Goal: Task Accomplishment & Management: Complete application form

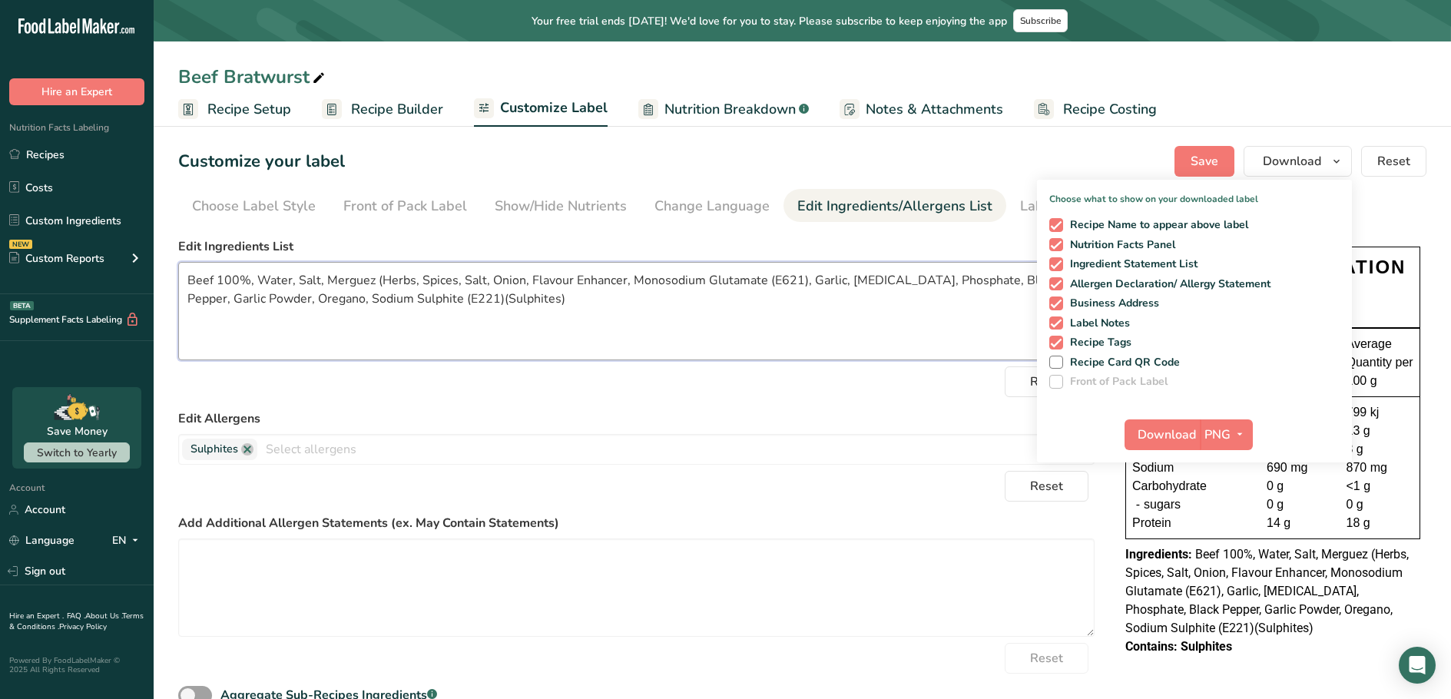
click at [814, 349] on textarea "Beef 100%, Water, Salt, Merguez (Herbs, Spices, Salt, Onion, Flavour Enhancer, …" at bounding box center [636, 311] width 917 height 98
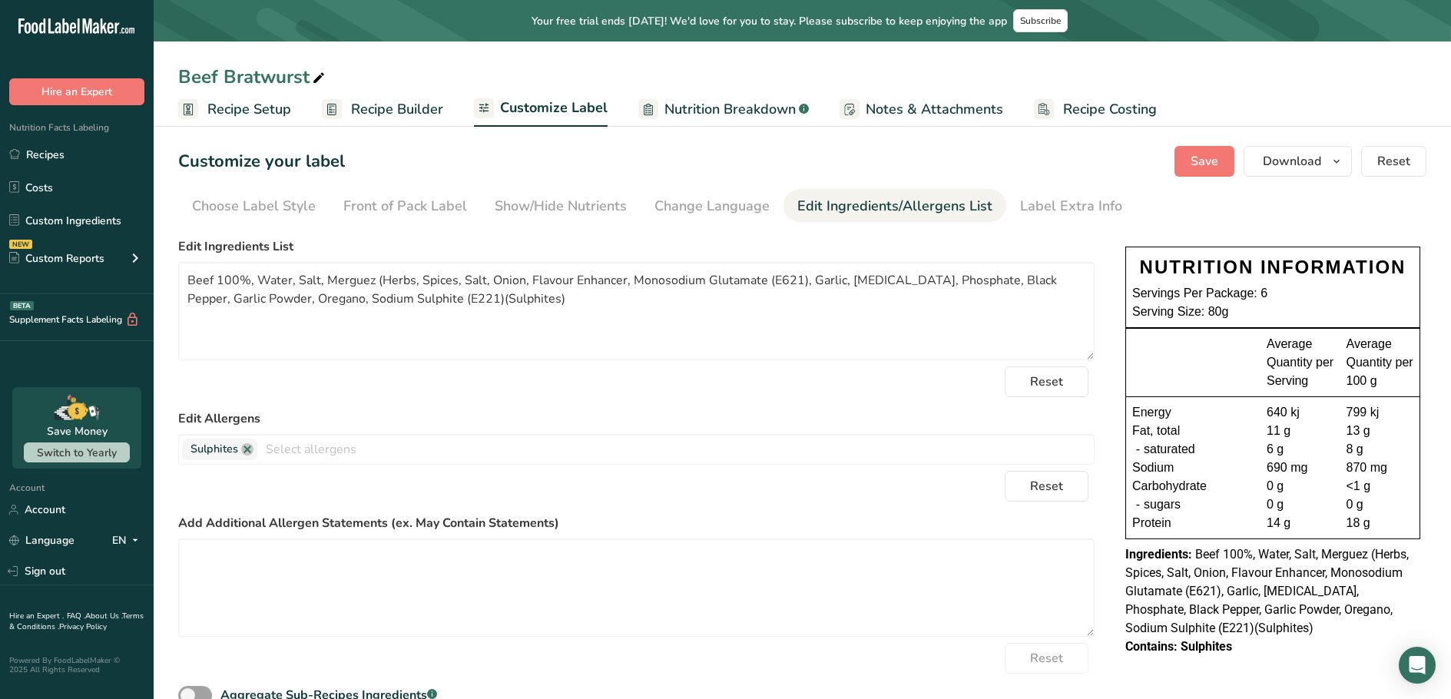
click at [836, 388] on div "Reset" at bounding box center [636, 381] width 917 height 31
click at [1210, 162] on span "Save" at bounding box center [1205, 161] width 28 height 18
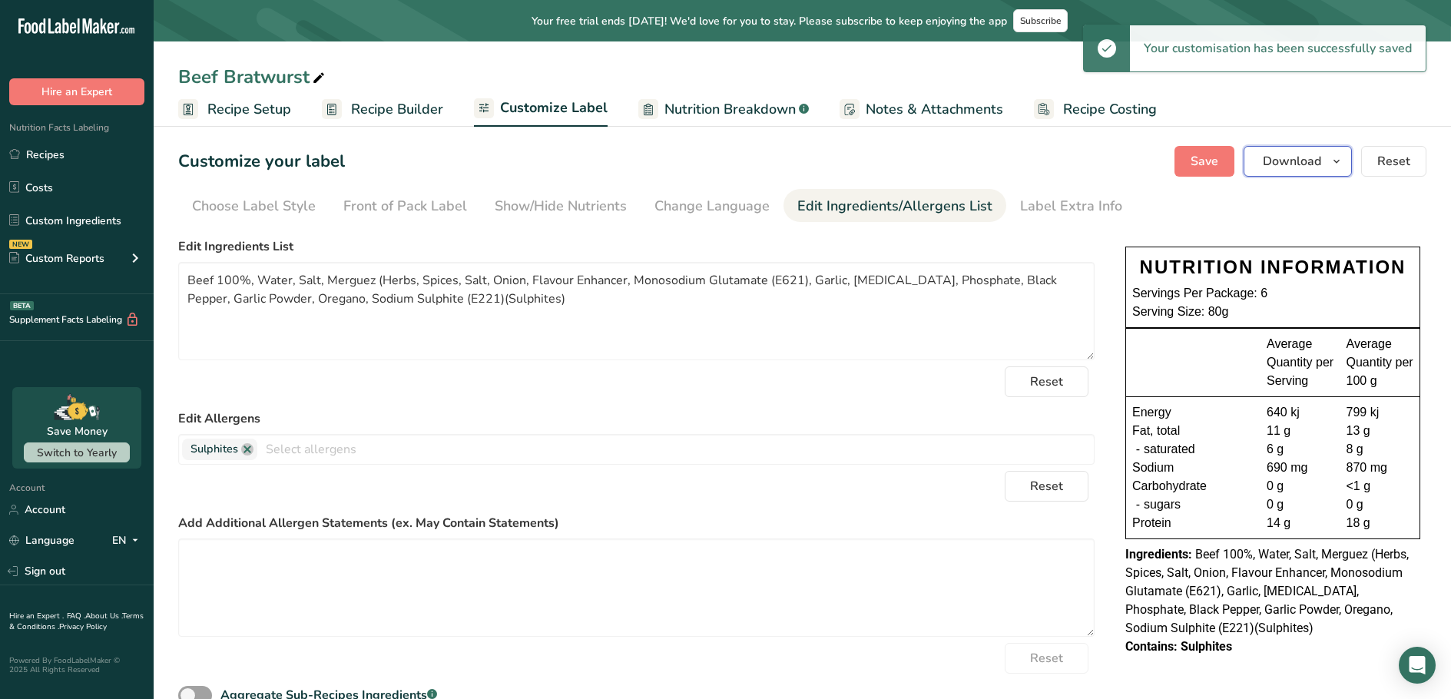
click at [1312, 167] on span "Download" at bounding box center [1292, 161] width 58 height 18
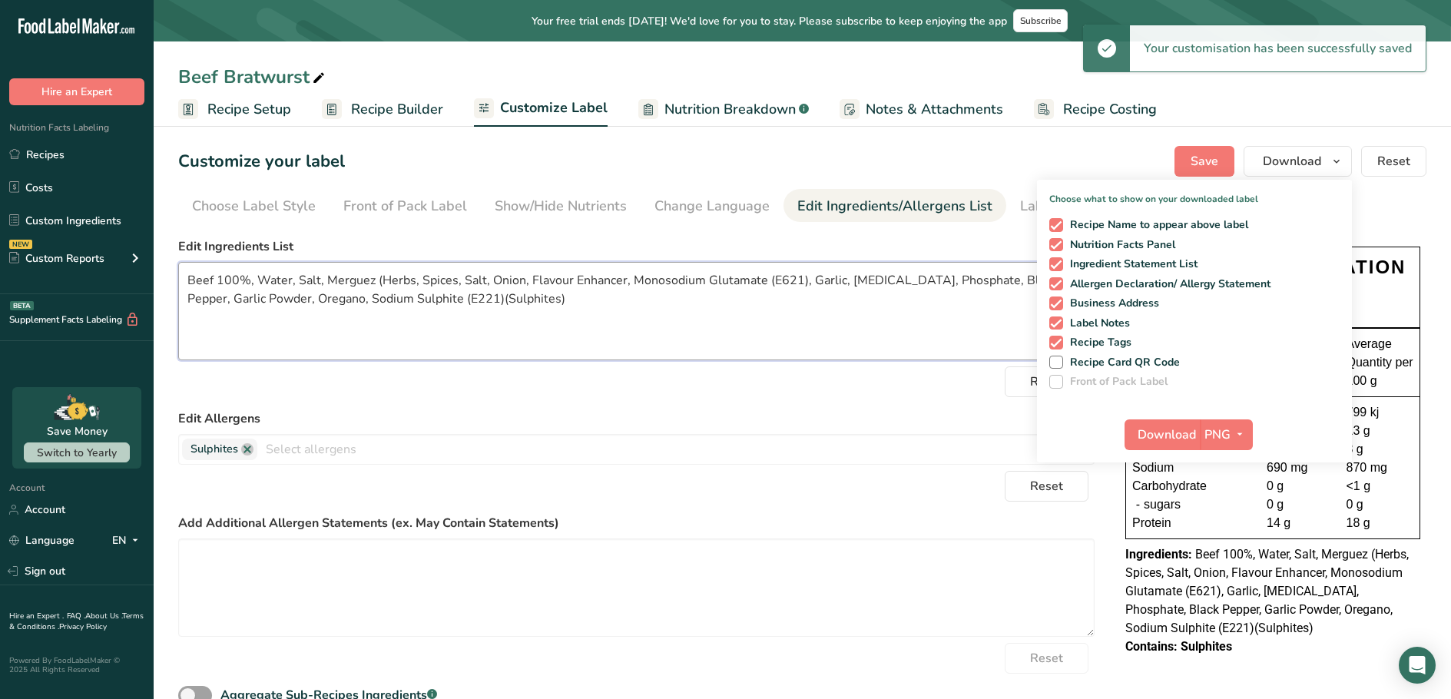
click at [907, 344] on textarea "Beef 100%, Water, Salt, Merguez (Herbs, Spices, Salt, Onion, Flavour Enhancer, …" at bounding box center [636, 311] width 917 height 98
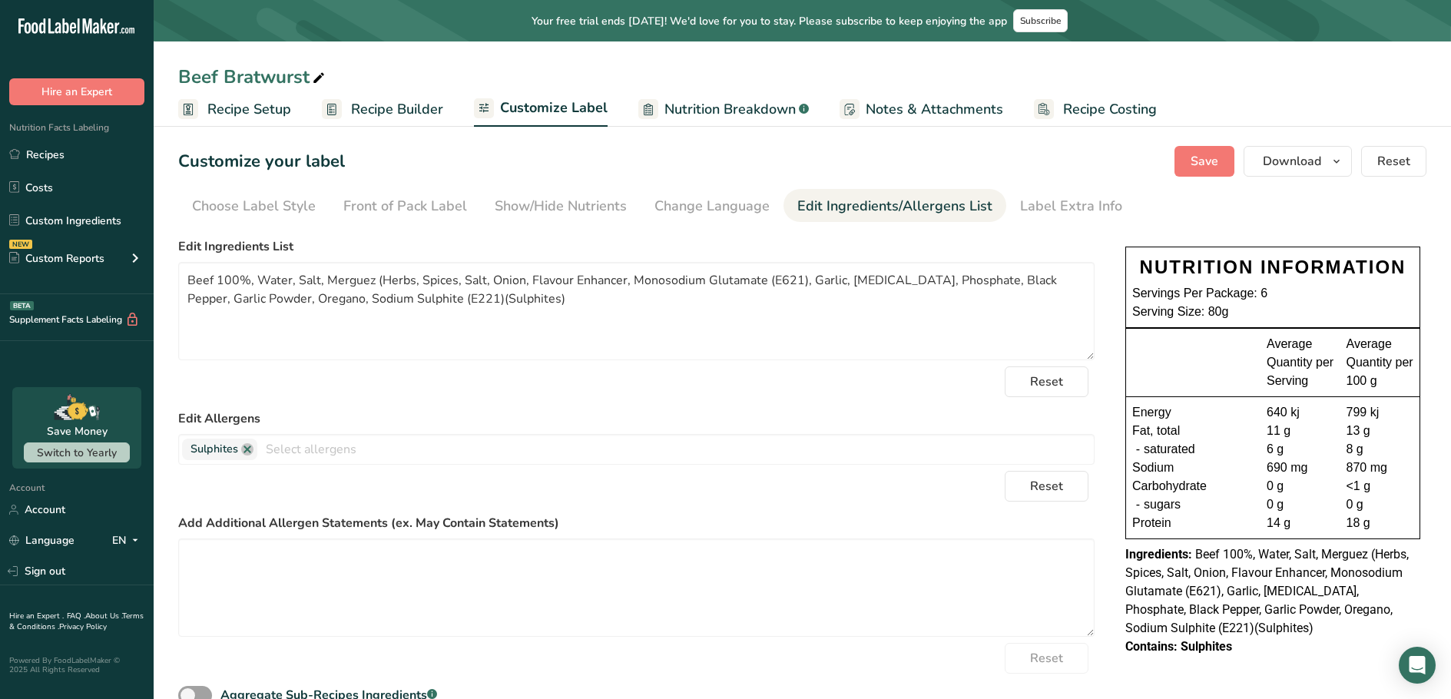
click at [1387, 64] on div "Beef Bratwurst" at bounding box center [803, 77] width 1298 height 28
drag, startPoint x: 69, startPoint y: 152, endPoint x: 655, endPoint y: 579, distance: 724.7
click at [69, 152] on link "Recipes" at bounding box center [77, 154] width 154 height 29
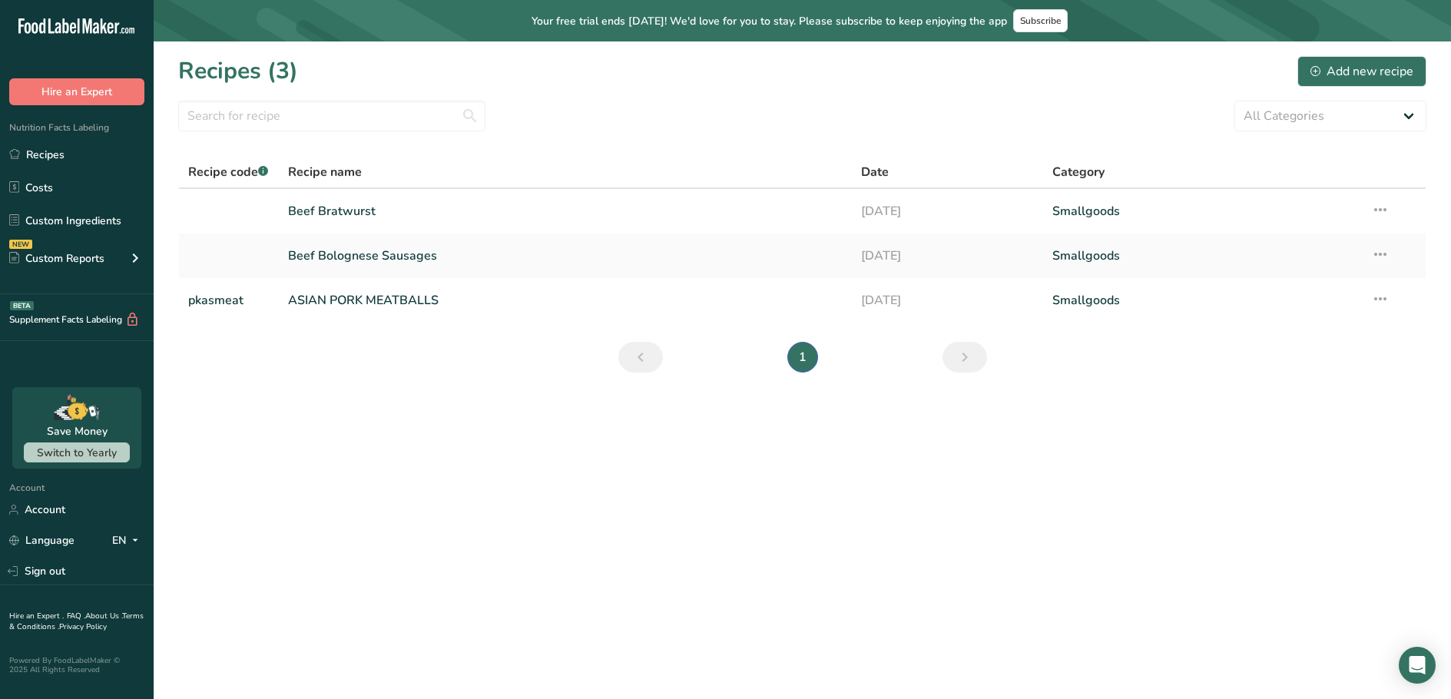
click at [1353, 393] on section "Recipes (3) Add new recipe All Categories Baked Goods [GEOGRAPHIC_DATA] Confect…" at bounding box center [803, 219] width 1298 height 356
click at [1394, 73] on div "Add new recipe" at bounding box center [1362, 71] width 103 height 18
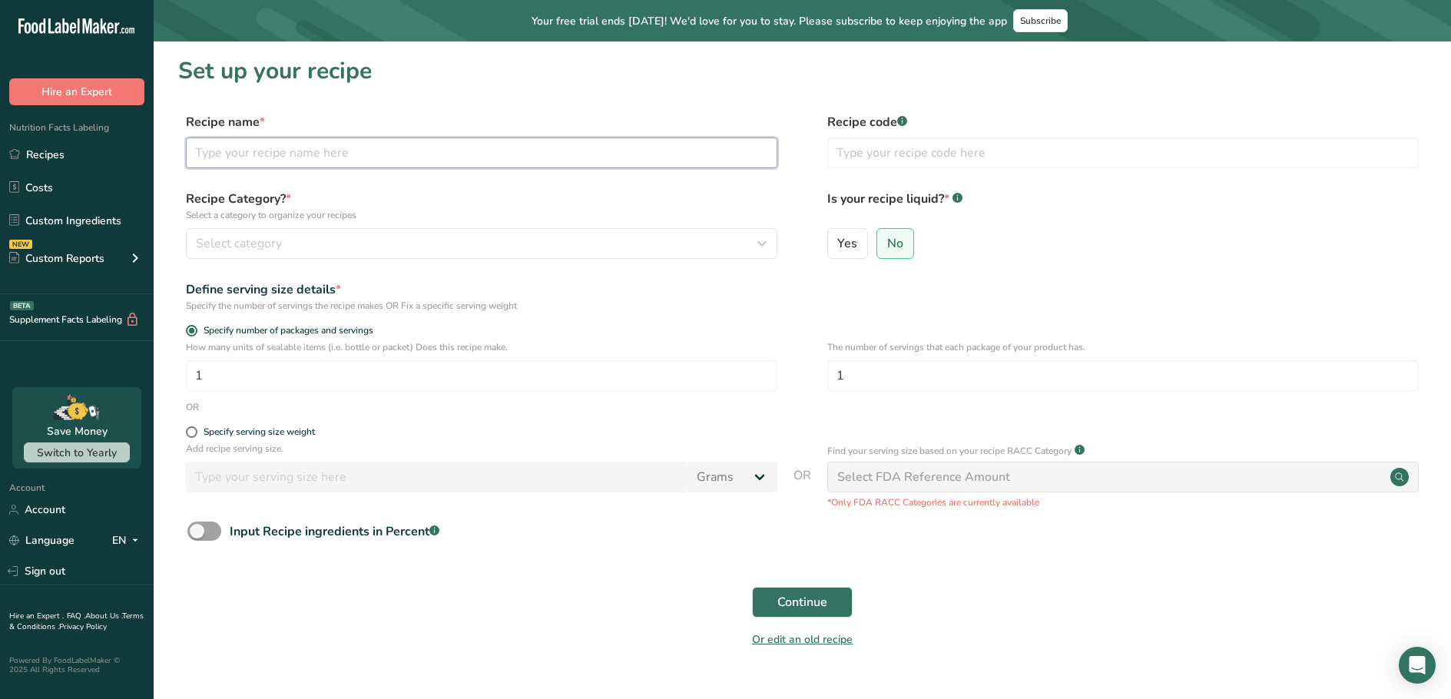
click at [363, 144] on input "text" at bounding box center [482, 153] width 592 height 31
type input "Beef Carbonara Sausages"
click at [518, 228] on button "Select category" at bounding box center [482, 243] width 592 height 31
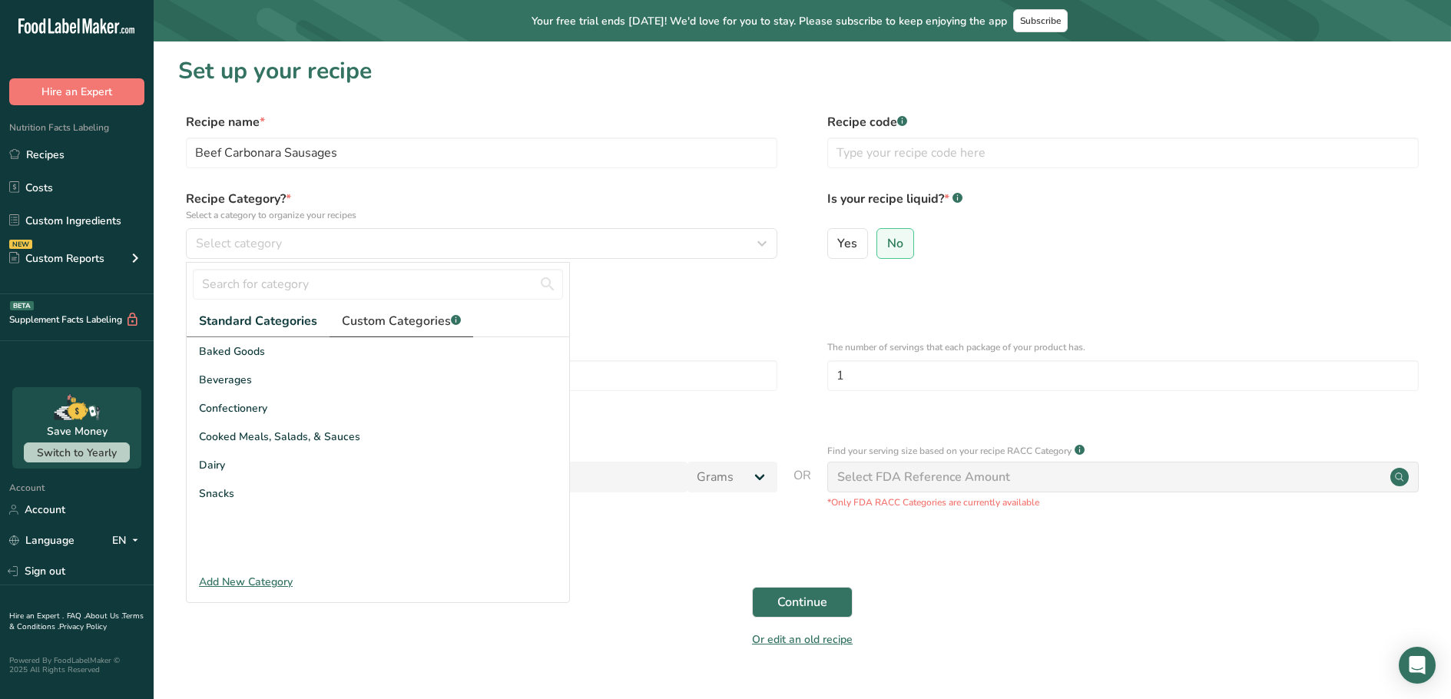
click at [407, 317] on span "Custom Categories .a-a{fill:#347362;}.b-a{fill:#fff;}" at bounding box center [401, 321] width 119 height 18
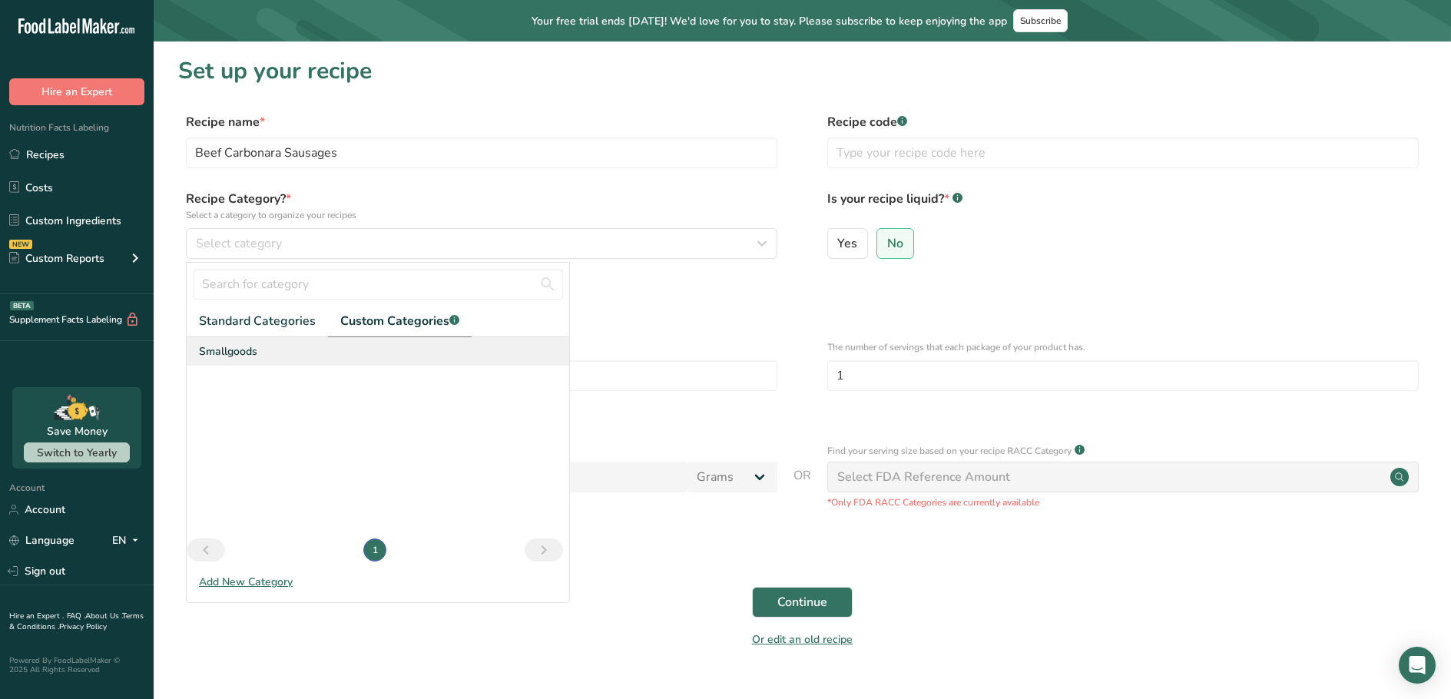
click at [267, 359] on div "Smallgoods" at bounding box center [378, 351] width 383 height 28
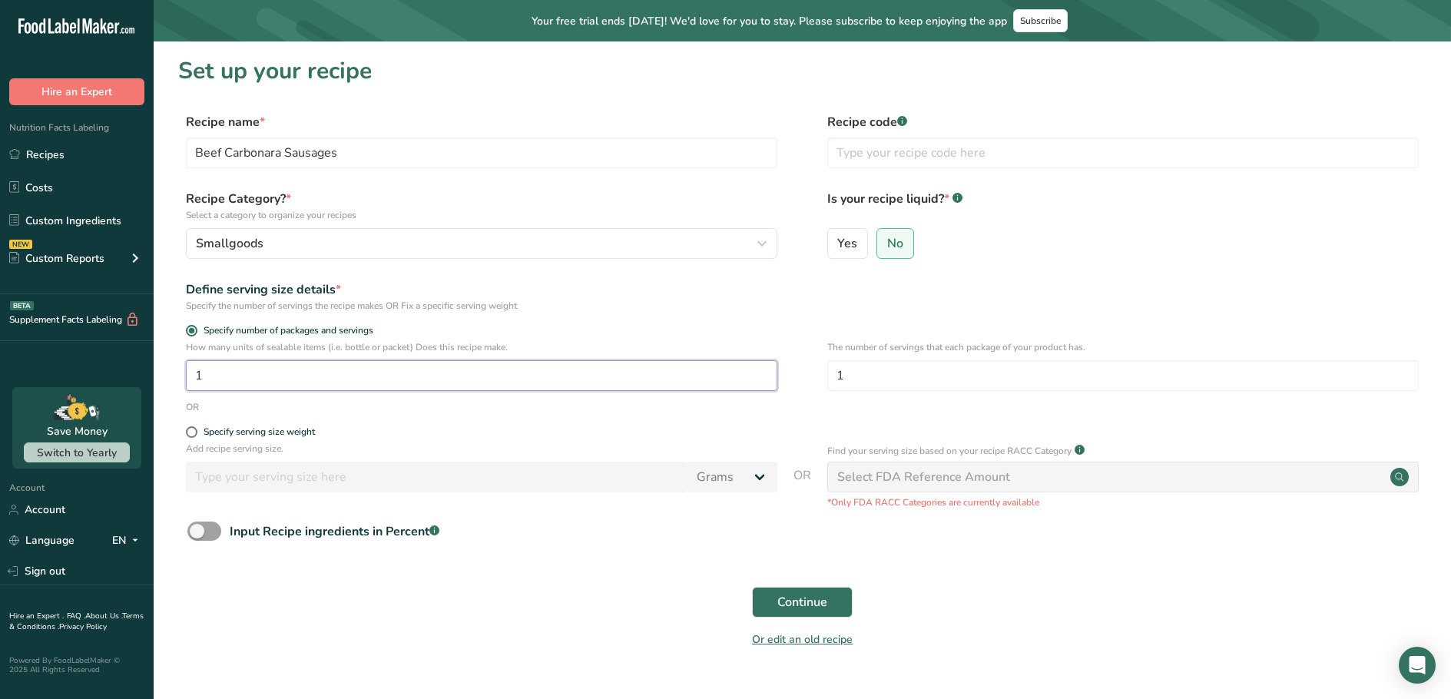
drag, startPoint x: 205, startPoint y: 380, endPoint x: 192, endPoint y: 380, distance: 13.1
click at [192, 380] on input "1" at bounding box center [482, 375] width 592 height 31
type input "47.8"
drag, startPoint x: 880, startPoint y: 382, endPoint x: 819, endPoint y: 381, distance: 61.5
click at [819, 381] on div "How many units of sealable items (i.e. bottle or packet) Does this recipe make.…" at bounding box center [802, 370] width 1248 height 60
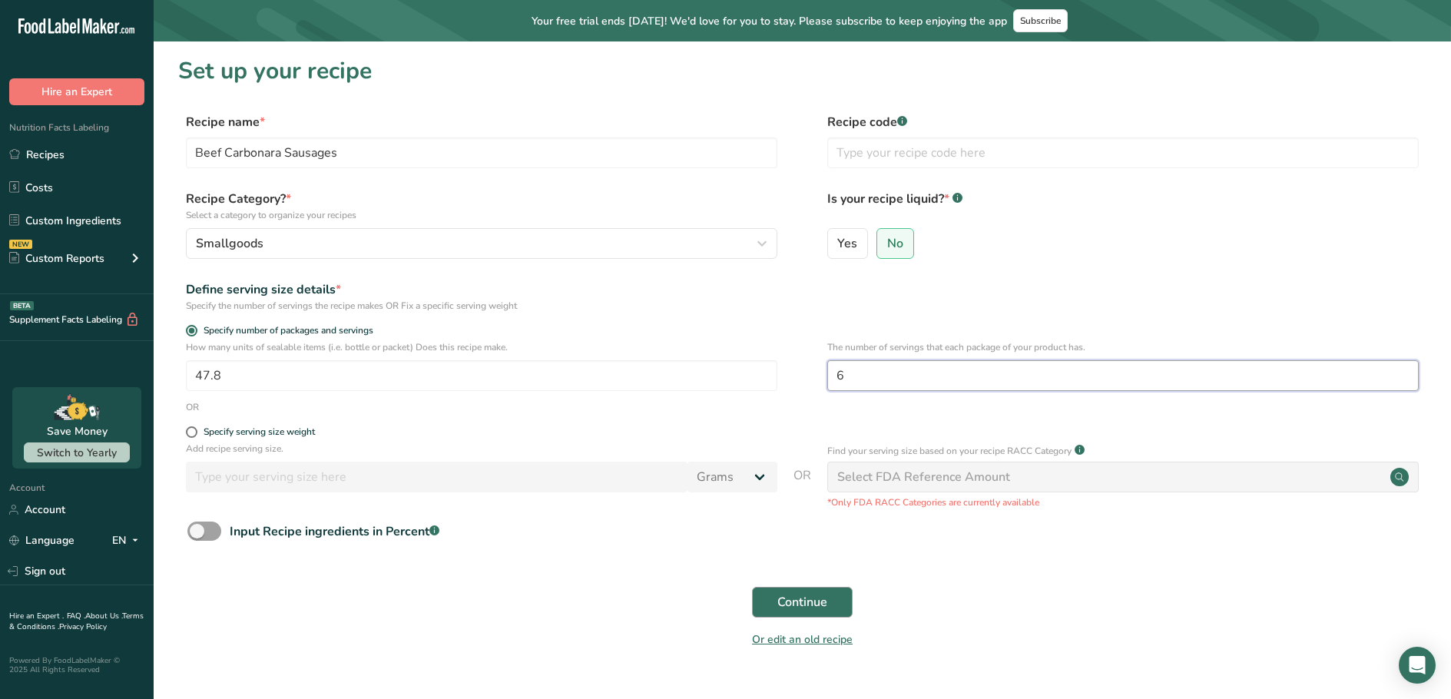
type input "6"
click at [802, 598] on span "Continue" at bounding box center [802, 602] width 50 height 18
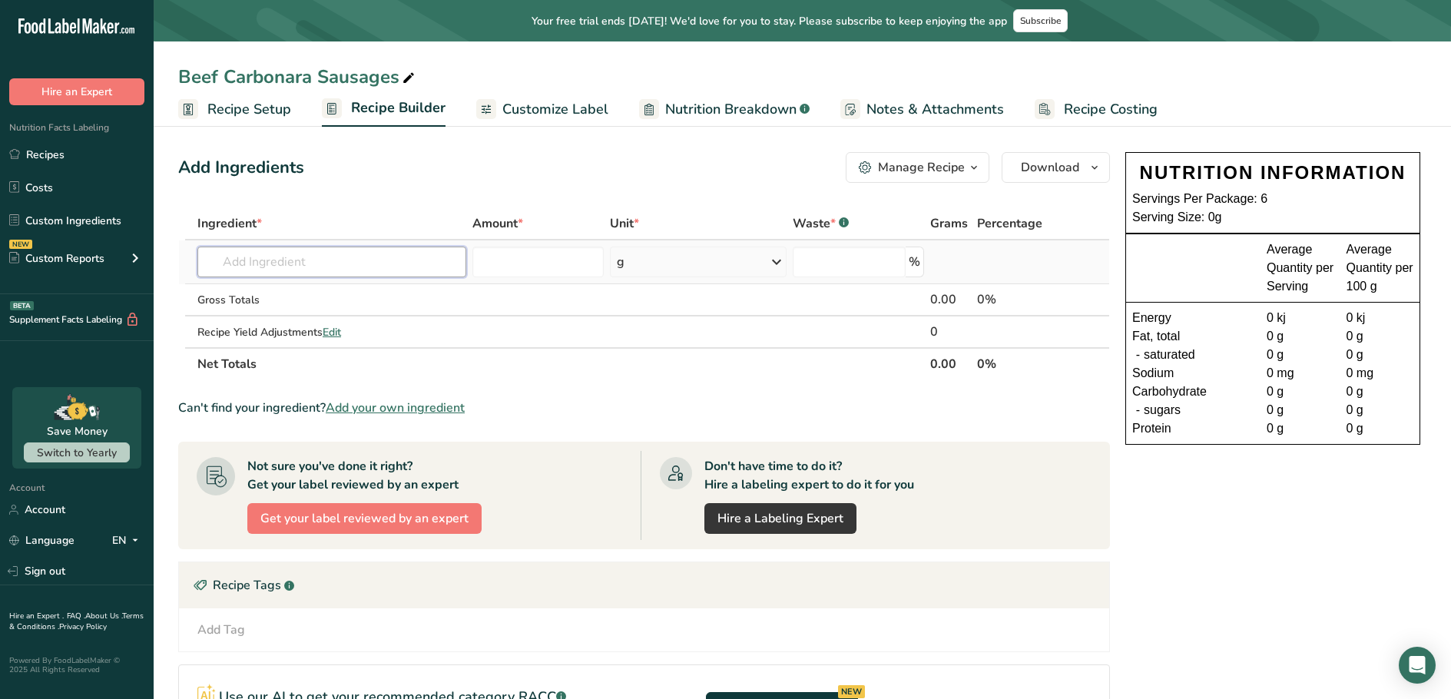
click at [315, 274] on input "text" at bounding box center [331, 262] width 269 height 31
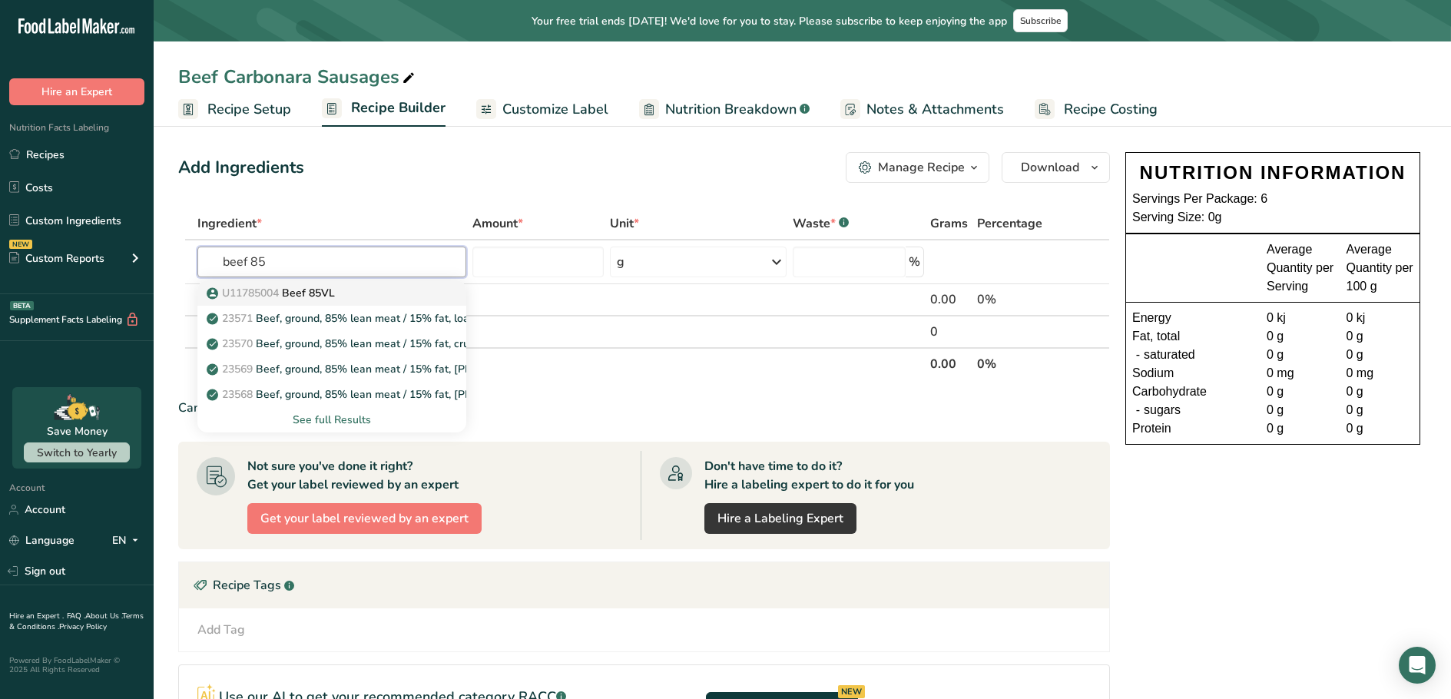
type input "Beef 85VL"
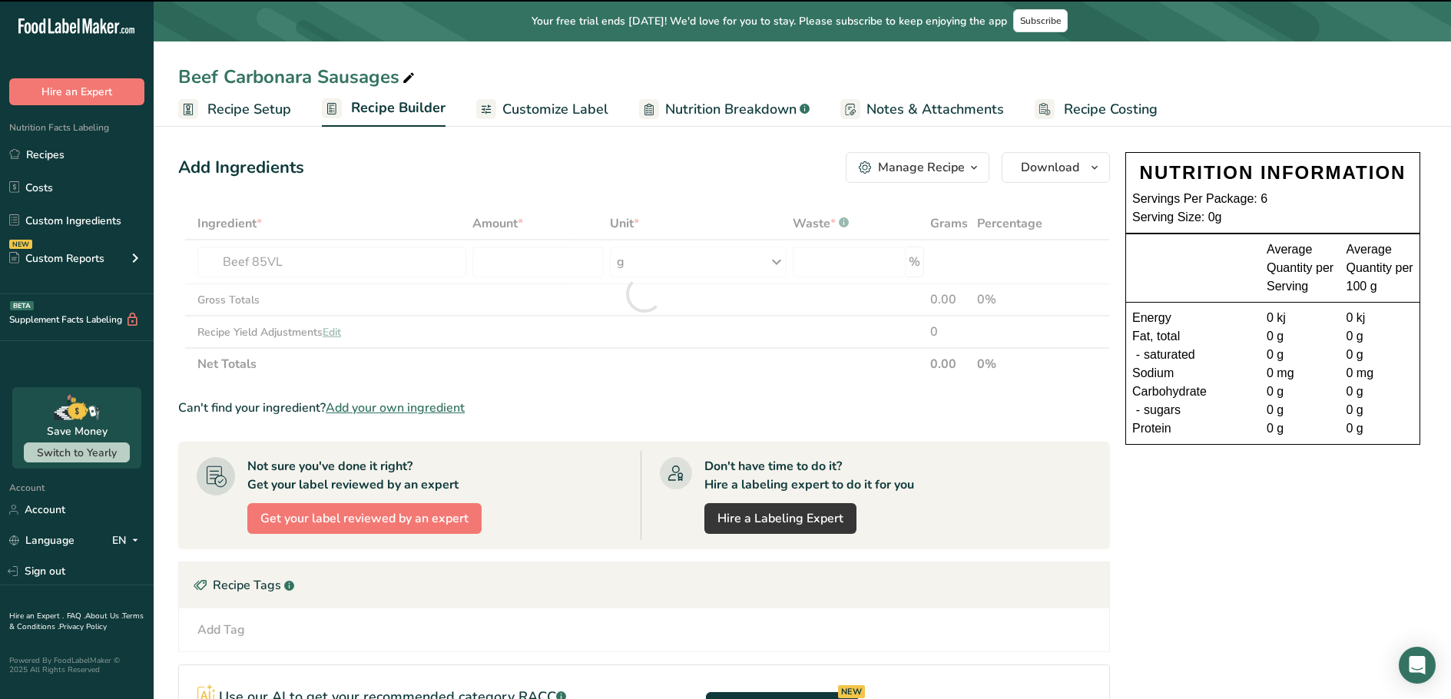
type input "0"
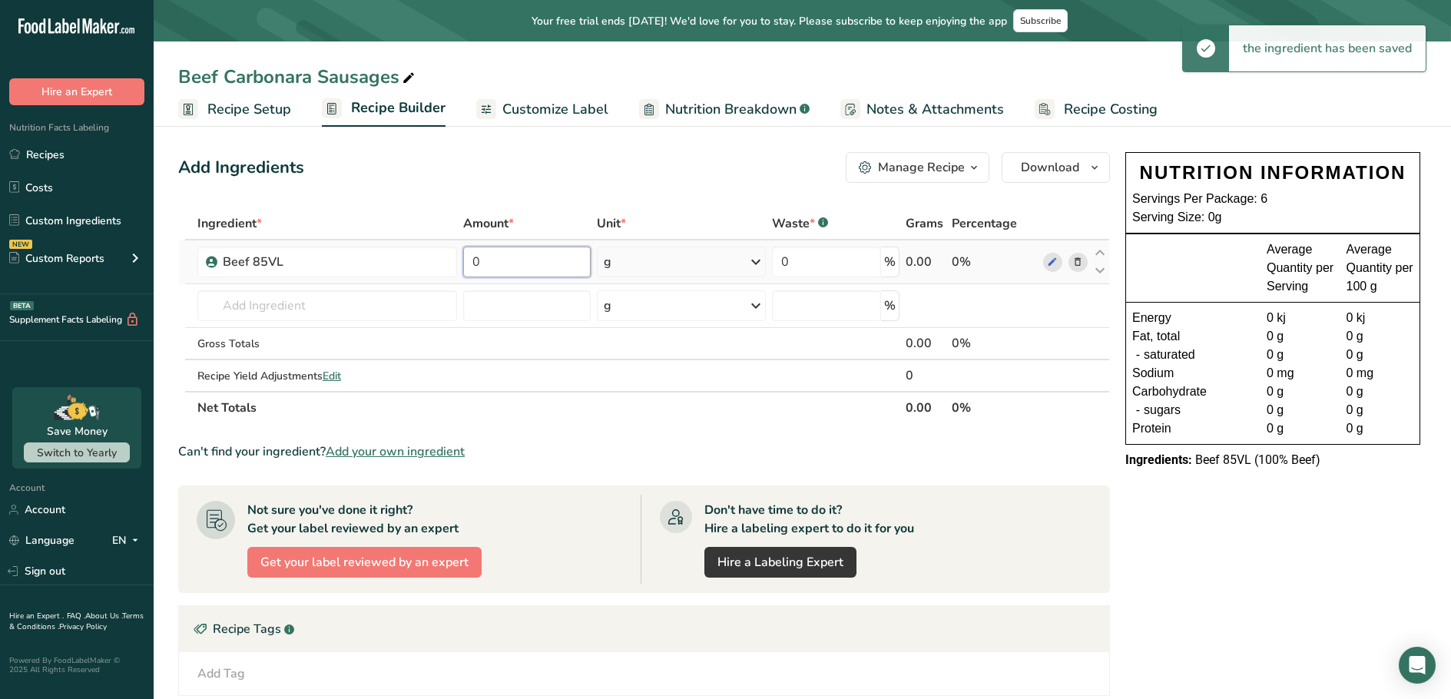
drag, startPoint x: 480, startPoint y: 260, endPoint x: 462, endPoint y: 263, distance: 17.9
click at [463, 263] on input "0" at bounding box center [527, 262] width 128 height 31
type input "15"
click at [751, 253] on div "Ingredient * Amount * Unit * Waste * .a-a{fill:#347362;}.b-a{fill:#fff;} Grams …" at bounding box center [644, 315] width 932 height 217
click at [757, 264] on icon at bounding box center [756, 262] width 18 height 28
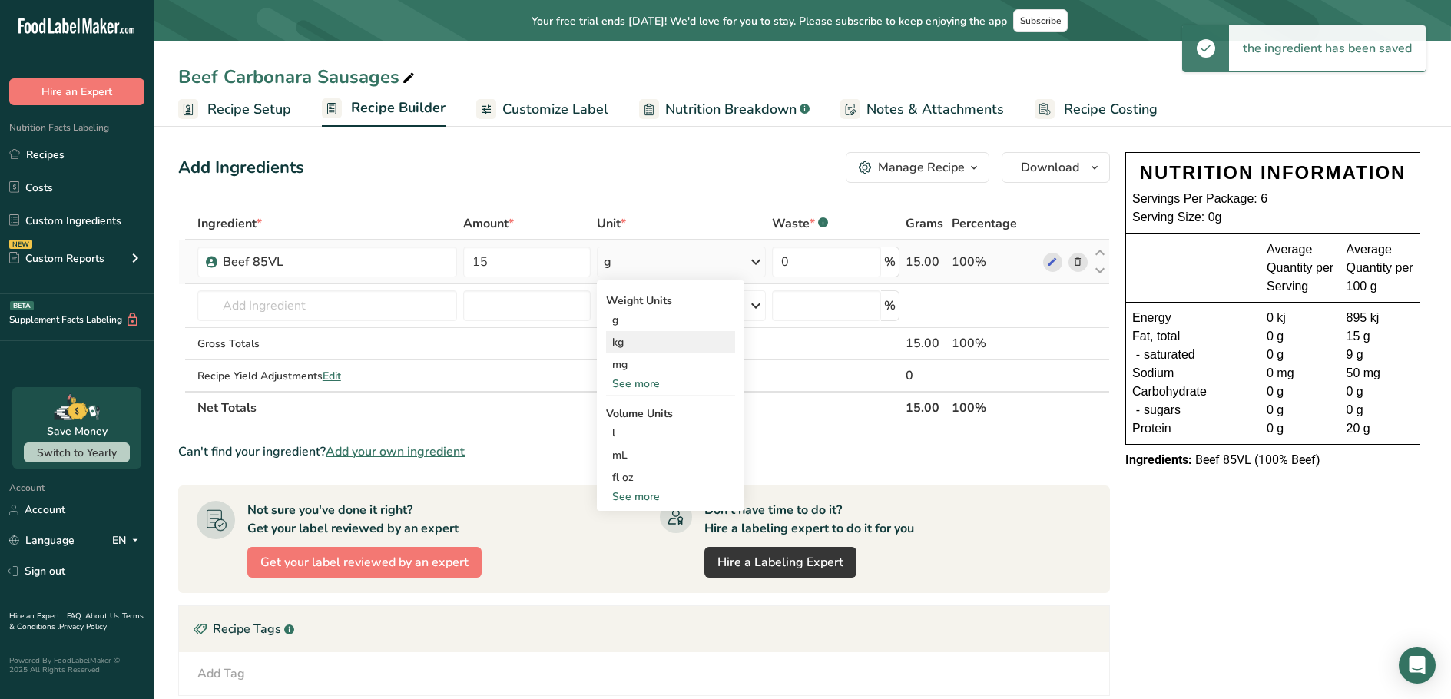
click at [630, 341] on div "kg" at bounding box center [670, 342] width 129 height 22
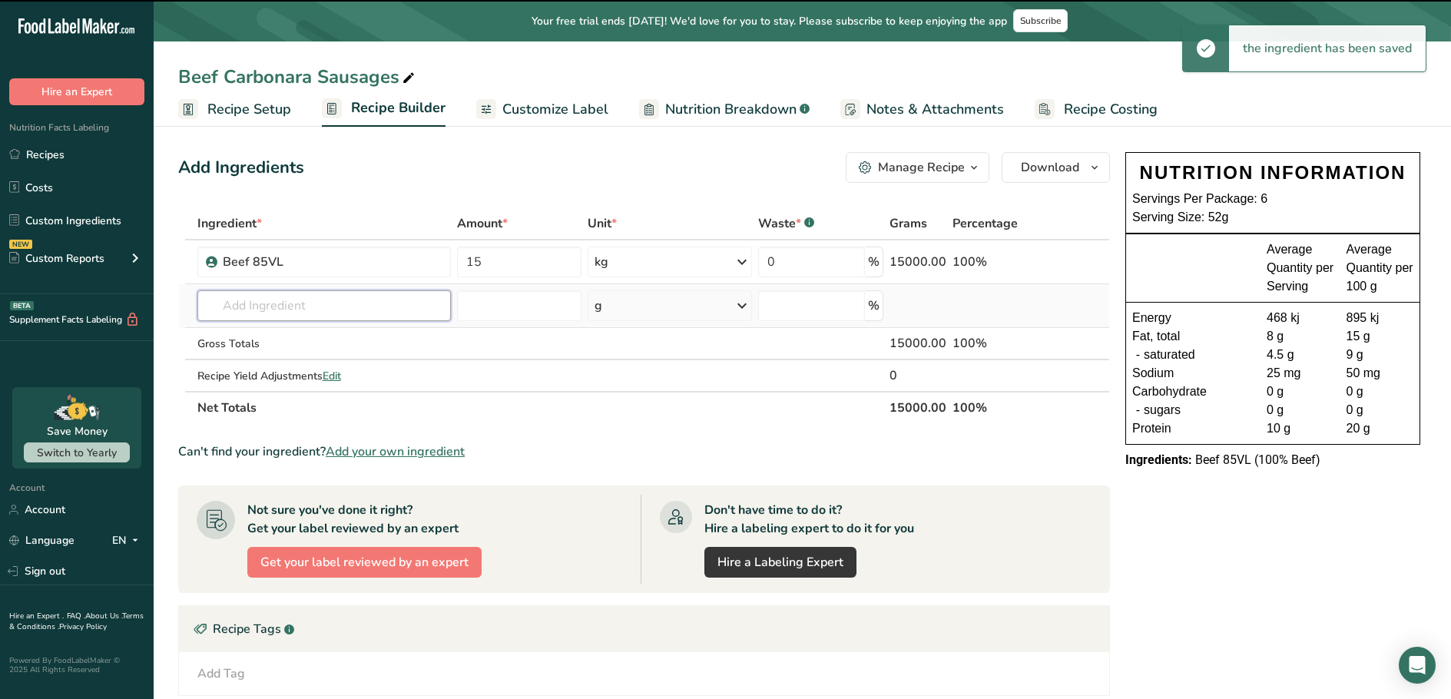
click at [290, 300] on input "text" at bounding box center [324, 305] width 254 height 31
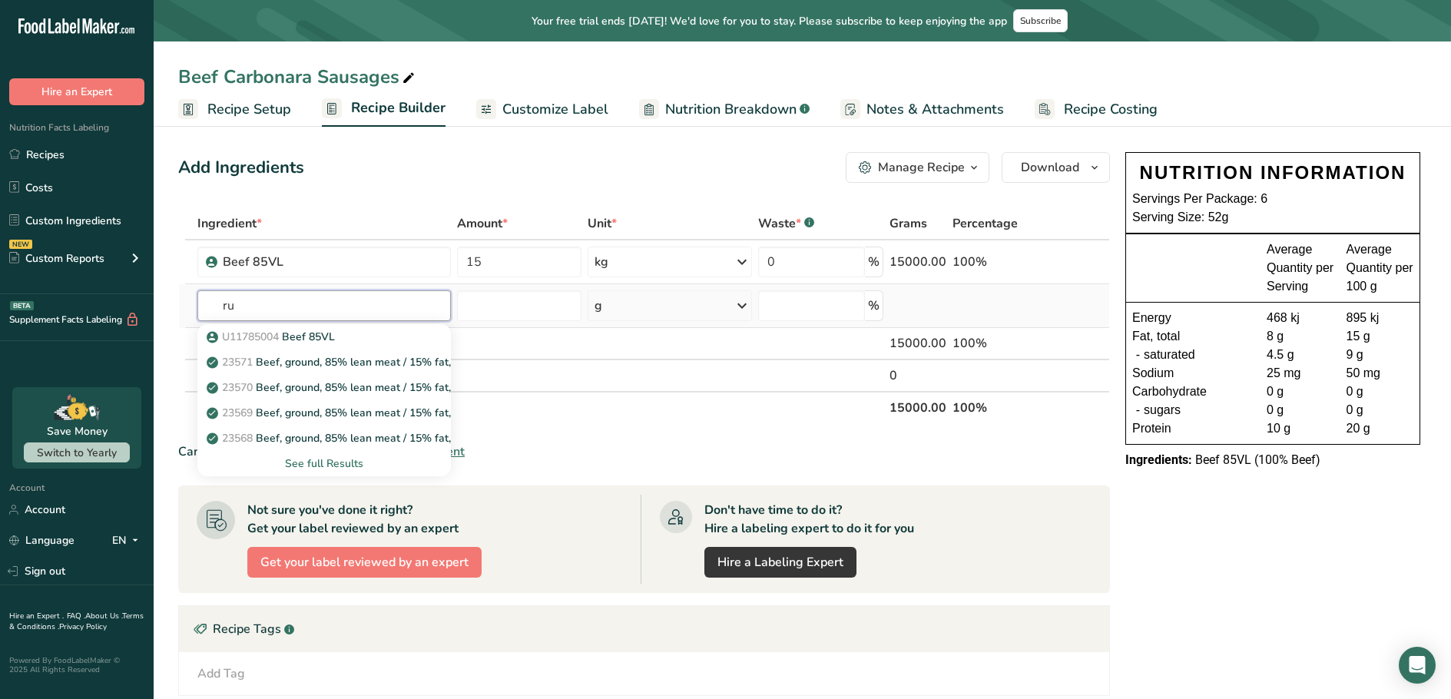
type input "r"
type input "carbonara"
click at [305, 390] on p "Rum and Que Carbonara Seasoning" at bounding box center [304, 388] width 189 height 16
type input "Rum and Que Carbonara Seasoning"
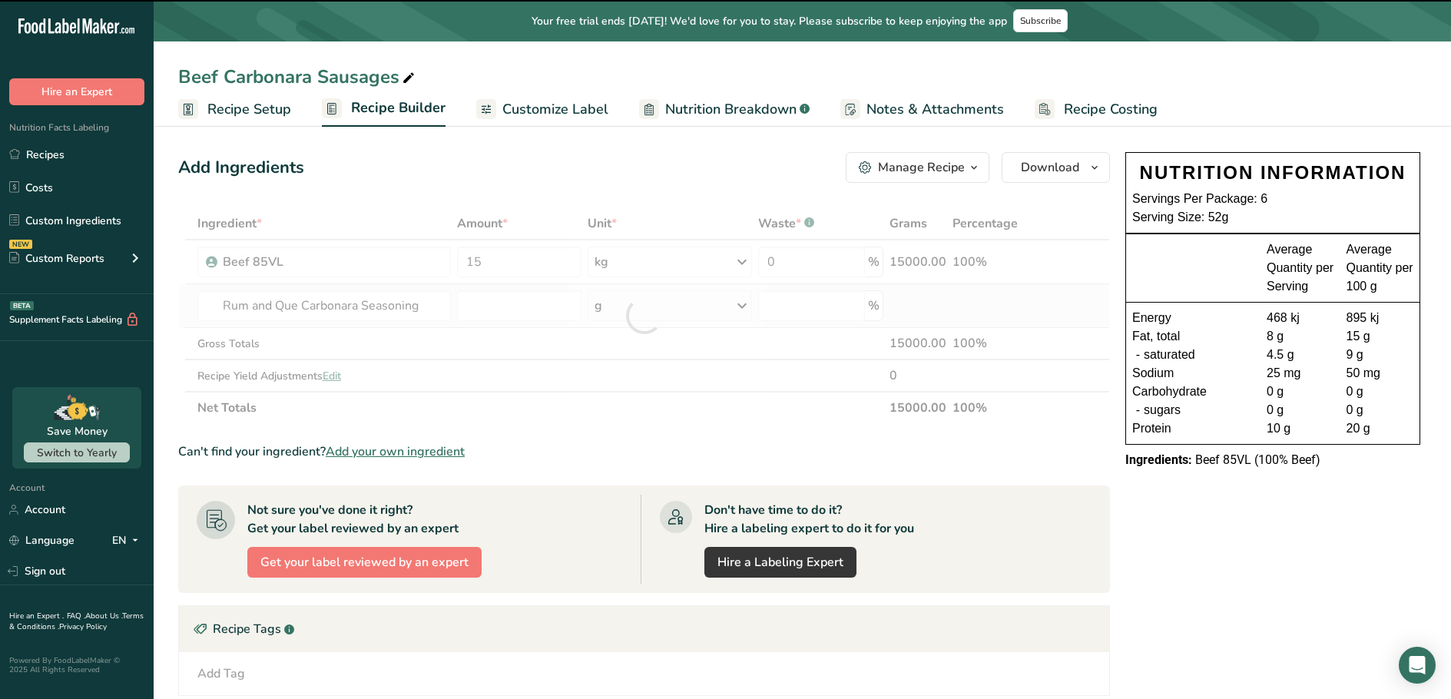
type input "0"
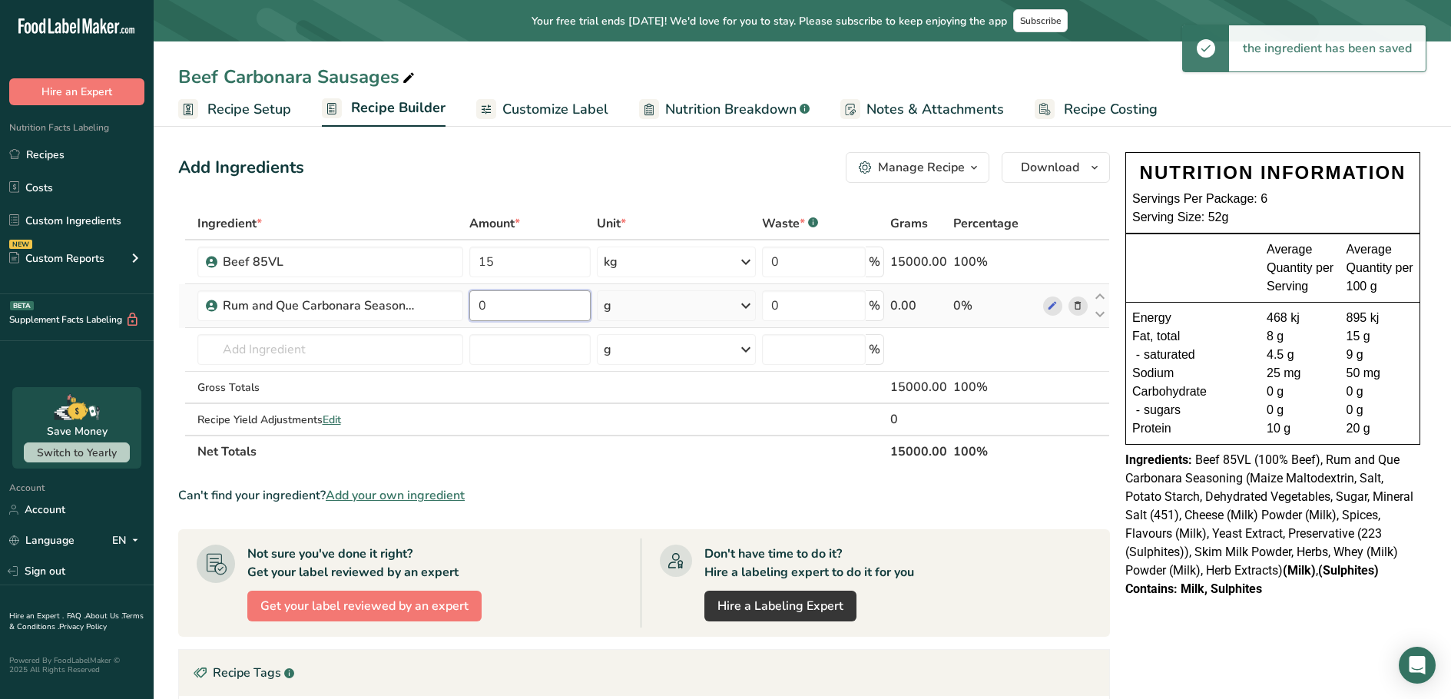
drag, startPoint x: 499, startPoint y: 312, endPoint x: 466, endPoint y: 320, distance: 34.7
click at [466, 320] on tr "Rum and Que Carbonara Seasoning 0 g Weight Units g kg mg See more Volume Units …" at bounding box center [644, 306] width 930 height 44
type input "1"
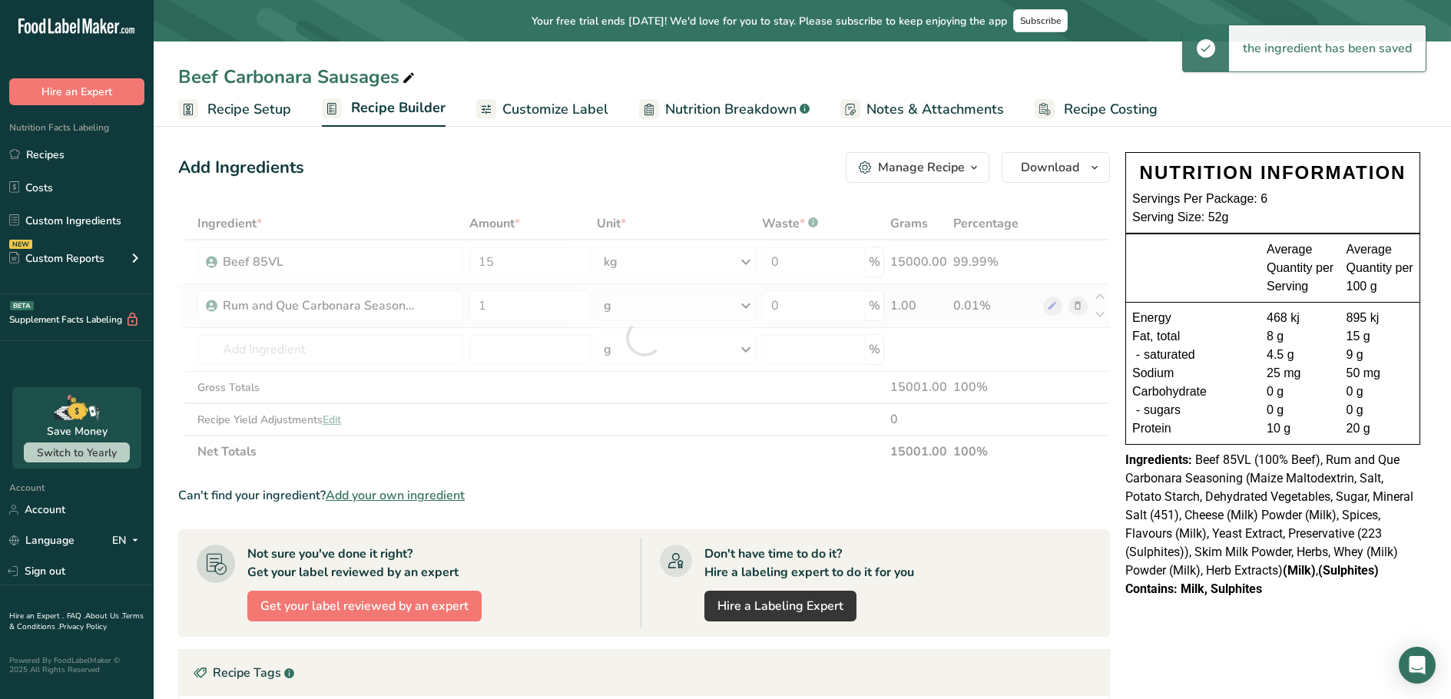
click at [745, 310] on div "Ingredient * Amount * Unit * Waste * .a-a{fill:#347362;}.b-a{fill:#fff;} Grams …" at bounding box center [644, 337] width 932 height 260
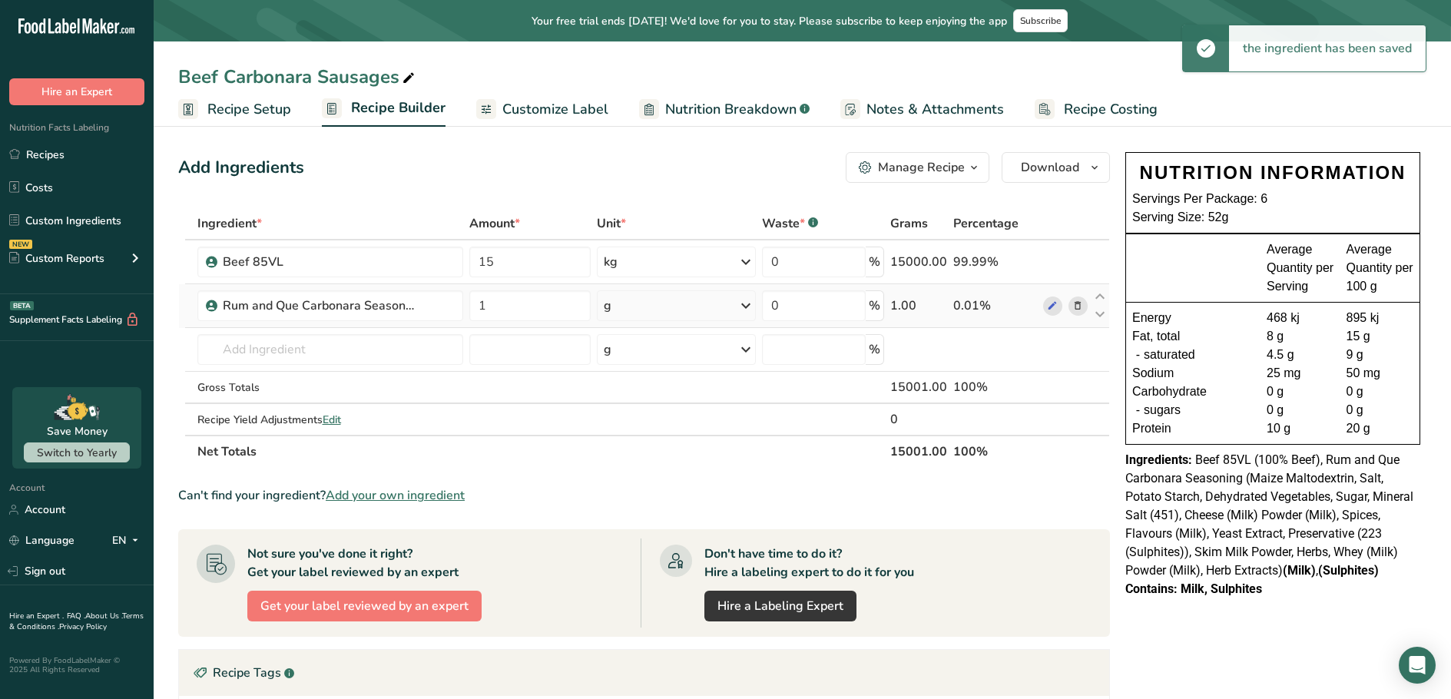
click at [751, 307] on icon at bounding box center [746, 306] width 18 height 28
click at [630, 386] on div "kg" at bounding box center [670, 386] width 129 height 22
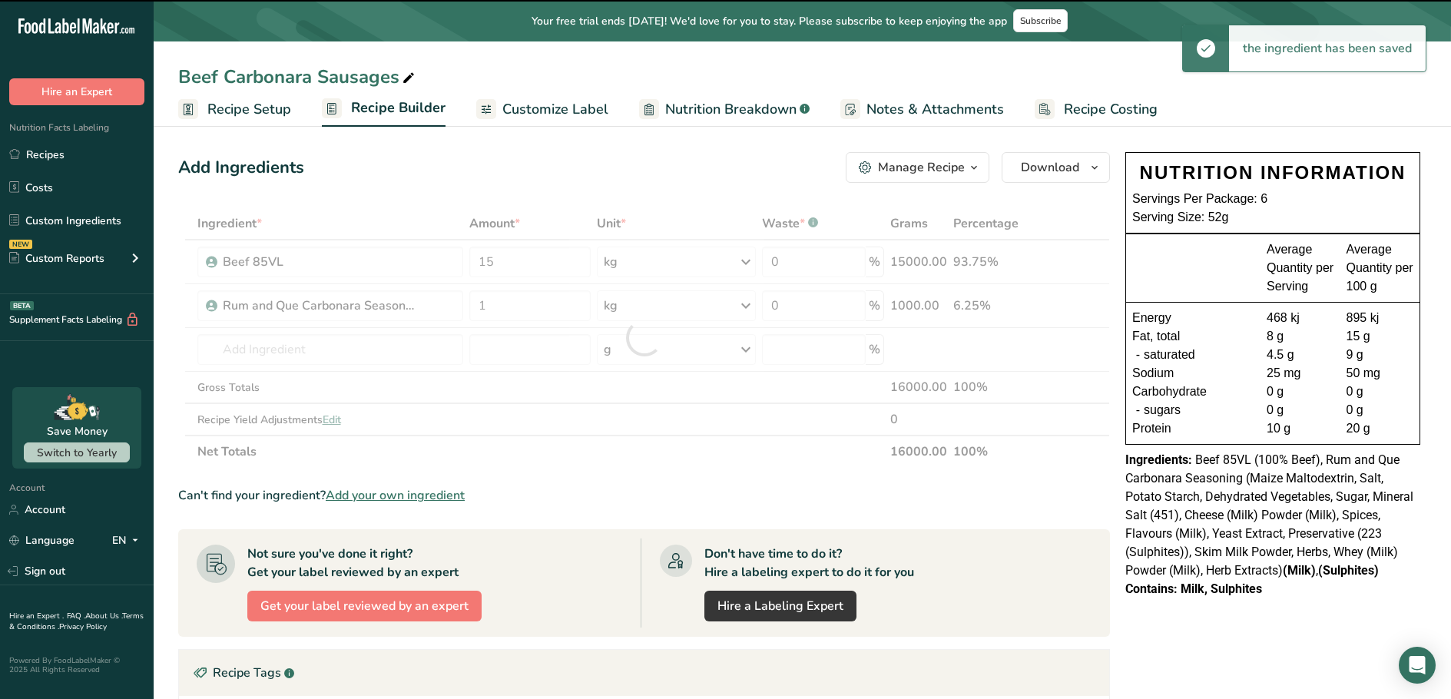
click at [262, 346] on div at bounding box center [644, 337] width 932 height 260
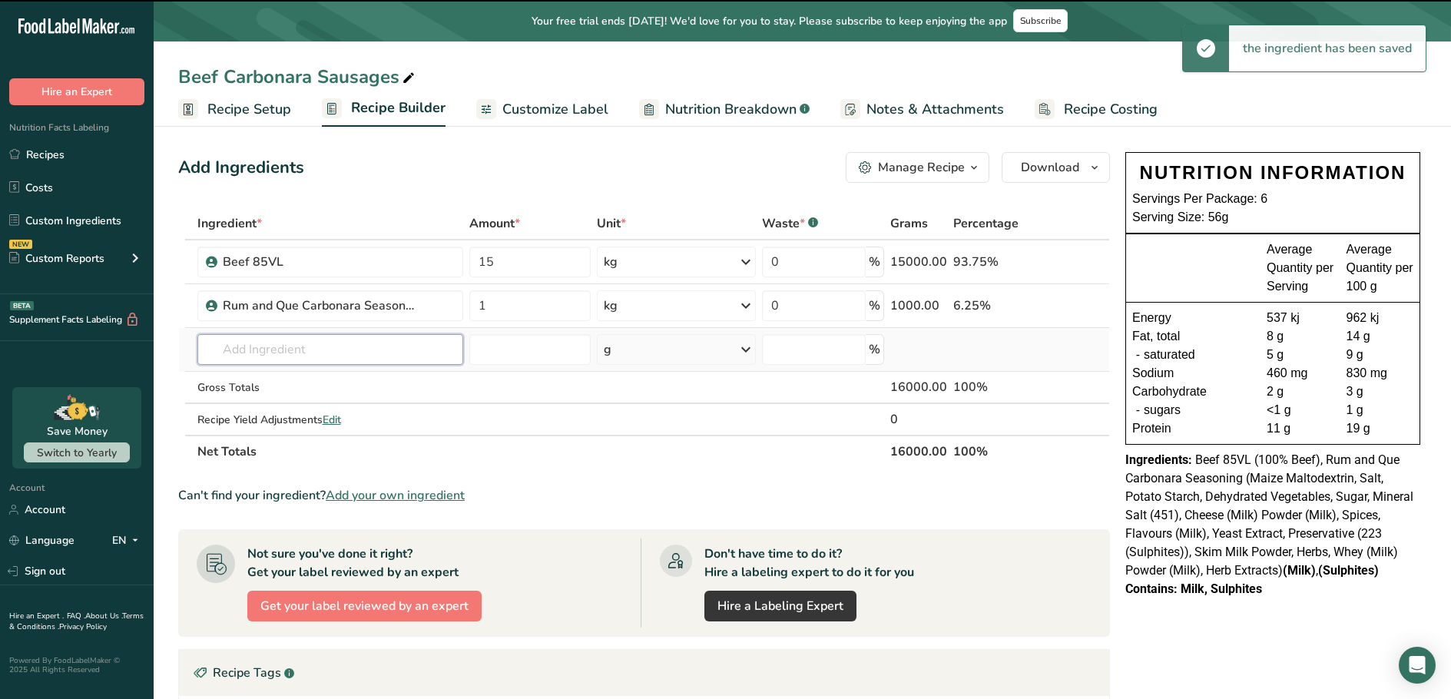
click at [274, 346] on input "text" at bounding box center [330, 349] width 266 height 31
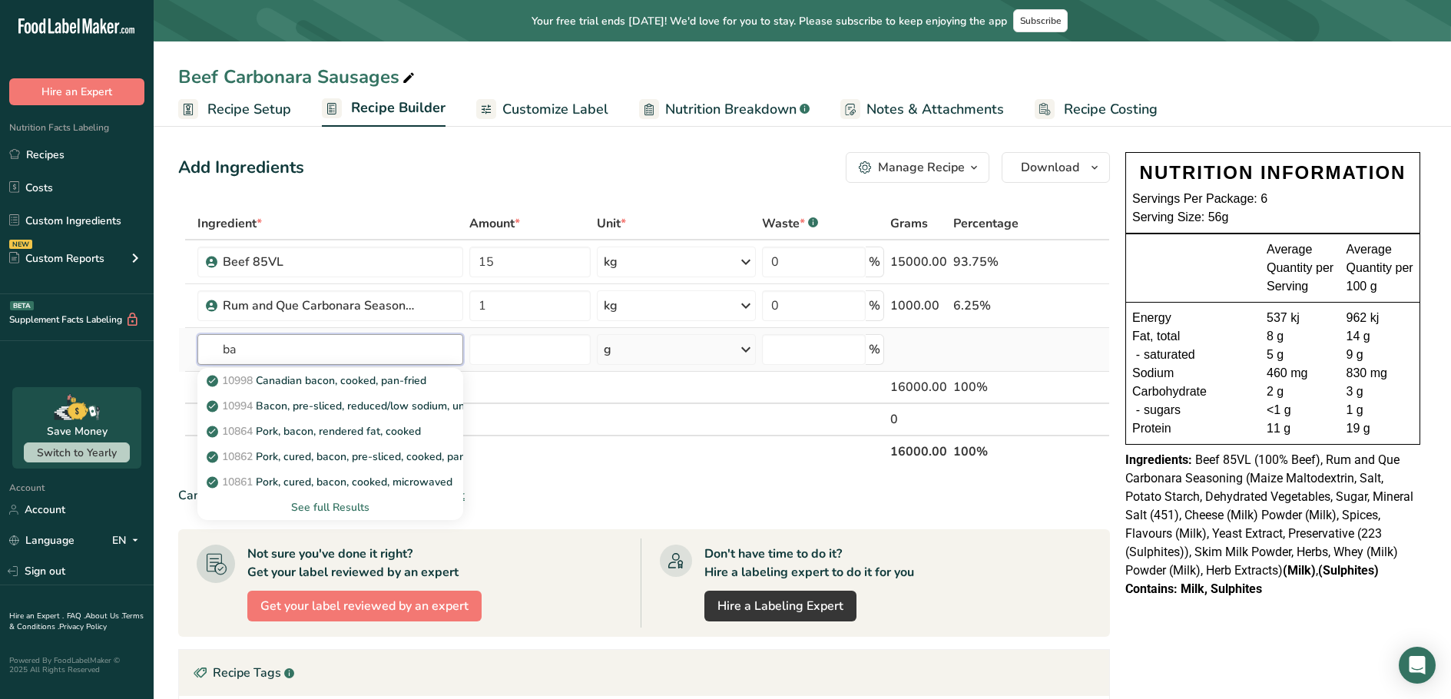
type input "b"
type input "e"
type input "strea"
click at [306, 378] on p "U15441684 EURO STREAKY BACON 2025" at bounding box center [320, 381] width 221 height 16
type input "EURO STREAKY BACON 2025"
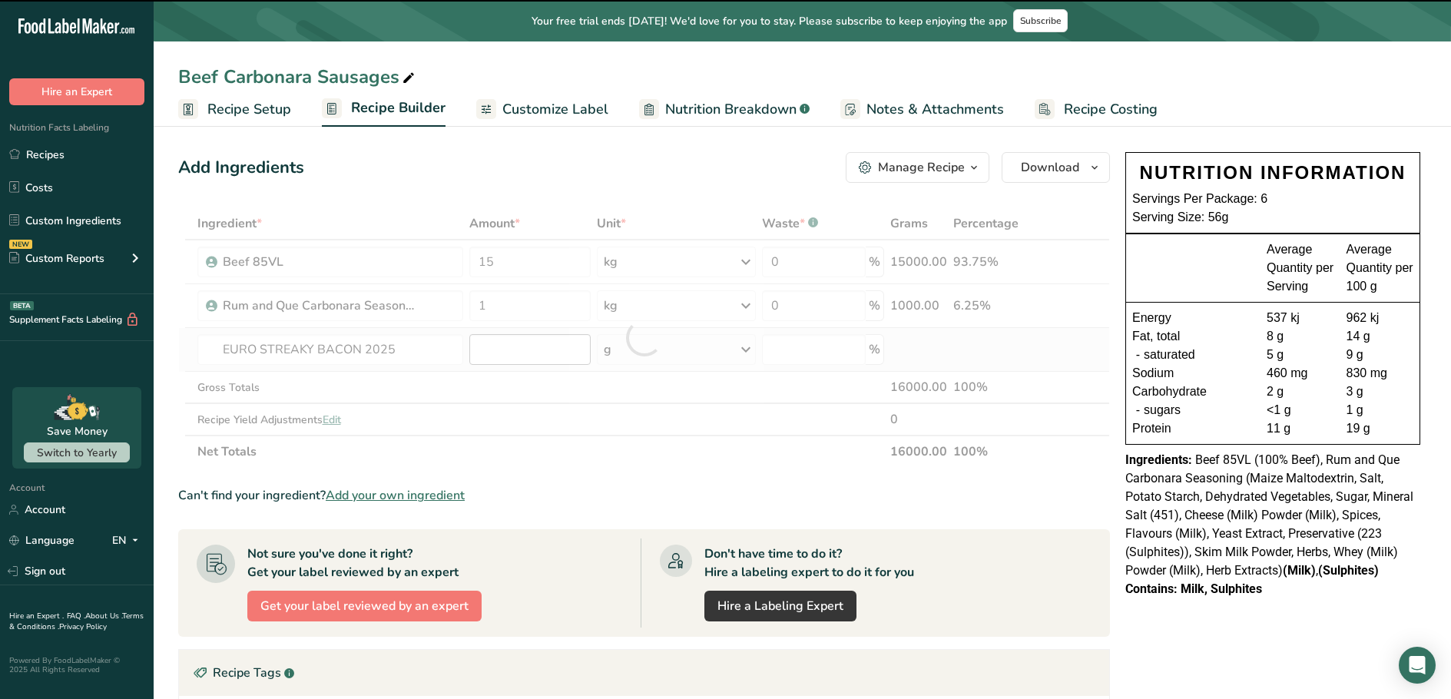
type input "0"
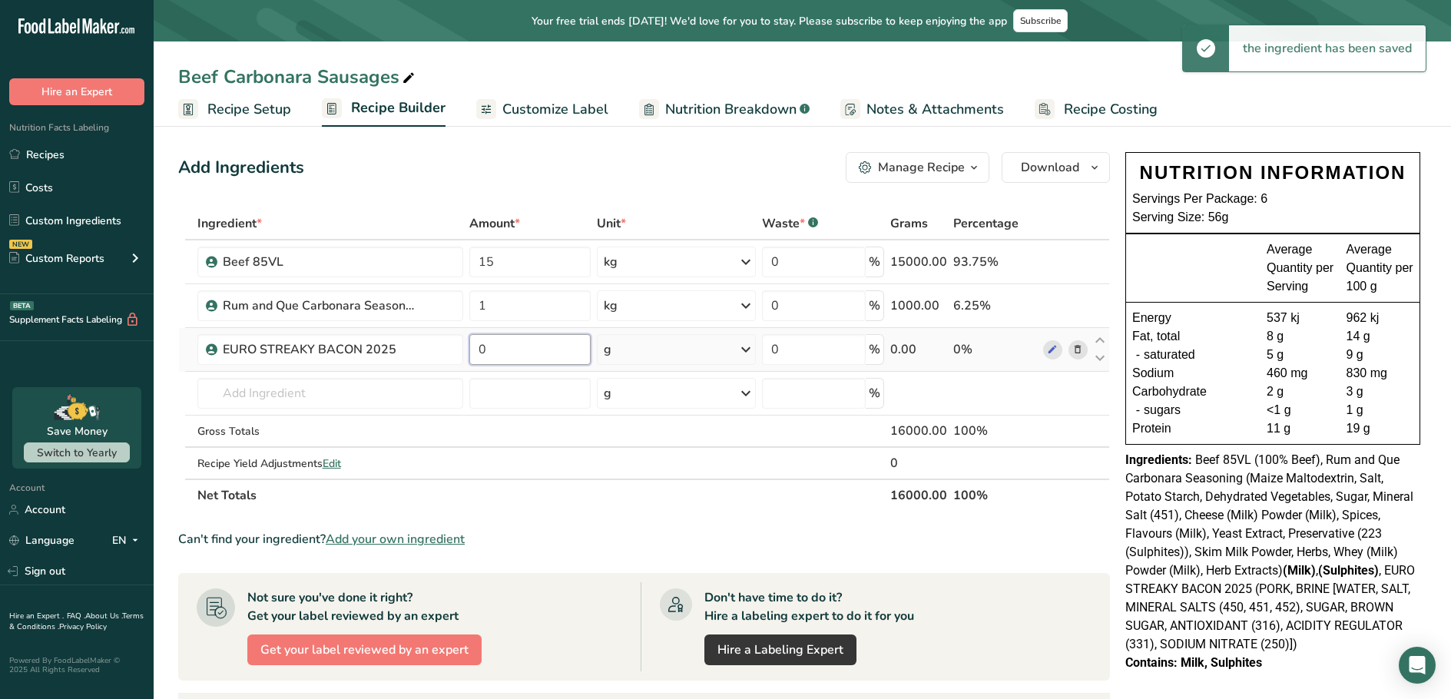
click at [474, 355] on input "0" at bounding box center [529, 349] width 121 height 31
drag, startPoint x: 492, startPoint y: 349, endPoint x: 464, endPoint y: 341, distance: 29.4
click at [464, 341] on tr "EURO STREAKY BACON 2025 0 g Weight Units g kg mg See more Volume Units l Volume…" at bounding box center [644, 350] width 930 height 44
type input "1"
type input "2"
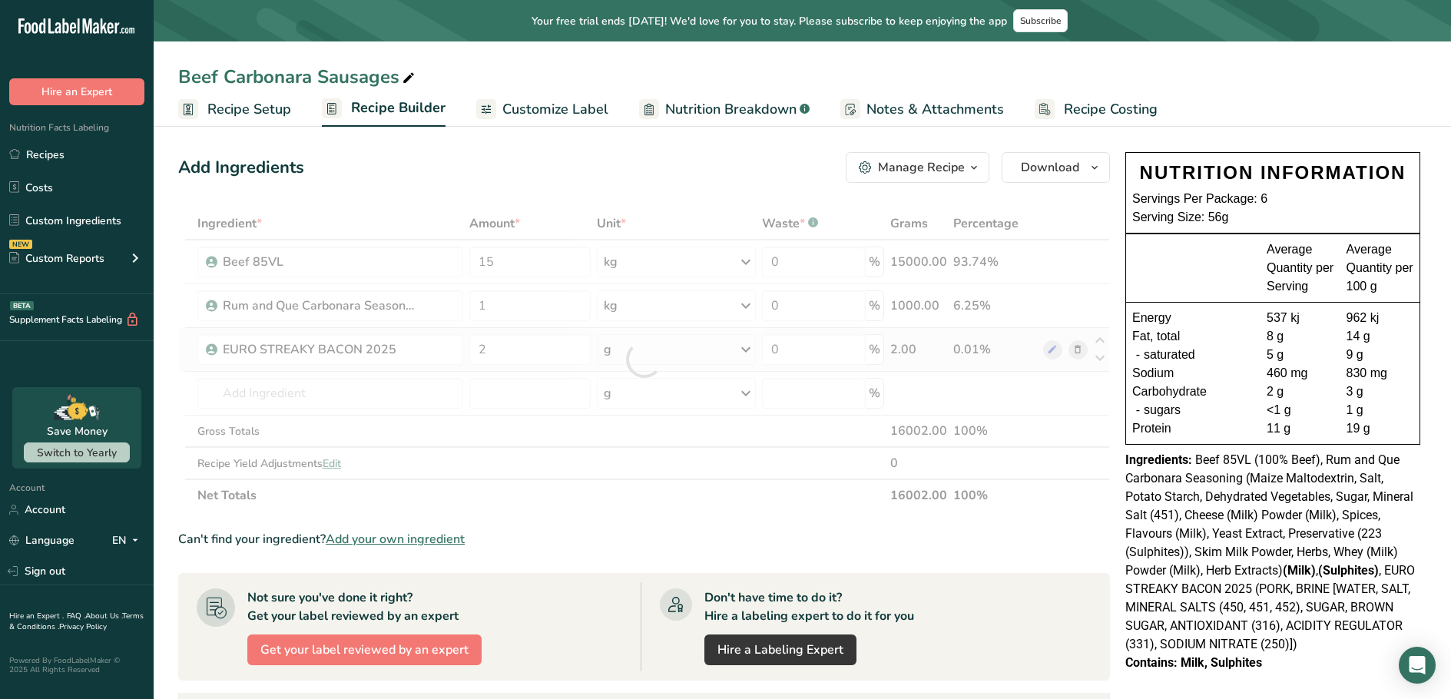
click at [750, 343] on div "Ingredient * Amount * Unit * Waste * .a-a{fill:#347362;}.b-a{fill:#fff;} Grams …" at bounding box center [644, 359] width 932 height 304
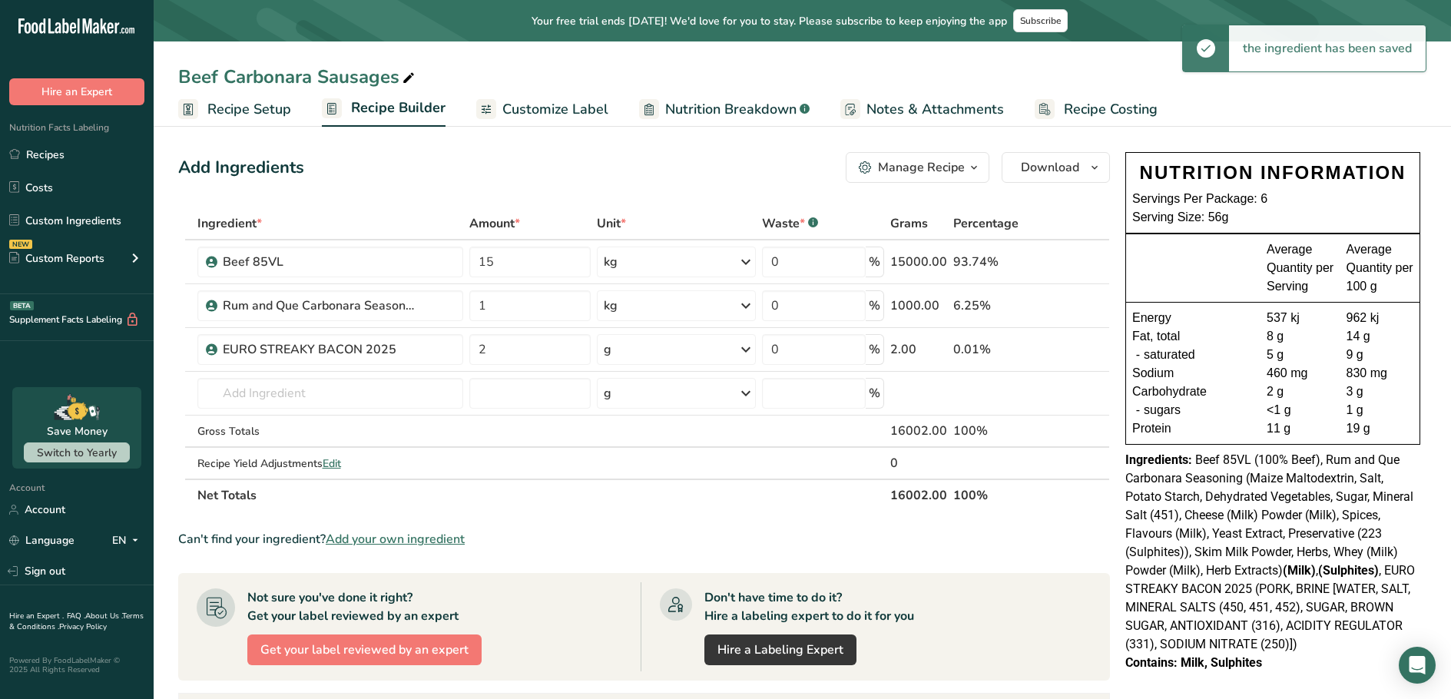
click at [671, 353] on div "g" at bounding box center [676, 349] width 159 height 31
click at [642, 438] on div "kg" at bounding box center [670, 430] width 129 height 22
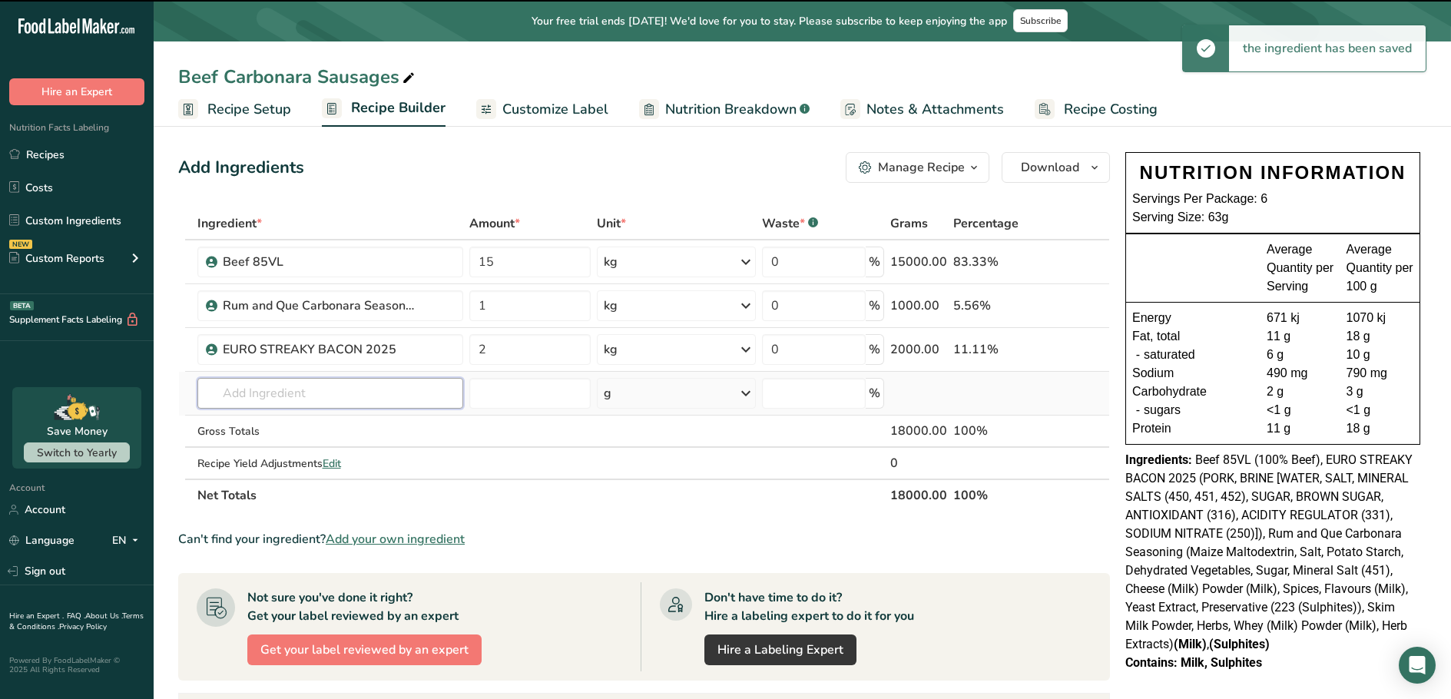
click at [295, 398] on input "text" at bounding box center [330, 393] width 266 height 31
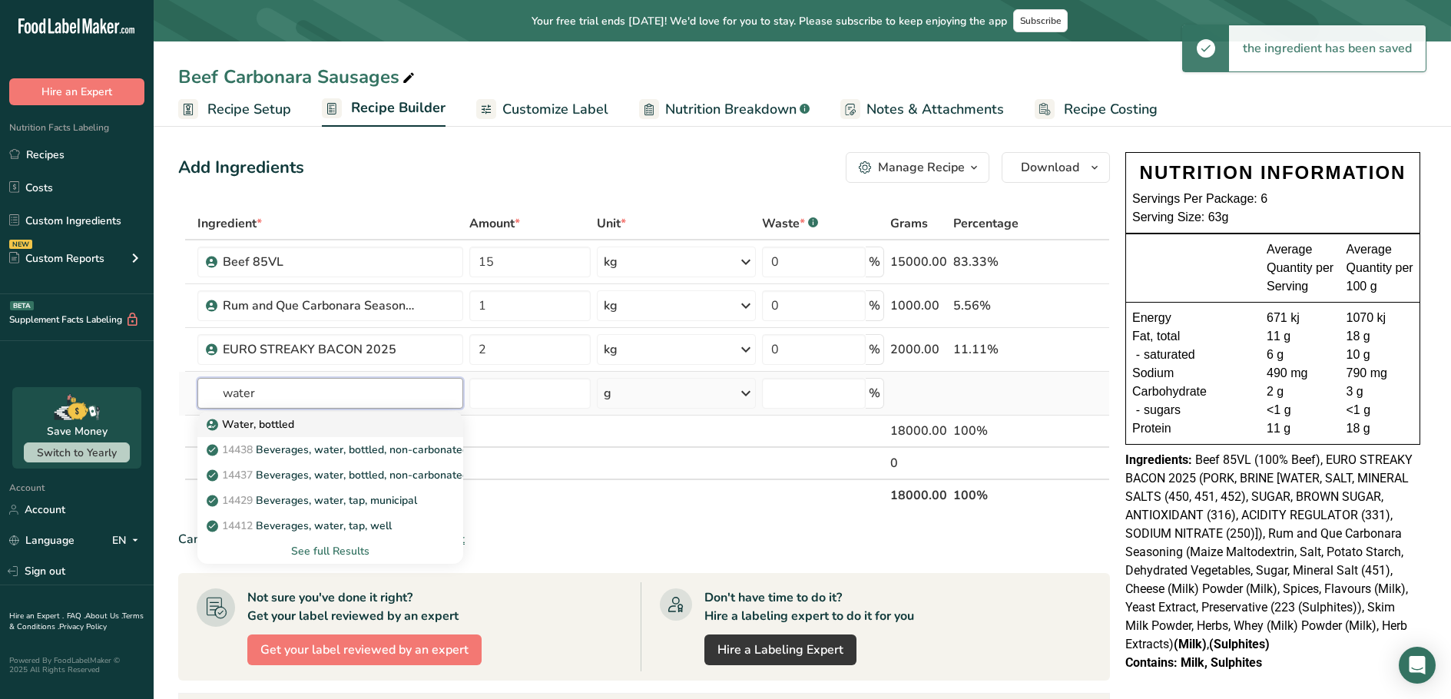
type input "water"
click at [309, 431] on div "Water, bottled" at bounding box center [318, 424] width 217 height 16
type input "Water, bottled"
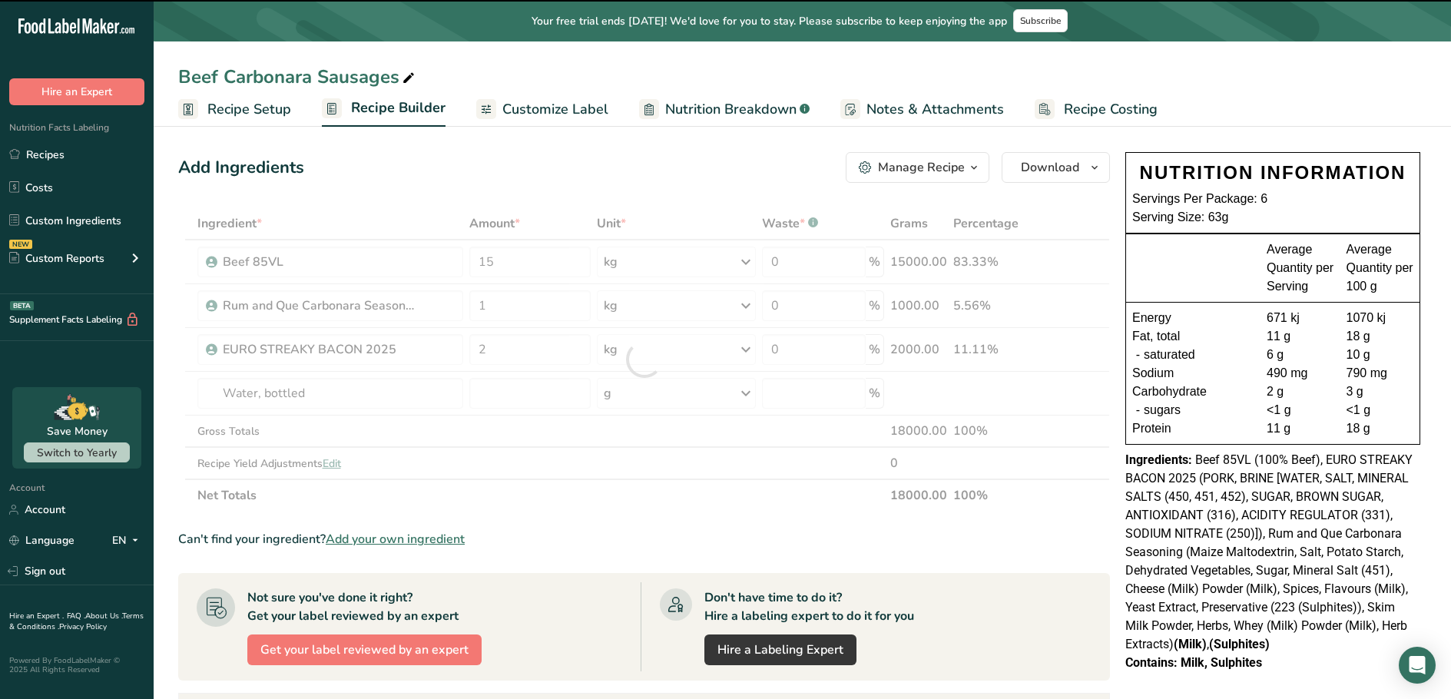
type input "0"
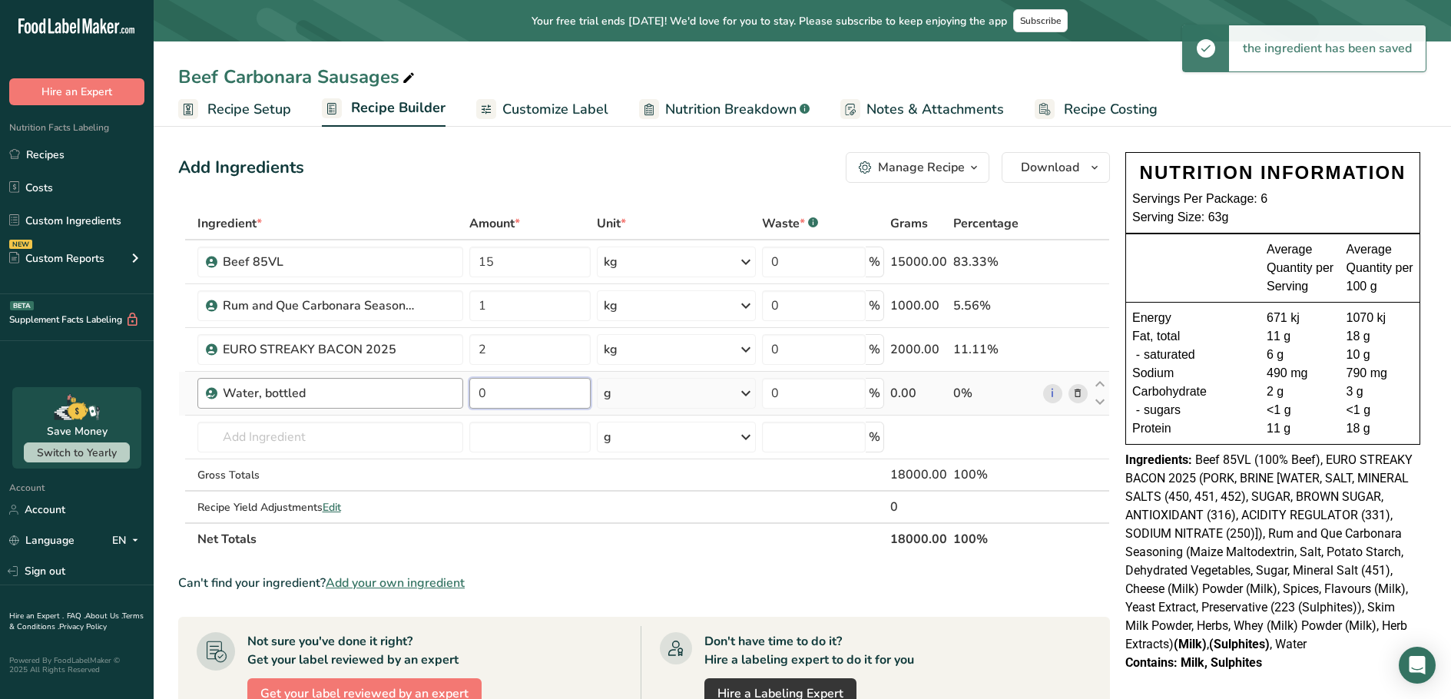
drag, startPoint x: 493, startPoint y: 400, endPoint x: 459, endPoint y: 388, distance: 36.7
click at [459, 388] on tr "Water, bottled 0 g Weight Units g kg mg See more Volume Units l Volume units re…" at bounding box center [644, 394] width 930 height 44
type input "1"
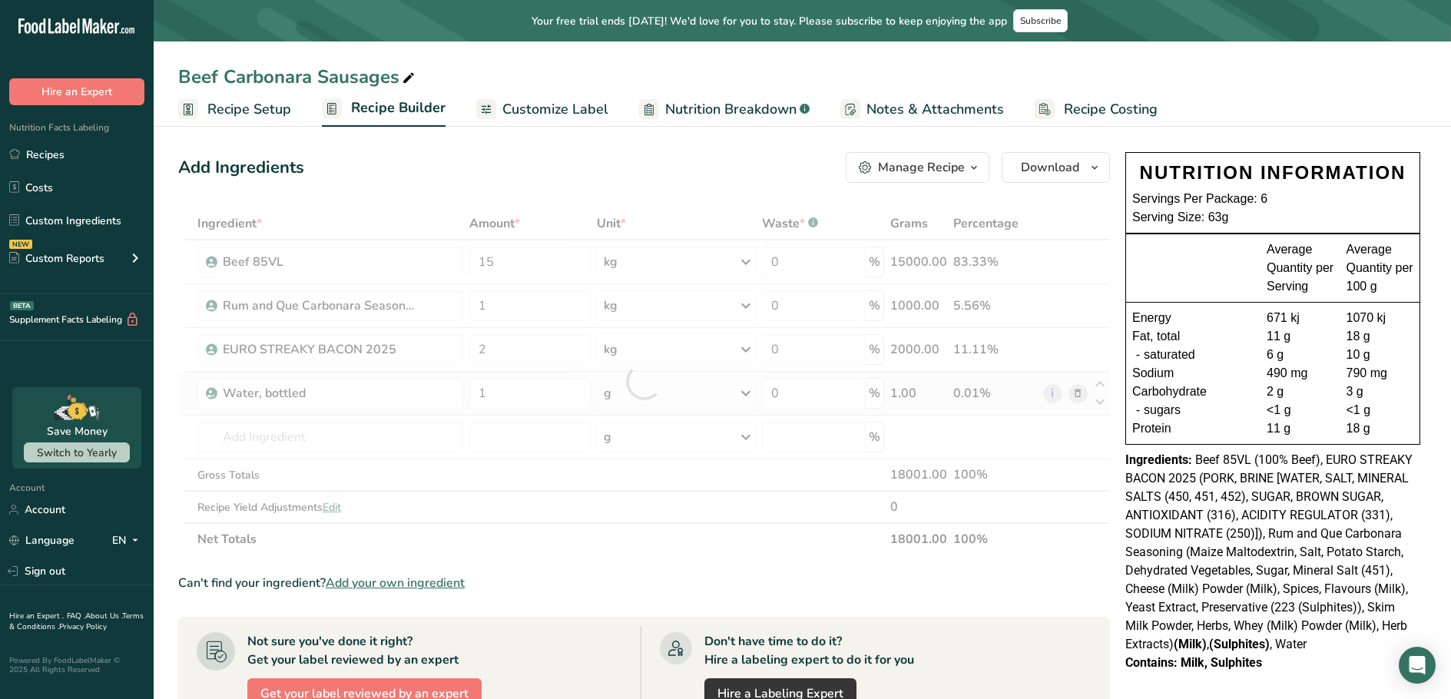
click at [741, 393] on div "Ingredient * Amount * Unit * Waste * .a-a{fill:#347362;}.b-a{fill:#fff;} Grams …" at bounding box center [644, 381] width 932 height 348
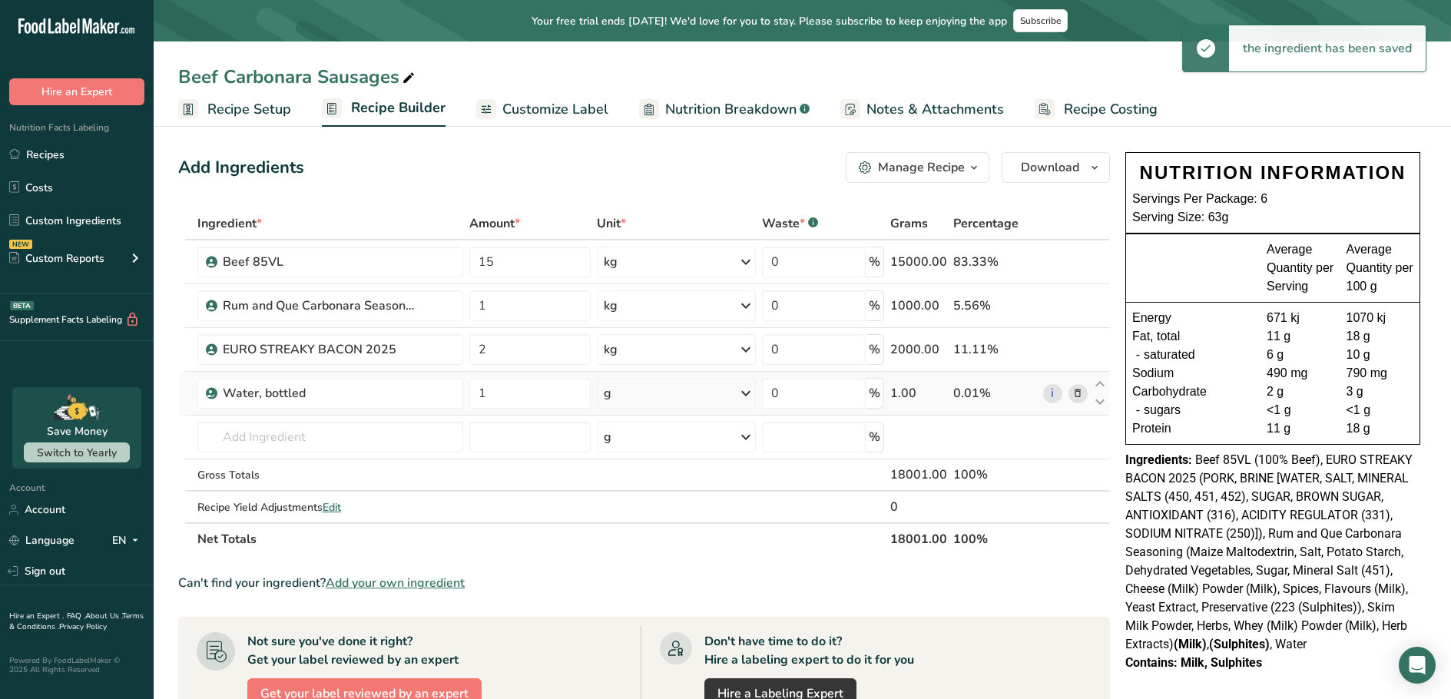
click at [753, 381] on icon at bounding box center [746, 394] width 18 height 28
click at [628, 475] on div "kg" at bounding box center [670, 473] width 129 height 22
click at [290, 439] on input "text" at bounding box center [330, 437] width 266 height 31
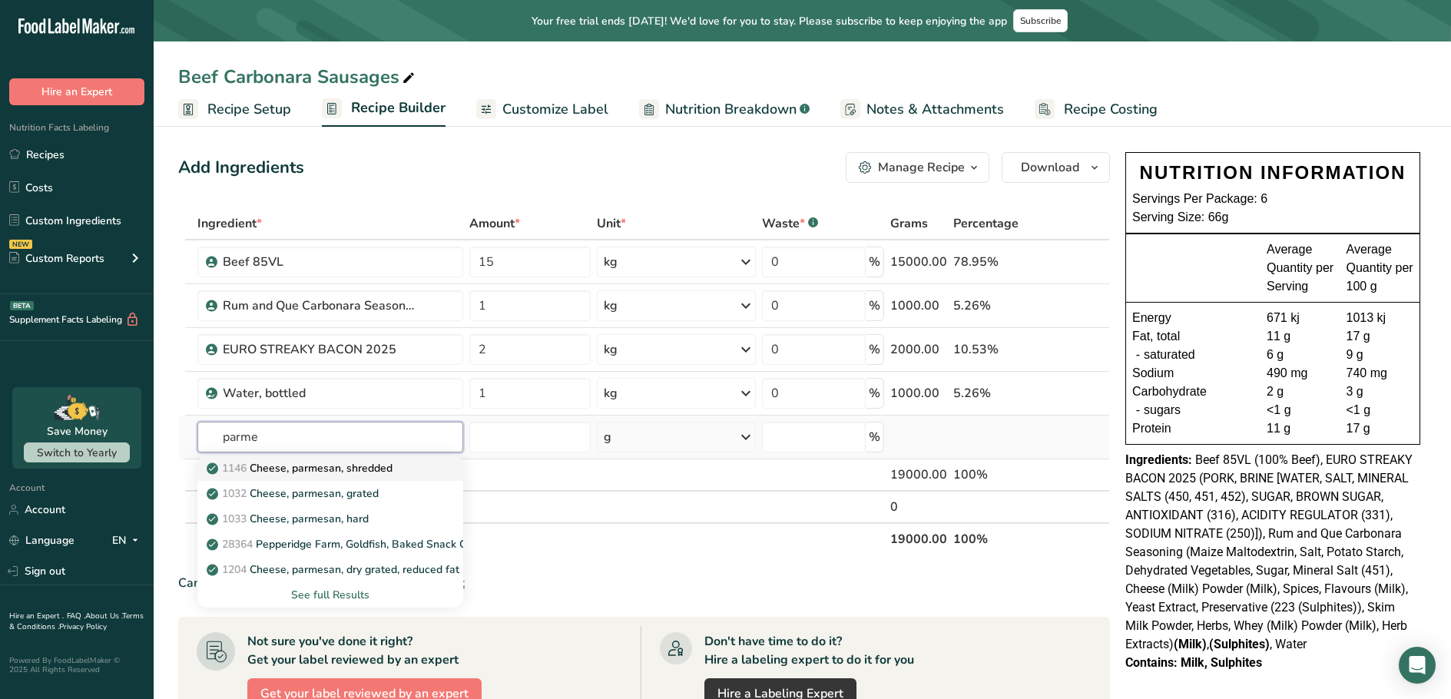
type input "parme"
click at [330, 471] on p "1146 Cheese, parmesan, shredded" at bounding box center [301, 468] width 183 height 16
type input "Cheese, parmesan, shredded"
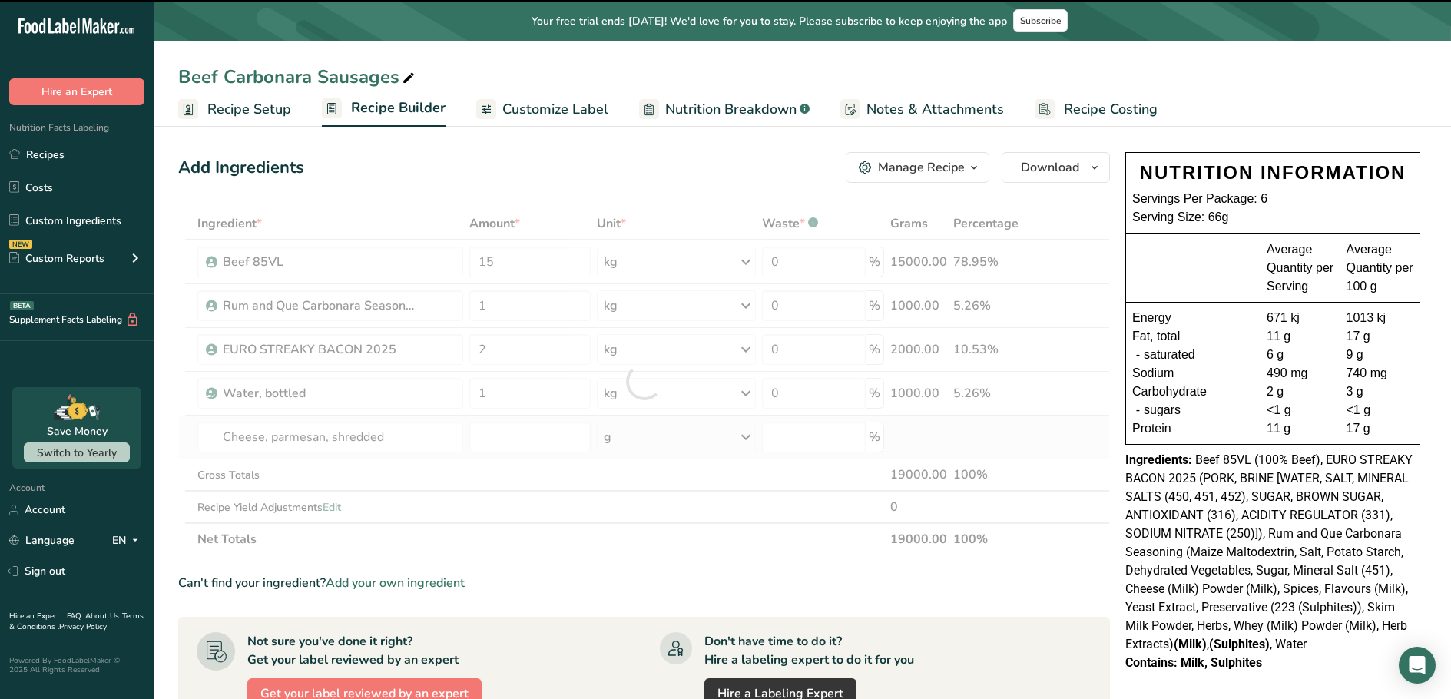
type input "0"
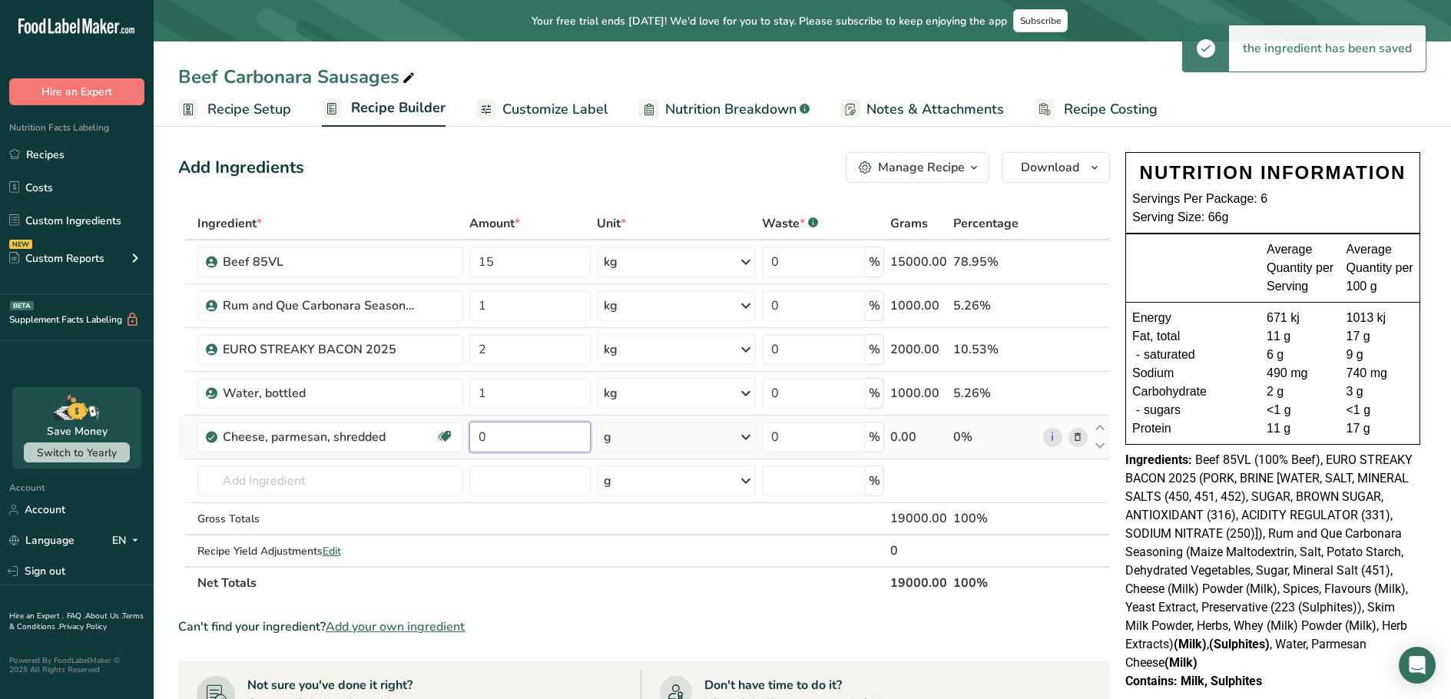
drag, startPoint x: 501, startPoint y: 433, endPoint x: 482, endPoint y: 434, distance: 18.5
click at [482, 434] on input "0" at bounding box center [529, 437] width 121 height 31
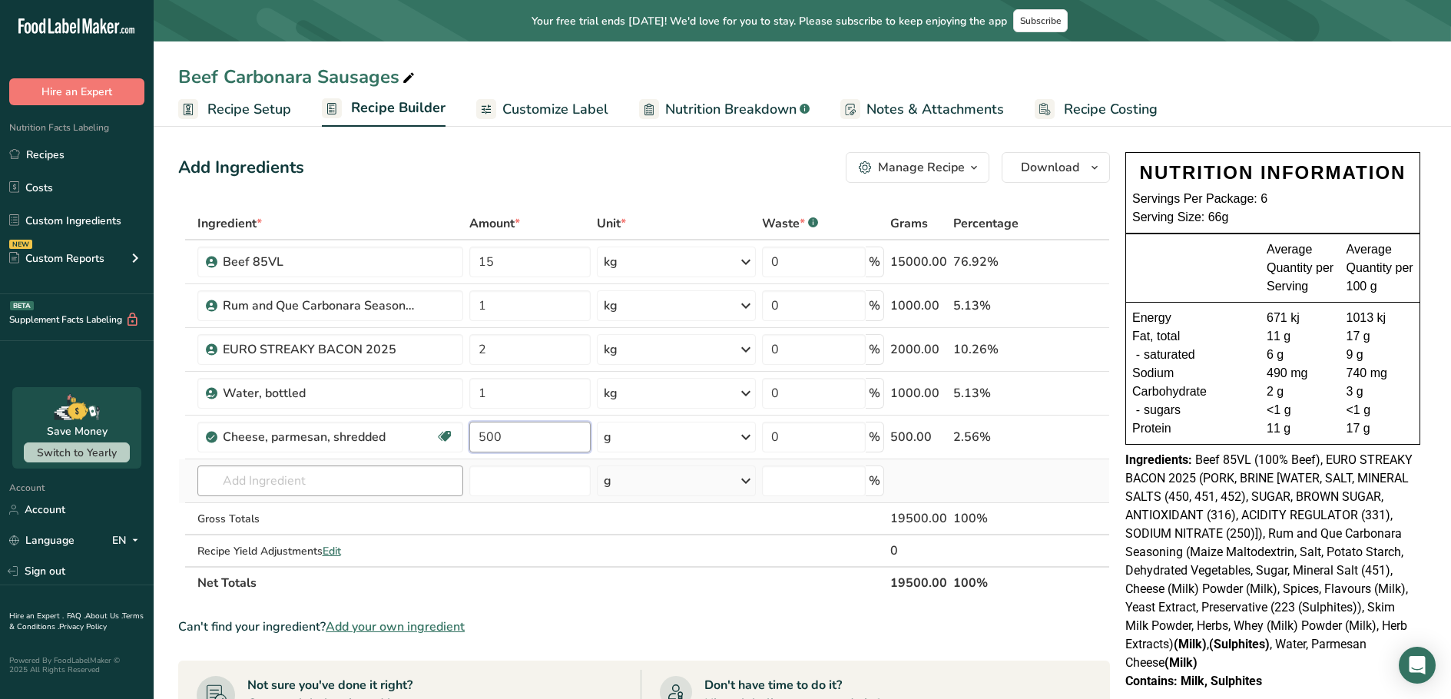
type input "500"
click at [290, 478] on div "Ingredient * Amount * Unit * Waste * .a-a{fill:#347362;}.b-a{fill:#fff;} Grams …" at bounding box center [644, 403] width 932 height 392
drag, startPoint x: 489, startPoint y: 393, endPoint x: 459, endPoint y: 386, distance: 31.5
click at [459, 386] on tr "Water, bottled 1 kg Weight Units g kg mg See more Volume Units l Volume units r…" at bounding box center [644, 394] width 930 height 44
type input "2.2"
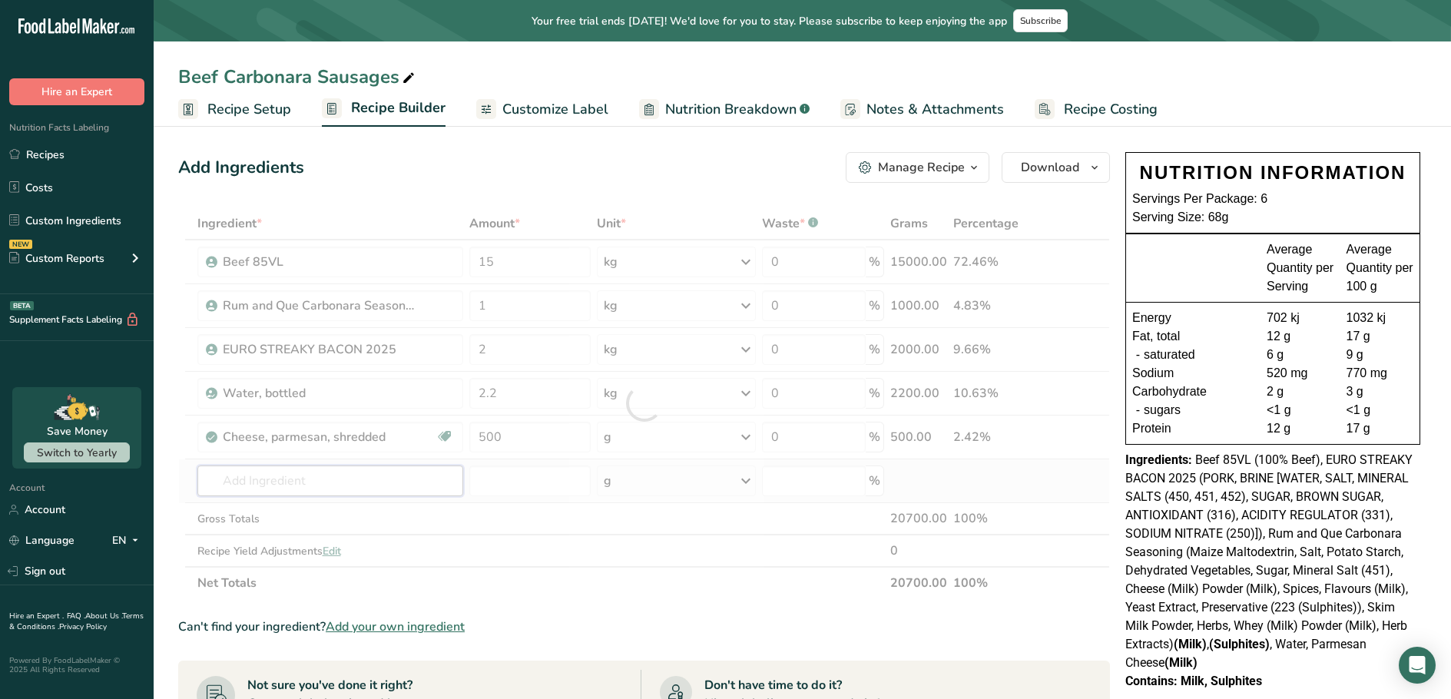
click at [370, 472] on div "Ingredient * Amount * Unit * Waste * .a-a{fill:#347362;}.b-a{fill:#fff;} Grams …" at bounding box center [644, 403] width 932 height 392
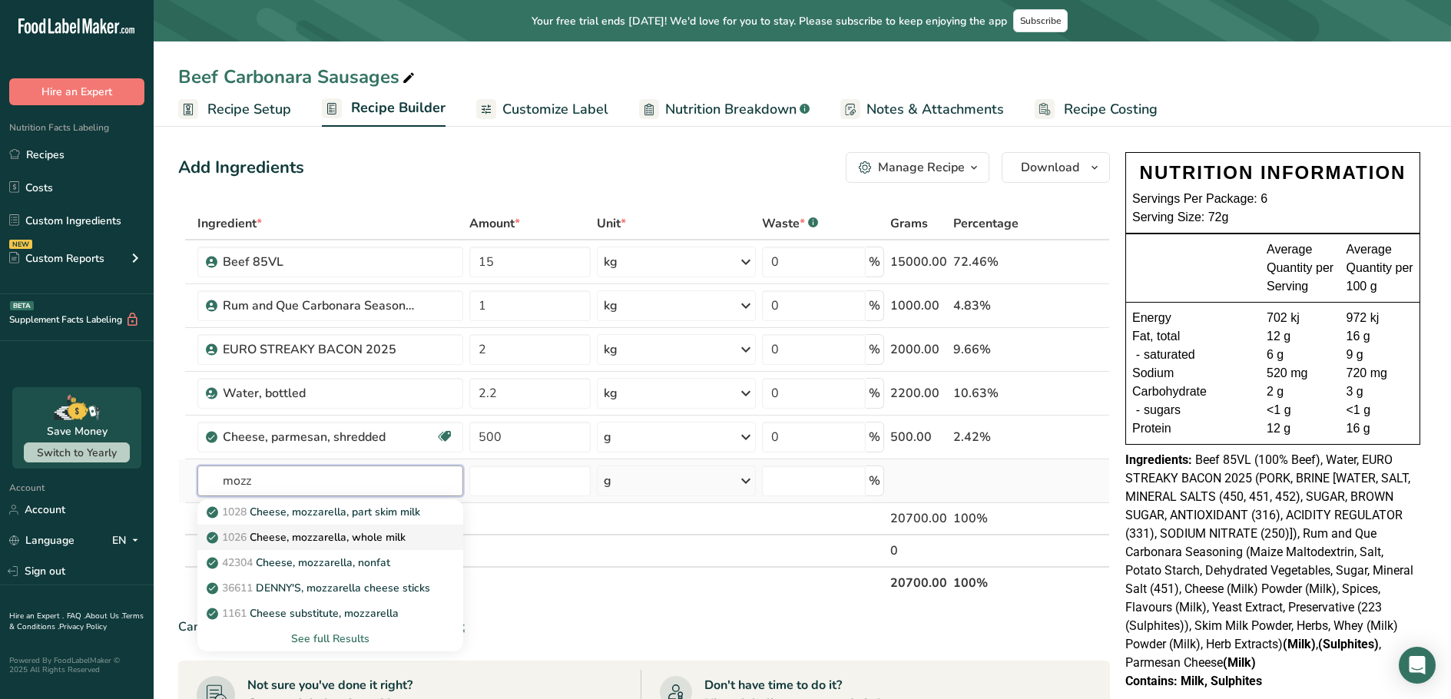
type input "mozz"
click at [374, 539] on p "1026 Cheese, mozzarella, whole milk" at bounding box center [308, 537] width 196 height 16
type input "Cheese, mozzarella, whole milk"
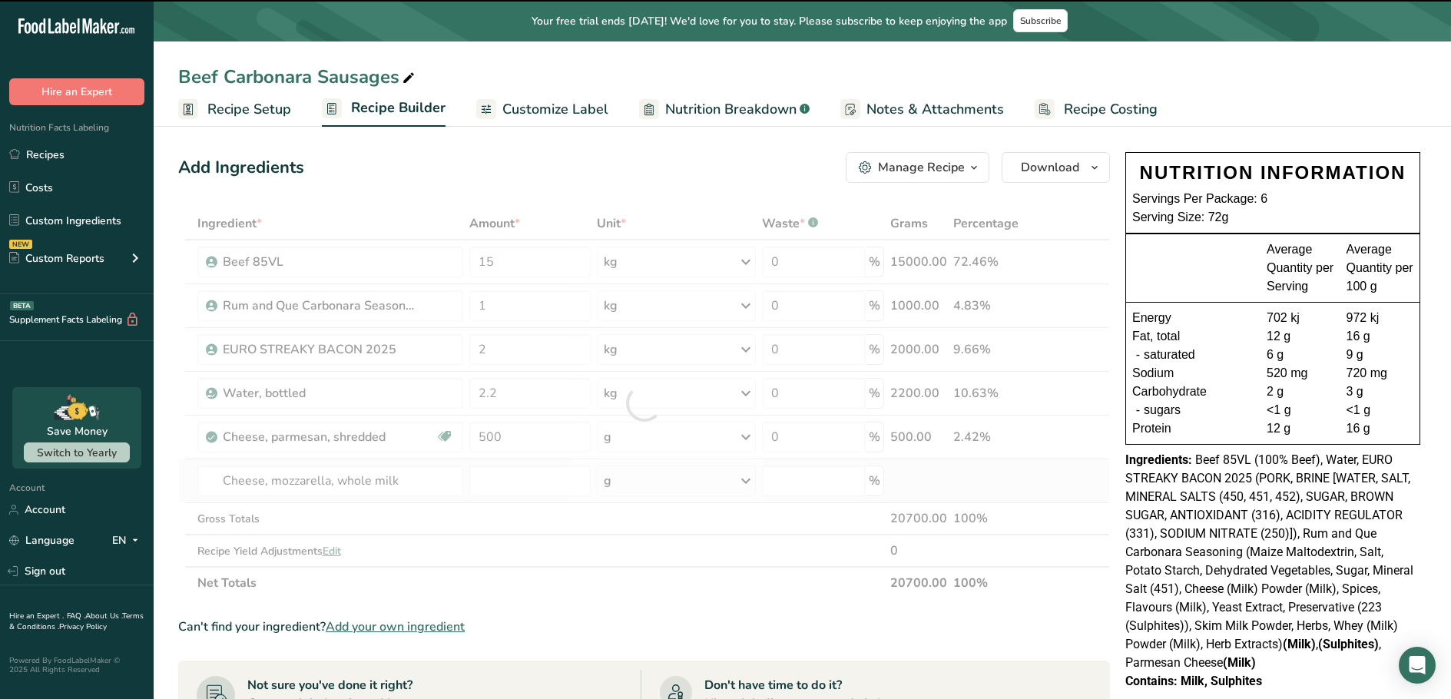
type input "0"
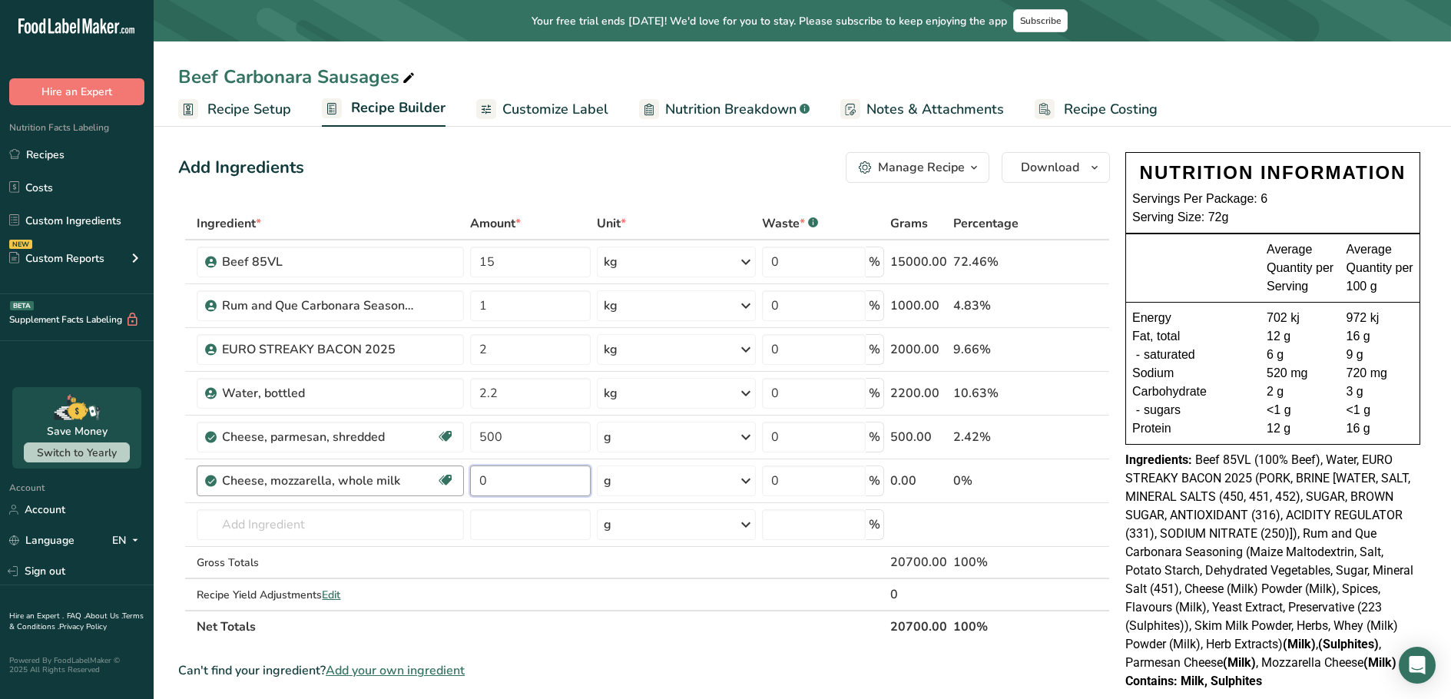
drag, startPoint x: 507, startPoint y: 489, endPoint x: 457, endPoint y: 478, distance: 51.1
click at [457, 478] on tr "Cheese, mozzarella, whole milk Gluten free Vegetarian Soy free 0 g Portions 1 c…" at bounding box center [644, 481] width 930 height 44
type input "1"
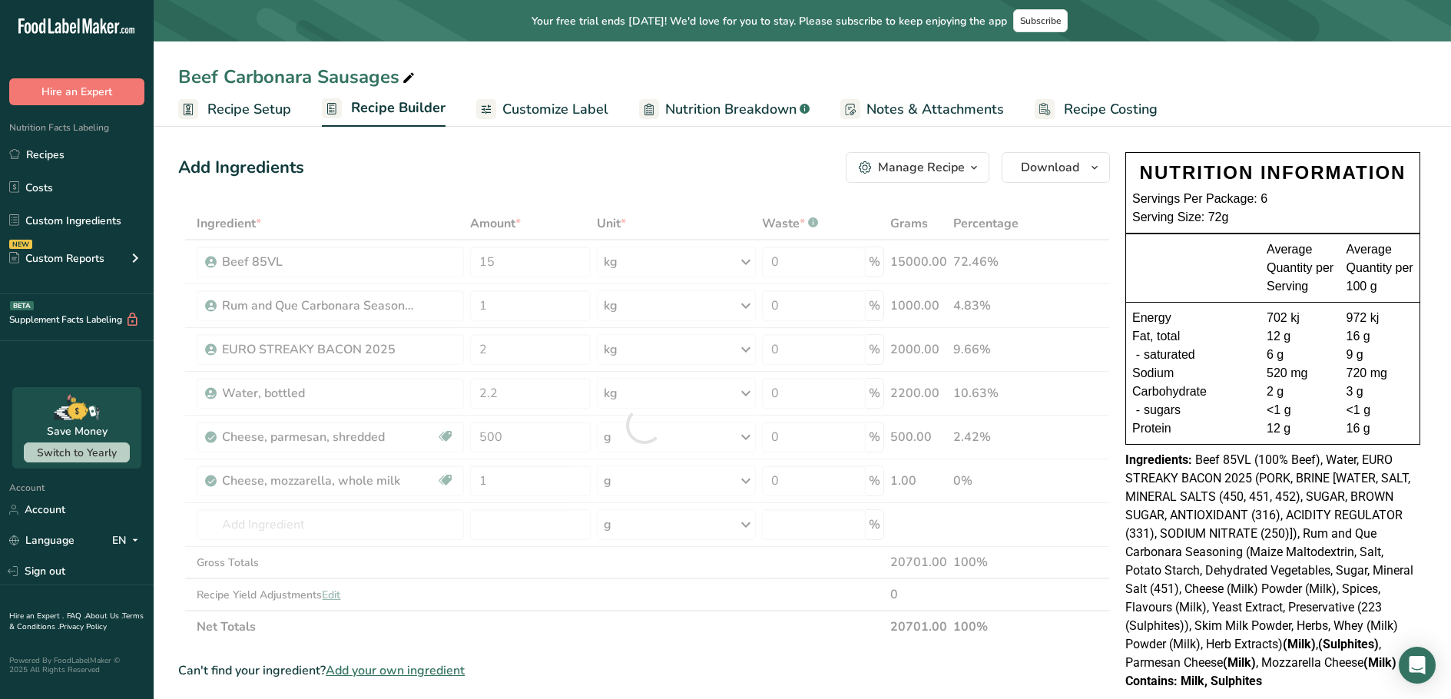
click at [750, 489] on div "Ingredient * Amount * Unit * Waste * .a-a{fill:#347362;}.b-a{fill:#fff;} Grams …" at bounding box center [644, 425] width 932 height 436
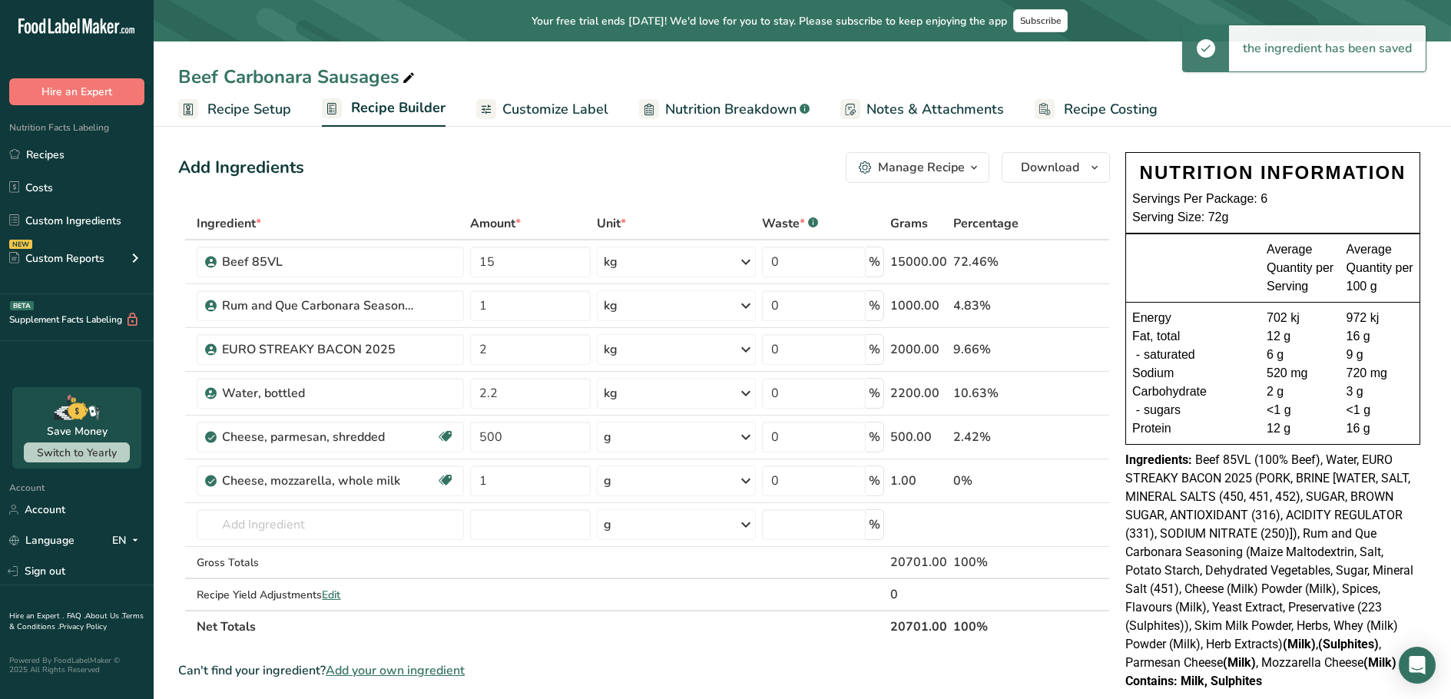
click at [750, 489] on icon at bounding box center [746, 481] width 18 height 28
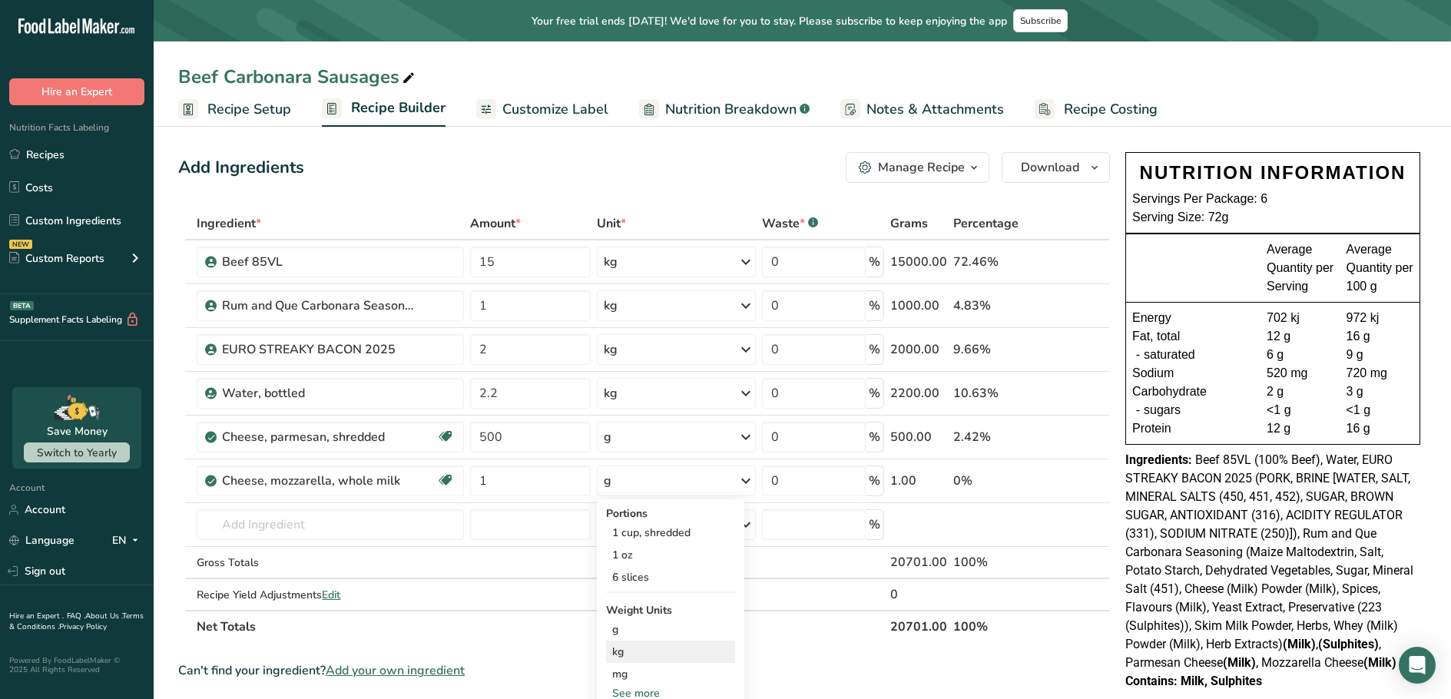
click at [637, 654] on div "kg" at bounding box center [670, 652] width 129 height 22
click at [257, 107] on span "Recipe Setup" at bounding box center [249, 109] width 84 height 21
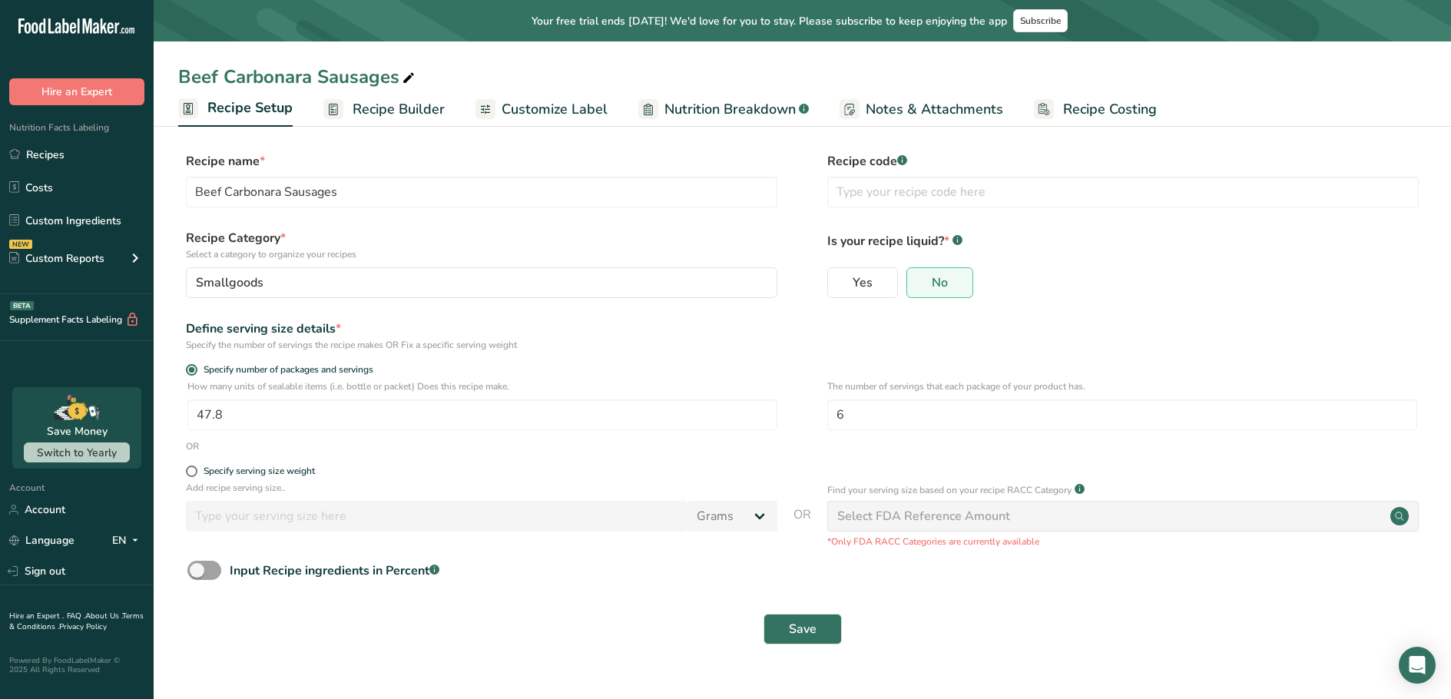
click at [1379, 149] on section "Recipe name * Beef Carbonara Sausages Recipe code .a-a{fill:#347362;}.b-a{fill:…" at bounding box center [803, 399] width 1298 height 557
click at [809, 634] on span "Save" at bounding box center [803, 629] width 28 height 18
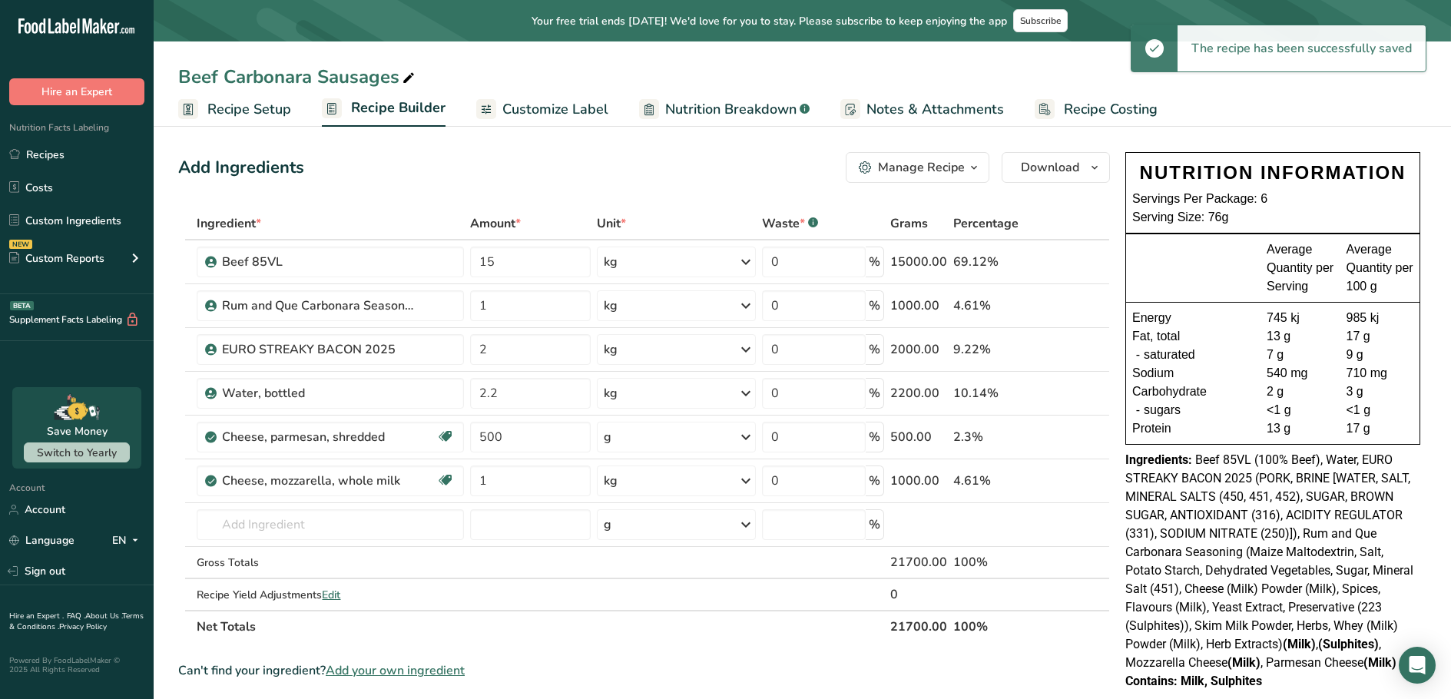
click at [250, 99] on span "Recipe Setup" at bounding box center [249, 109] width 84 height 21
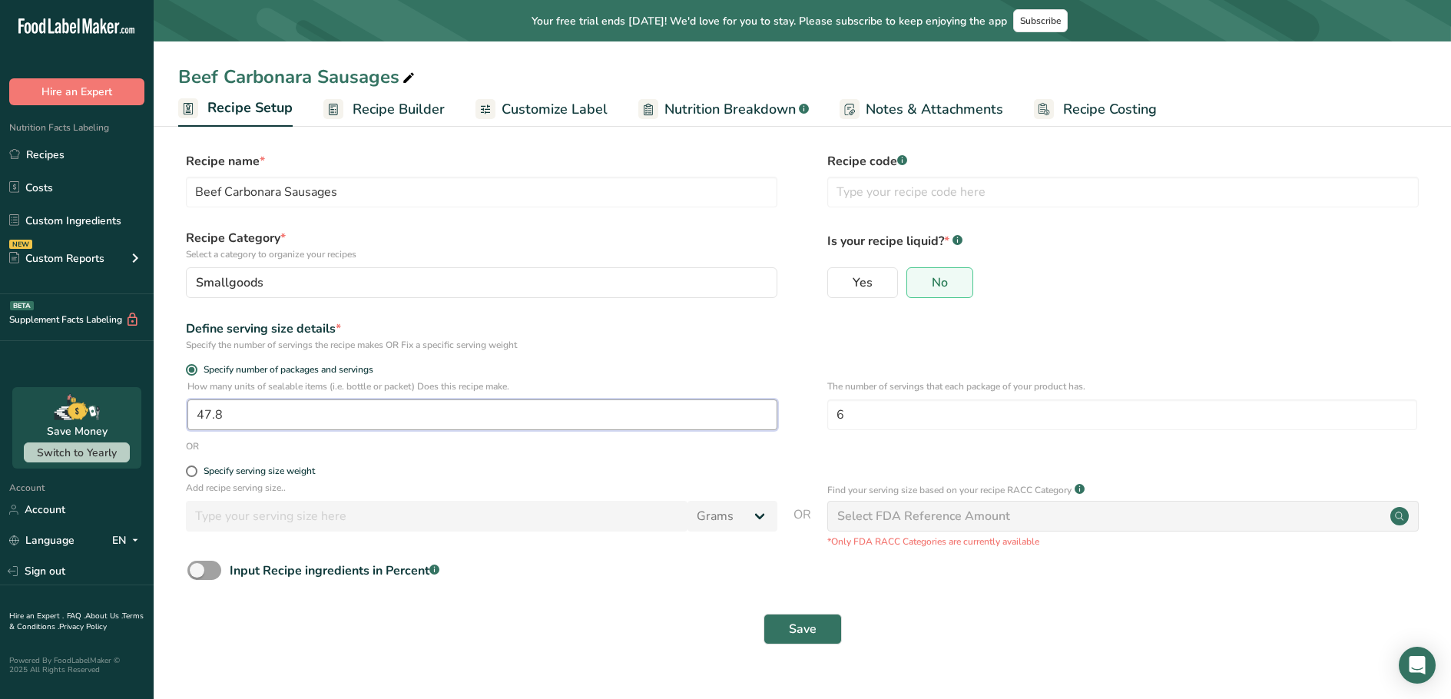
drag, startPoint x: 227, startPoint y: 419, endPoint x: 215, endPoint y: 419, distance: 11.5
click at [215, 419] on input "47.8" at bounding box center [482, 415] width 590 height 31
click at [228, 420] on input "478" at bounding box center [482, 415] width 590 height 31
type input "48.2"
click at [812, 621] on span "Save" at bounding box center [803, 629] width 28 height 18
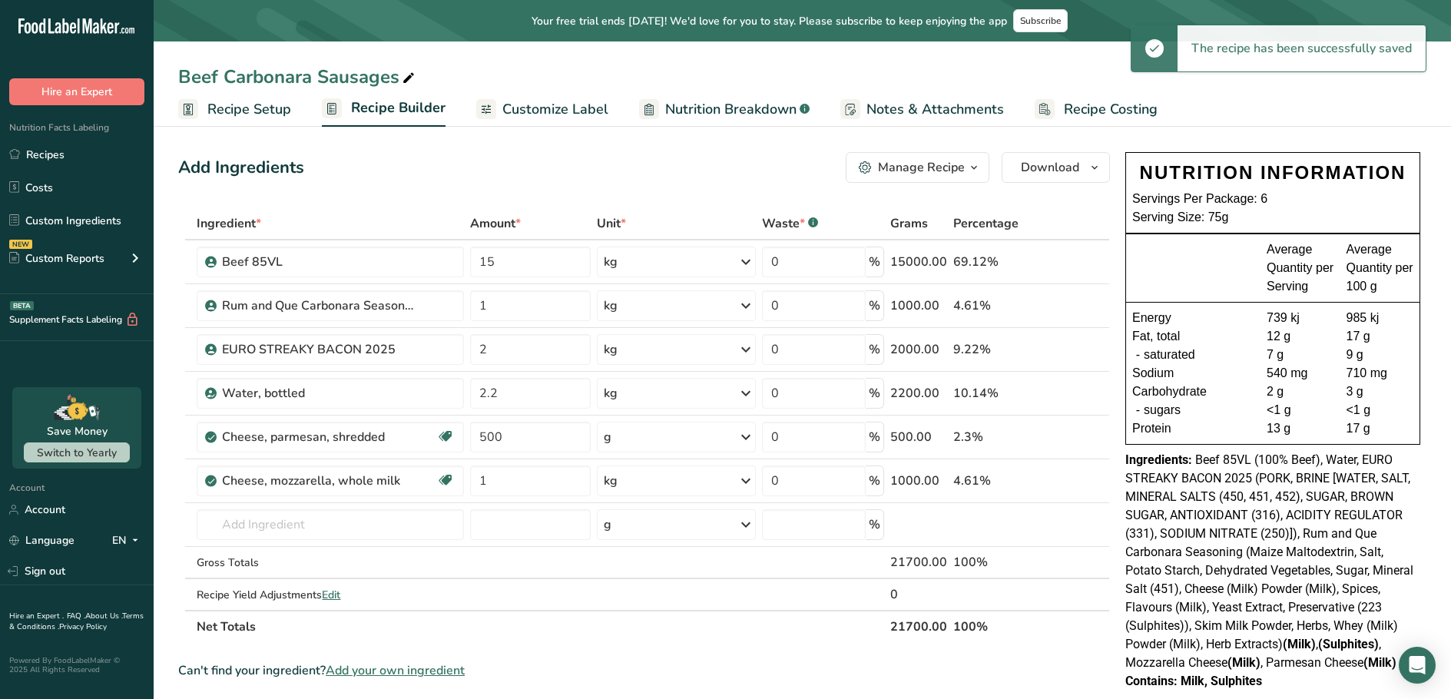
click at [277, 120] on link "Recipe Setup" at bounding box center [234, 109] width 113 height 35
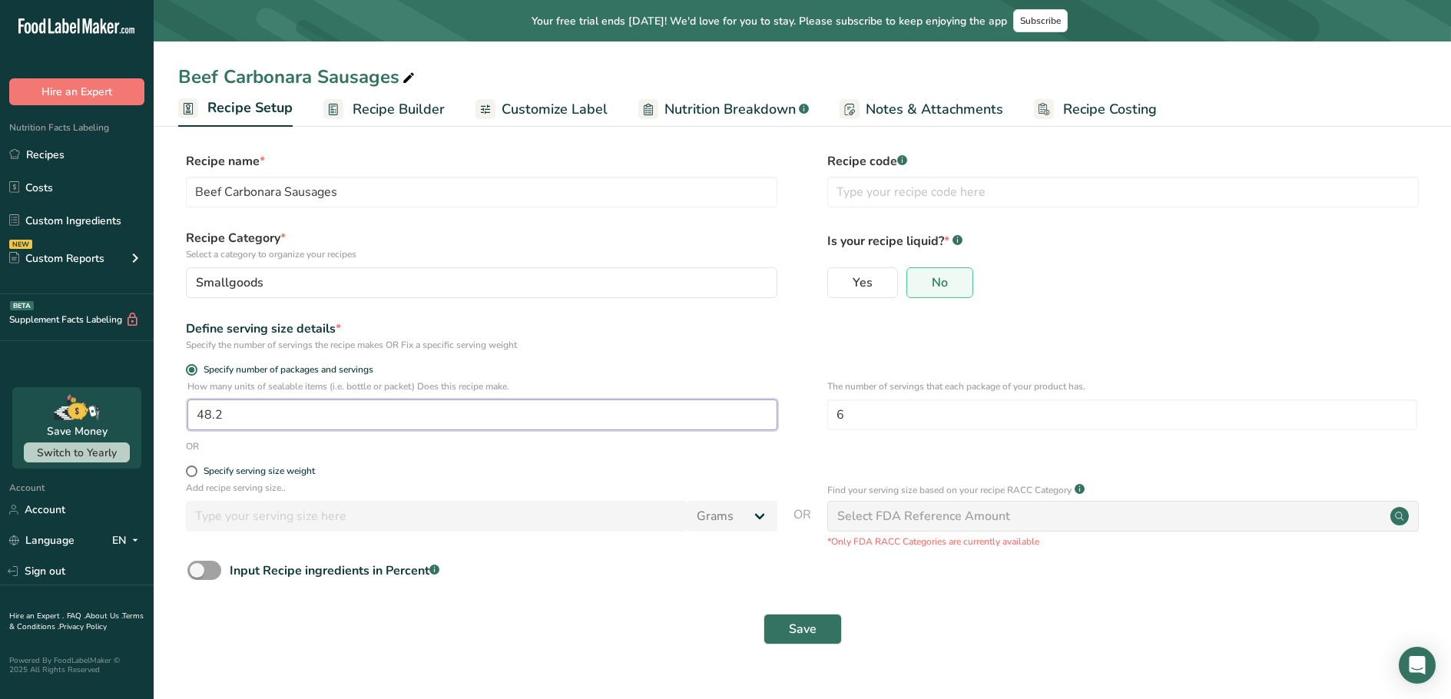
drag, startPoint x: 224, startPoint y: 418, endPoint x: 203, endPoint y: 421, distance: 21.0
click at [203, 421] on input "48.2" at bounding box center [482, 415] width 590 height 31
type input "45.8"
click at [779, 628] on button "Save" at bounding box center [803, 629] width 78 height 31
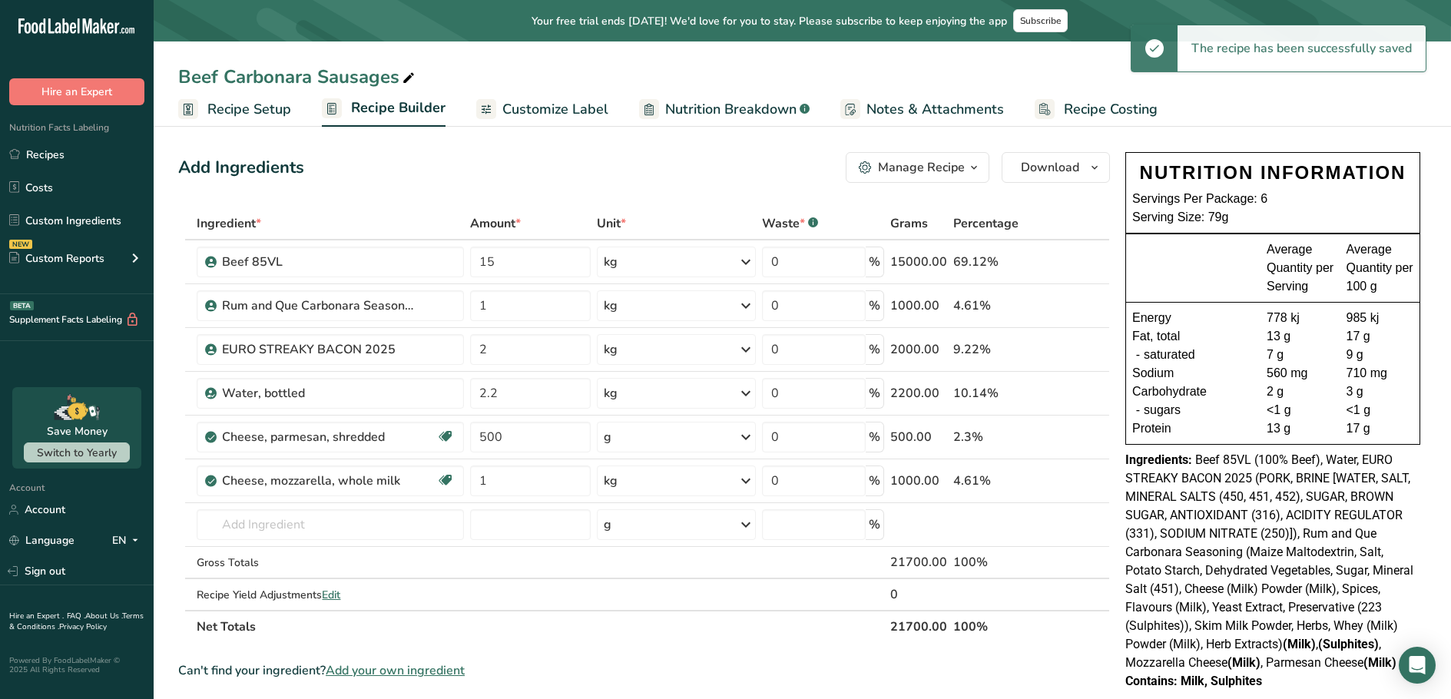
click at [240, 98] on link "Recipe Setup" at bounding box center [234, 109] width 113 height 35
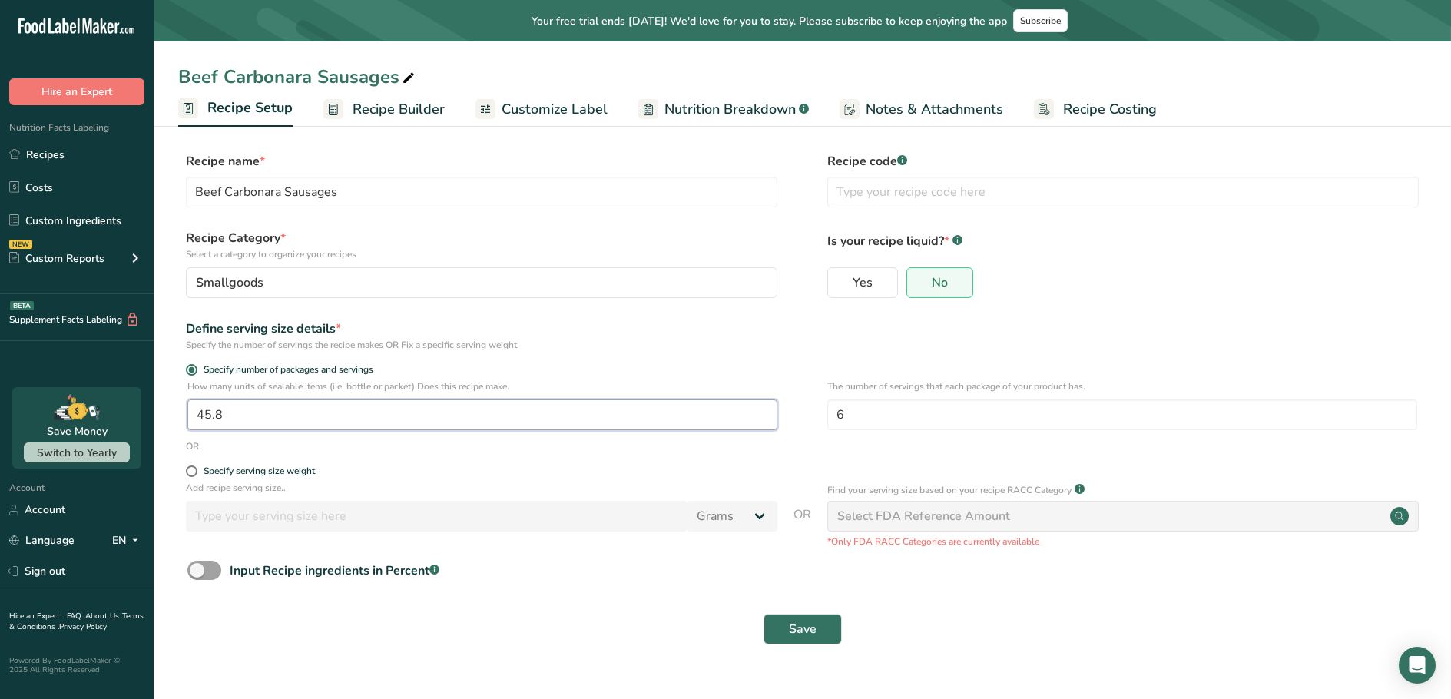
click at [217, 422] on input "45.8" at bounding box center [482, 415] width 590 height 31
type input "45.4"
click at [787, 633] on button "Save" at bounding box center [803, 629] width 78 height 31
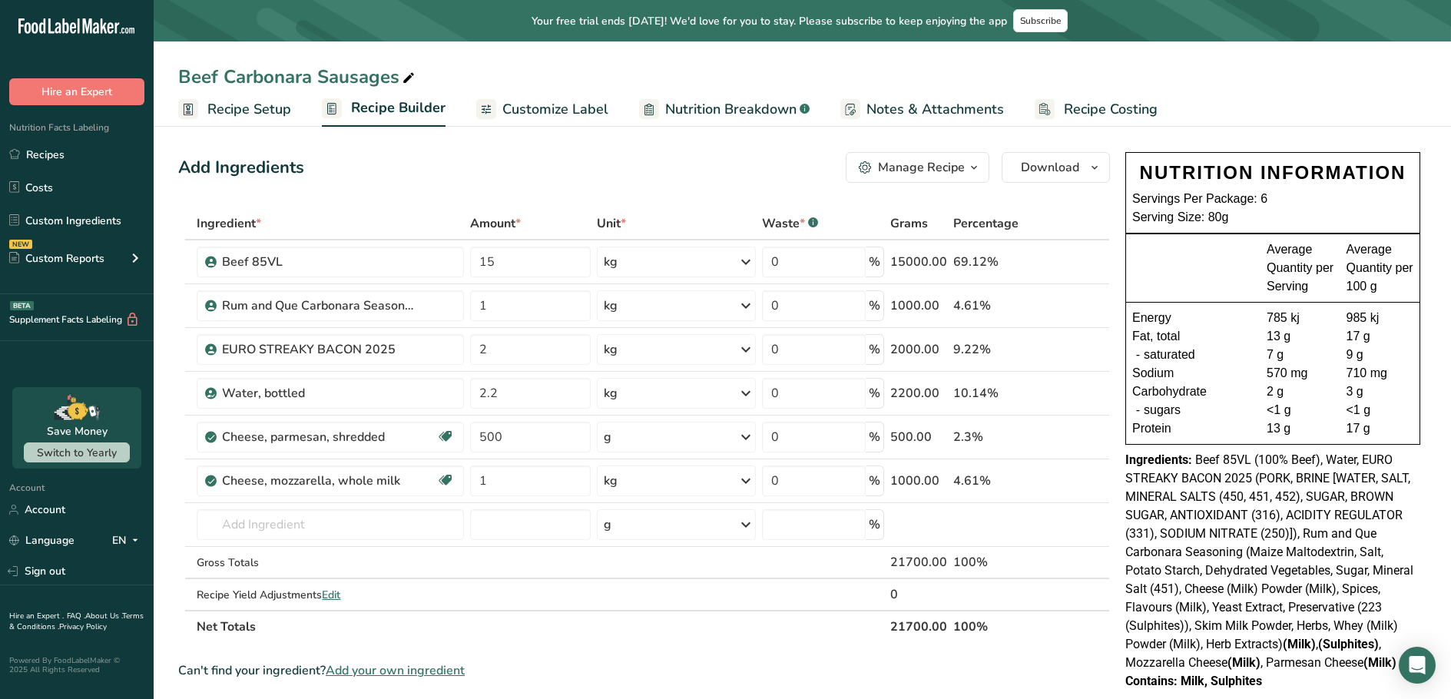
click at [705, 114] on span "Nutrition Breakdown" at bounding box center [730, 109] width 131 height 21
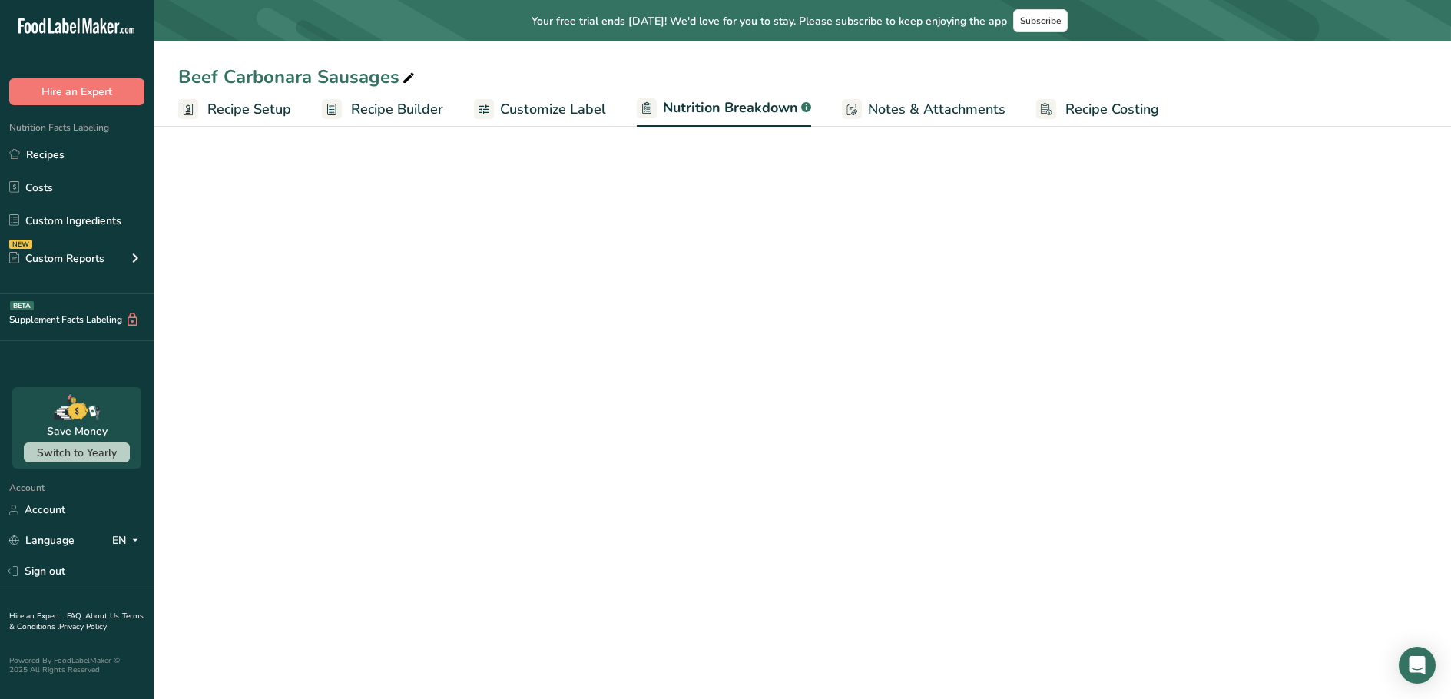
select select "Calories"
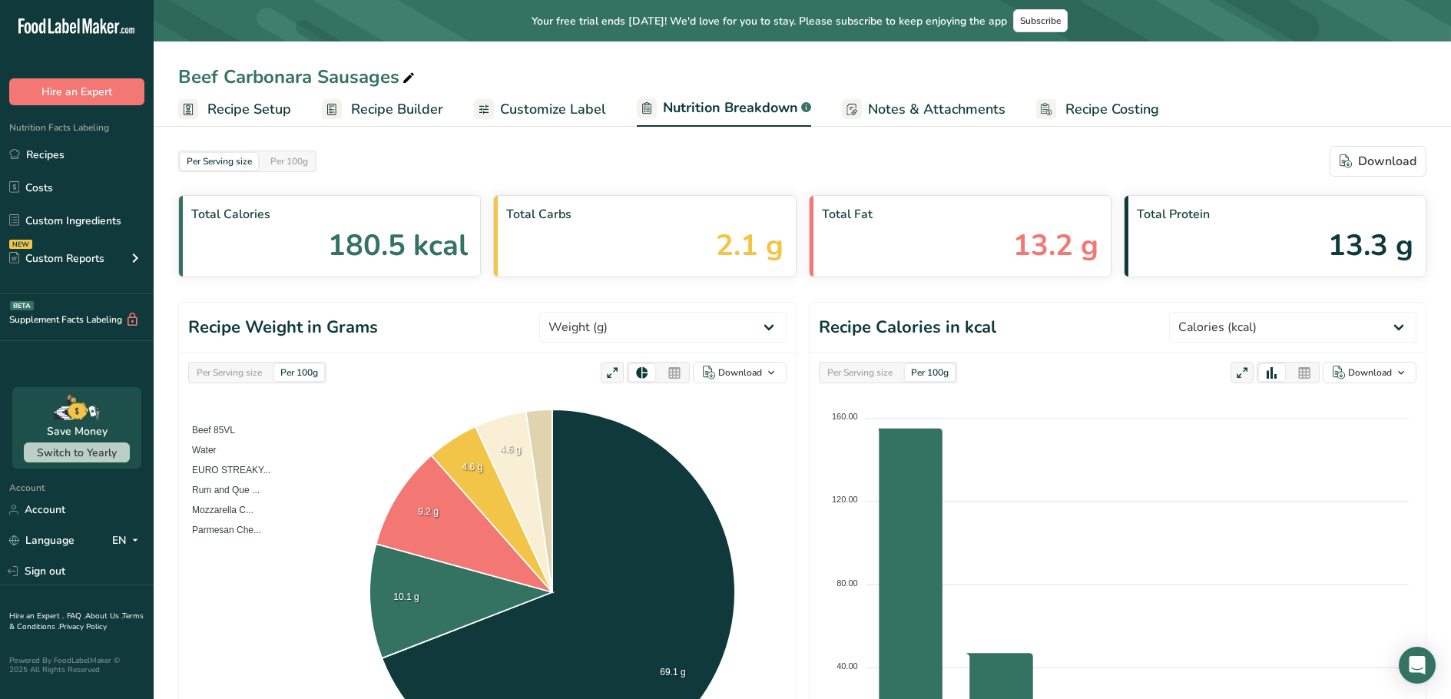
click at [575, 113] on span "Customize Label" at bounding box center [553, 109] width 106 height 21
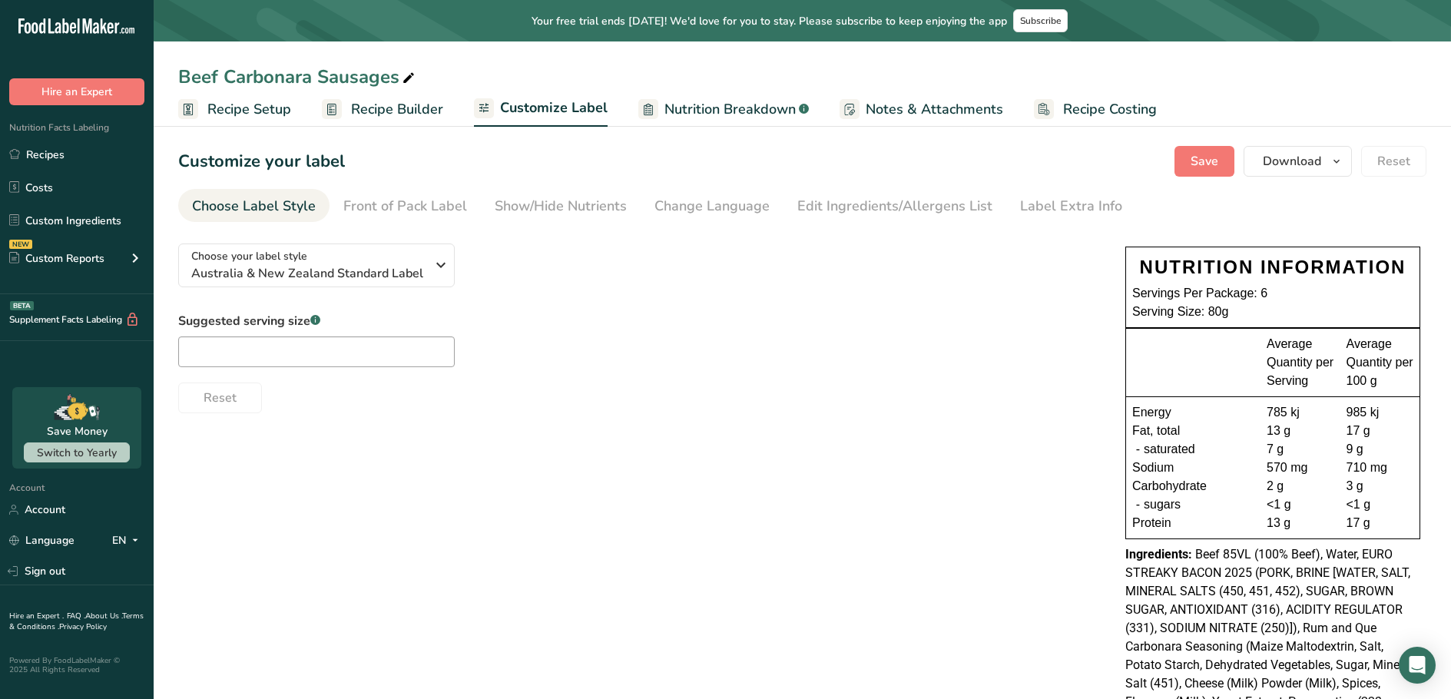
click at [396, 109] on span "Recipe Builder" at bounding box center [397, 109] width 92 height 21
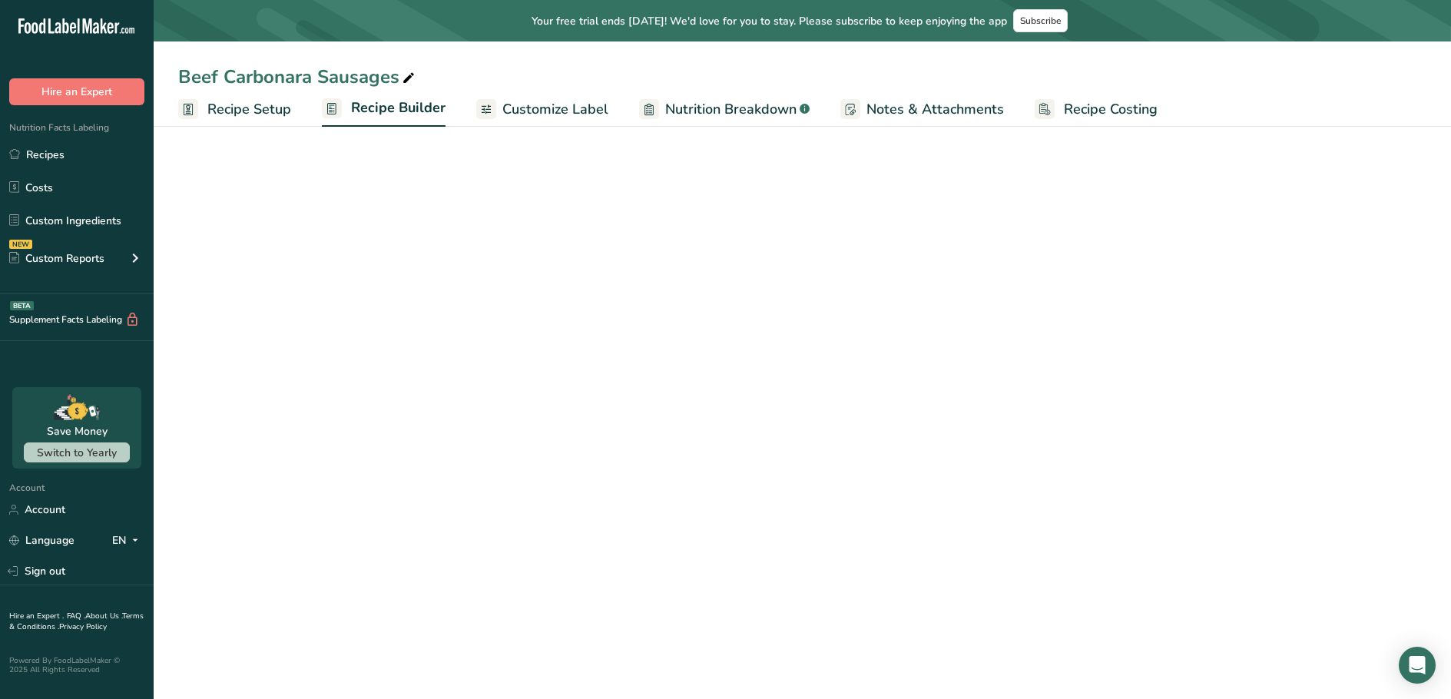
click at [573, 116] on span "Customize Label" at bounding box center [555, 109] width 106 height 21
click at [558, 109] on span "Customize Label" at bounding box center [555, 109] width 106 height 21
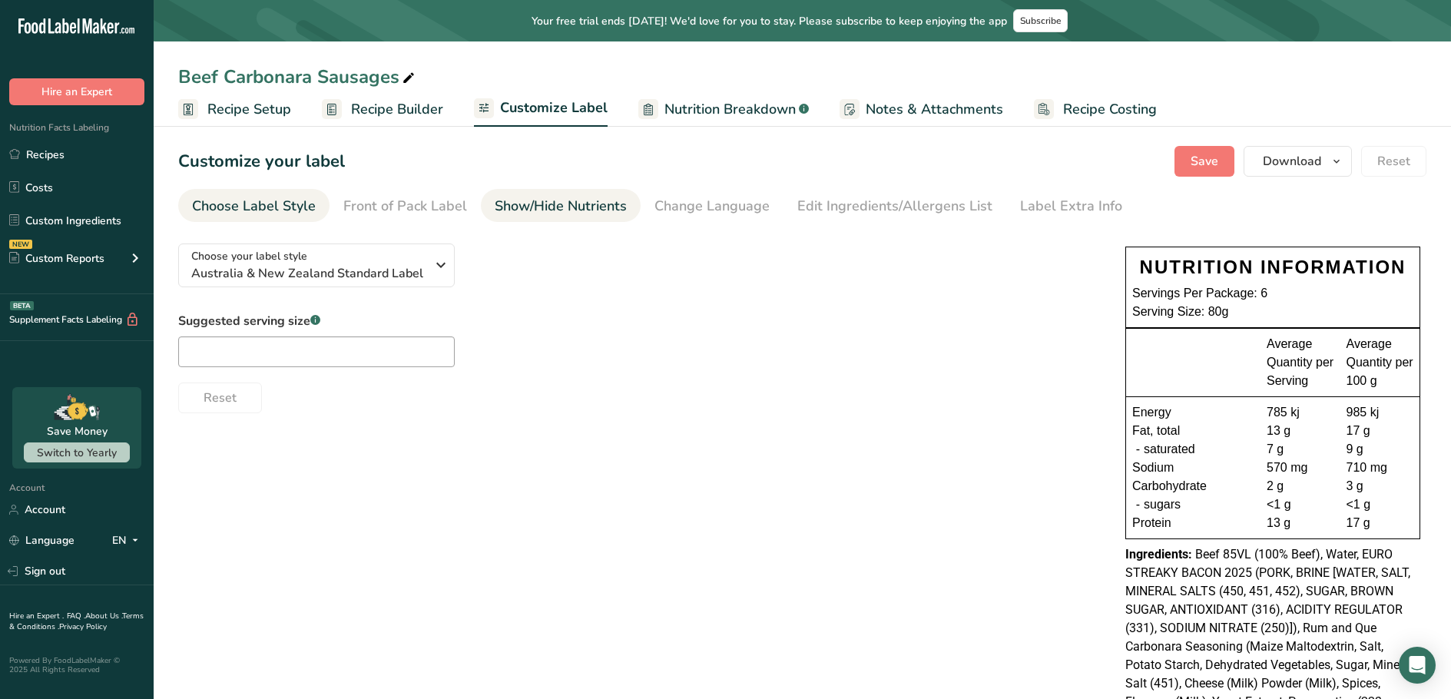
click at [532, 203] on div "Show/Hide Nutrients" at bounding box center [561, 206] width 132 height 21
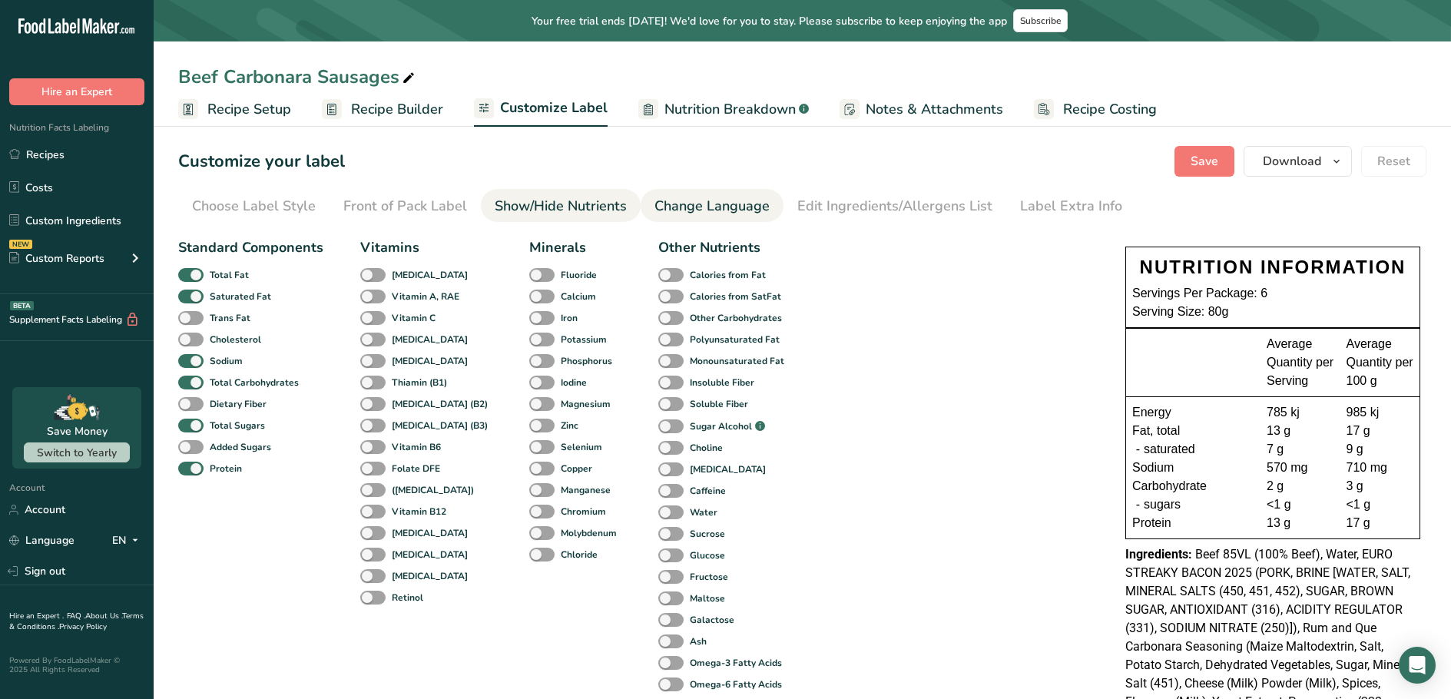
click at [765, 207] on li "Change Language" at bounding box center [712, 205] width 143 height 33
click at [425, 192] on link "Front of Pack Label" at bounding box center [405, 206] width 124 height 35
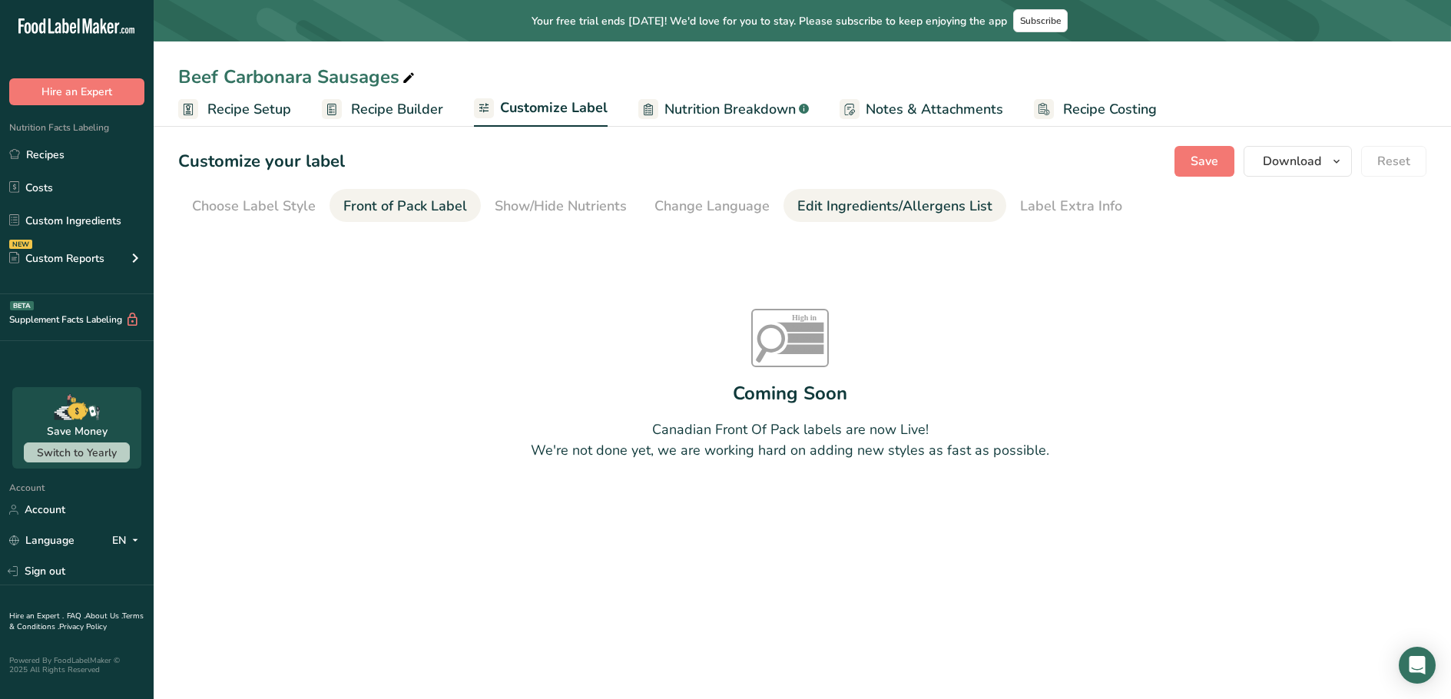
click at [846, 211] on div "Edit Ingredients/Allergens List" at bounding box center [894, 206] width 195 height 21
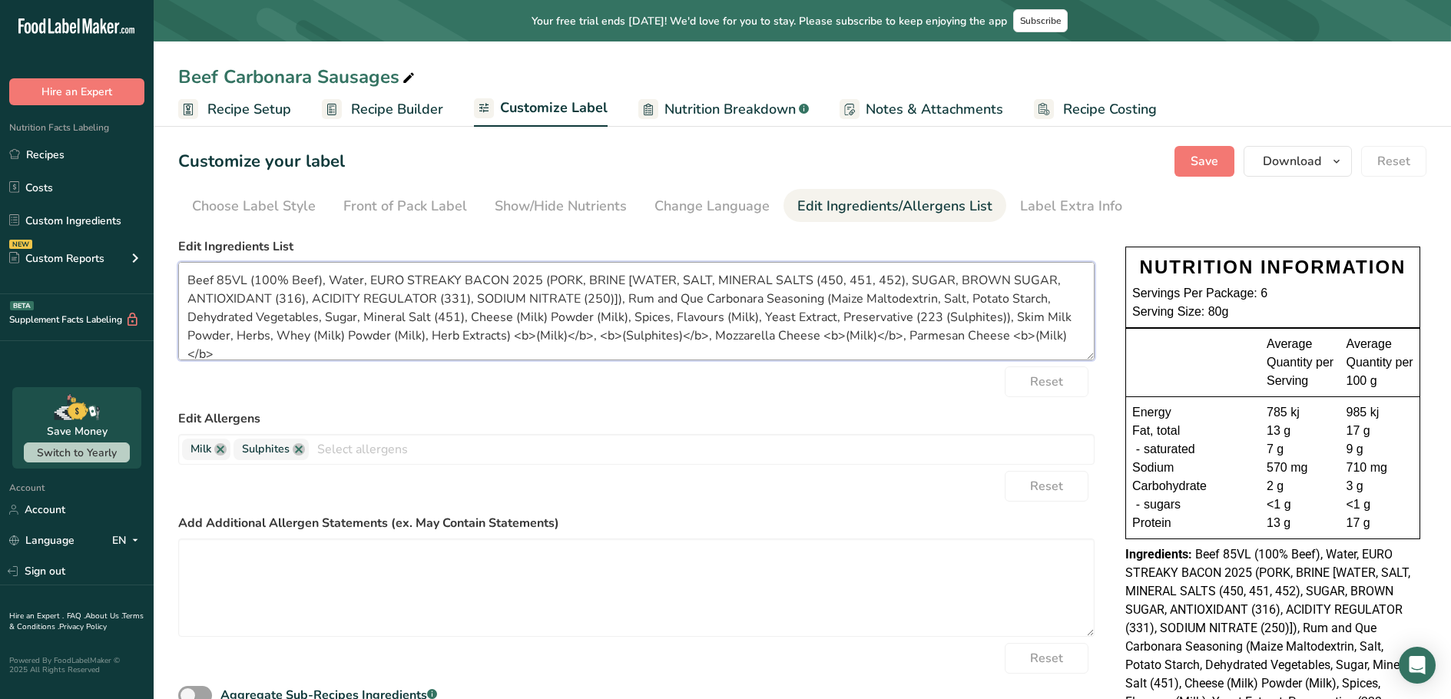
drag, startPoint x: 535, startPoint y: 281, endPoint x: 370, endPoint y: 281, distance: 165.2
click at [370, 281] on textarea "Beef 85VL (100% Beef), Water, EURO STREAKY BACON 2025 (PORK, BRINE [WATER, SALT…" at bounding box center [636, 311] width 917 height 98
drag, startPoint x: 393, startPoint y: 298, endPoint x: 320, endPoint y: 297, distance: 73.8
click at [320, 297] on textarea "Beef 85VL (100% Beef), Water, Bacon (Pork, Brine [Water, Salt, Mineral Salts (4…" at bounding box center [636, 311] width 917 height 98
type textarea "Beef 85VL (100% Beef), Water, Bacon (Pork, Brine [Water, Salt, Mineral Salts (4…"
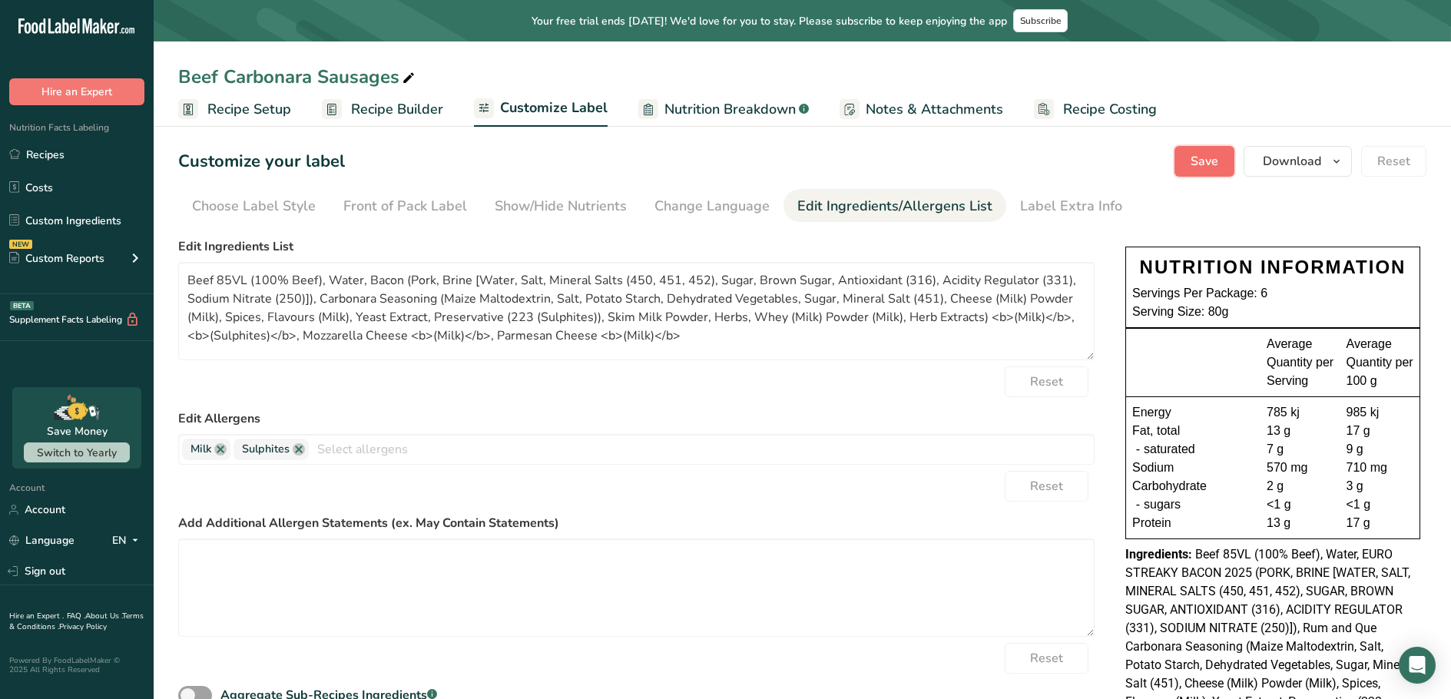
click at [1202, 157] on span "Save" at bounding box center [1205, 161] width 28 height 18
click at [712, 103] on span "Nutrition Breakdown" at bounding box center [730, 109] width 131 height 21
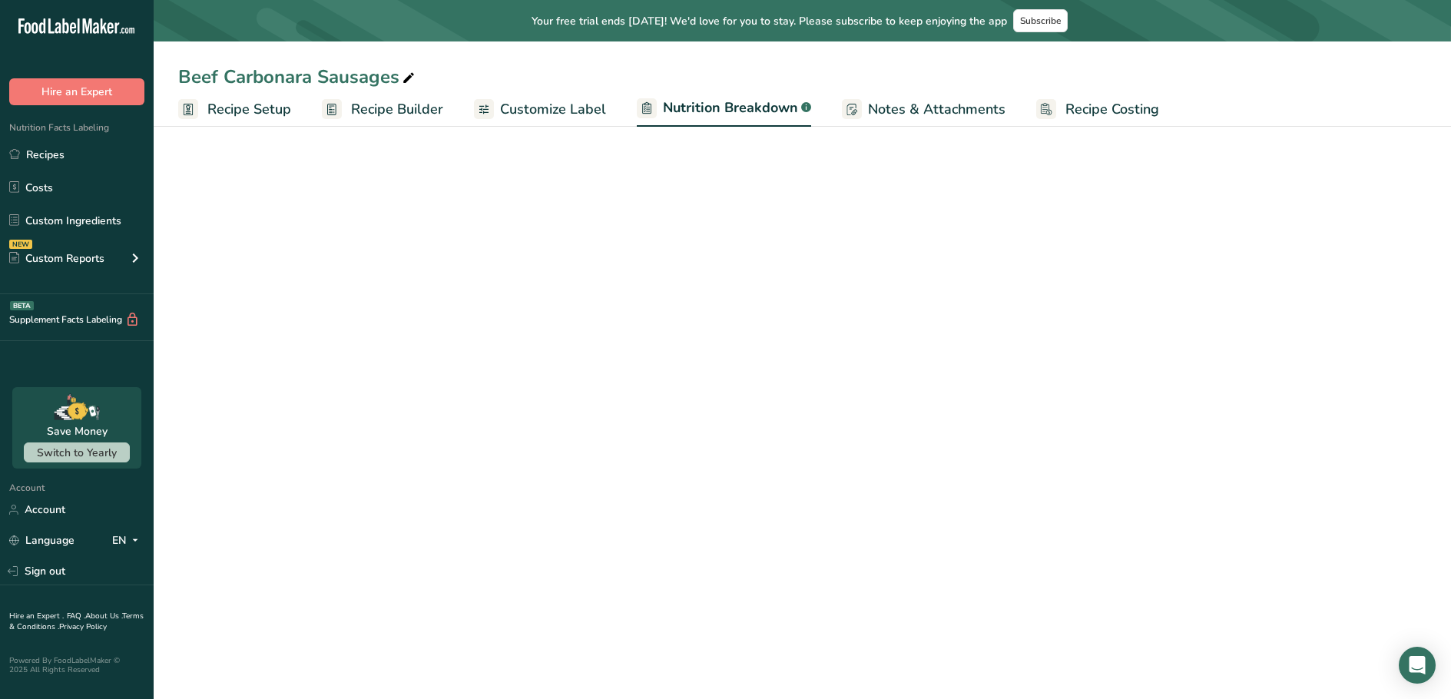
select select "Calories"
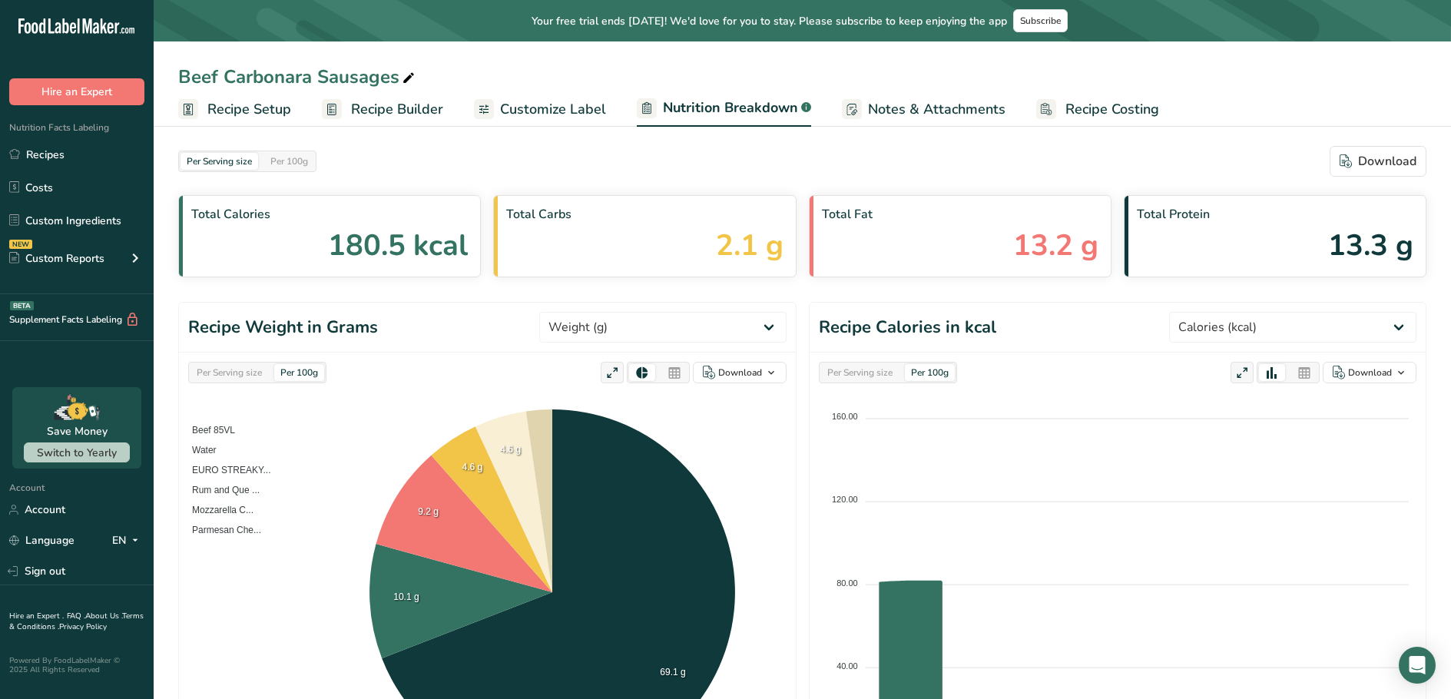
click at [932, 107] on span "Notes & Attachments" at bounding box center [937, 109] width 138 height 21
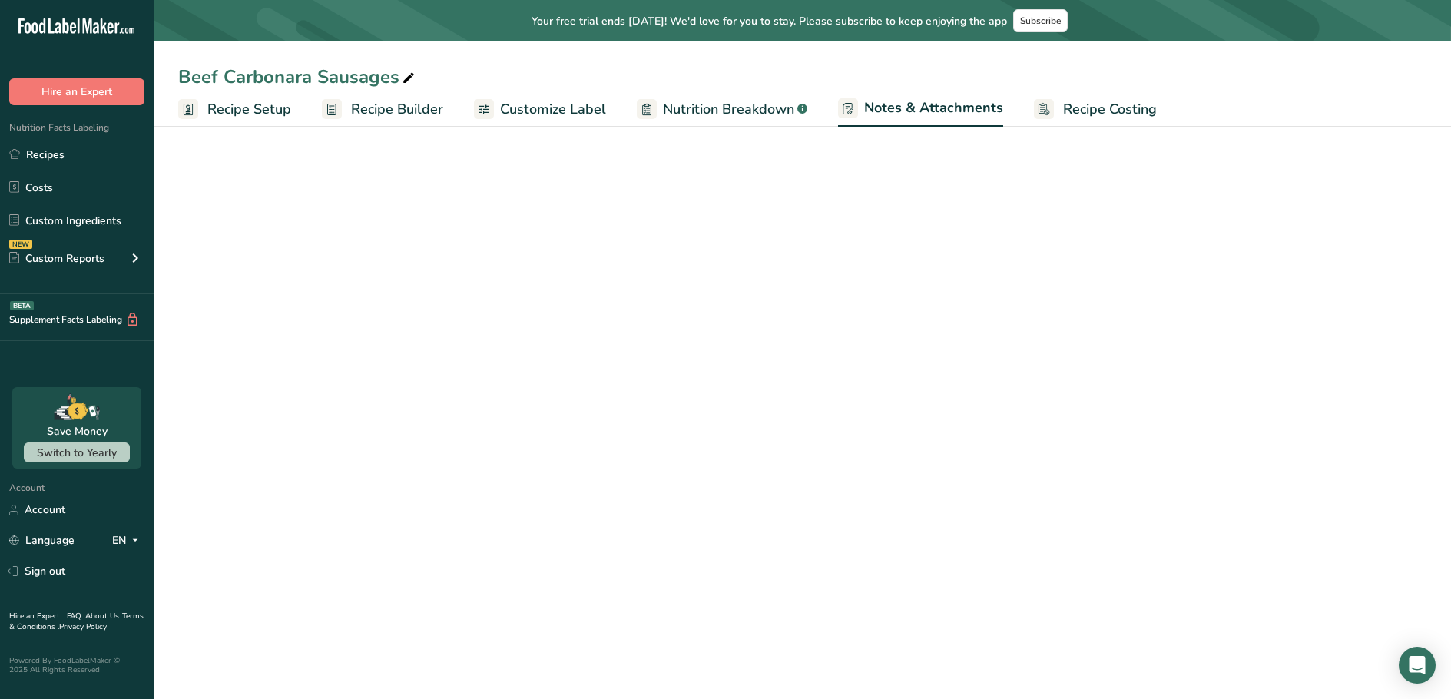
click at [1081, 111] on span "Recipe Costing" at bounding box center [1110, 109] width 94 height 21
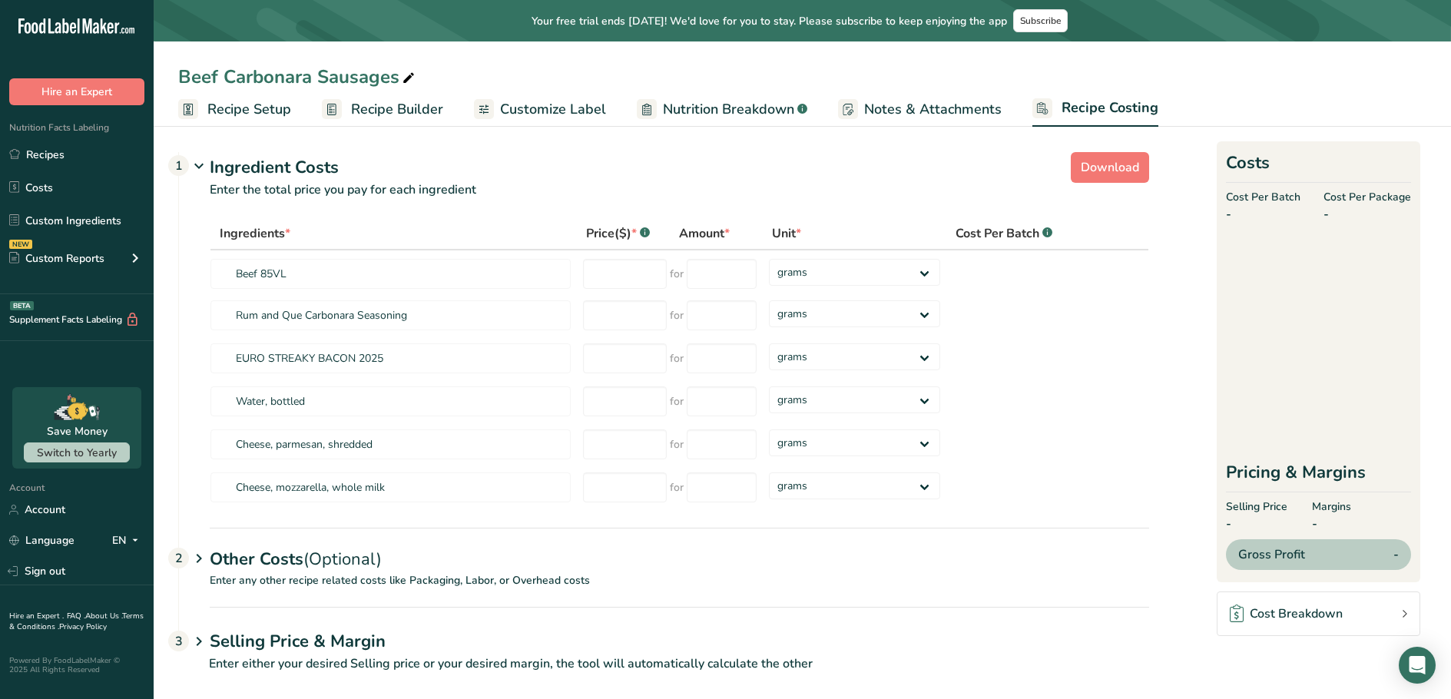
click at [585, 111] on span "Customize Label" at bounding box center [553, 109] width 106 height 21
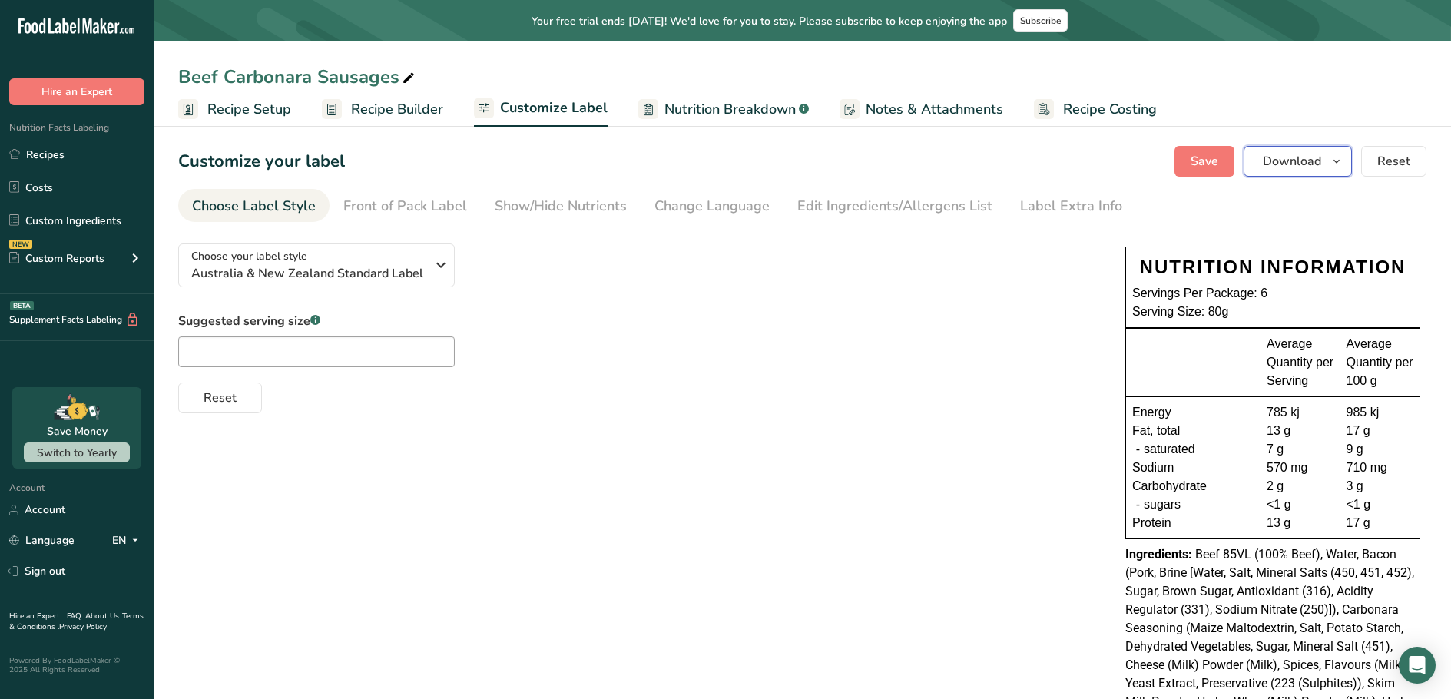
click at [1295, 164] on span "Download" at bounding box center [1292, 161] width 58 height 18
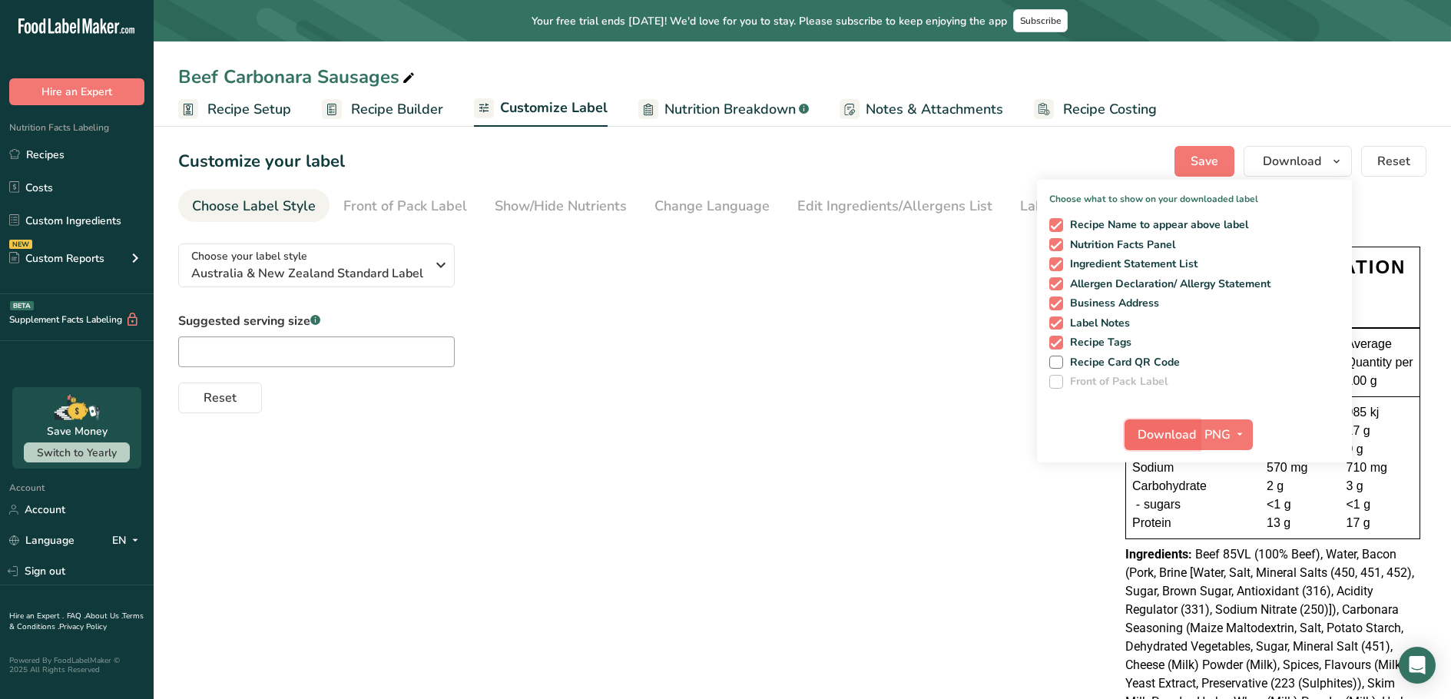
click at [1155, 428] on span "Download" at bounding box center [1167, 435] width 58 height 18
click at [54, 157] on link "Recipes" at bounding box center [77, 154] width 154 height 29
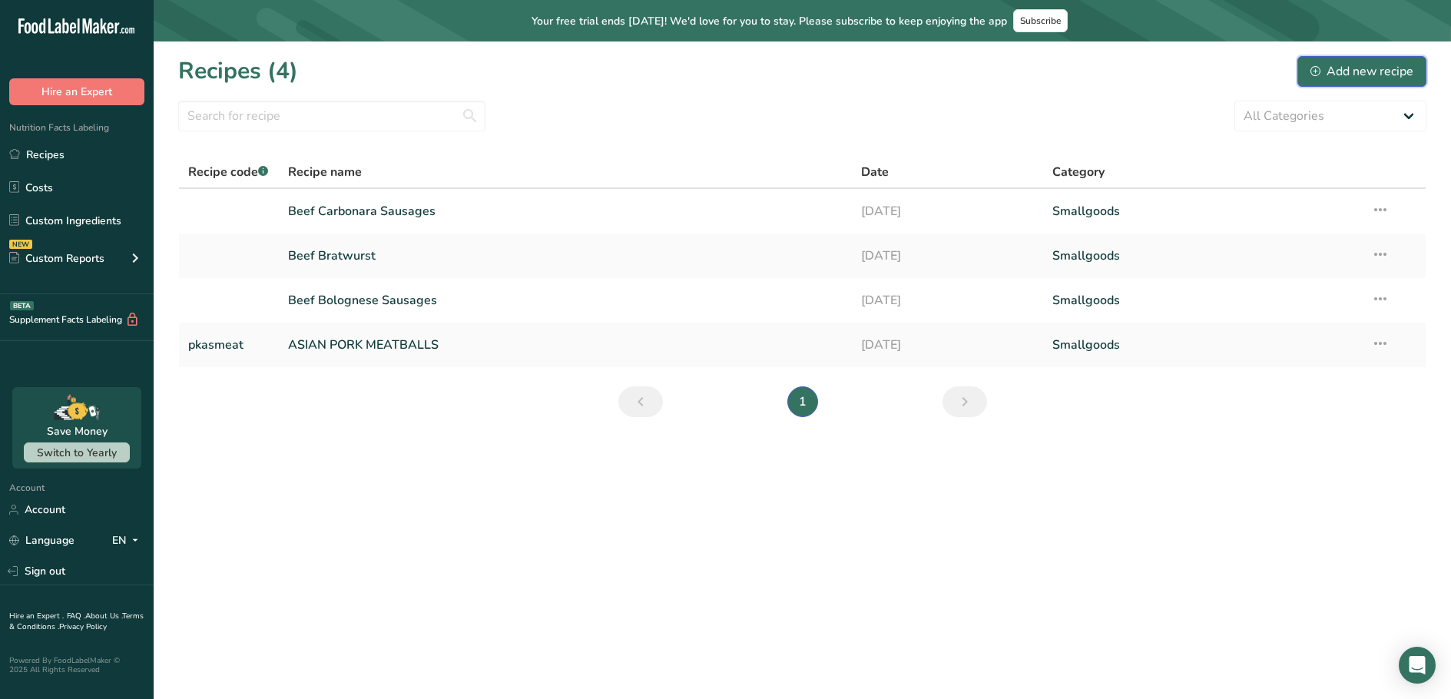
click at [1320, 79] on div "Add new recipe" at bounding box center [1362, 71] width 103 height 18
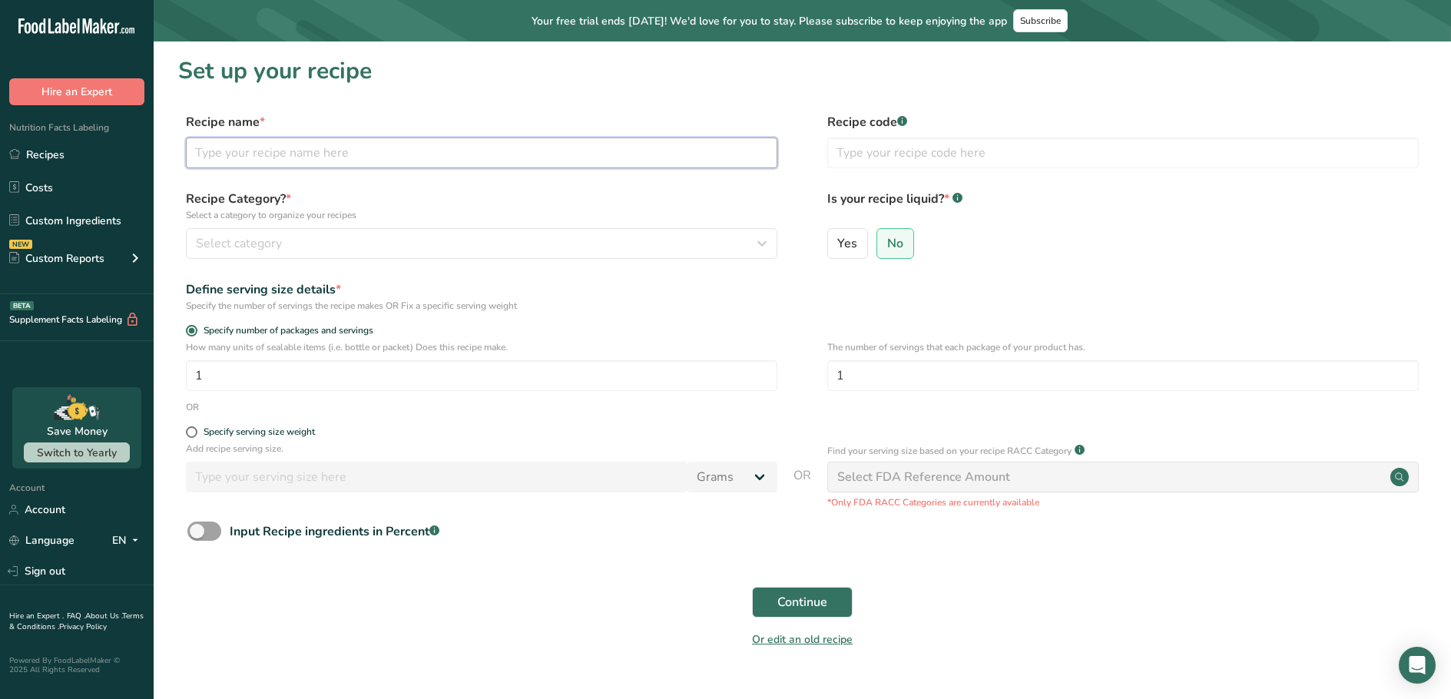
click at [286, 153] on input "text" at bounding box center [482, 153] width 592 height 31
type input "Beef, Nacho and Cheese Sausages"
click at [270, 234] on span "Select category" at bounding box center [239, 243] width 86 height 18
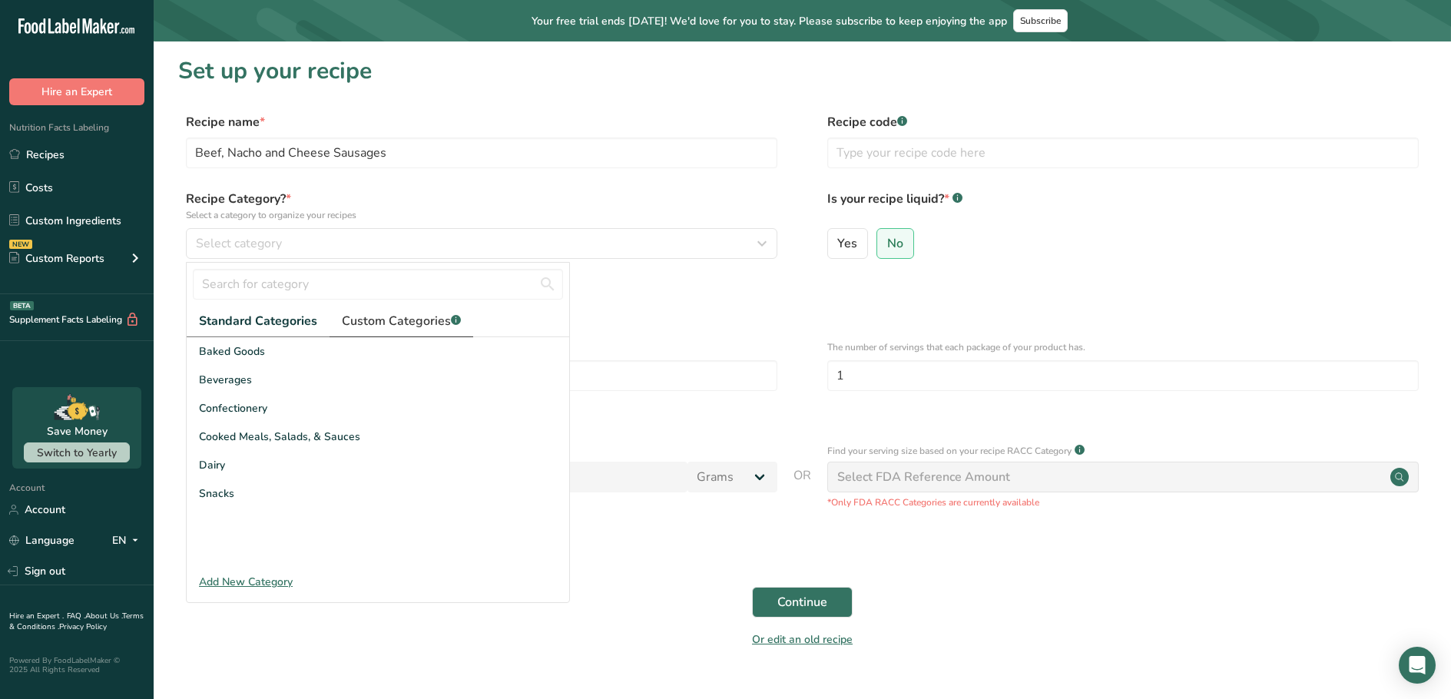
click at [382, 320] on span "Custom Categories .a-a{fill:#347362;}.b-a{fill:#fff;}" at bounding box center [401, 321] width 119 height 18
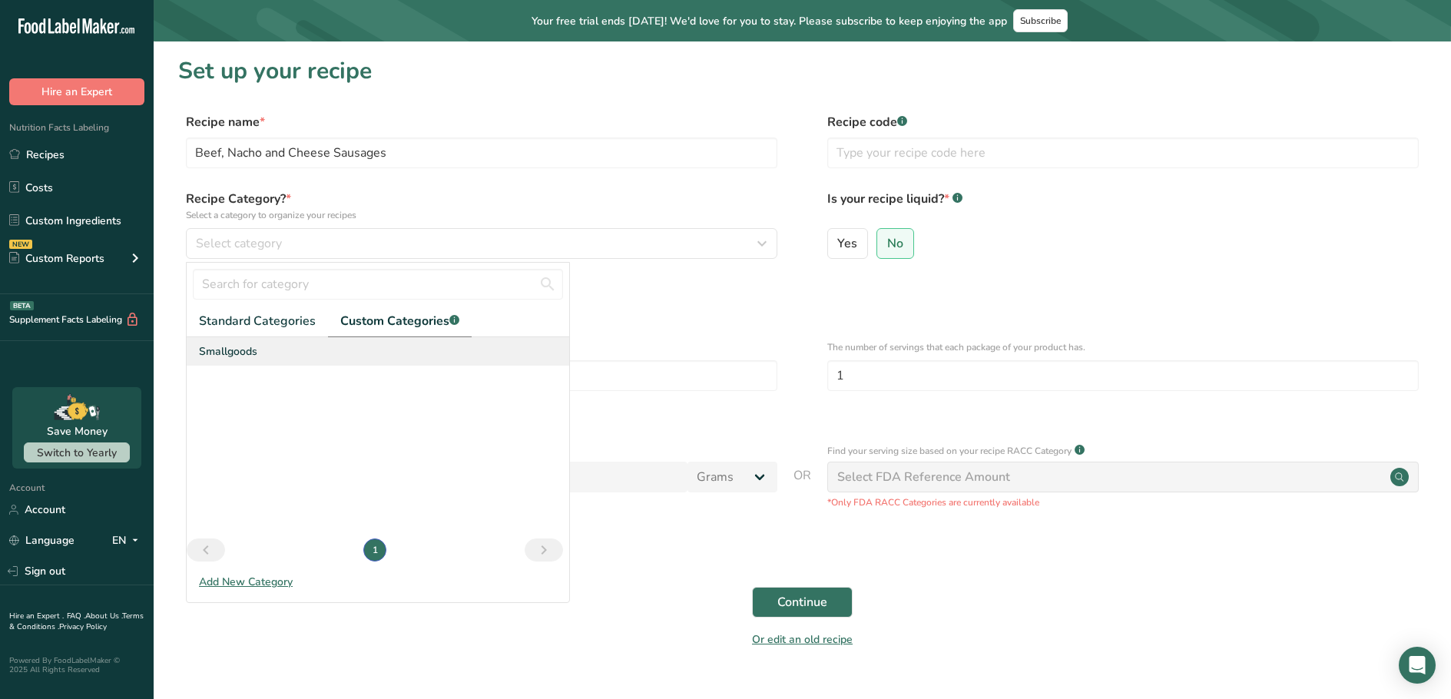
click at [237, 356] on span "Smallgoods" at bounding box center [228, 351] width 58 height 16
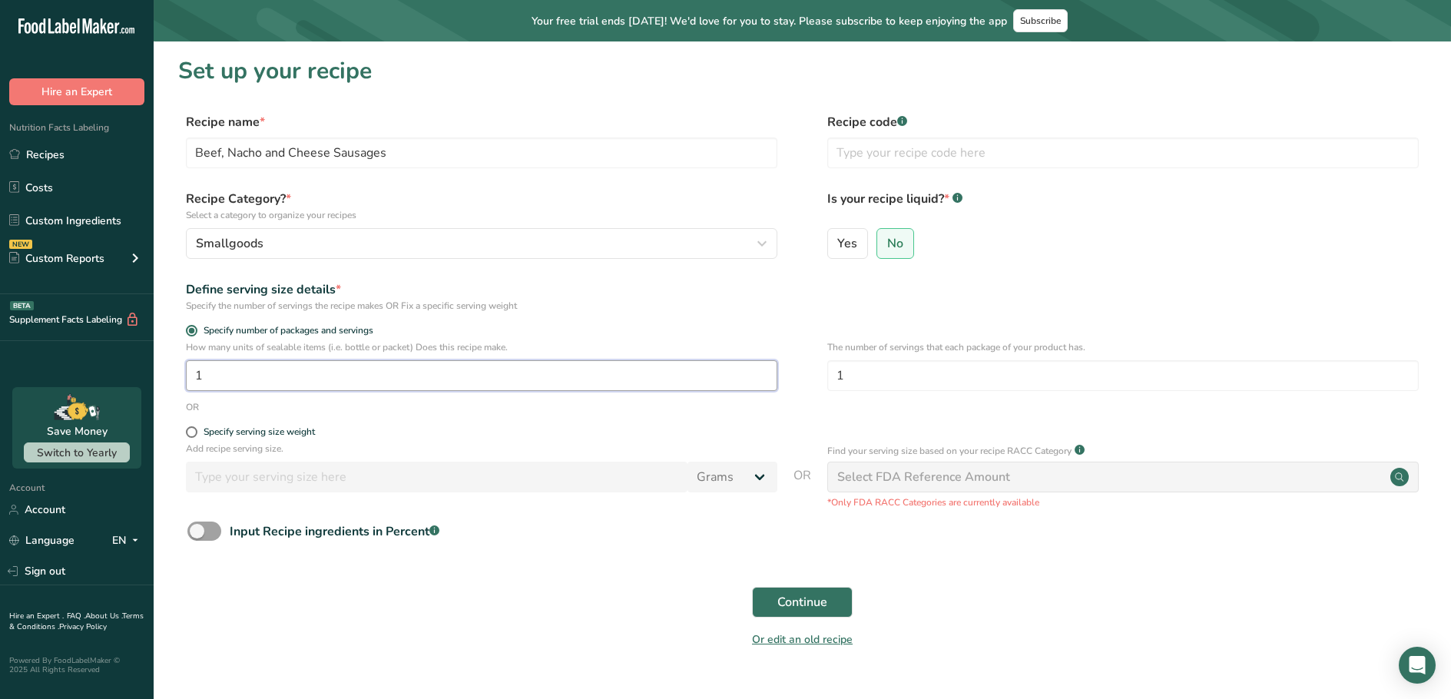
drag, startPoint x: 204, startPoint y: 383, endPoint x: 190, endPoint y: 383, distance: 13.8
click at [190, 383] on input "1" at bounding box center [482, 375] width 592 height 31
type input "46.8"
drag, startPoint x: 857, startPoint y: 376, endPoint x: 826, endPoint y: 381, distance: 32.0
click at [826, 381] on div "How many units of sealable items (i.e. bottle or packet) Does this recipe make.…" at bounding box center [802, 370] width 1248 height 60
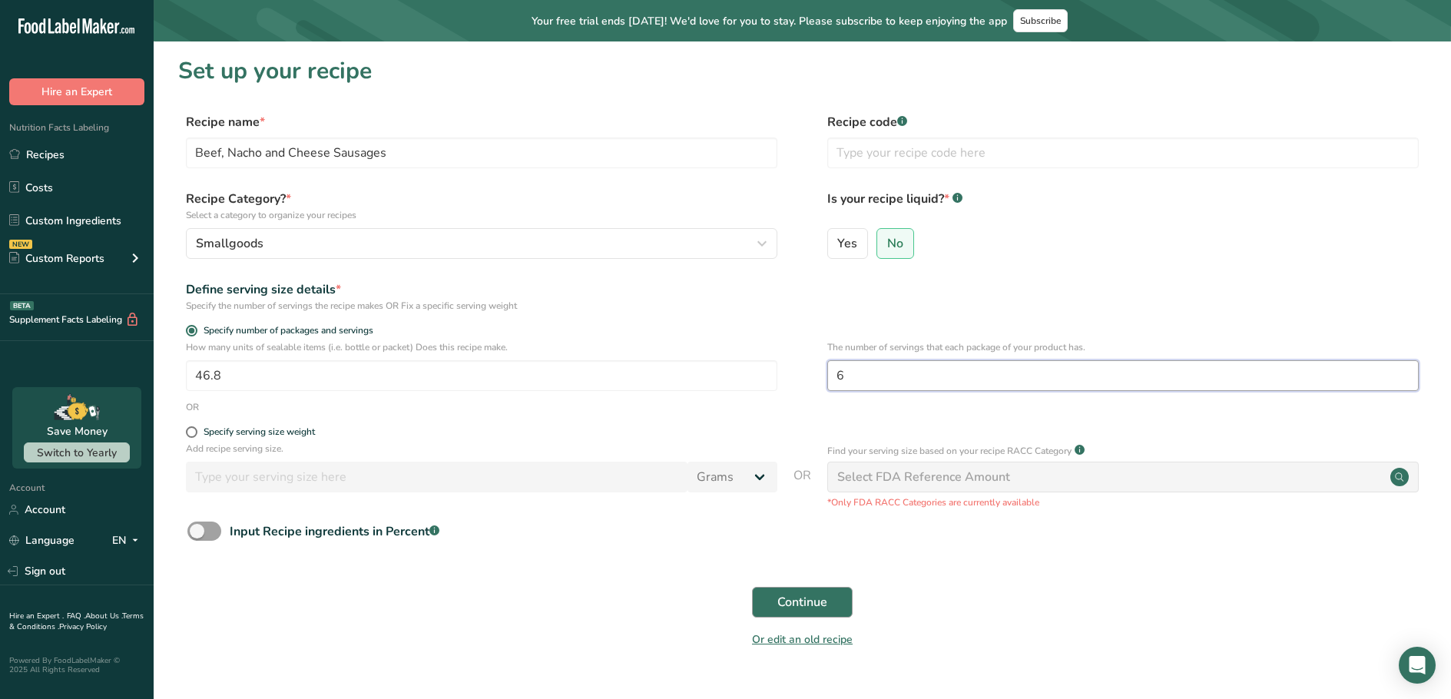
type input "6"
click at [815, 597] on span "Continue" at bounding box center [802, 602] width 50 height 18
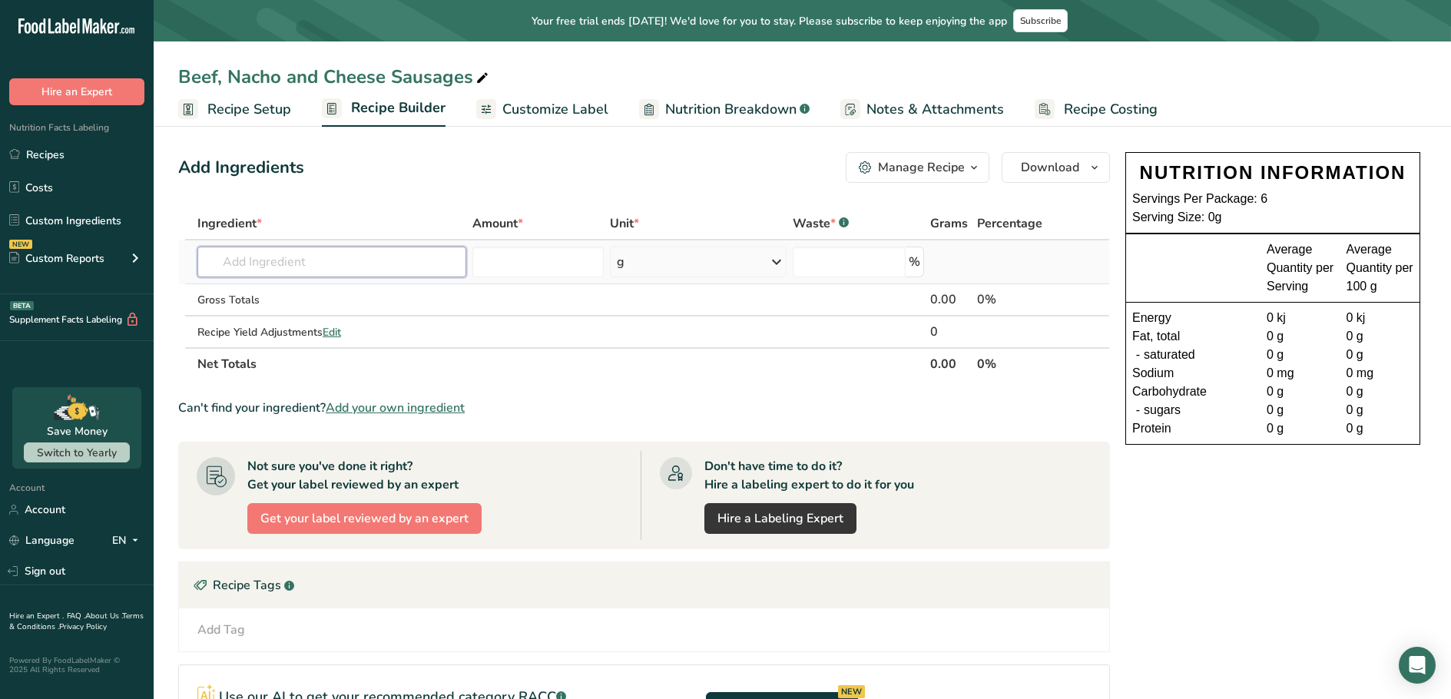
click at [286, 252] on input "text" at bounding box center [331, 262] width 269 height 31
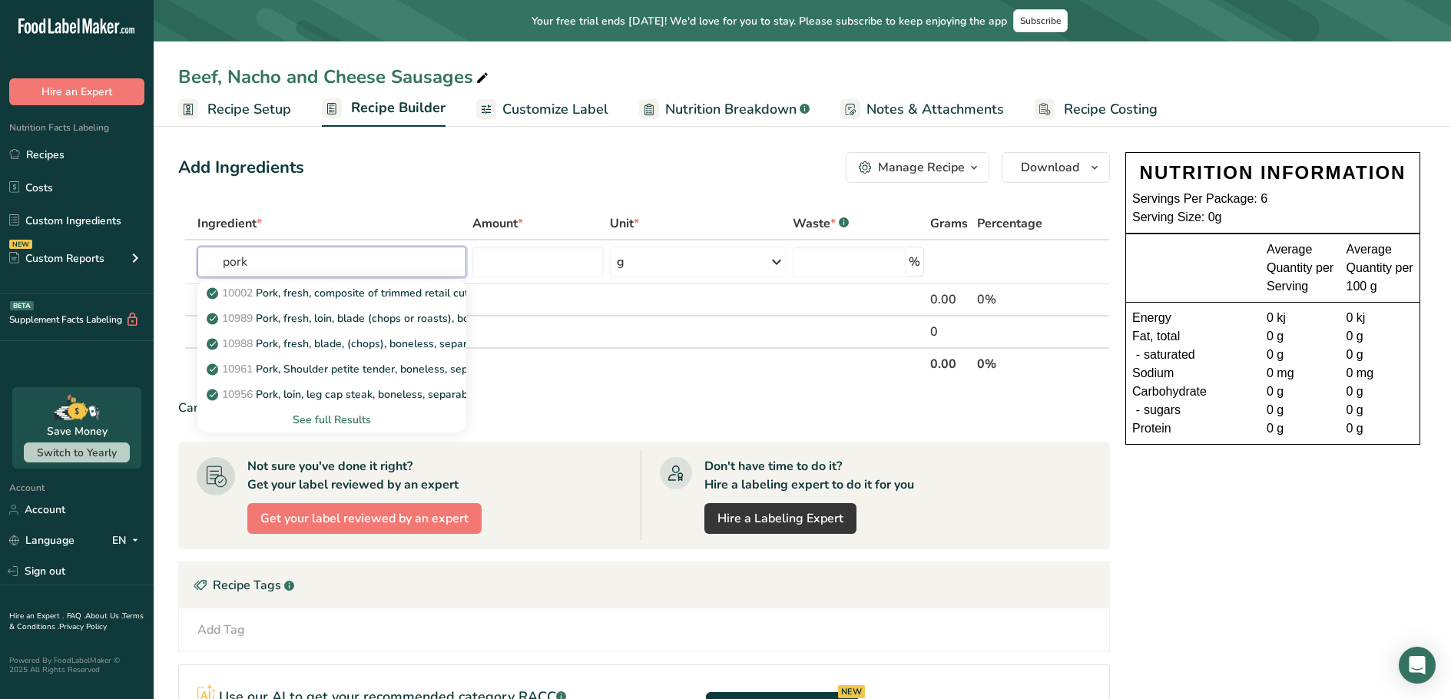
type input "pork"
click at [332, 416] on div "See full Results" at bounding box center [332, 420] width 244 height 16
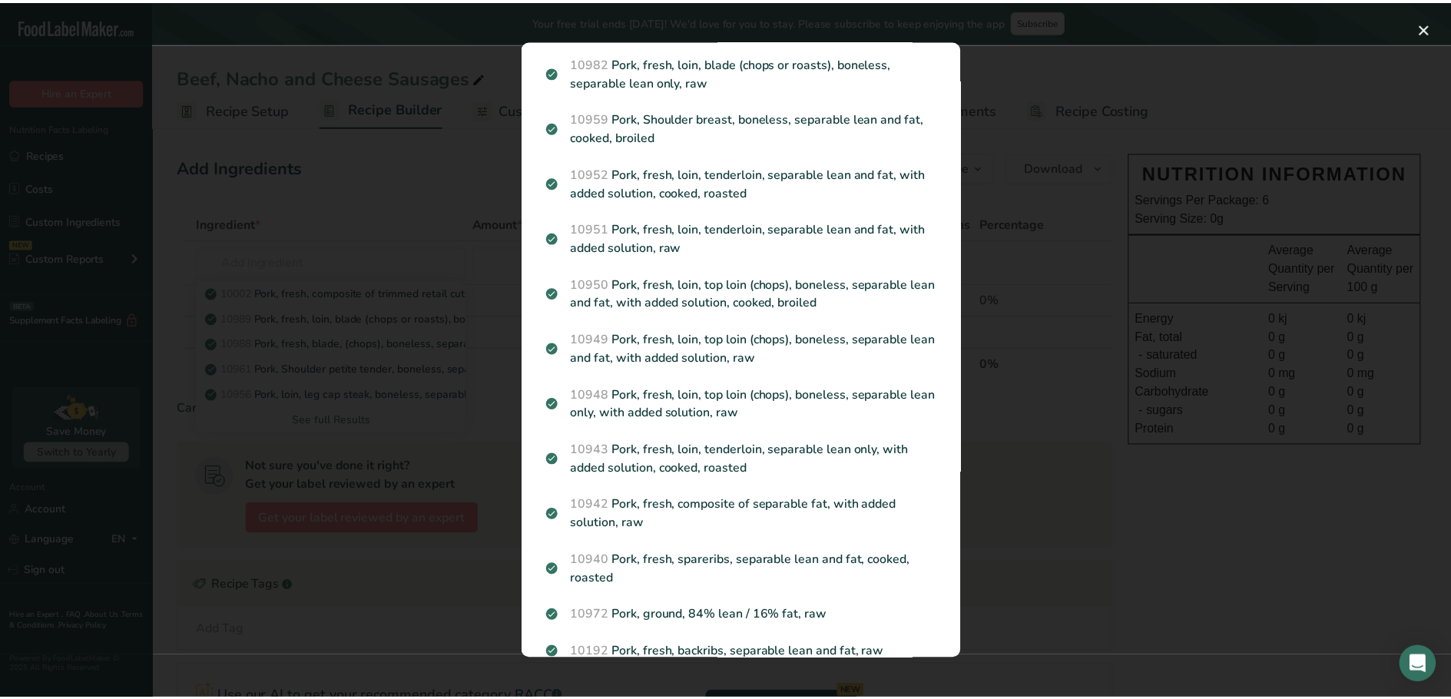
scroll to position [2171, 0]
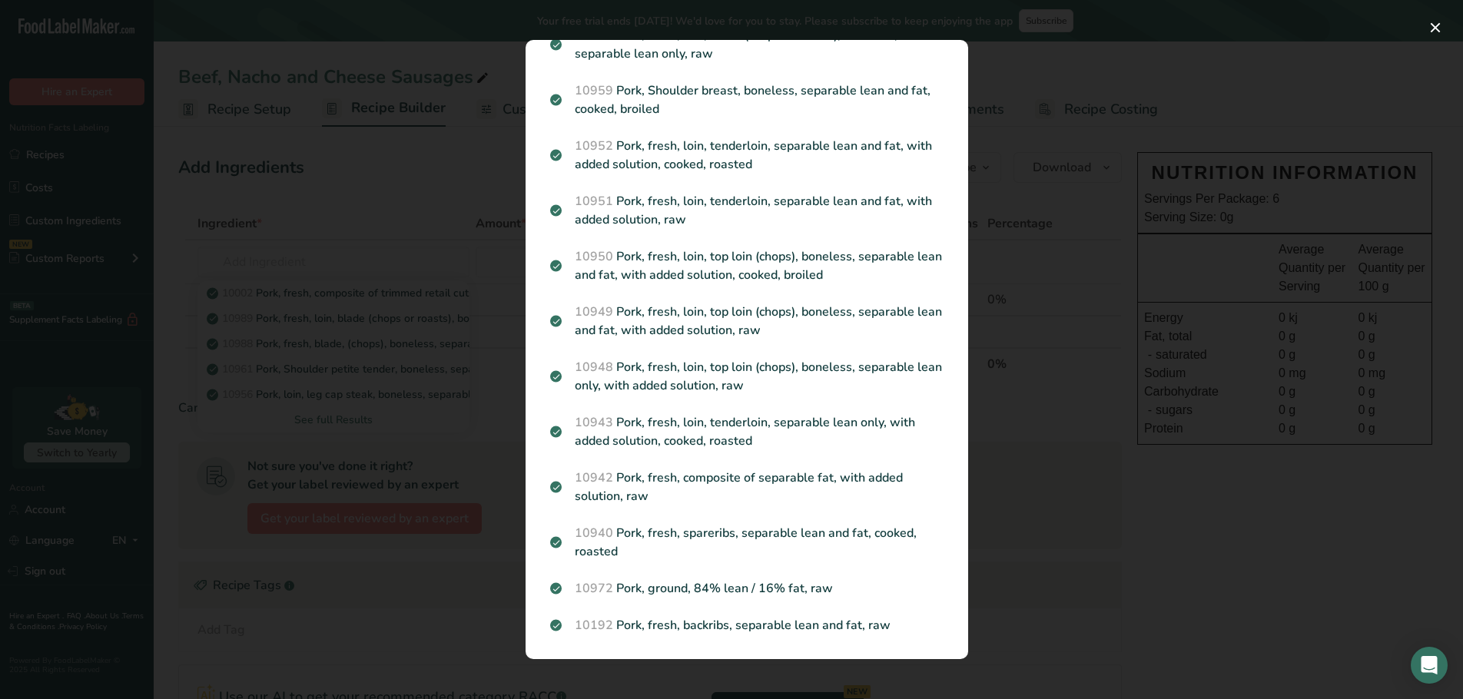
click at [1020, 525] on div "Search results modal" at bounding box center [731, 349] width 1463 height 699
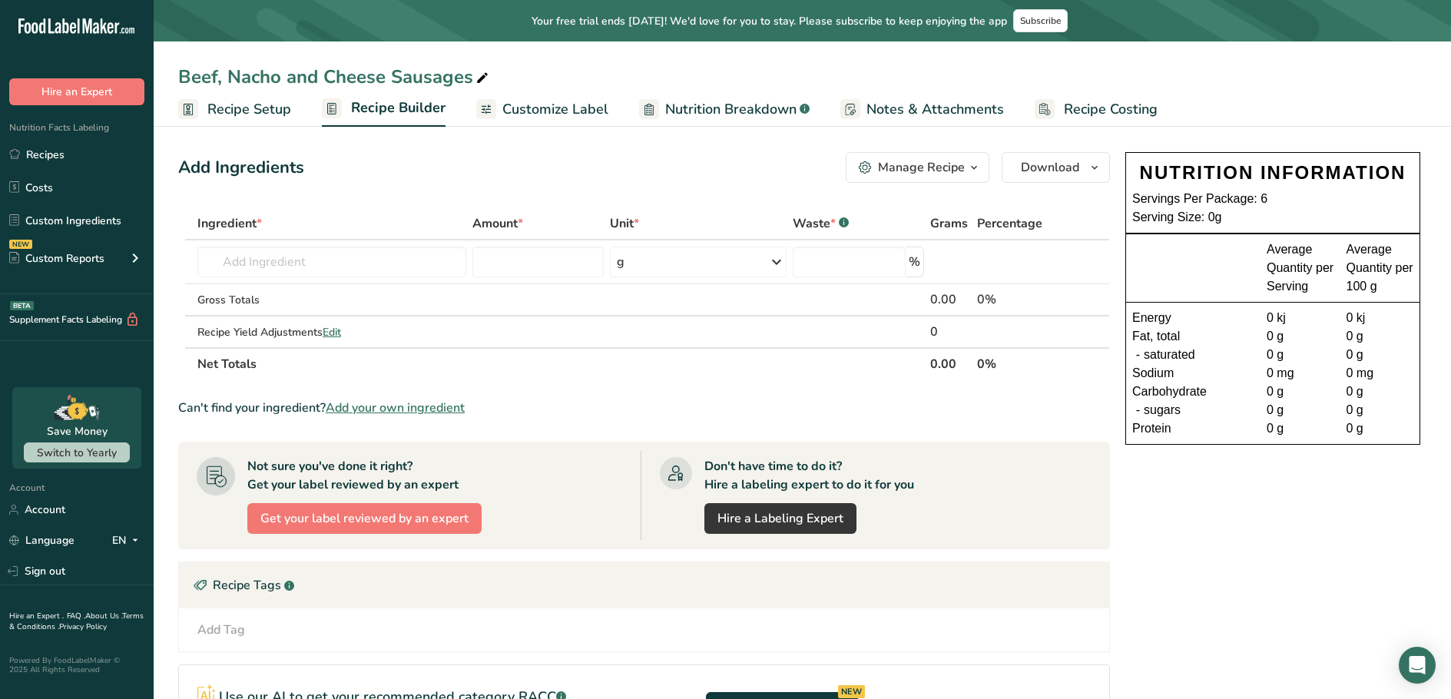
click at [392, 413] on span "Add your own ingredient" at bounding box center [395, 408] width 139 height 18
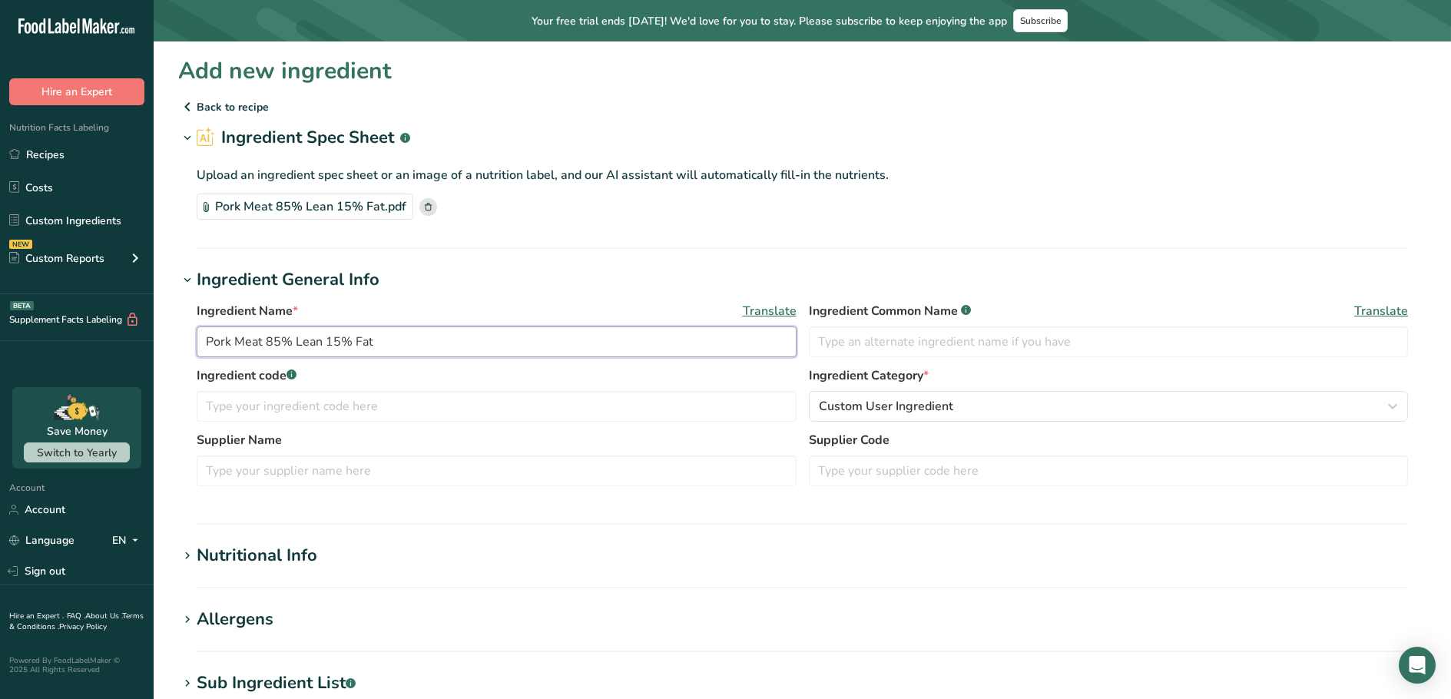
drag, startPoint x: 383, startPoint y: 343, endPoint x: 295, endPoint y: 345, distance: 87.6
click at [295, 345] on input "Pork Meat 85% Lean 15% Fat" at bounding box center [497, 342] width 600 height 31
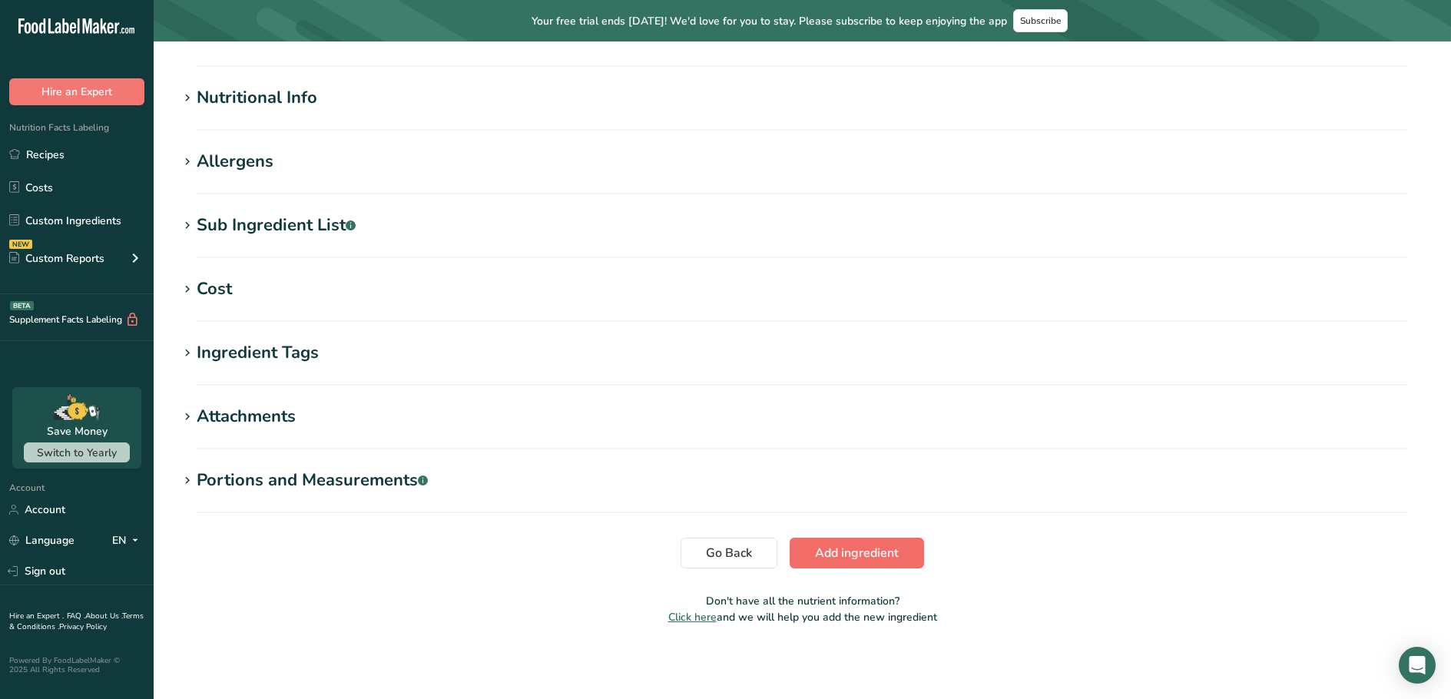
type input "Pork Meat 85%"
click at [837, 545] on span "Add ingredient" at bounding box center [857, 553] width 84 height 18
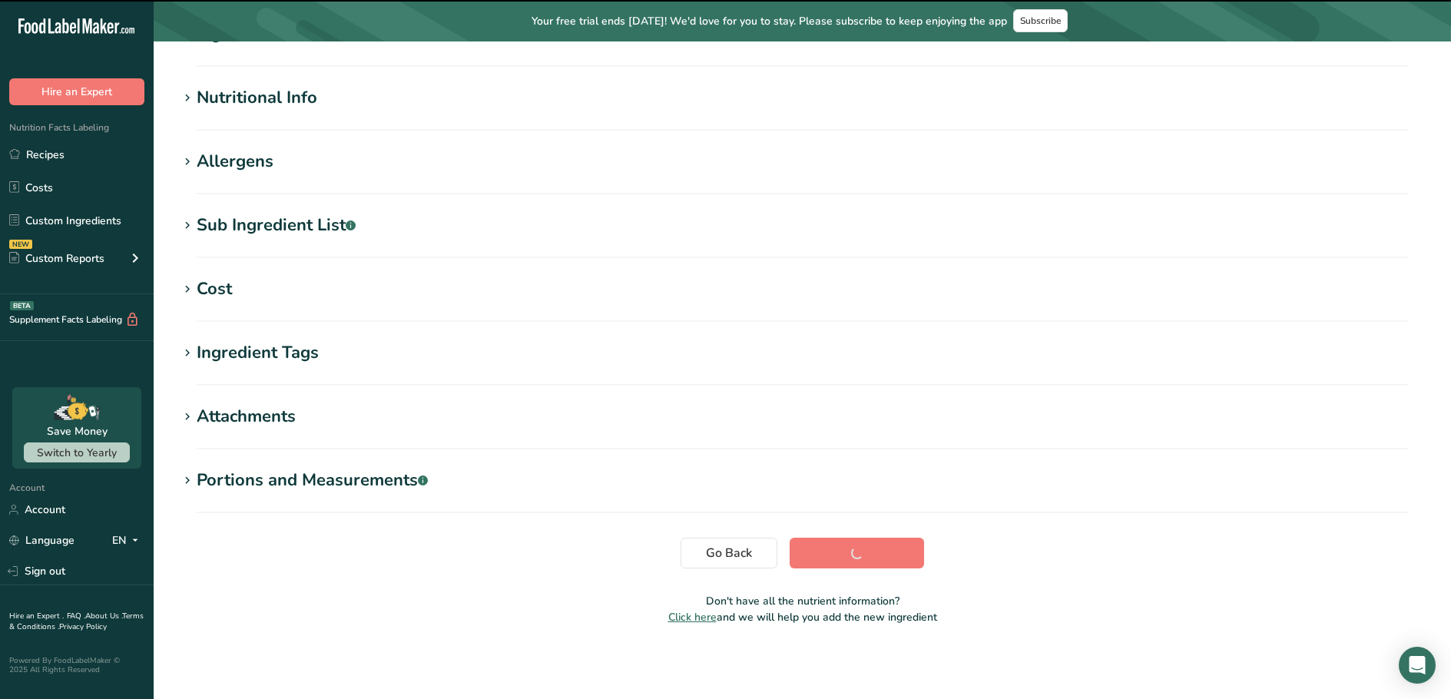
click at [318, 239] on section "Sub Ingredient List .a-a{fill:#347362;}.b-a{fill:#fff;} Translate" at bounding box center [802, 235] width 1248 height 45
click at [312, 238] on section "Sub Ingredient List .a-a{fill:#347362;}.b-a{fill:#fff;} Translate" at bounding box center [802, 235] width 1248 height 45
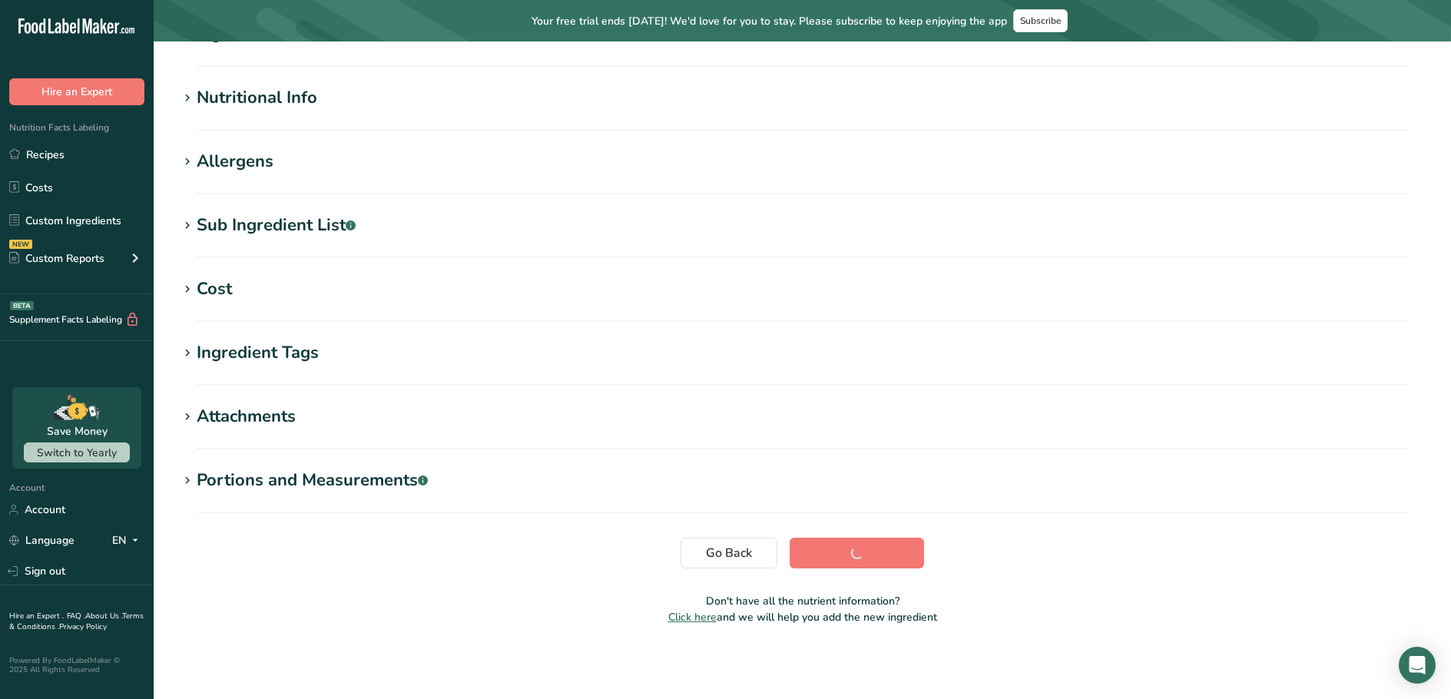
click at [309, 227] on div "Sub Ingredient List .a-a{fill:#347362;}.b-a{fill:#fff;}" at bounding box center [276, 225] width 159 height 25
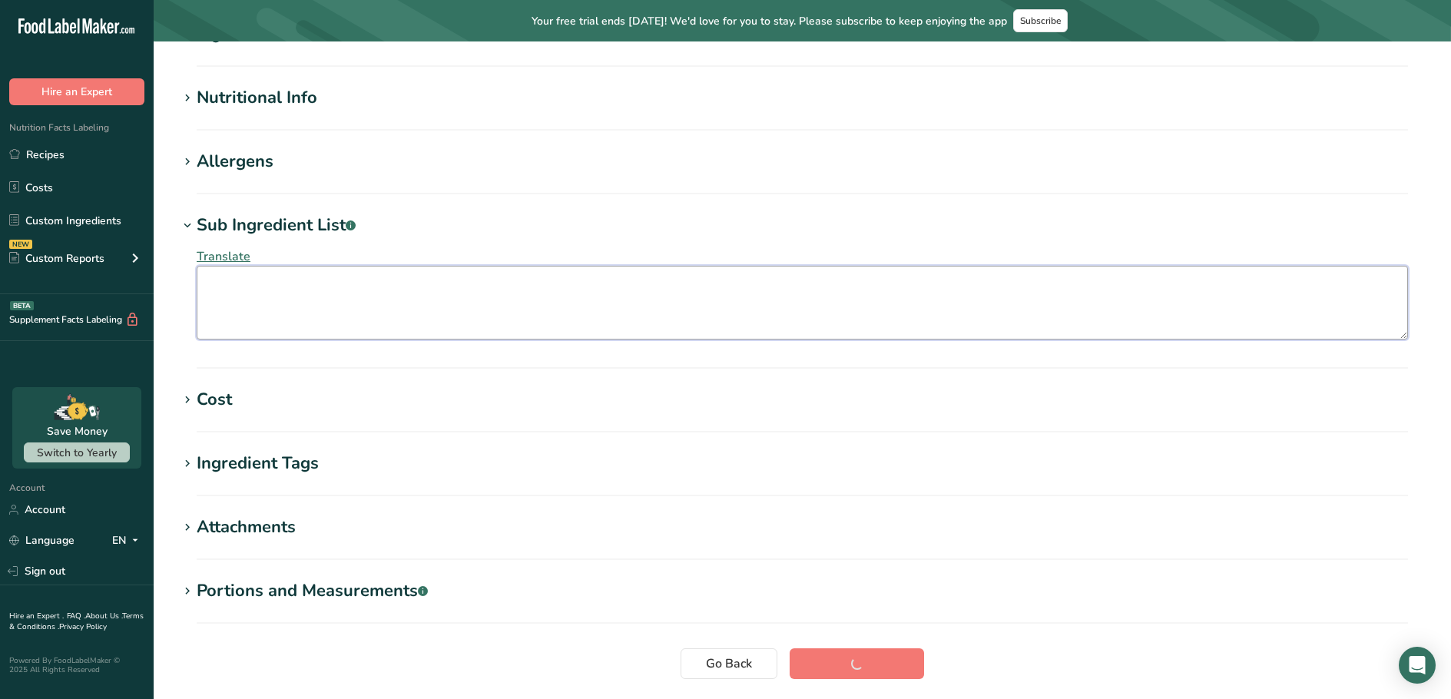
click at [268, 292] on textarea at bounding box center [803, 303] width 1212 height 74
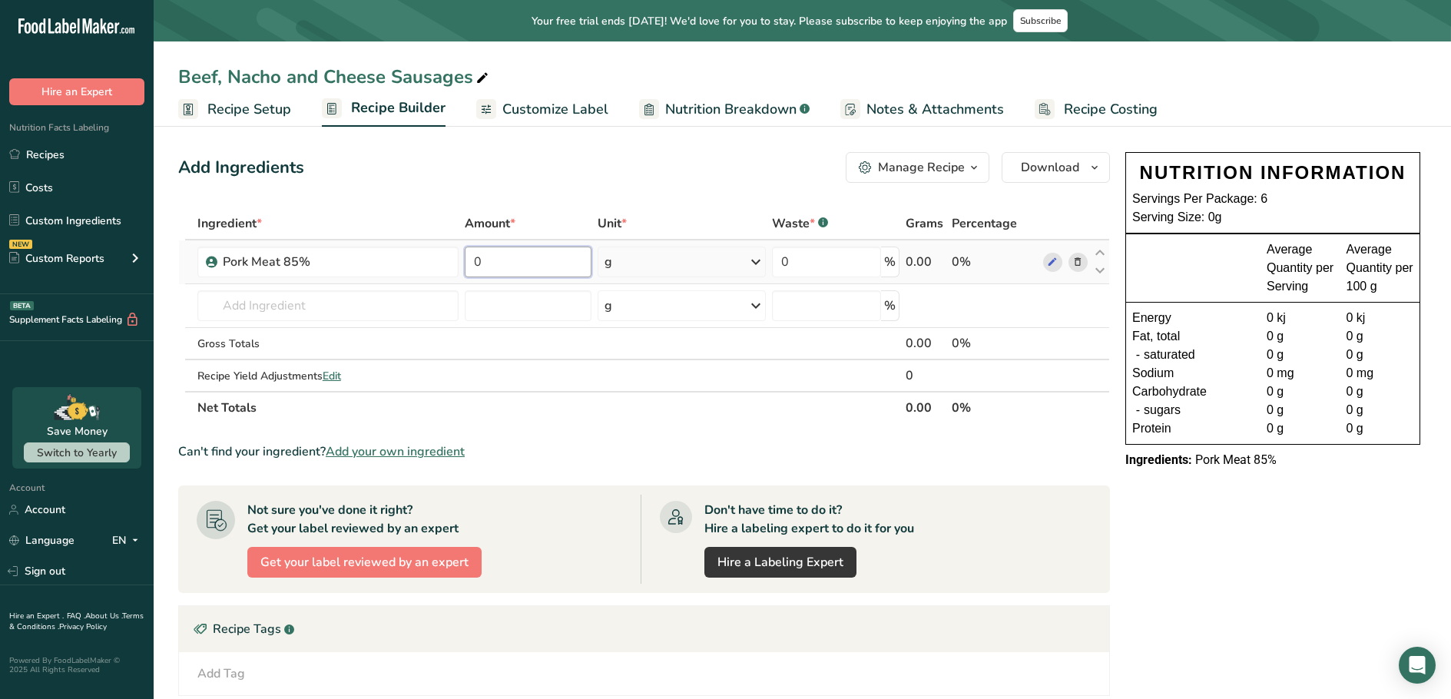
drag, startPoint x: 497, startPoint y: 257, endPoint x: 464, endPoint y: 260, distance: 33.2
click at [465, 260] on input "0" at bounding box center [528, 262] width 127 height 31
type input "4"
click at [760, 261] on div "Ingredient * Amount * Unit * Waste * .a-a{fill:#347362;}.b-a{fill:#fff;} Grams …" at bounding box center [644, 315] width 932 height 217
click at [751, 261] on icon at bounding box center [756, 262] width 18 height 28
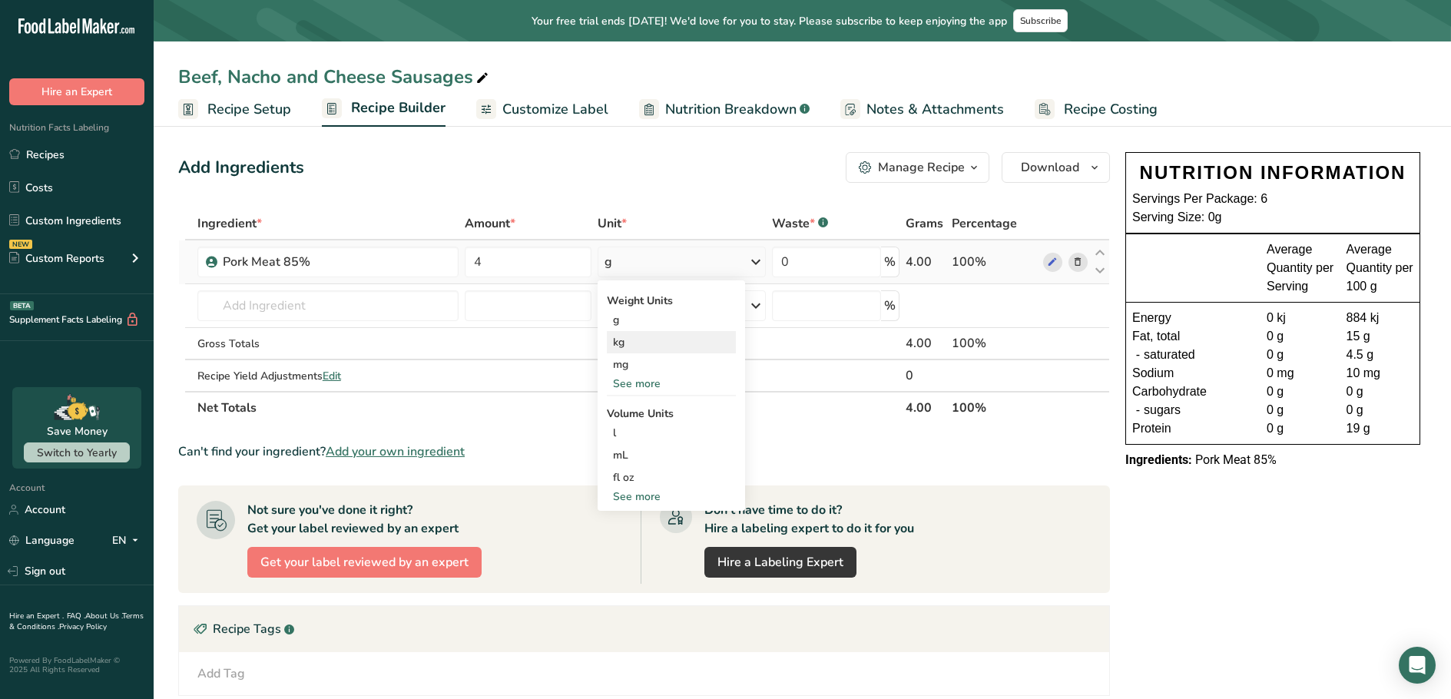
click at [622, 337] on div "kg" at bounding box center [671, 342] width 129 height 22
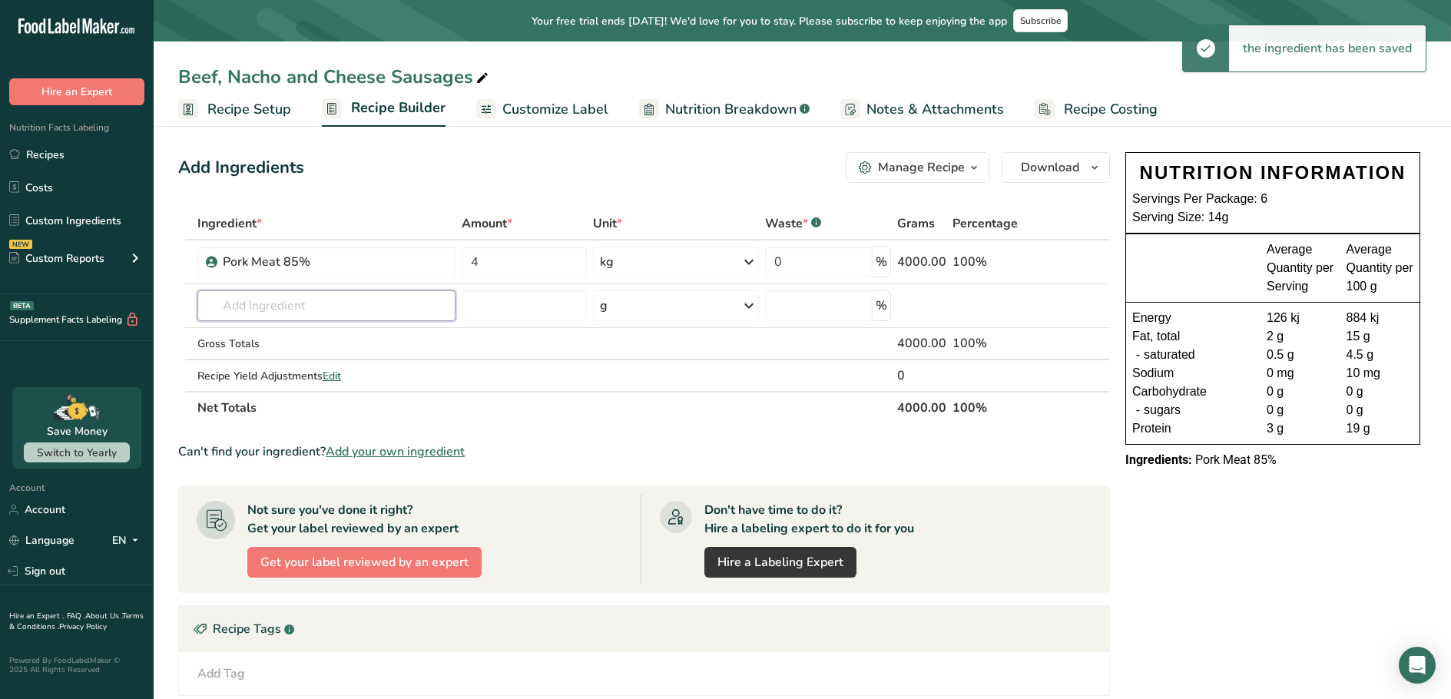
click at [301, 296] on input "text" at bounding box center [326, 305] width 258 height 31
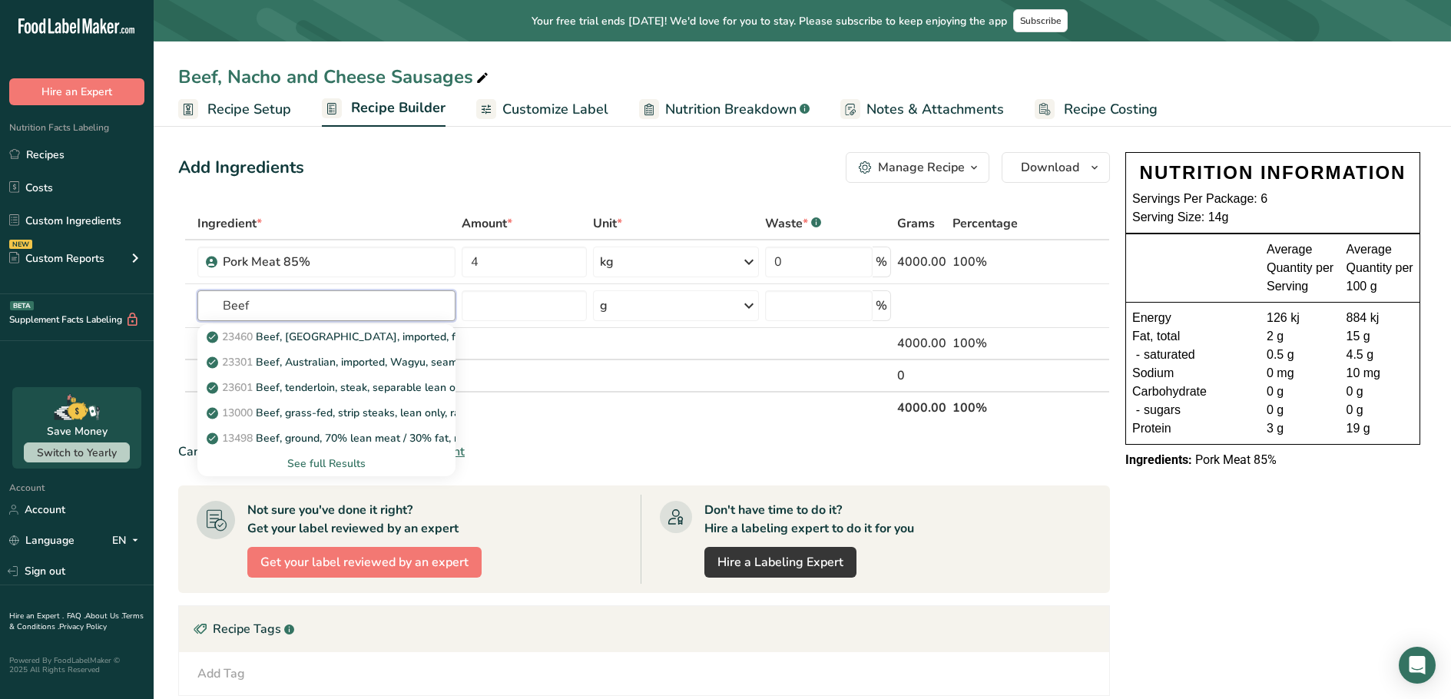
type input "Beef"
click at [291, 309] on input "text" at bounding box center [326, 305] width 258 height 31
type input "beef 85"
click at [290, 341] on p "U11785004 Beef 85VL" at bounding box center [272, 337] width 125 height 16
type input "Beef 85VL"
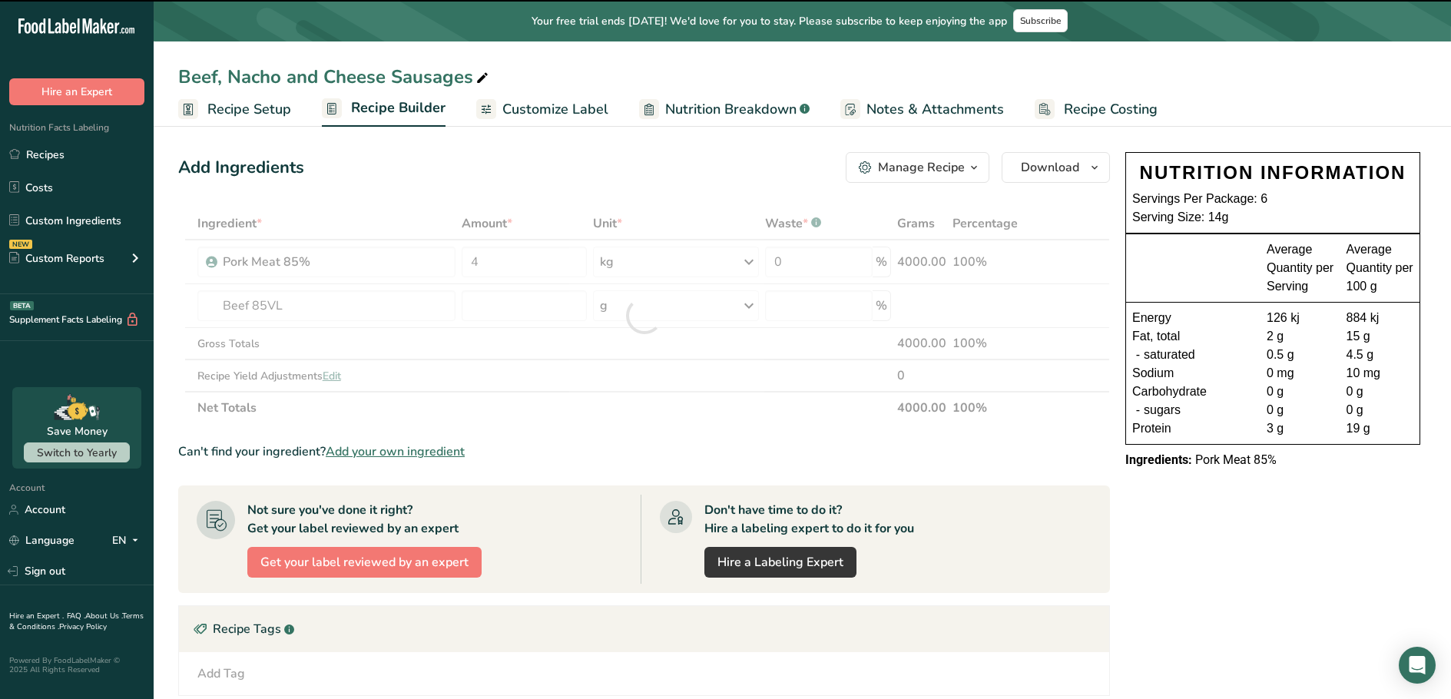
type input "0"
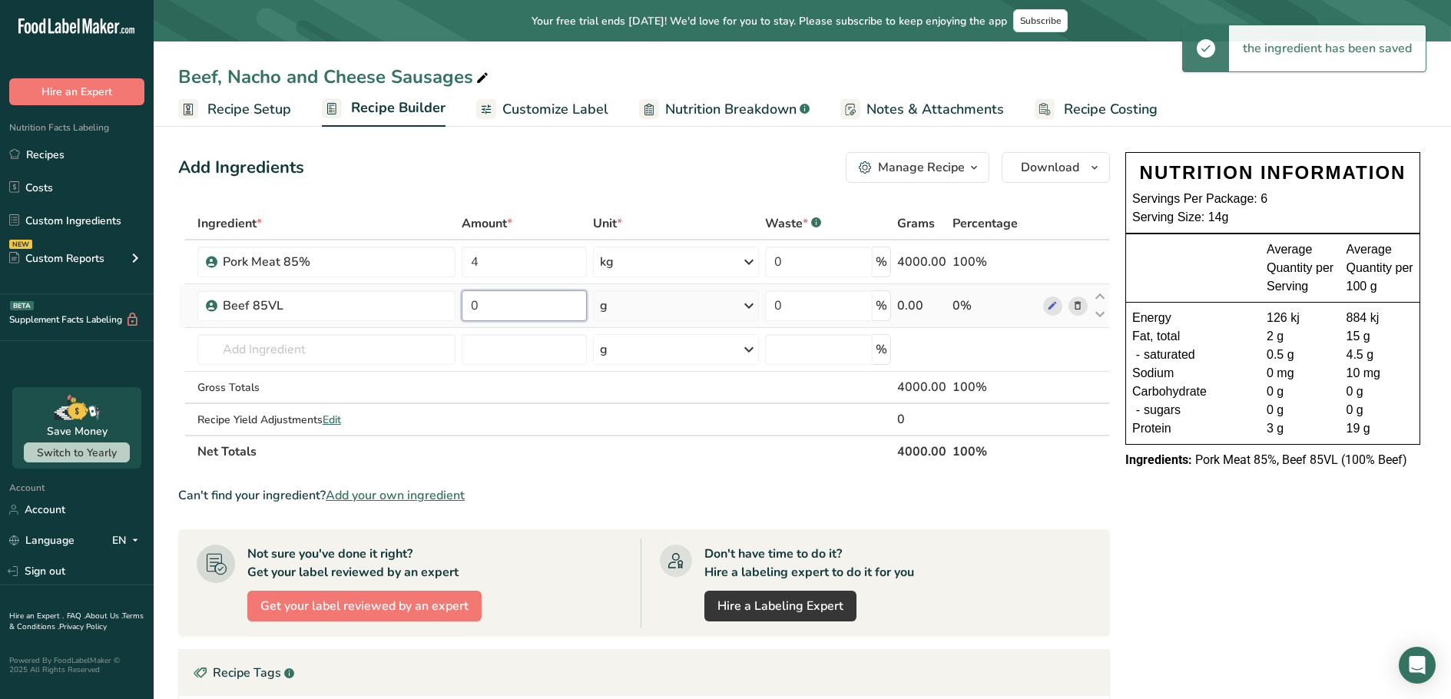
drag, startPoint x: 471, startPoint y: 303, endPoint x: 459, endPoint y: 300, distance: 11.8
click at [459, 300] on td "0" at bounding box center [524, 306] width 131 height 44
type input "4"
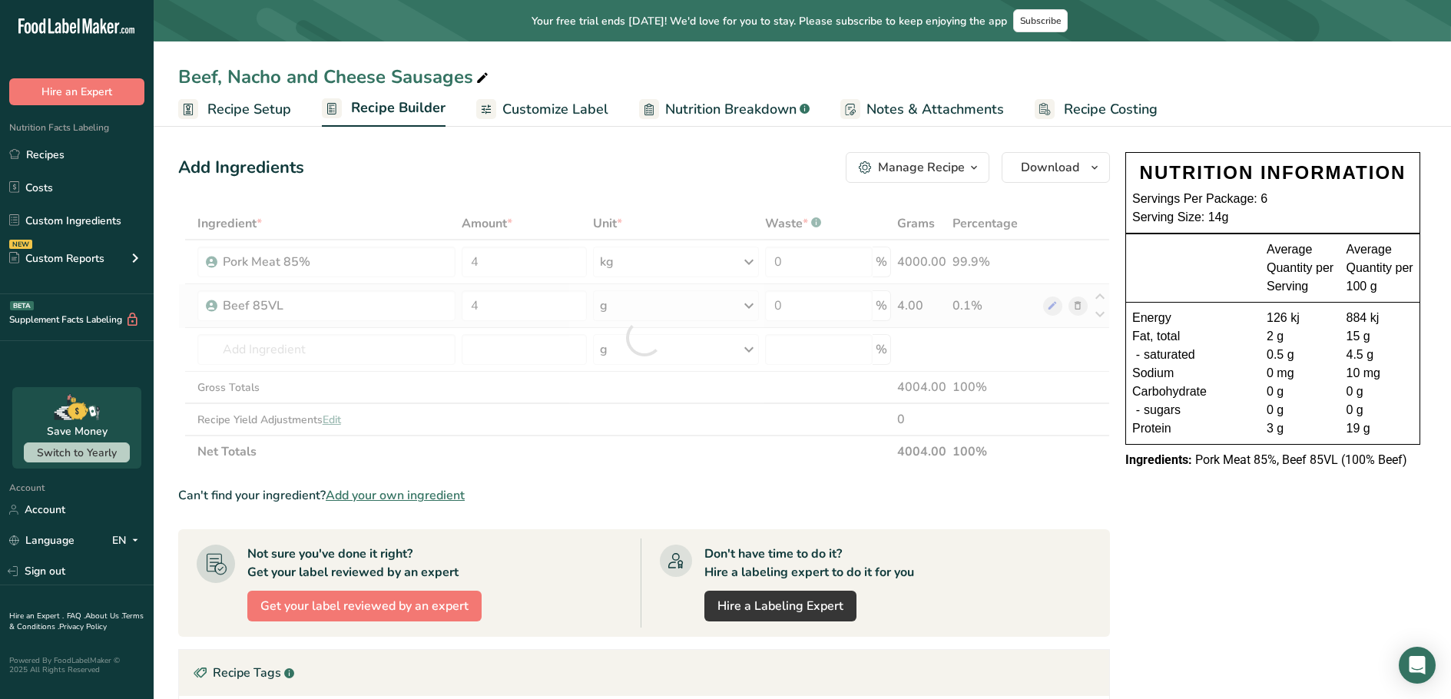
click at [741, 303] on div "Ingredient * Amount * Unit * Waste * .a-a{fill:#347362;}.b-a{fill:#fff;} Grams …" at bounding box center [644, 337] width 932 height 260
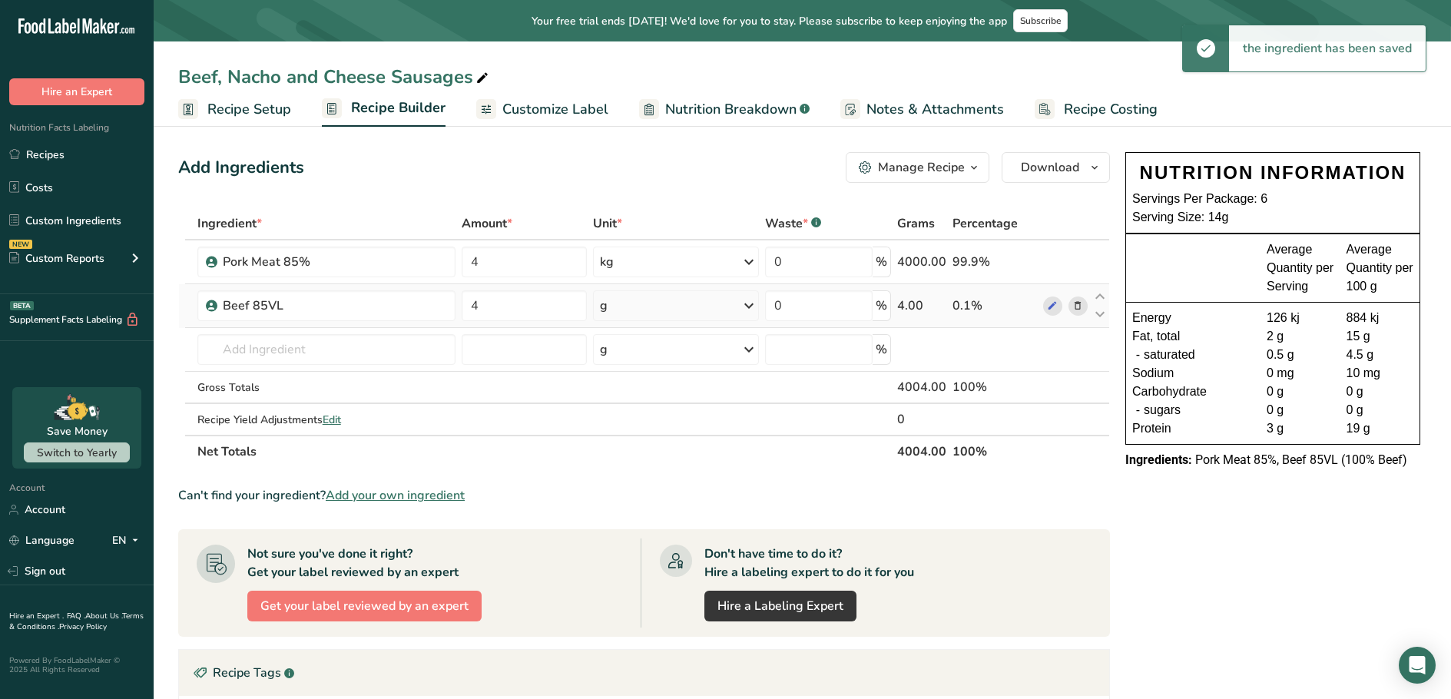
click at [747, 308] on icon at bounding box center [749, 306] width 18 height 28
click at [635, 389] on div "kg" at bounding box center [666, 386] width 129 height 22
click at [314, 356] on input "text" at bounding box center [326, 349] width 258 height 31
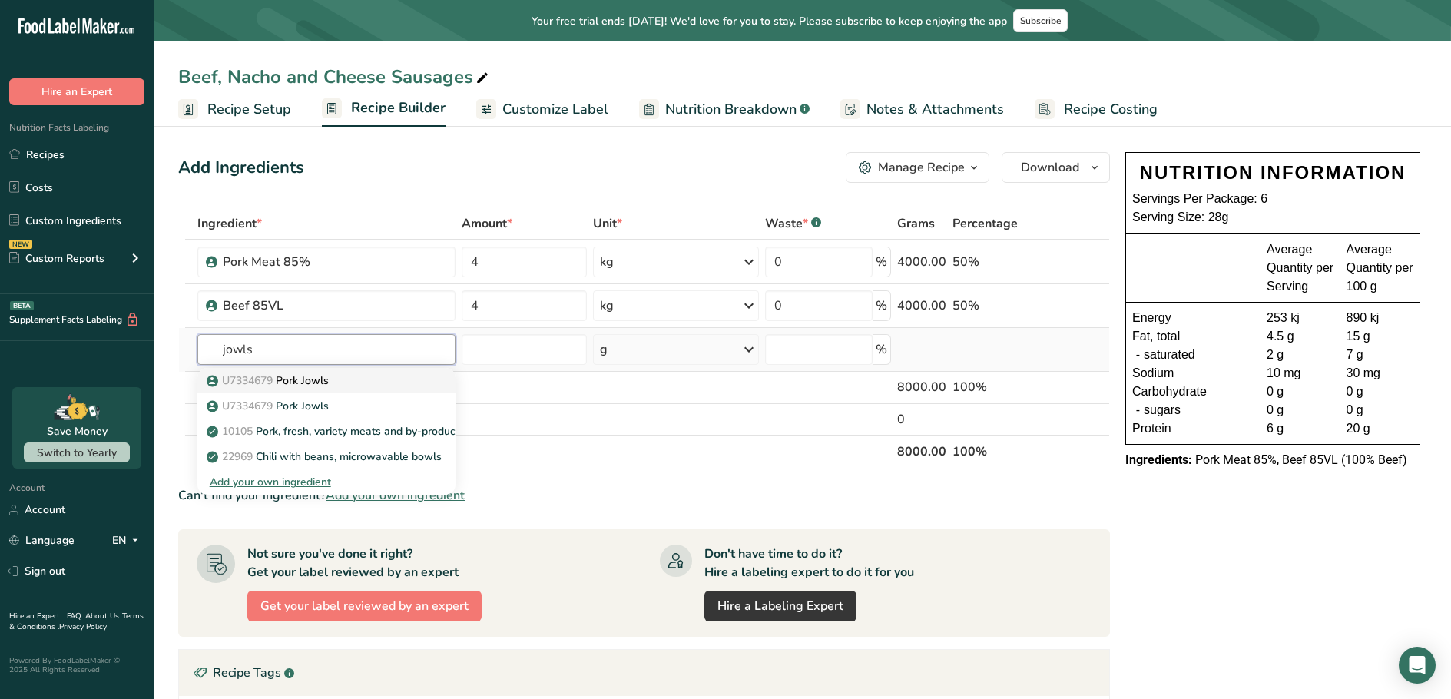
drag, startPoint x: 282, startPoint y: 350, endPoint x: 221, endPoint y: 372, distance: 64.4
click at [195, 373] on tbody "Pork Meat 85% 4 kg Weight Units g kg mg See more Volume Units l Volume units re…" at bounding box center [644, 337] width 930 height 194
type input "jowls"
click at [293, 377] on p "U7334679 Pork Jowls" at bounding box center [269, 381] width 119 height 16
type input "Pork Jowls"
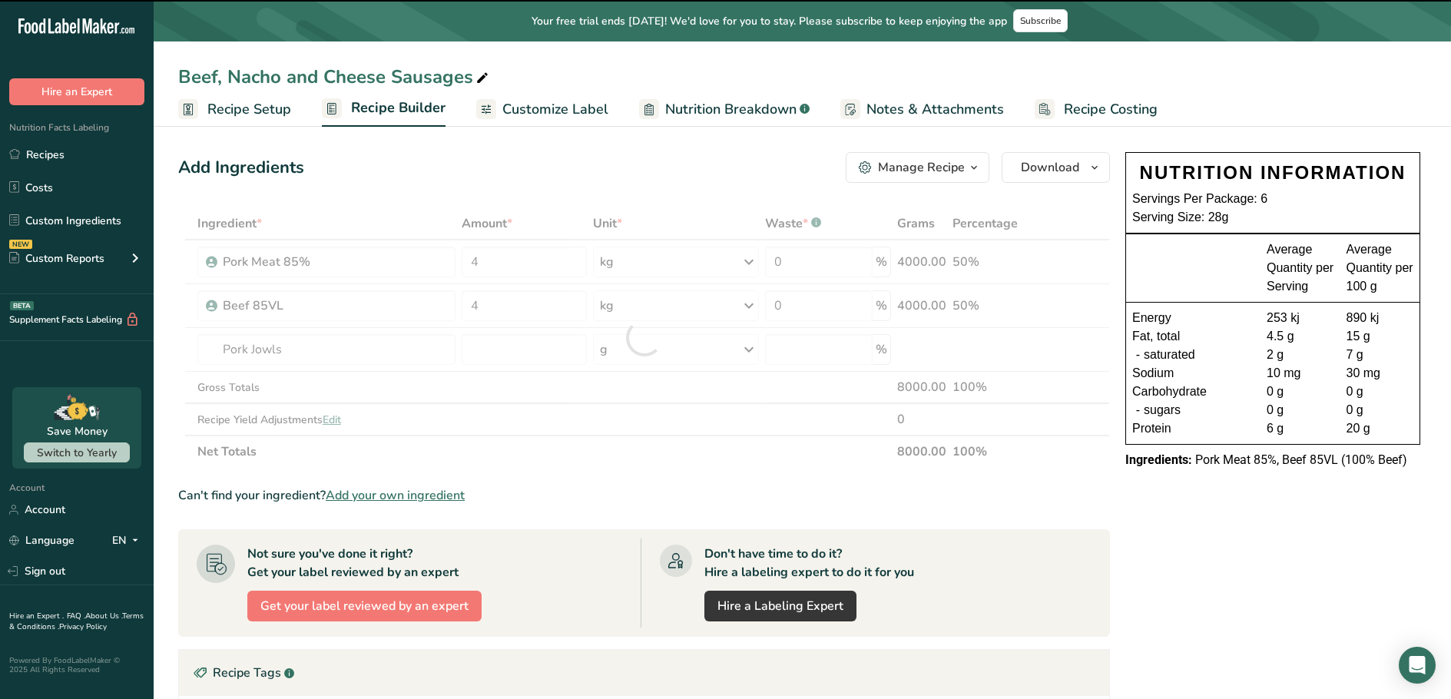
type input "0"
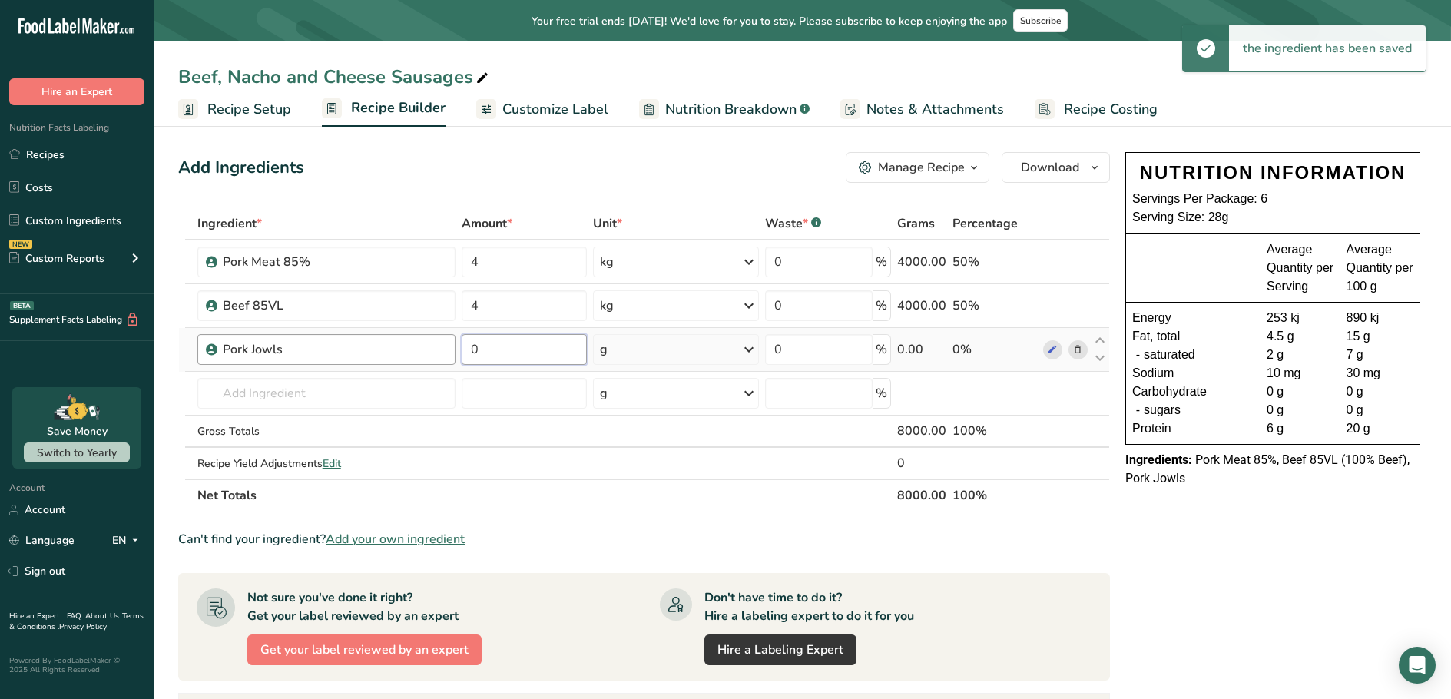
drag, startPoint x: 502, startPoint y: 349, endPoint x: 424, endPoint y: 353, distance: 77.7
click at [424, 353] on tr "Pork Jowls 0 g Weight Units g kg mg See more Volume Units l Volume units requir…" at bounding box center [644, 350] width 930 height 44
type input "2"
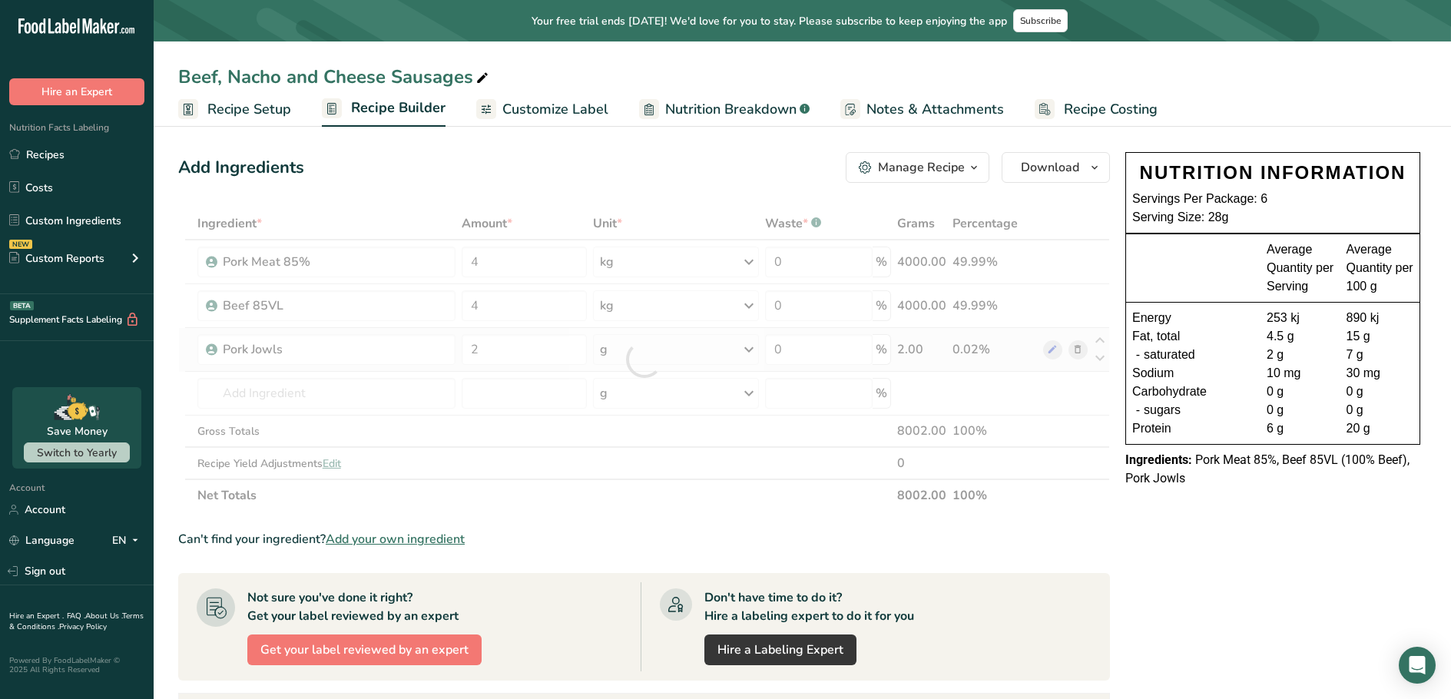
click at [748, 344] on div "Ingredient * Amount * Unit * Waste * .a-a{fill:#347362;}.b-a{fill:#fff;} Grams …" at bounding box center [644, 359] width 932 height 304
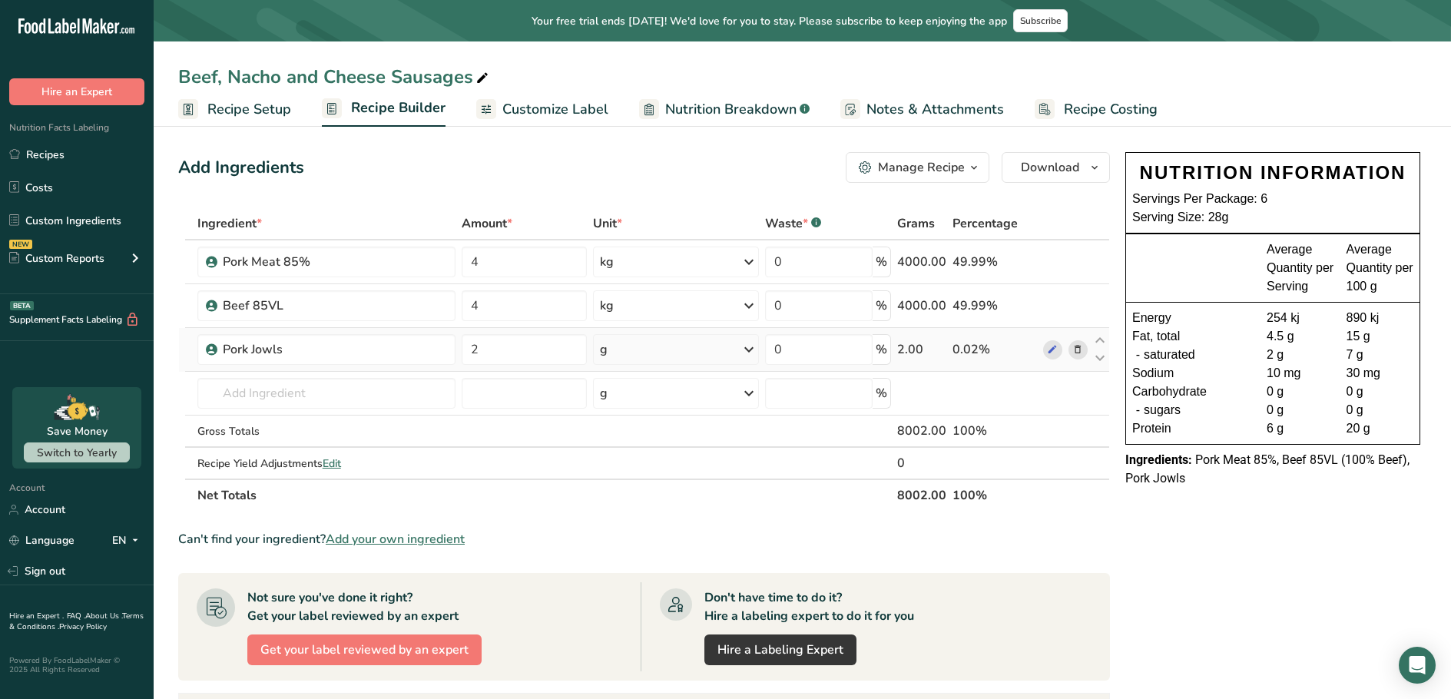
click at [750, 349] on icon at bounding box center [749, 350] width 18 height 28
click at [615, 434] on div "kg" at bounding box center [666, 430] width 129 height 22
click at [292, 396] on input "text" at bounding box center [325, 393] width 256 height 31
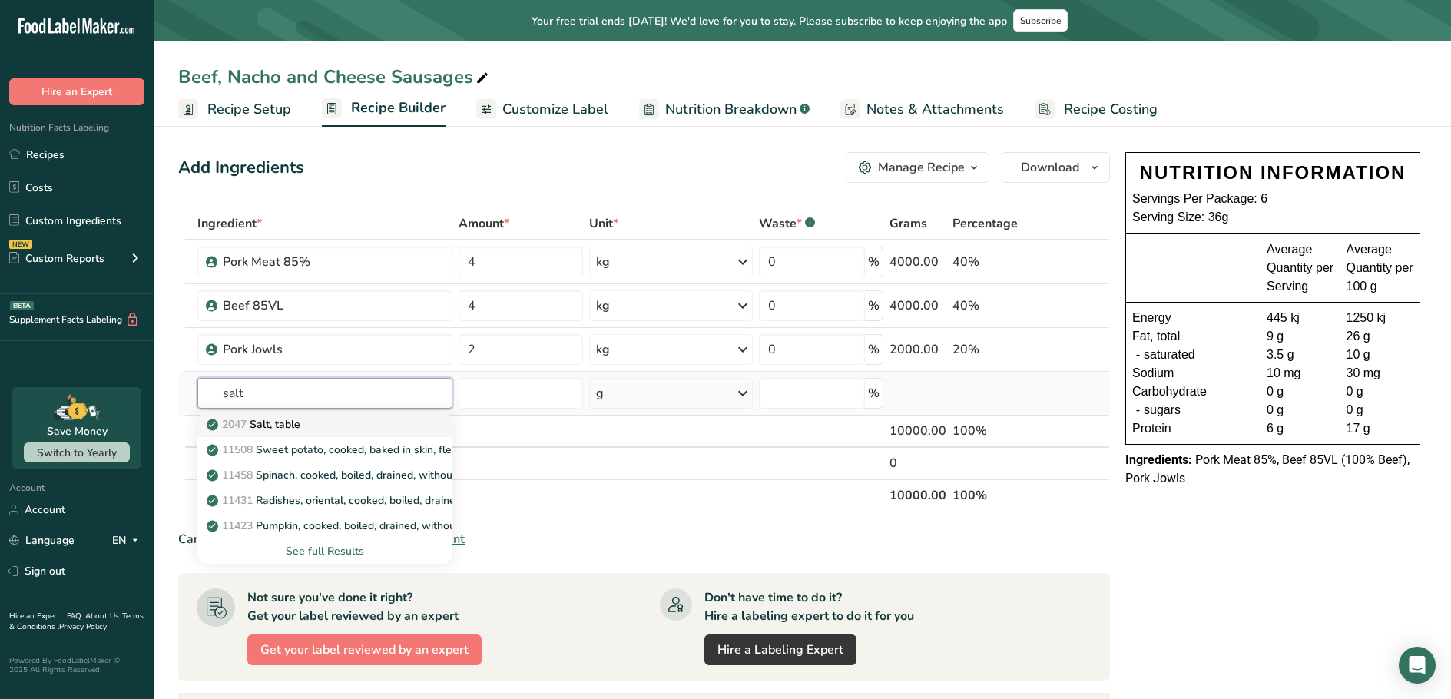
type input "salt"
click at [300, 428] on p "2047 Salt, table" at bounding box center [255, 424] width 91 height 16
type input "Salt, table"
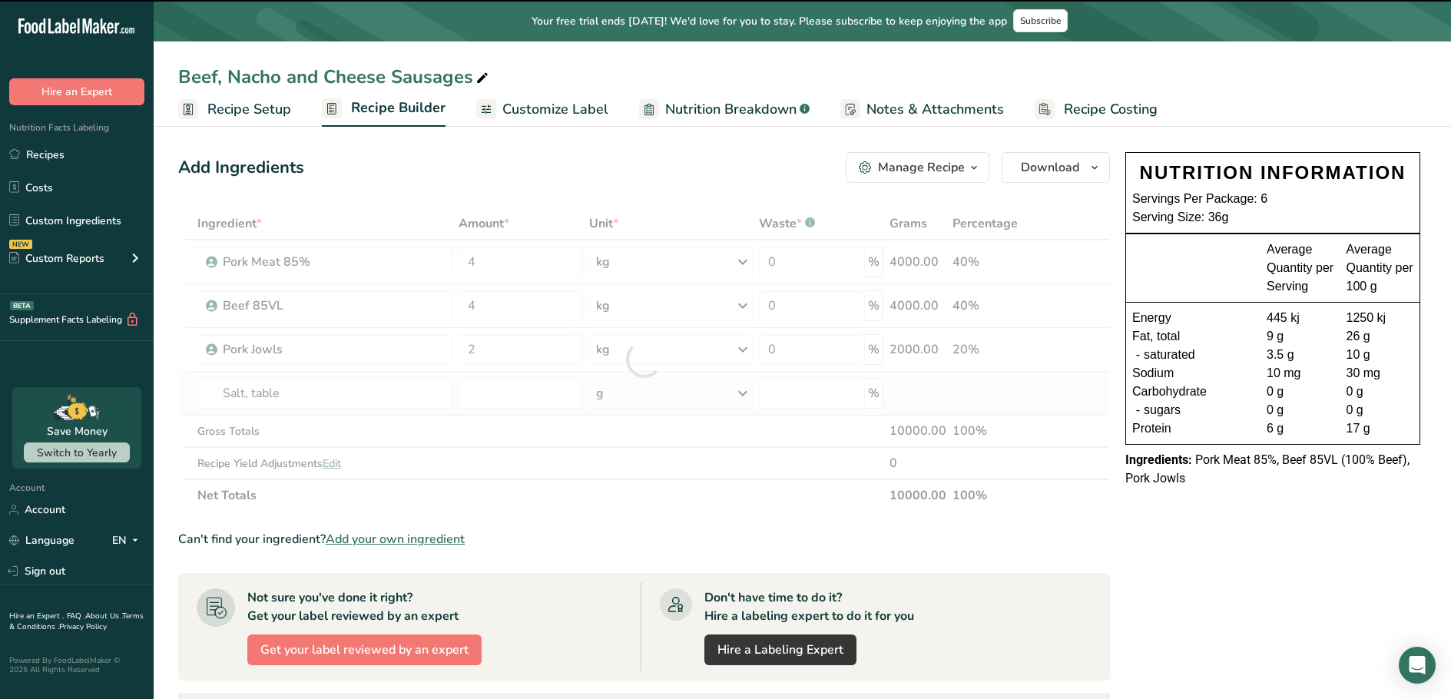
type input "0"
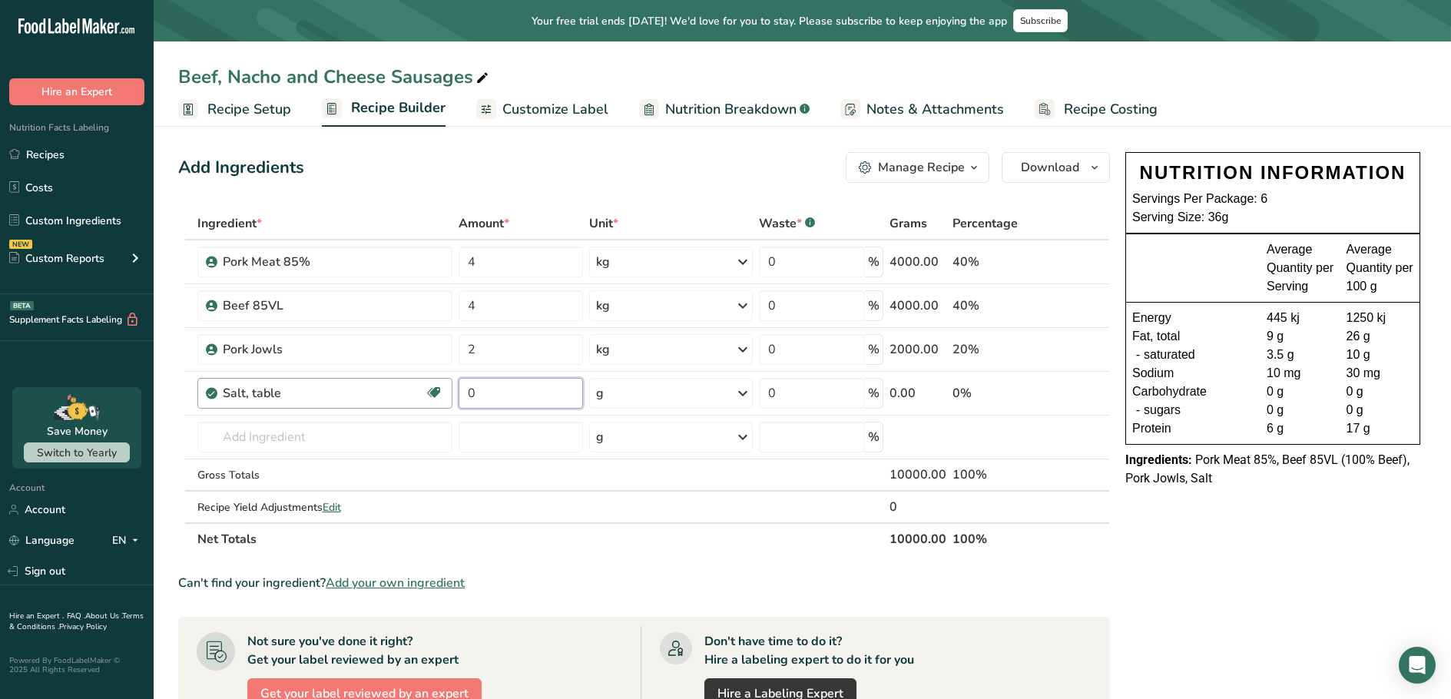
drag, startPoint x: 522, startPoint y: 395, endPoint x: 444, endPoint y: 399, distance: 77.7
click at [444, 399] on tr "Salt, table Dairy free Gluten free Vegan Vegetarian Soy free 0 g Portions 1 tsp…" at bounding box center [644, 394] width 930 height 44
type input "180"
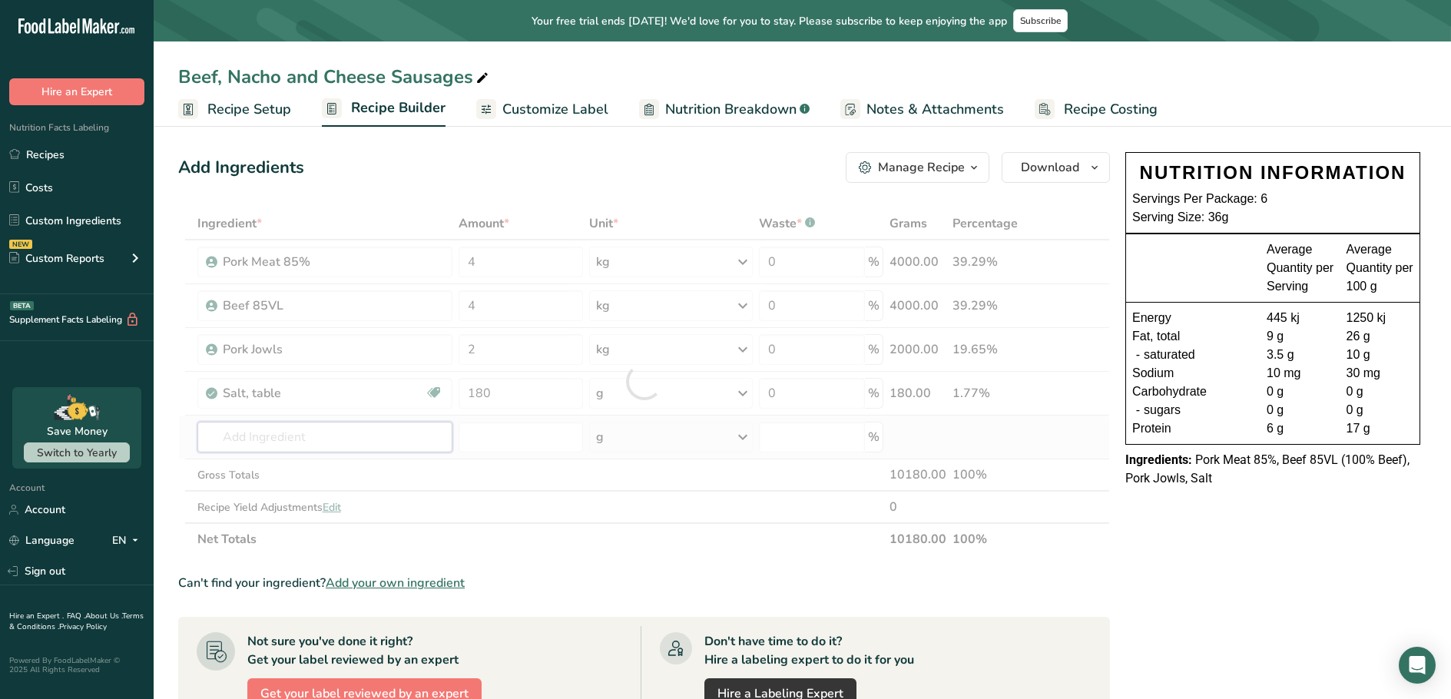
click at [293, 442] on div "Ingredient * Amount * Unit * Waste * .a-a{fill:#347362;}.b-a{fill:#fff;} Grams …" at bounding box center [644, 381] width 932 height 348
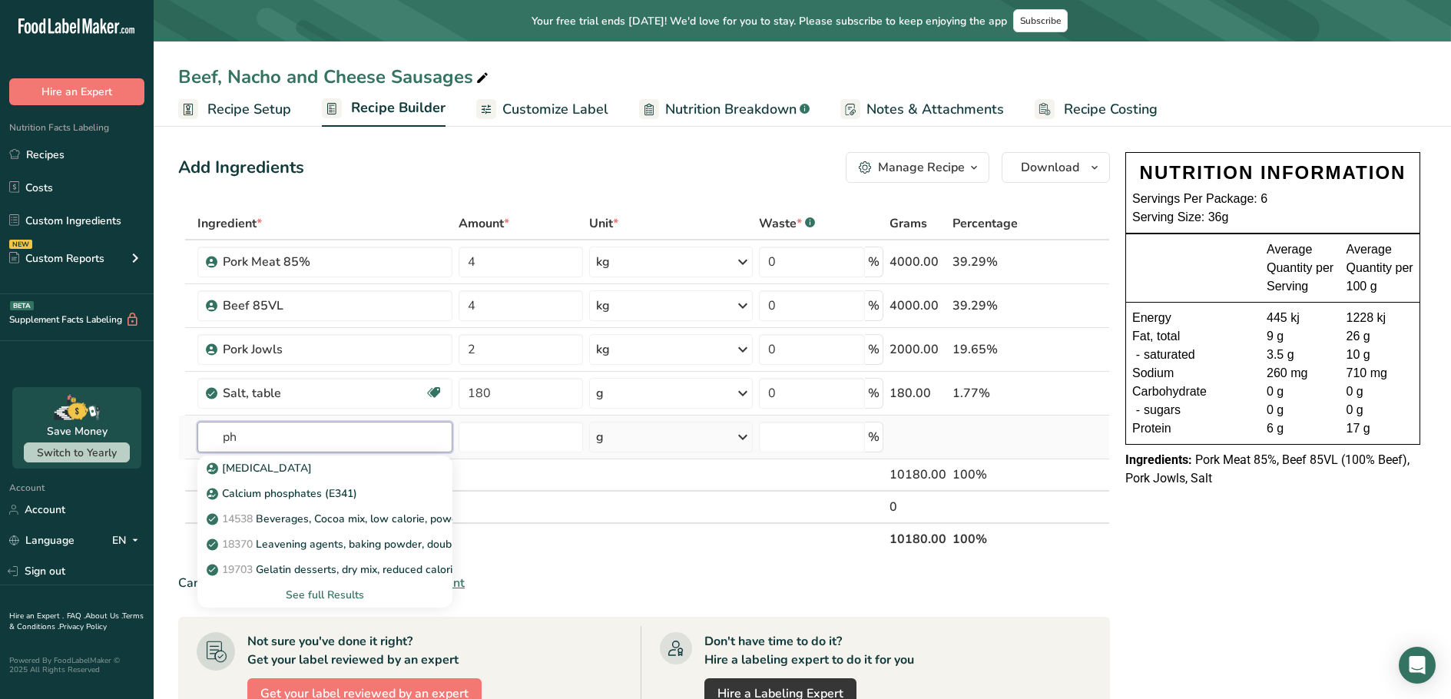
type input "p"
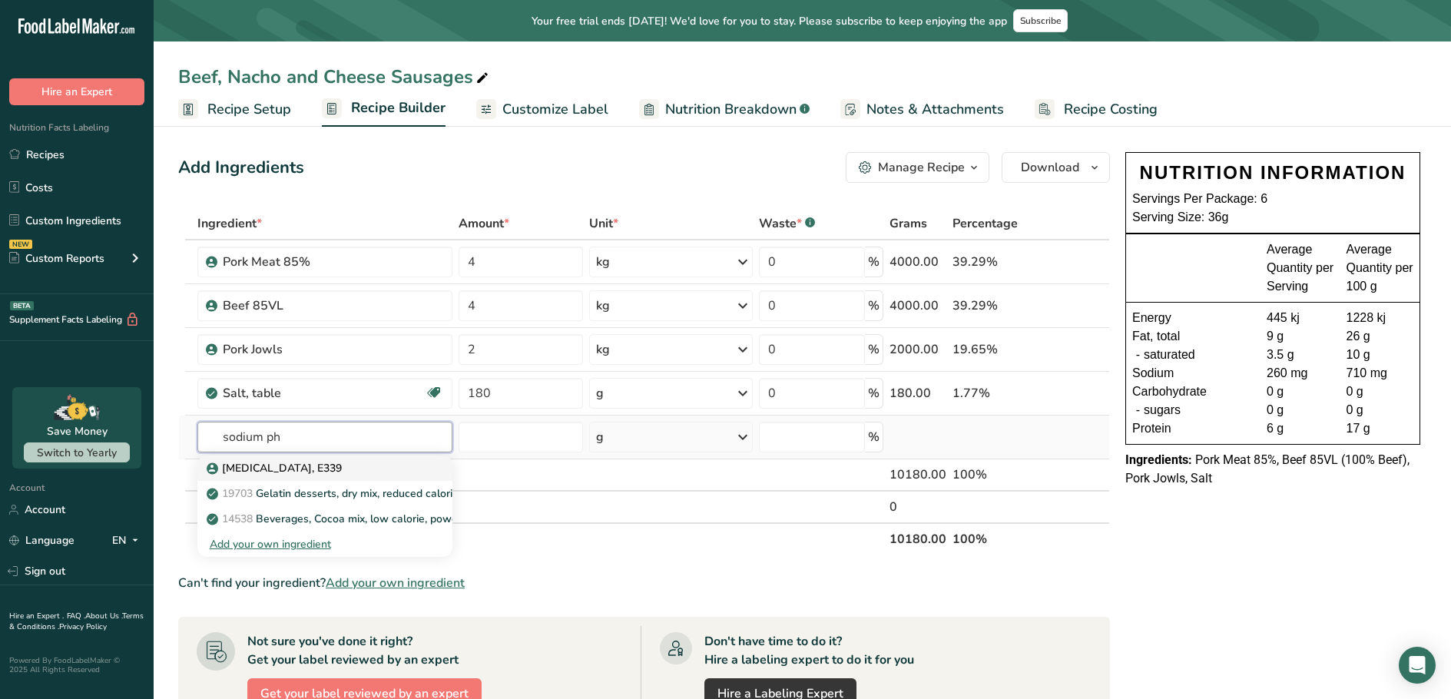
type input "sodium ph"
click at [342, 472] on p "[MEDICAL_DATA], E339" at bounding box center [276, 468] width 132 height 16
type input "[MEDICAL_DATA], E339"
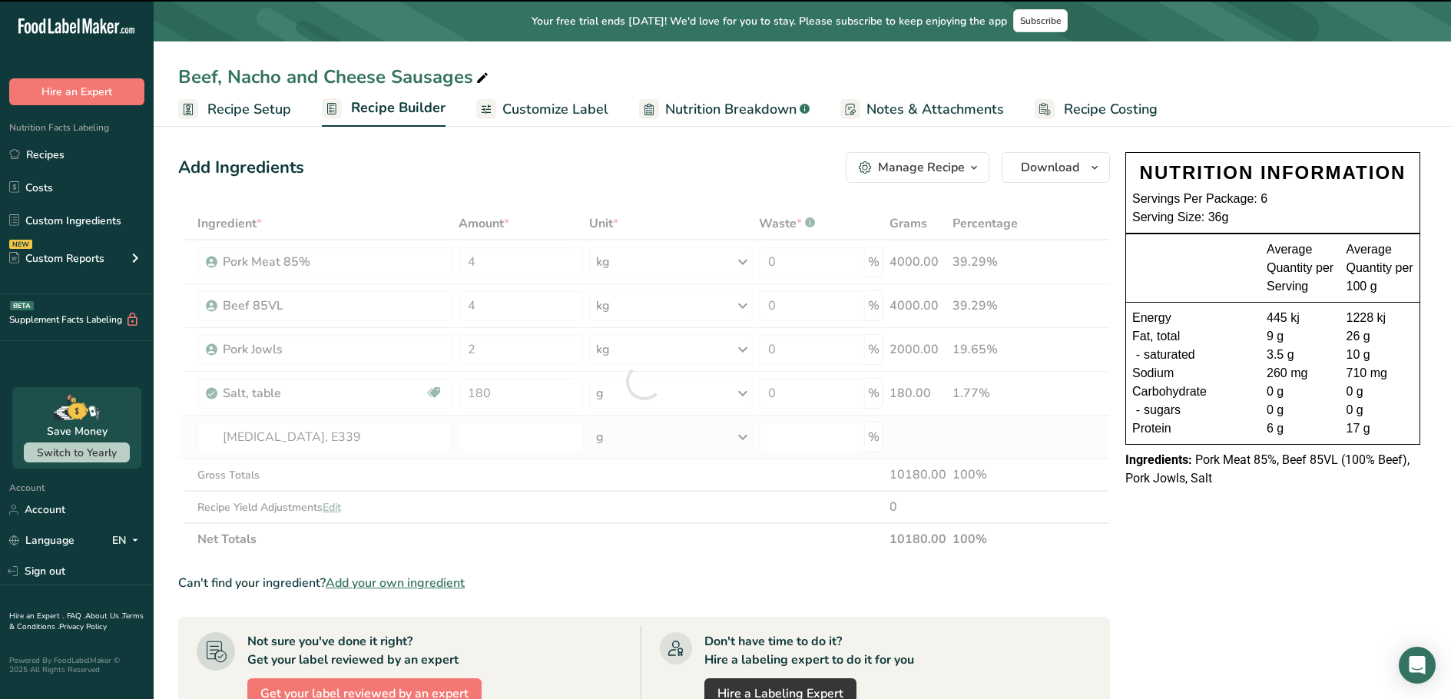
type input "0"
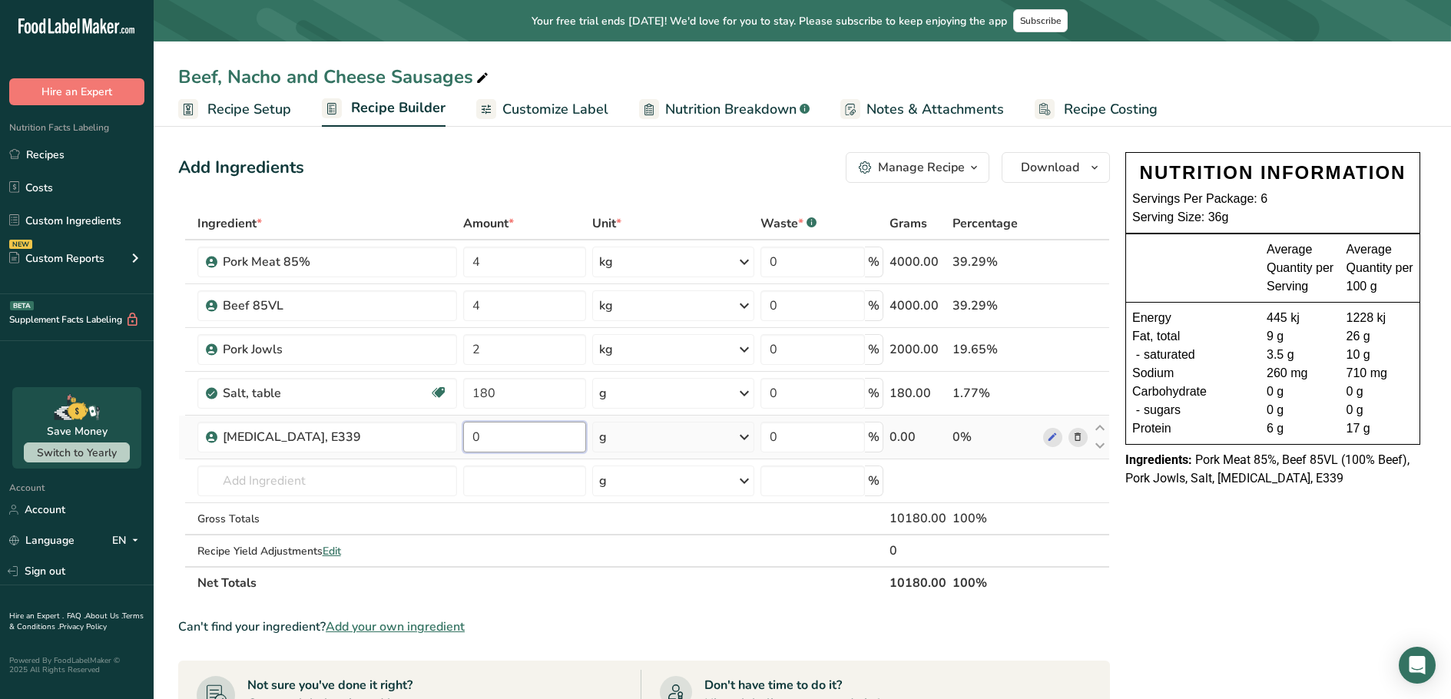
drag, startPoint x: 499, startPoint y: 428, endPoint x: 471, endPoint y: 429, distance: 27.7
click at [471, 429] on input "0" at bounding box center [524, 437] width 123 height 31
type input "50"
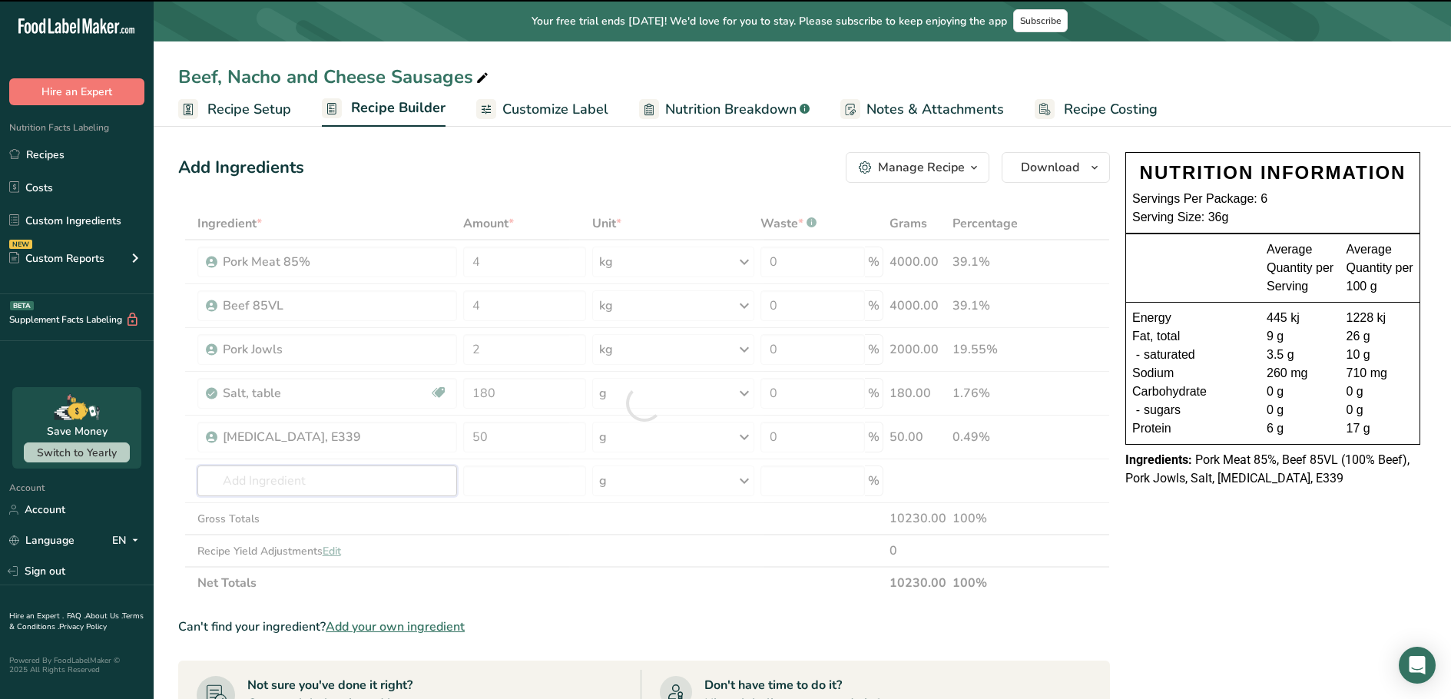
click at [320, 479] on div "Ingredient * Amount * Unit * Waste * .a-a{fill:#347362;}.b-a{fill:#fff;} Grams …" at bounding box center [644, 403] width 932 height 392
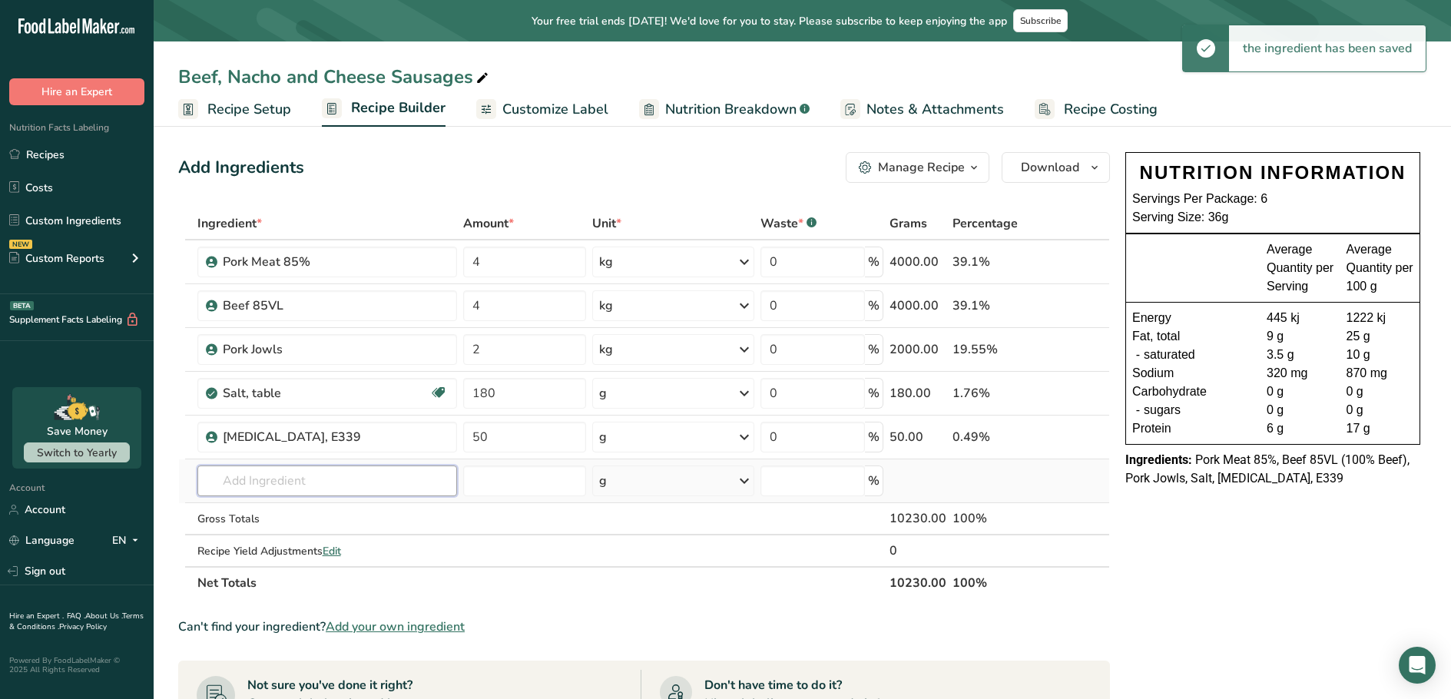
click at [320, 480] on input "text" at bounding box center [327, 481] width 260 height 31
type input "d"
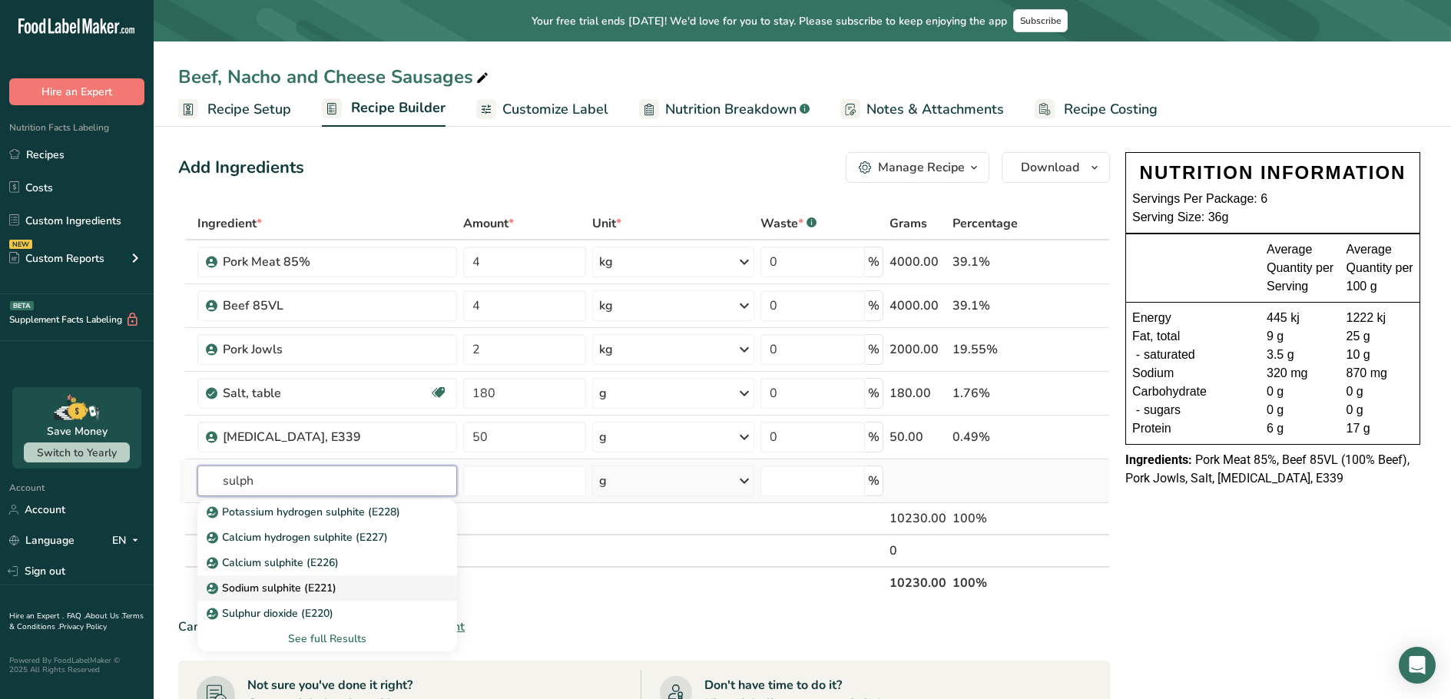
type input "sulph"
click at [286, 592] on p "Sodium sulphite (E221)" at bounding box center [273, 588] width 127 height 16
type input "Sodium sulphite (E221)"
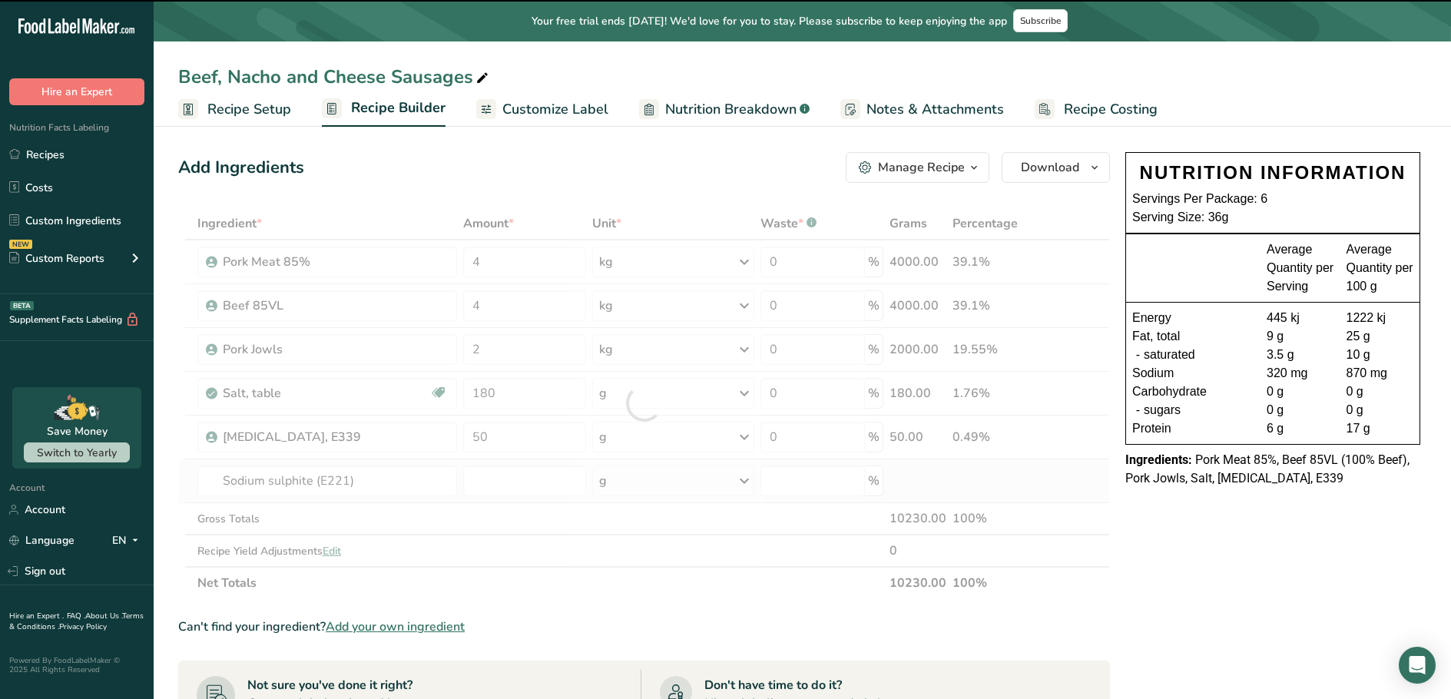
type input "0"
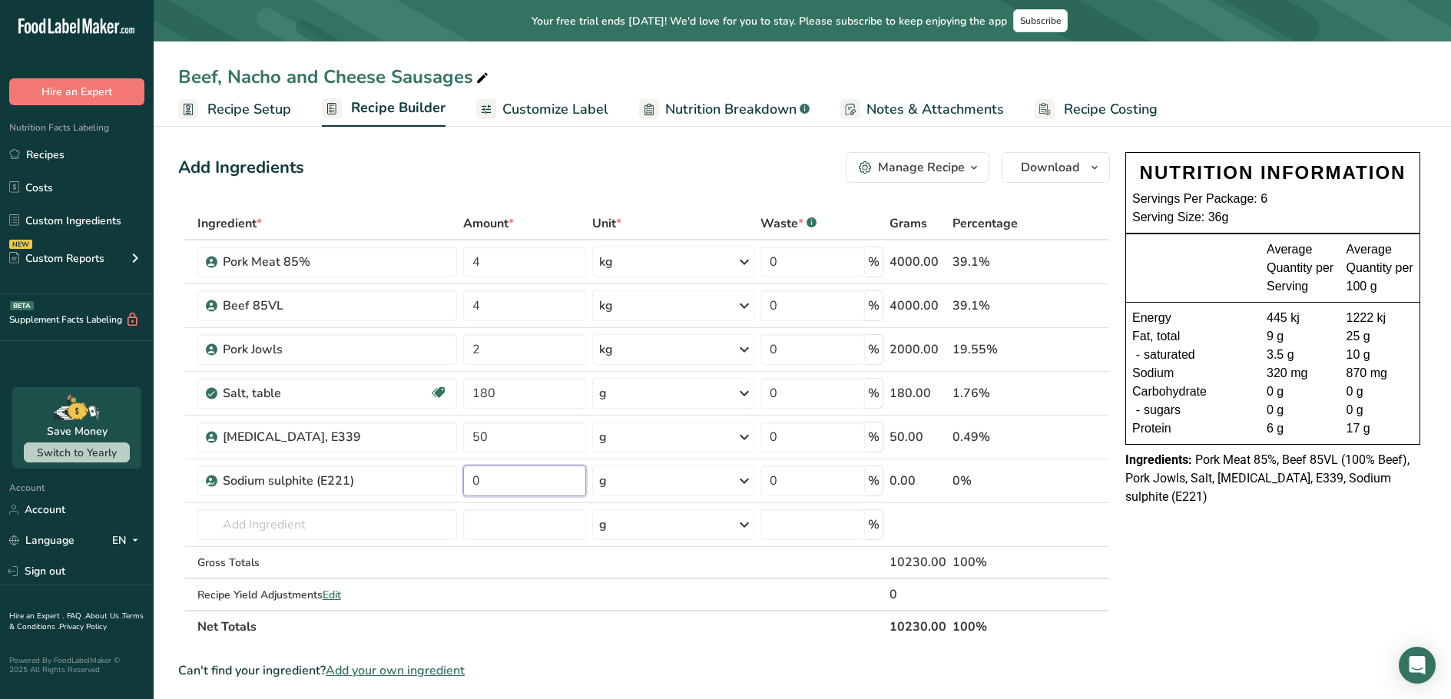
drag, startPoint x: 486, startPoint y: 487, endPoint x: 466, endPoint y: 484, distance: 21.0
click at [466, 484] on tr "Sodium sulphite (E221) 0 g Portions 100 grams Weight Units g kg mg See more Vol…" at bounding box center [644, 481] width 930 height 44
type input "6"
click at [392, 516] on div "Ingredient * Amount * Unit * Waste * .a-a{fill:#347362;}.b-a{fill:#fff;} Grams …" at bounding box center [644, 425] width 932 height 436
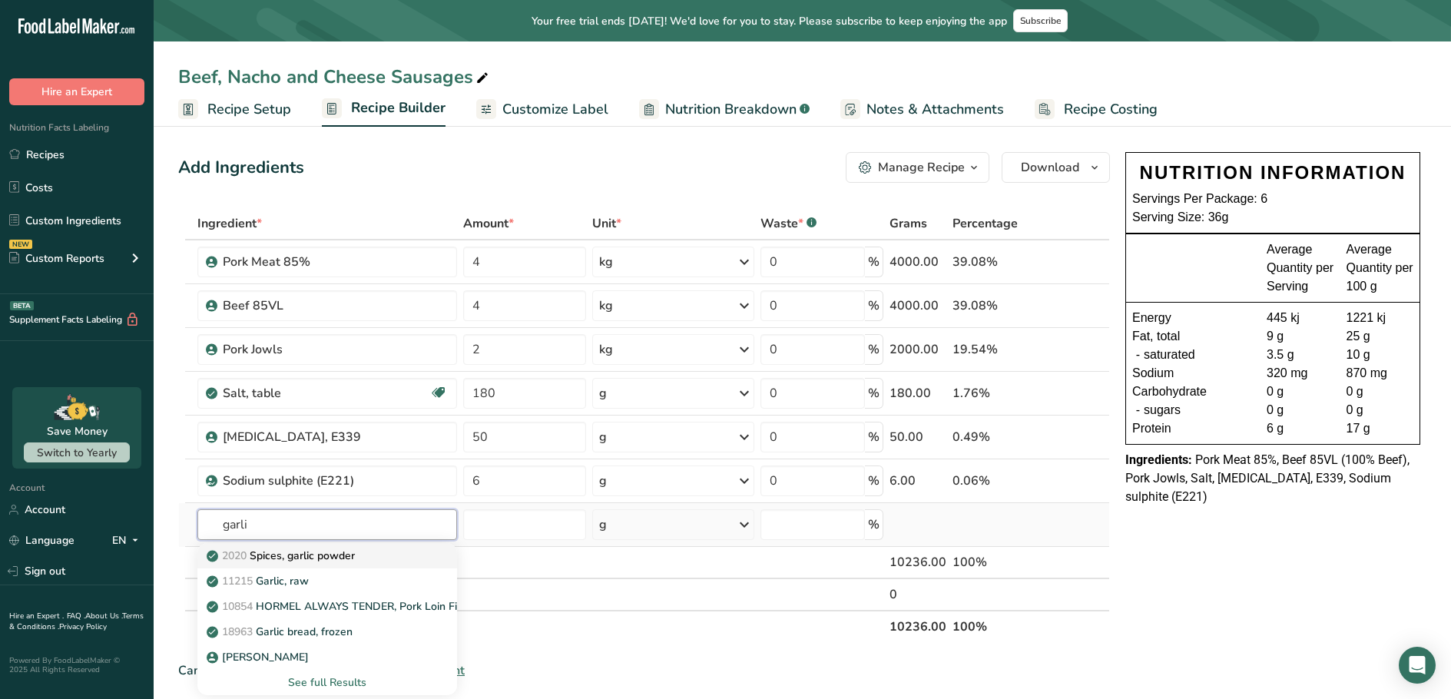
type input "garli"
click at [310, 552] on p "2020 Spices, garlic powder" at bounding box center [282, 556] width 145 height 16
type input "Spices, garlic powder"
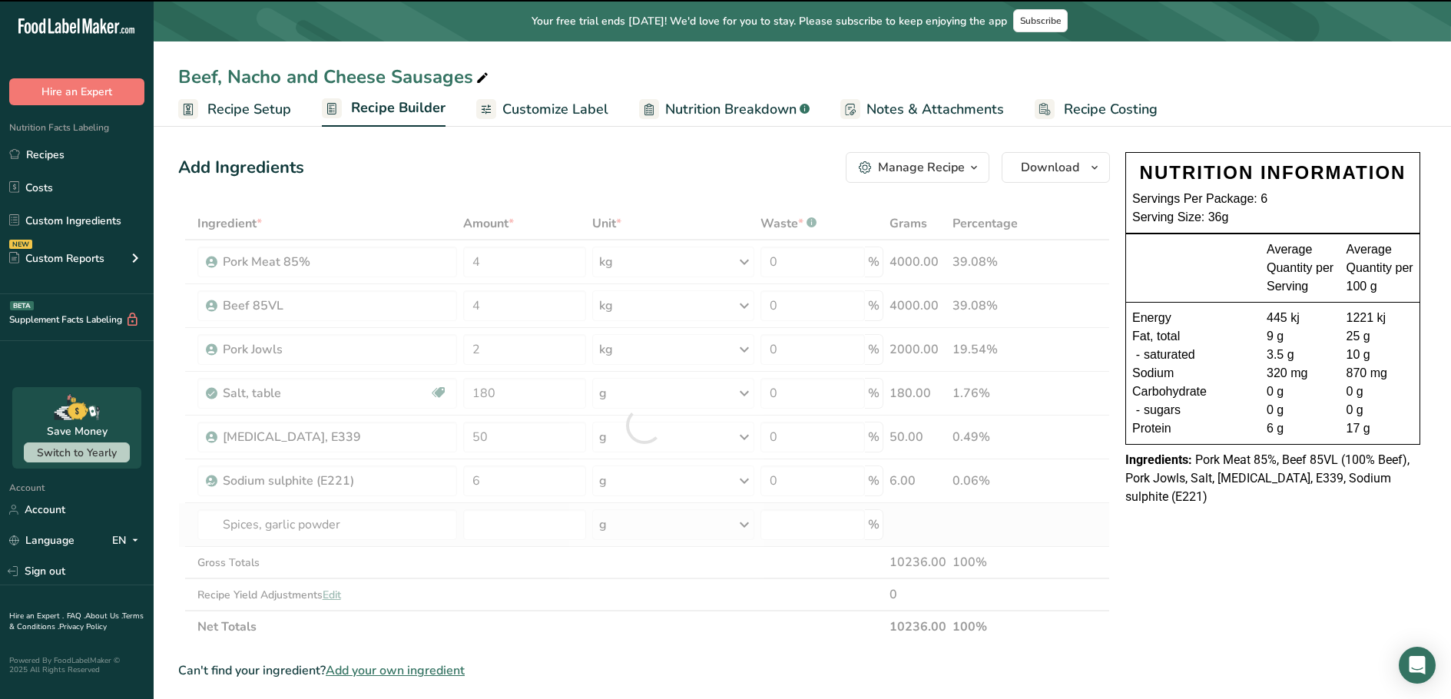
type input "0"
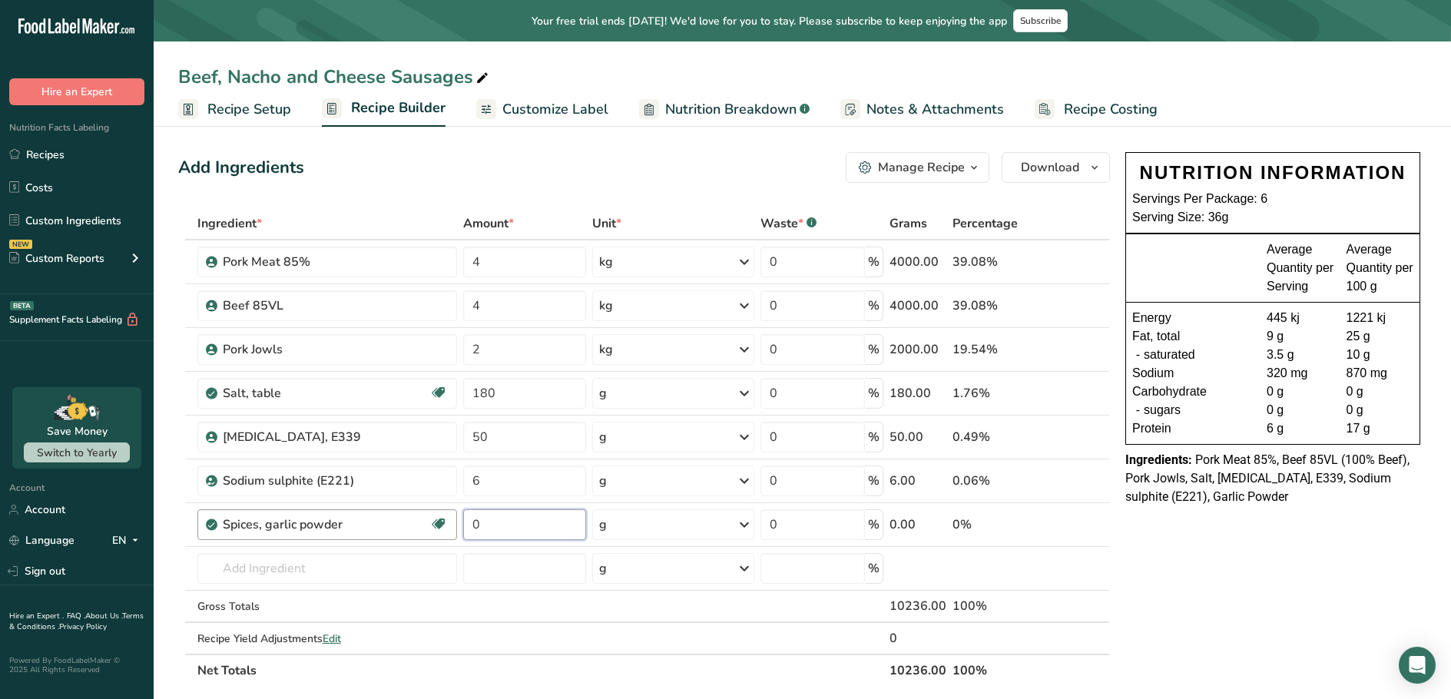
drag, startPoint x: 497, startPoint y: 516, endPoint x: 441, endPoint y: 518, distance: 56.1
click at [441, 518] on tr "Spices, garlic powder Dairy free Gluten free Vegan Vegetarian Soy free 0 g Port…" at bounding box center [644, 525] width 930 height 44
type input "20"
click at [281, 573] on div "Ingredient * Amount * Unit * Waste * .a-a{fill:#347362;}.b-a{fill:#fff;} Grams …" at bounding box center [644, 446] width 932 height 479
type input "chilli fl"
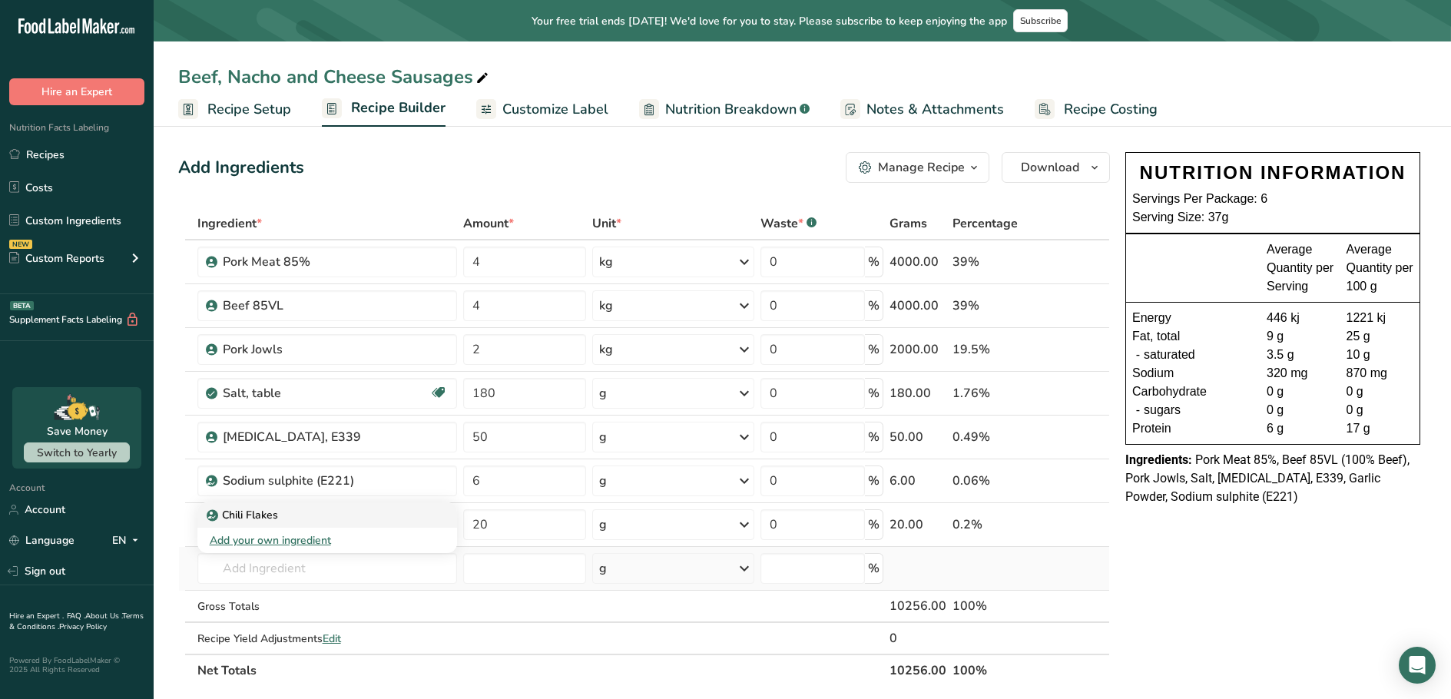
click at [323, 510] on div "Chili Flakes" at bounding box center [315, 515] width 211 height 16
type input "Chili Flakes"
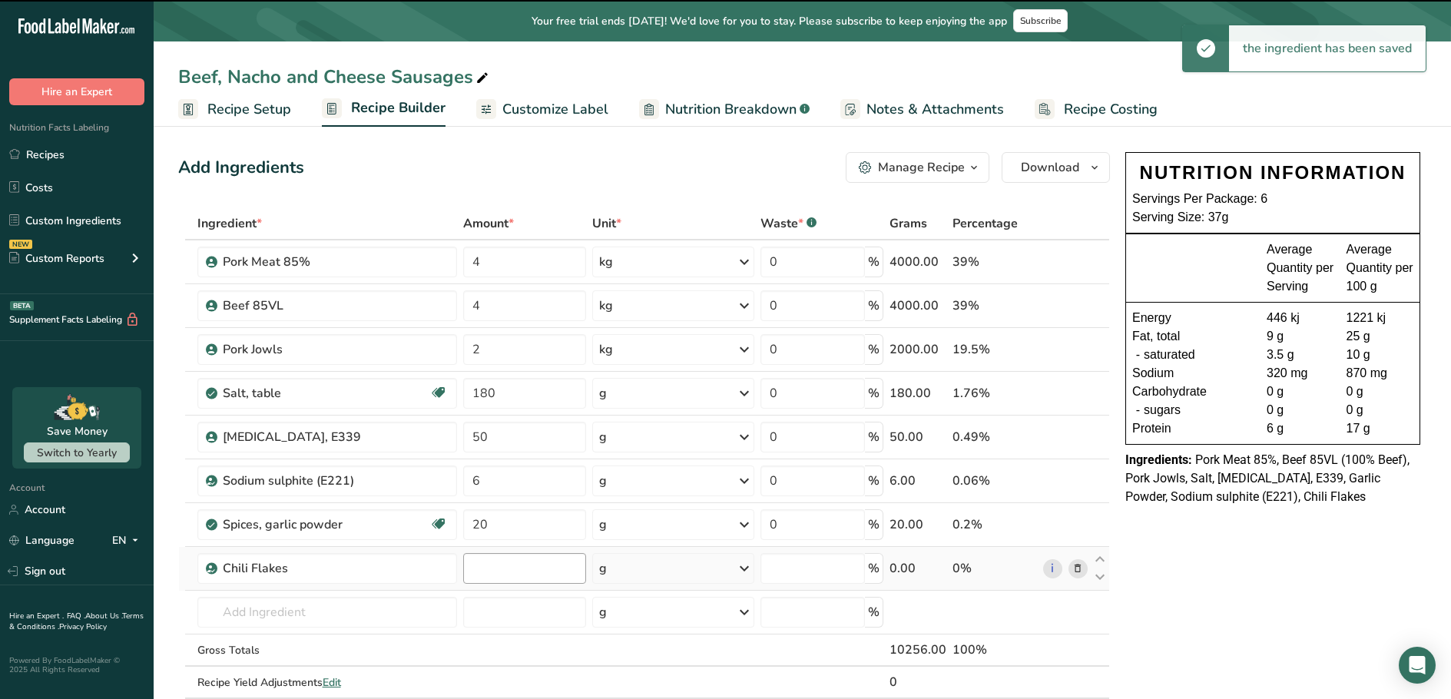
type input "0"
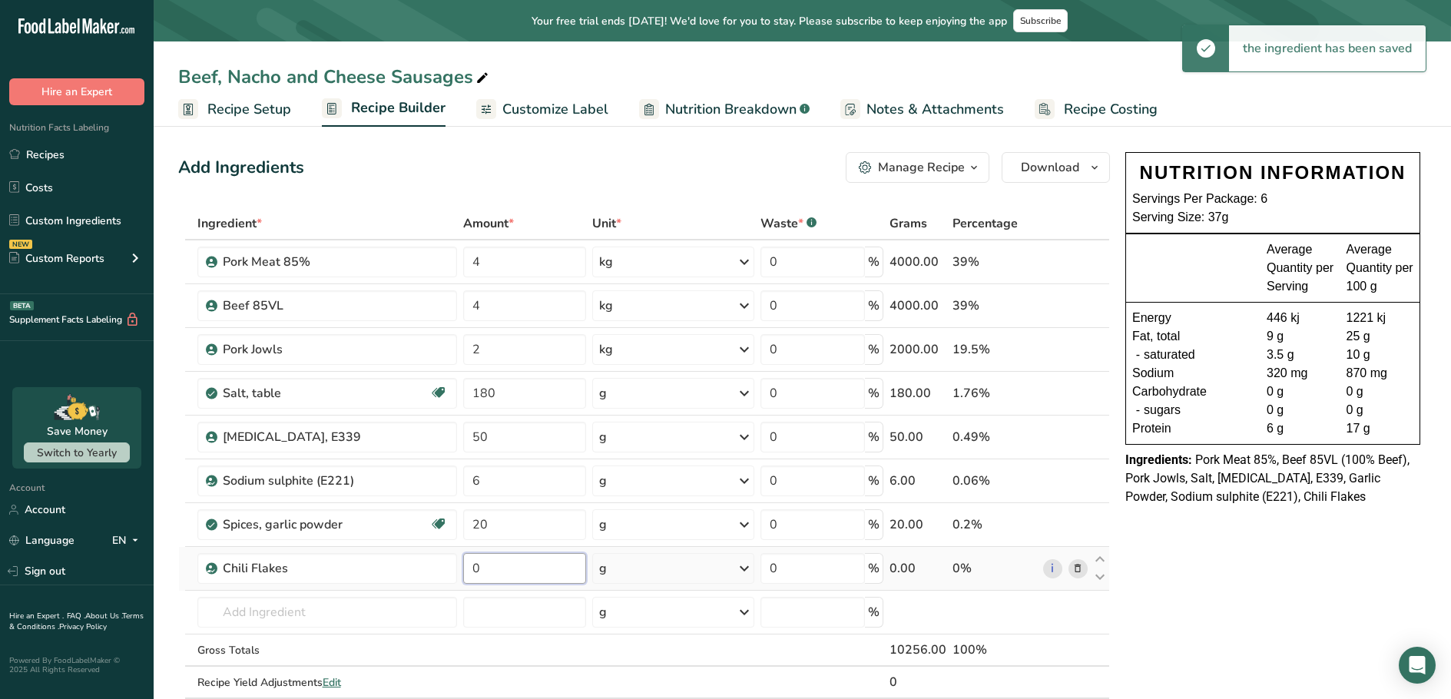
drag, startPoint x: 512, startPoint y: 569, endPoint x: 479, endPoint y: 575, distance: 34.4
click at [479, 575] on input "0" at bounding box center [524, 568] width 123 height 31
type input "30"
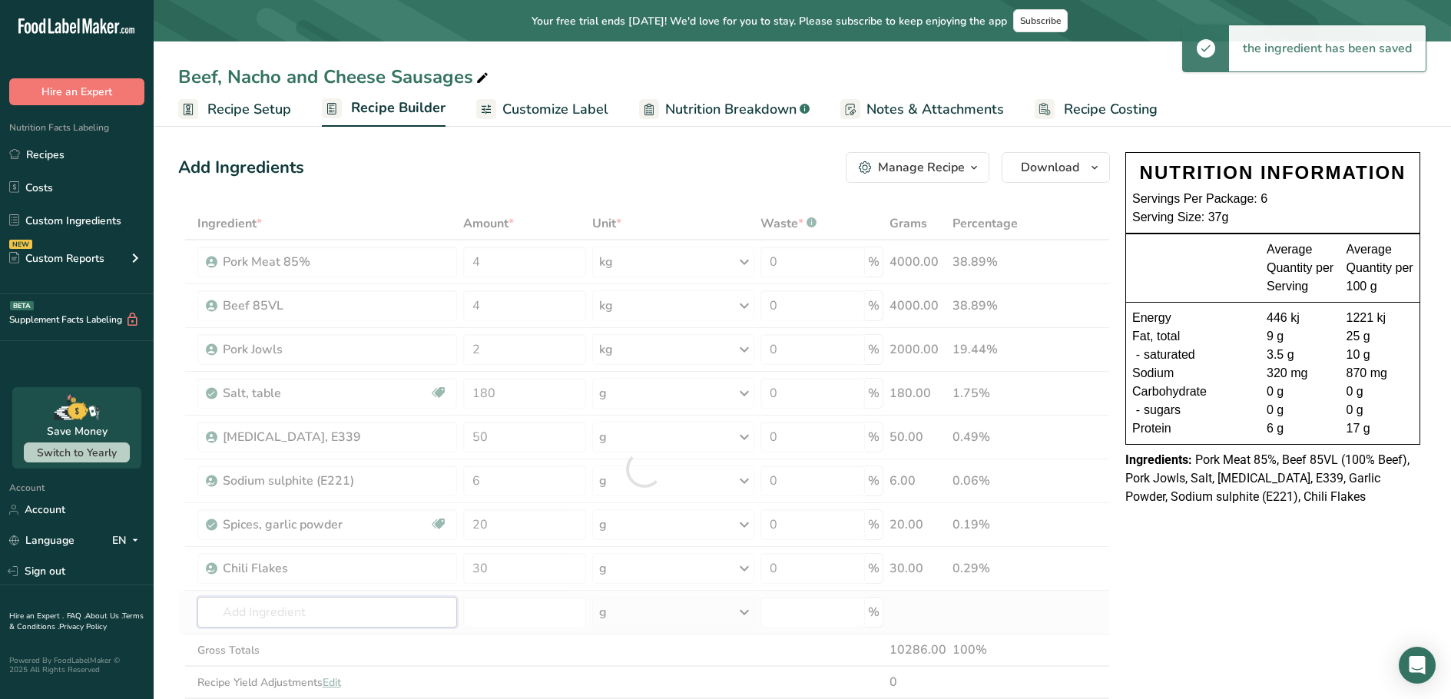
click at [344, 610] on div "Ingredient * Amount * Unit * Waste * .a-a{fill:#347362;}.b-a{fill:#fff;} Grams …" at bounding box center [644, 468] width 932 height 523
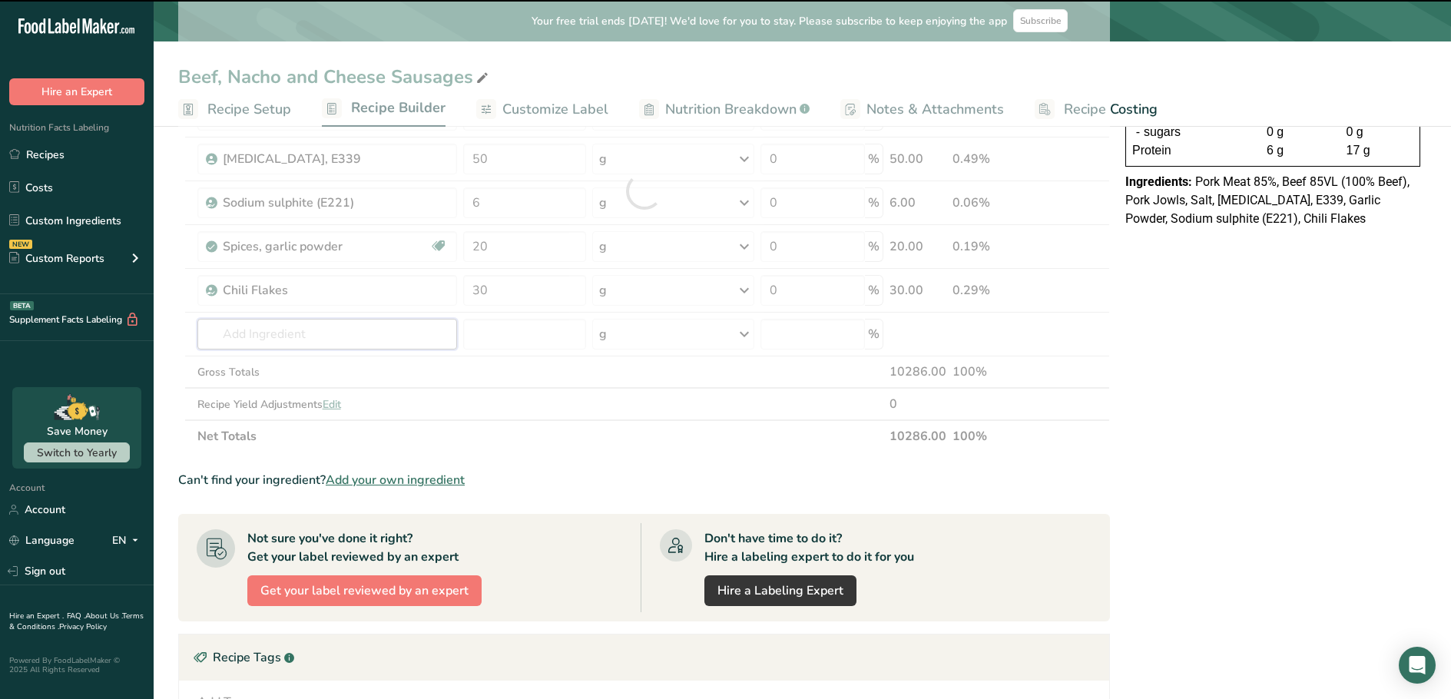
scroll to position [307, 0]
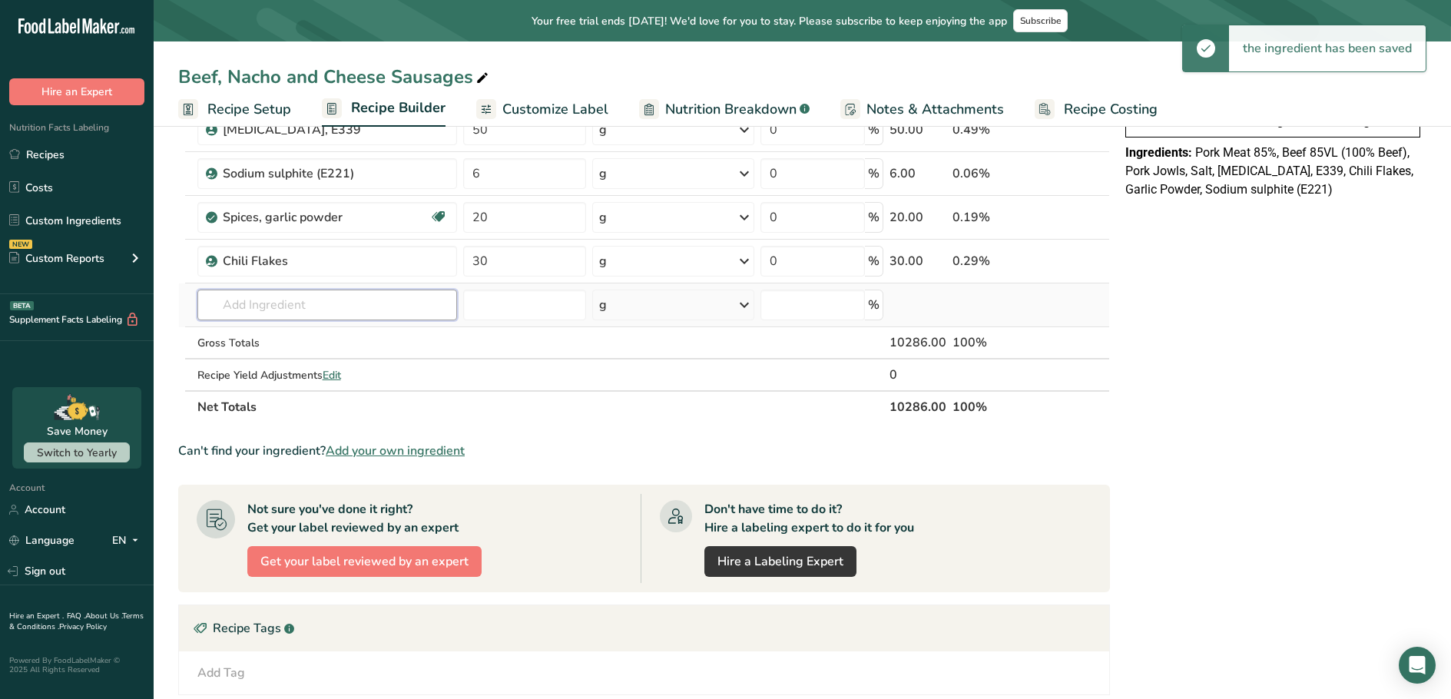
click at [330, 311] on input "text" at bounding box center [327, 305] width 260 height 31
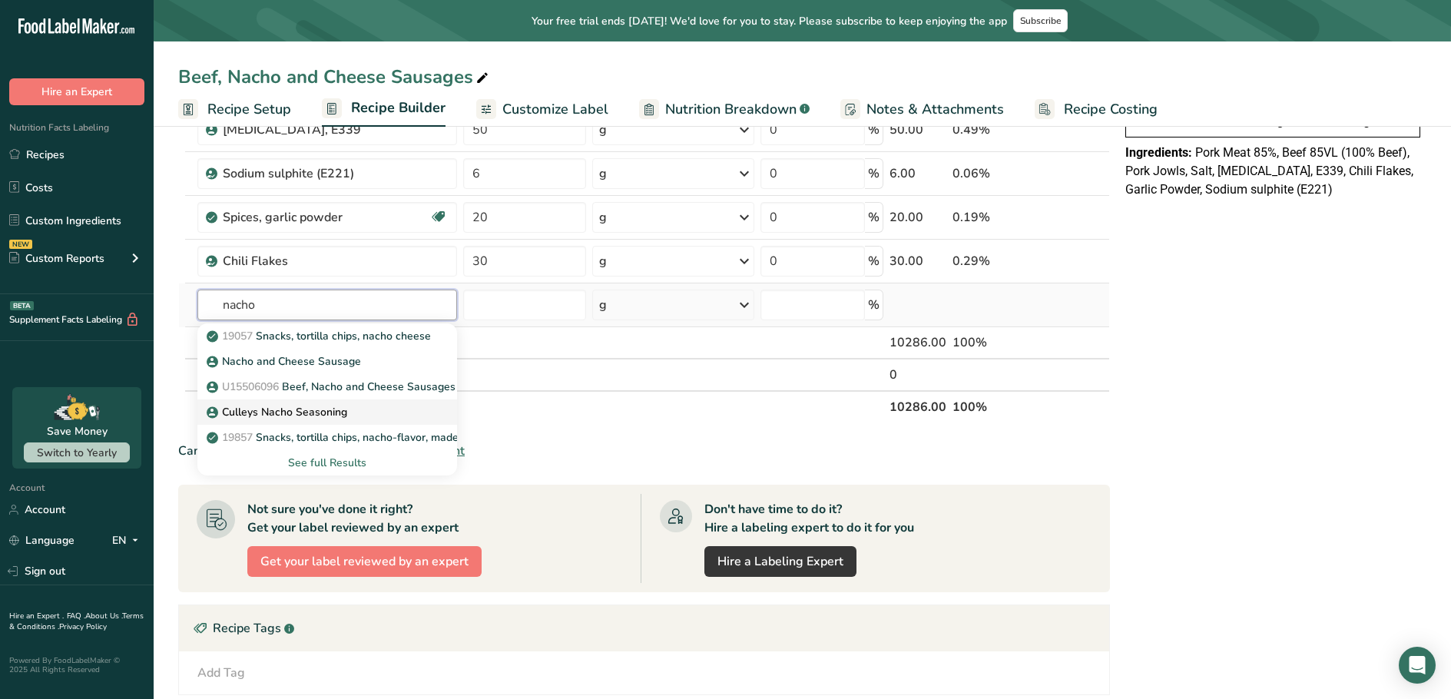
type input "nacho"
click at [260, 413] on p "Culleys Nacho Seasoning" at bounding box center [279, 412] width 138 height 16
type input "Culleys Nacho Seasoning"
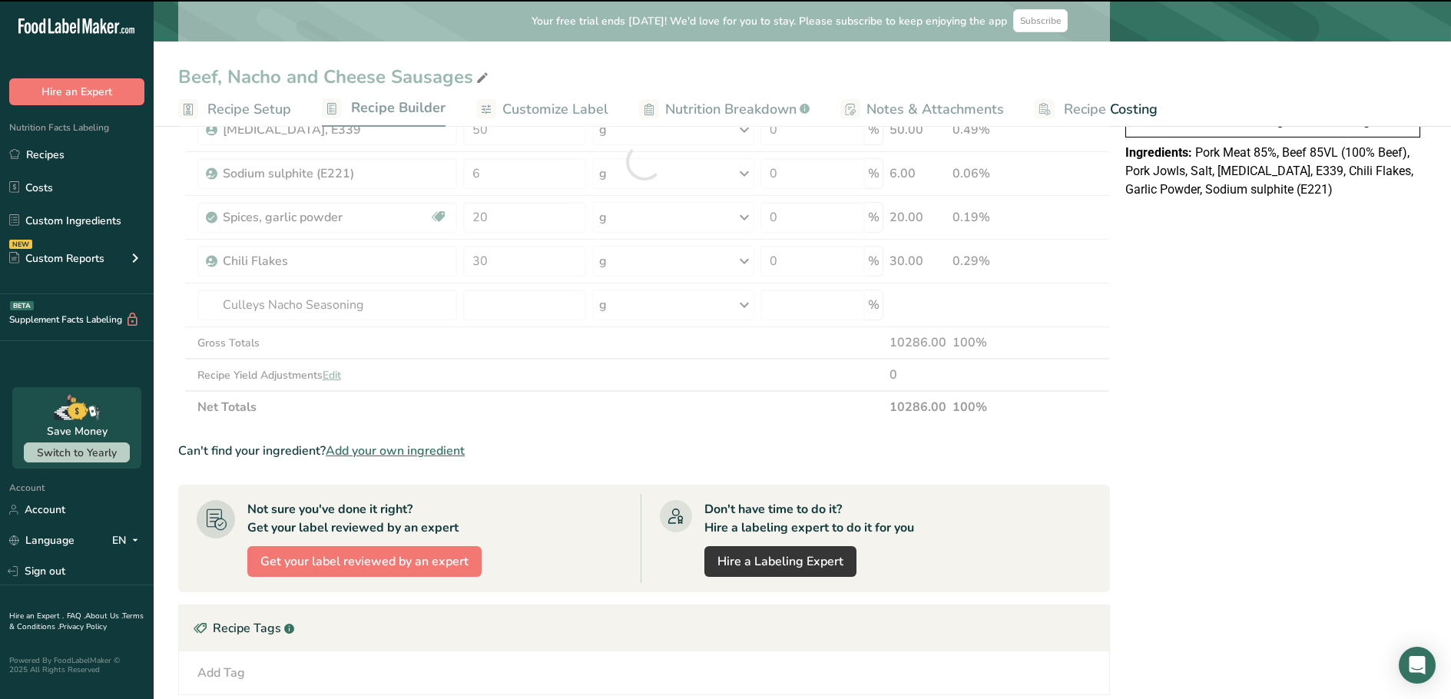
type input "0"
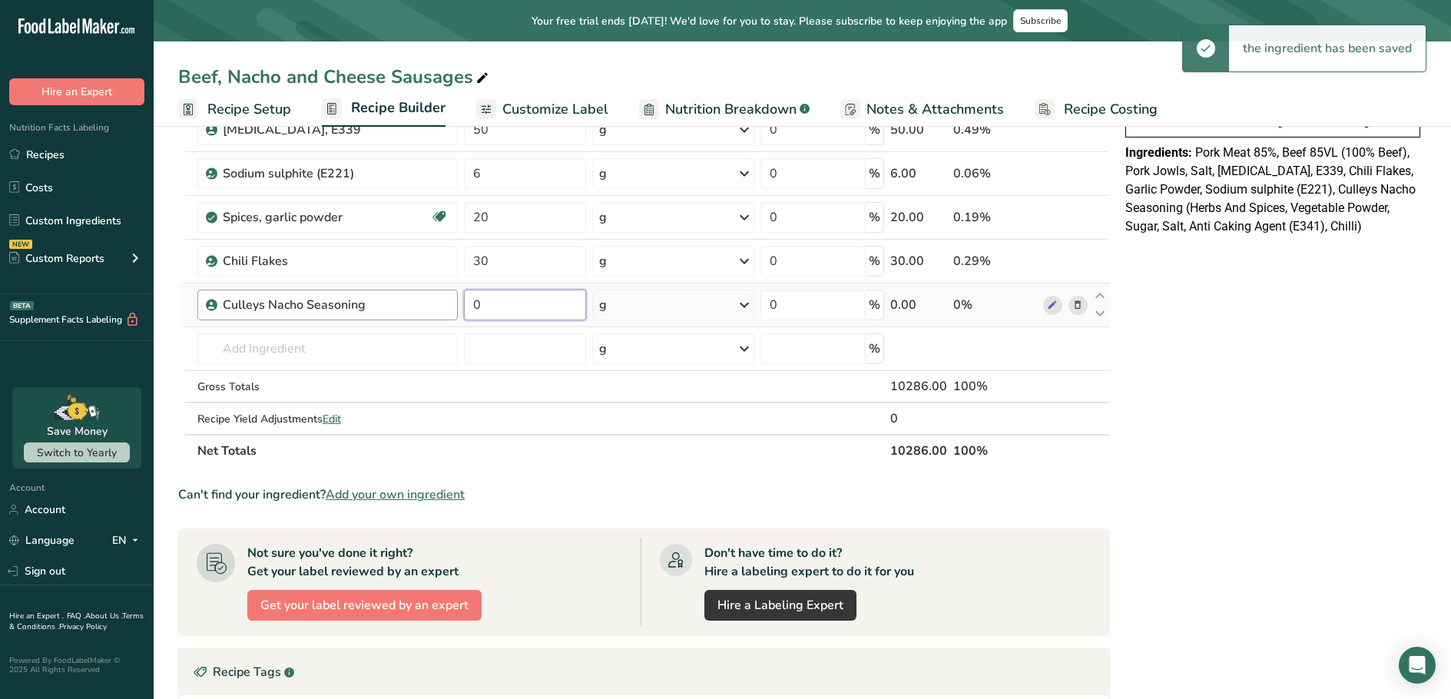
drag, startPoint x: 527, startPoint y: 309, endPoint x: 459, endPoint y: 304, distance: 68.5
click at [459, 304] on tr "Culleys Nacho Seasoning 0 g Weight Units g kg mg See more Volume Units l Volume…" at bounding box center [644, 305] width 930 height 44
type input "80"
click at [370, 343] on div "Ingredient * Amount * Unit * Waste * .a-a{fill:#347362;}.b-a{fill:#fff;} Grams …" at bounding box center [644, 183] width 932 height 567
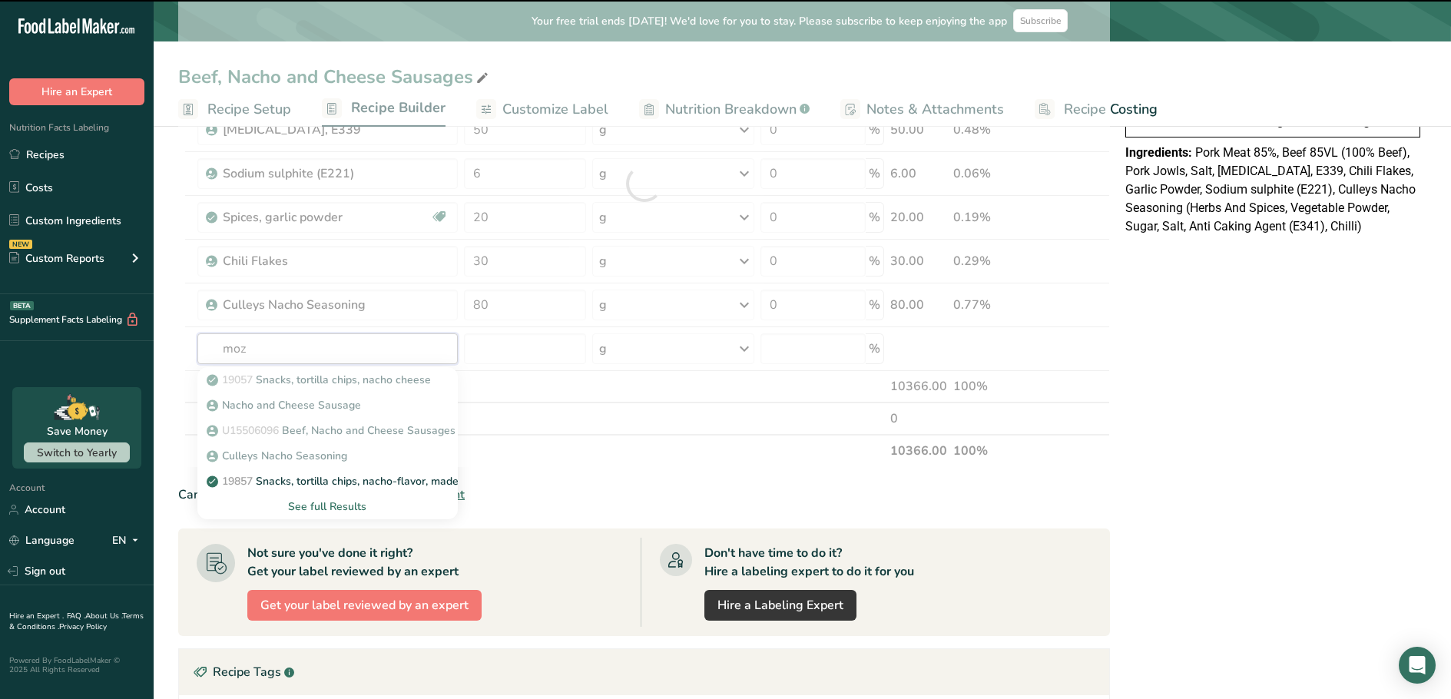
type input "mozz"
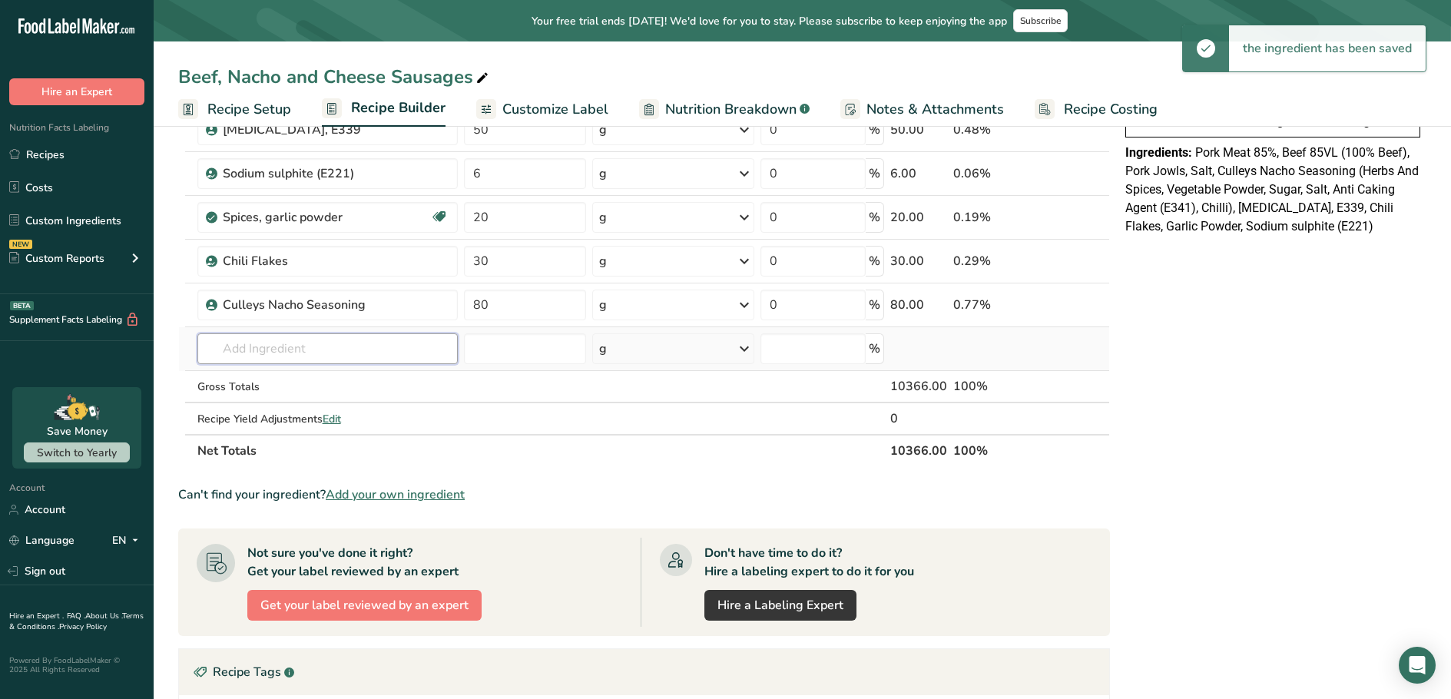
click at [318, 356] on input "text" at bounding box center [327, 348] width 260 height 31
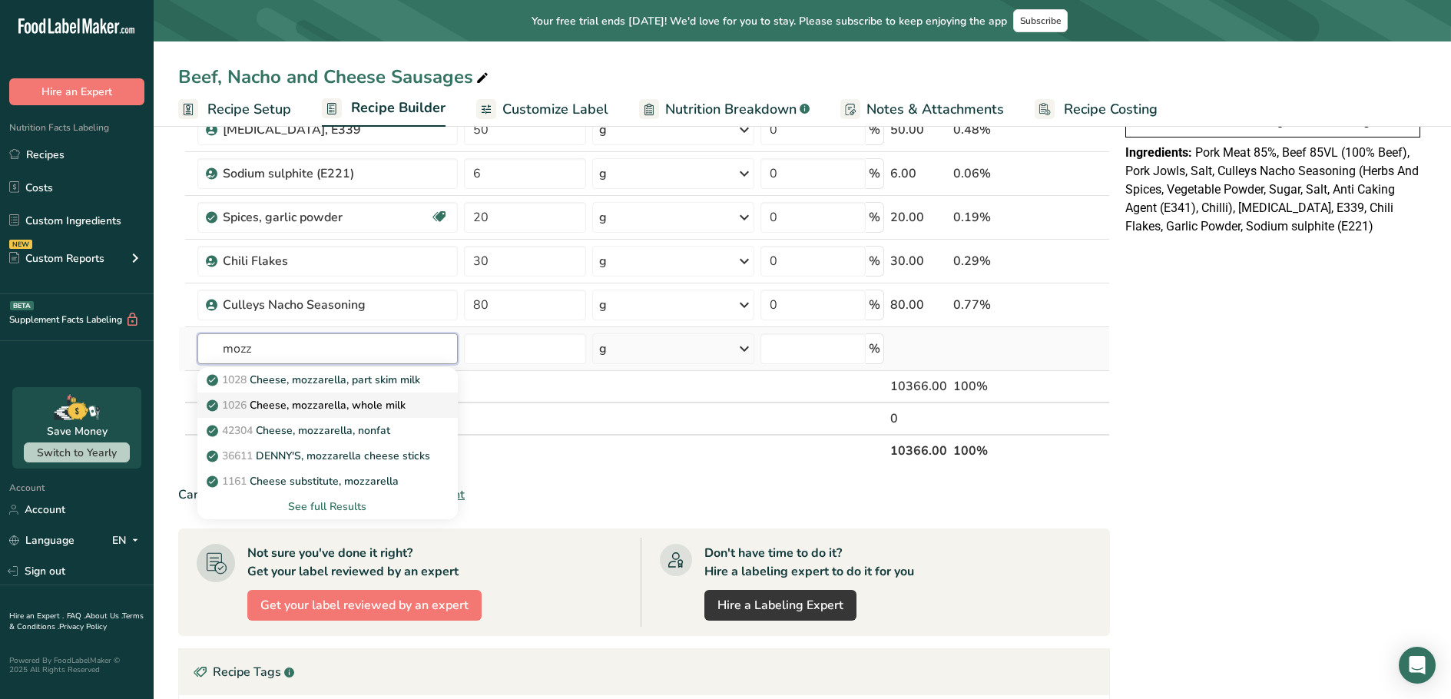
type input "mozz"
click at [317, 402] on p "1026 Cheese, mozzarella, whole milk" at bounding box center [308, 405] width 196 height 16
type input "Cheese, mozzarella, whole milk"
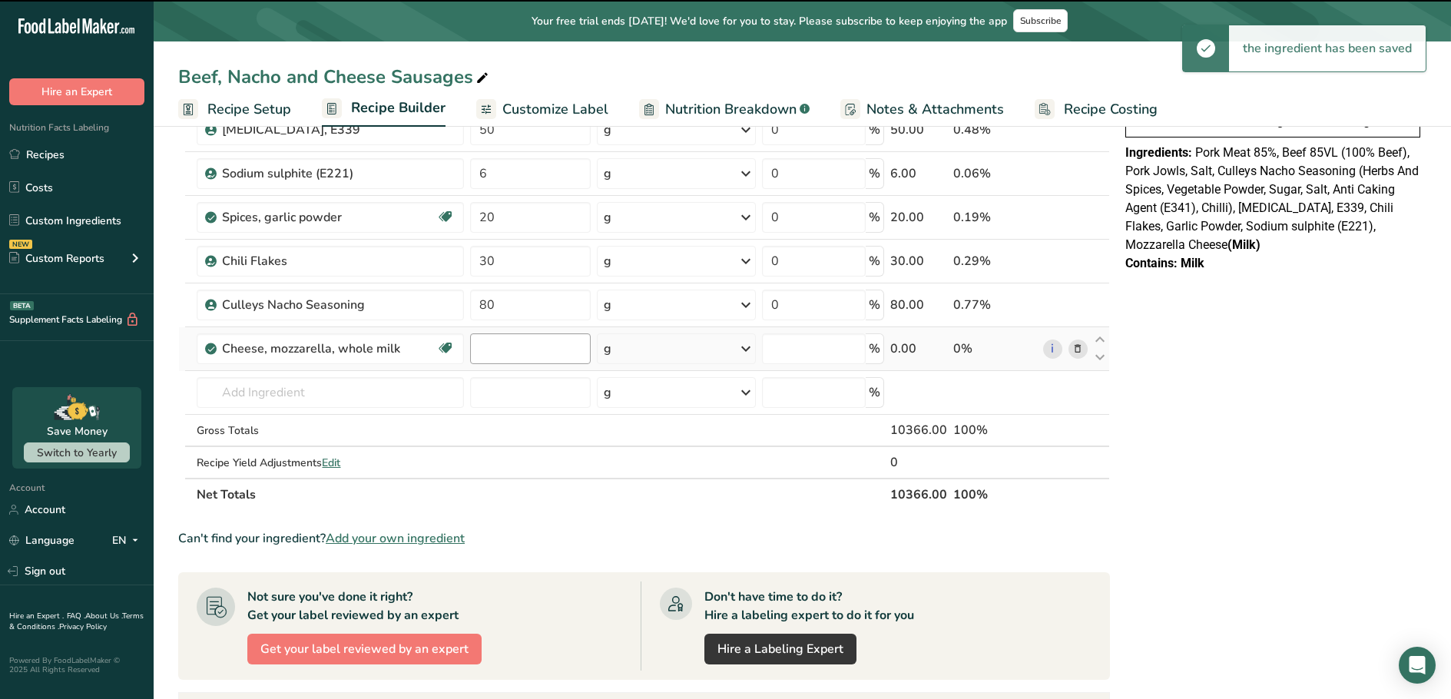
type input "0"
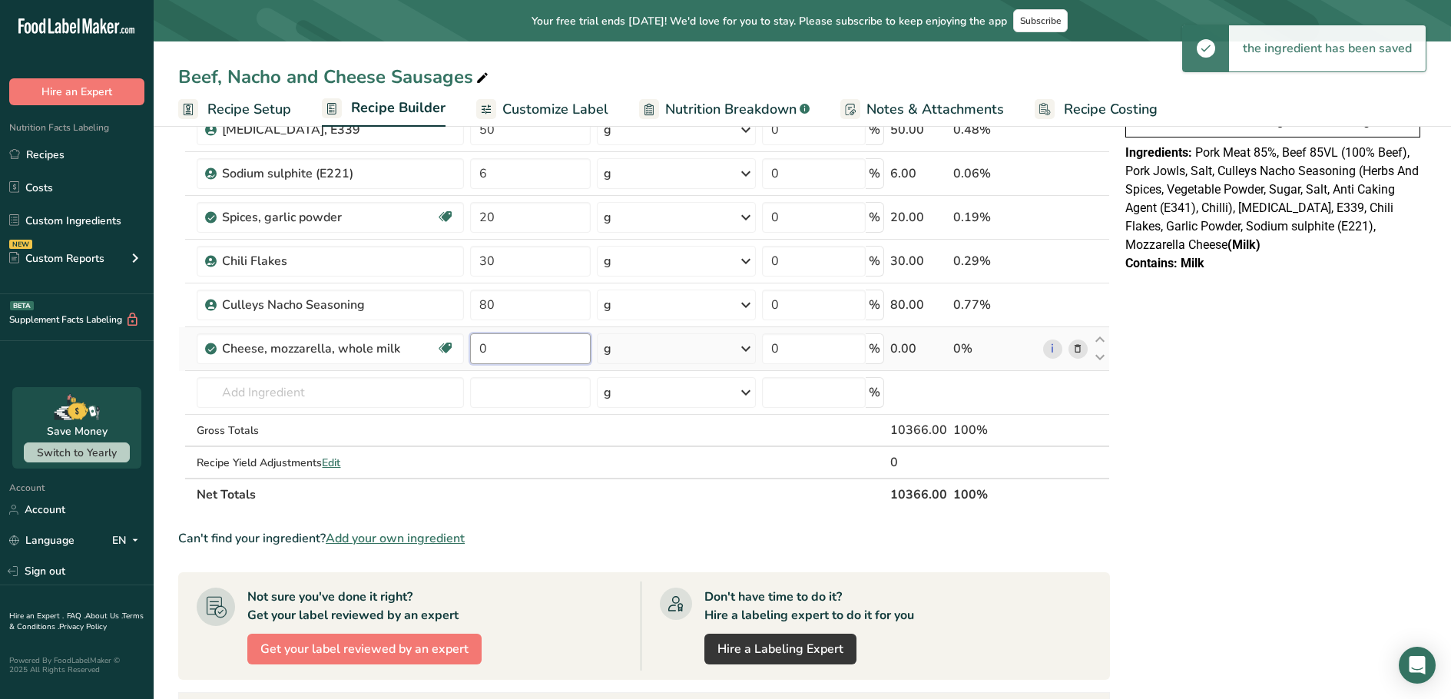
click at [512, 355] on input "0" at bounding box center [530, 348] width 121 height 31
drag, startPoint x: 512, startPoint y: 355, endPoint x: 465, endPoint y: 364, distance: 48.5
click at [465, 364] on tr "Cheese, mozzarella, whole milk Gluten free Vegetarian Soy free 0 g Portions 1 c…" at bounding box center [644, 349] width 930 height 44
type input "1"
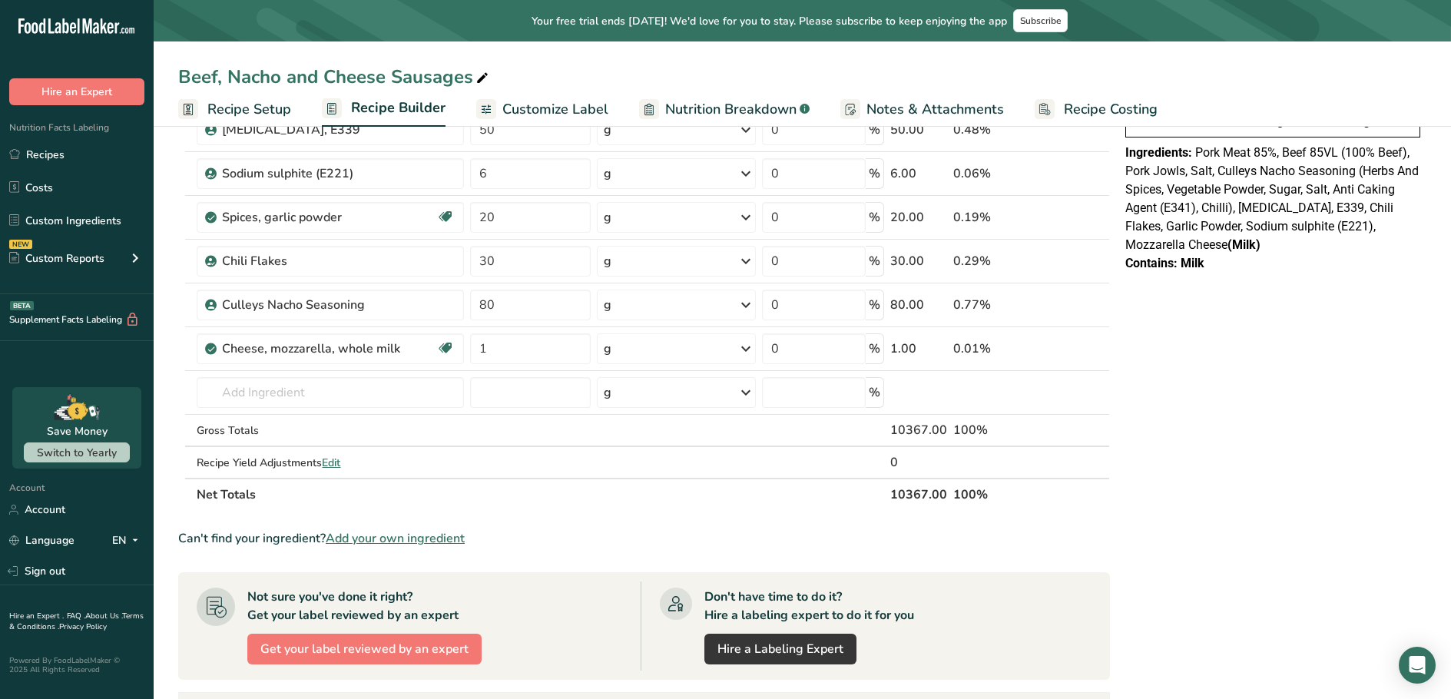
click at [747, 350] on div "Ingredient * Amount * Unit * Waste * .a-a{fill:#347362;}.b-a{fill:#fff;} Grams …" at bounding box center [644, 205] width 932 height 611
click at [748, 350] on icon at bounding box center [746, 349] width 18 height 28
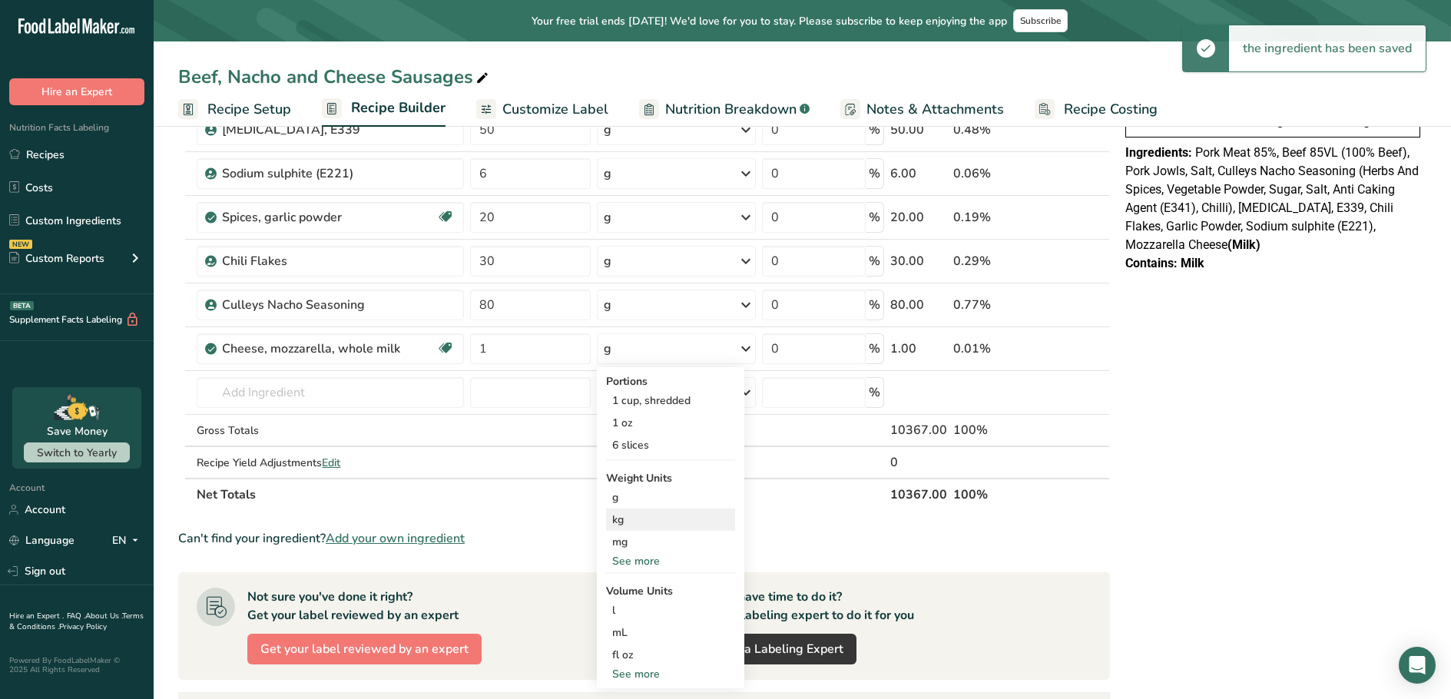
click at [641, 521] on div "kg" at bounding box center [670, 520] width 129 height 22
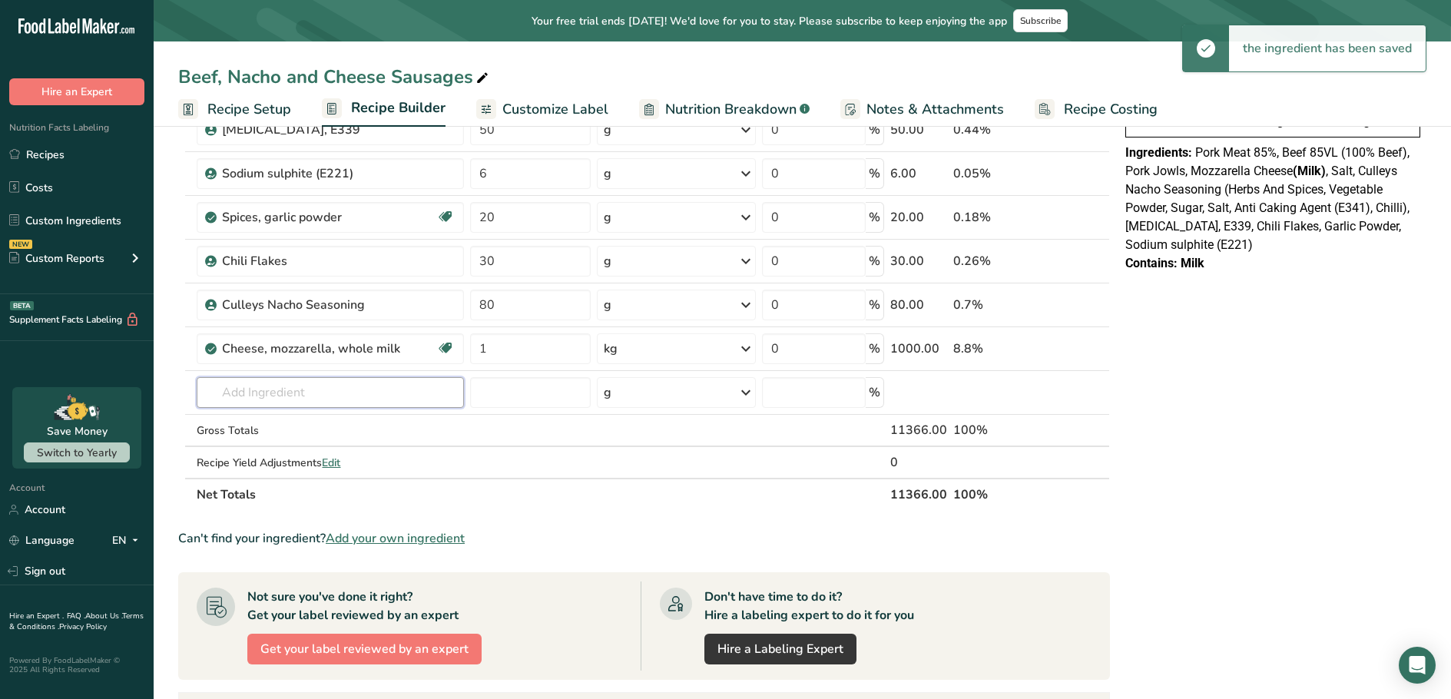
click at [351, 390] on input "text" at bounding box center [330, 392] width 267 height 31
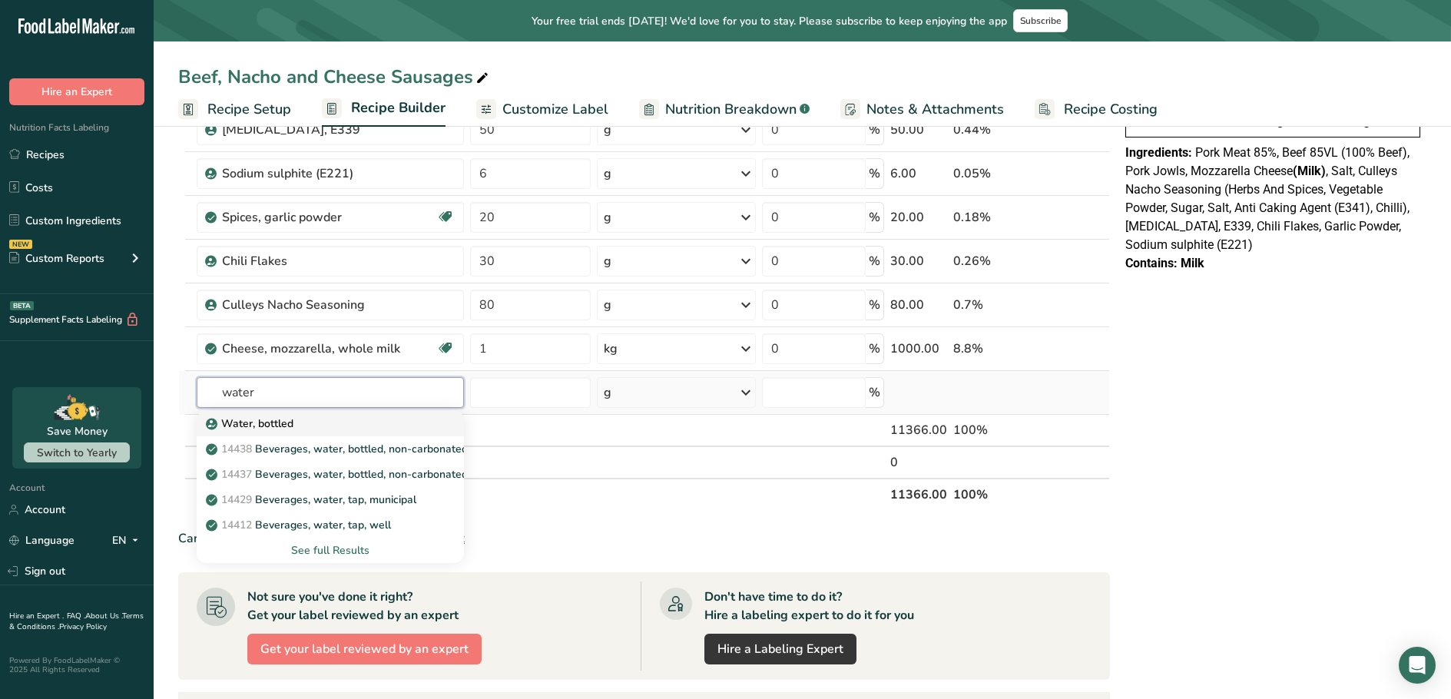
type input "water"
click at [282, 416] on p "Water, bottled" at bounding box center [251, 424] width 85 height 16
type input "Water, bottled"
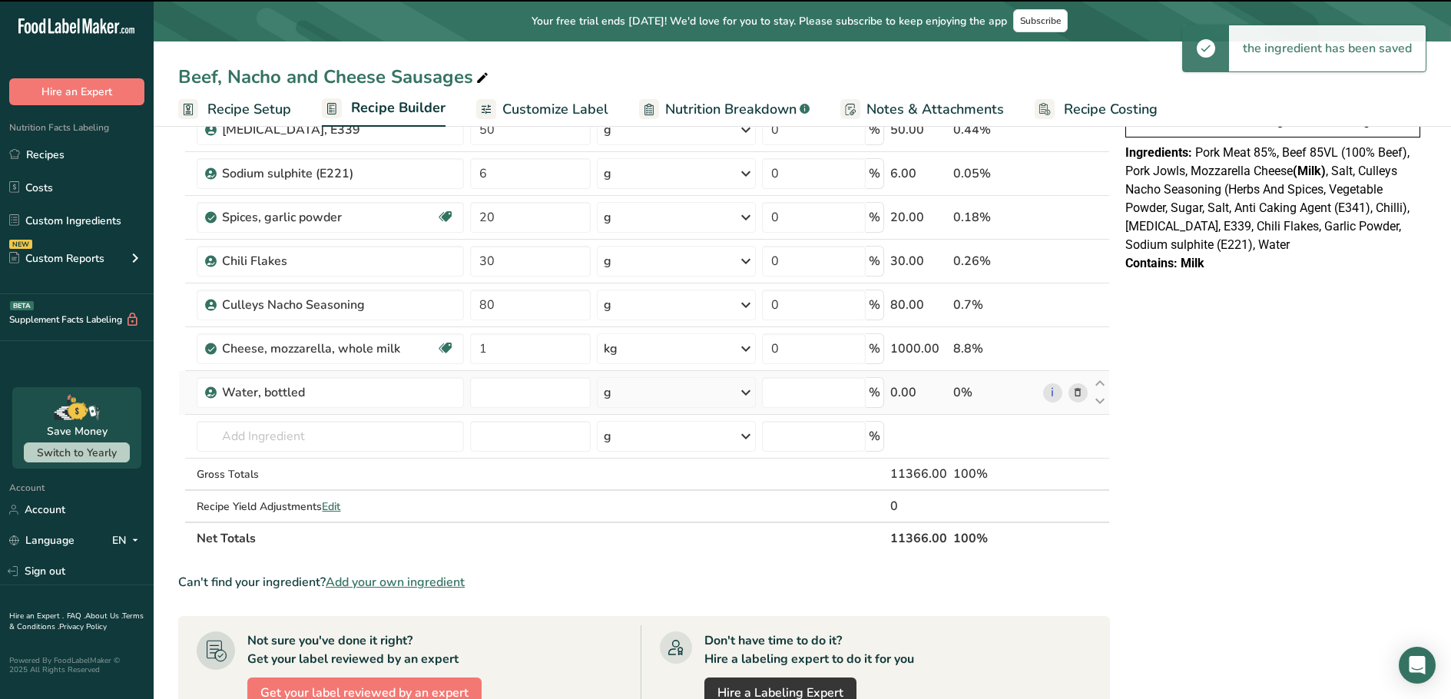
type input "0"
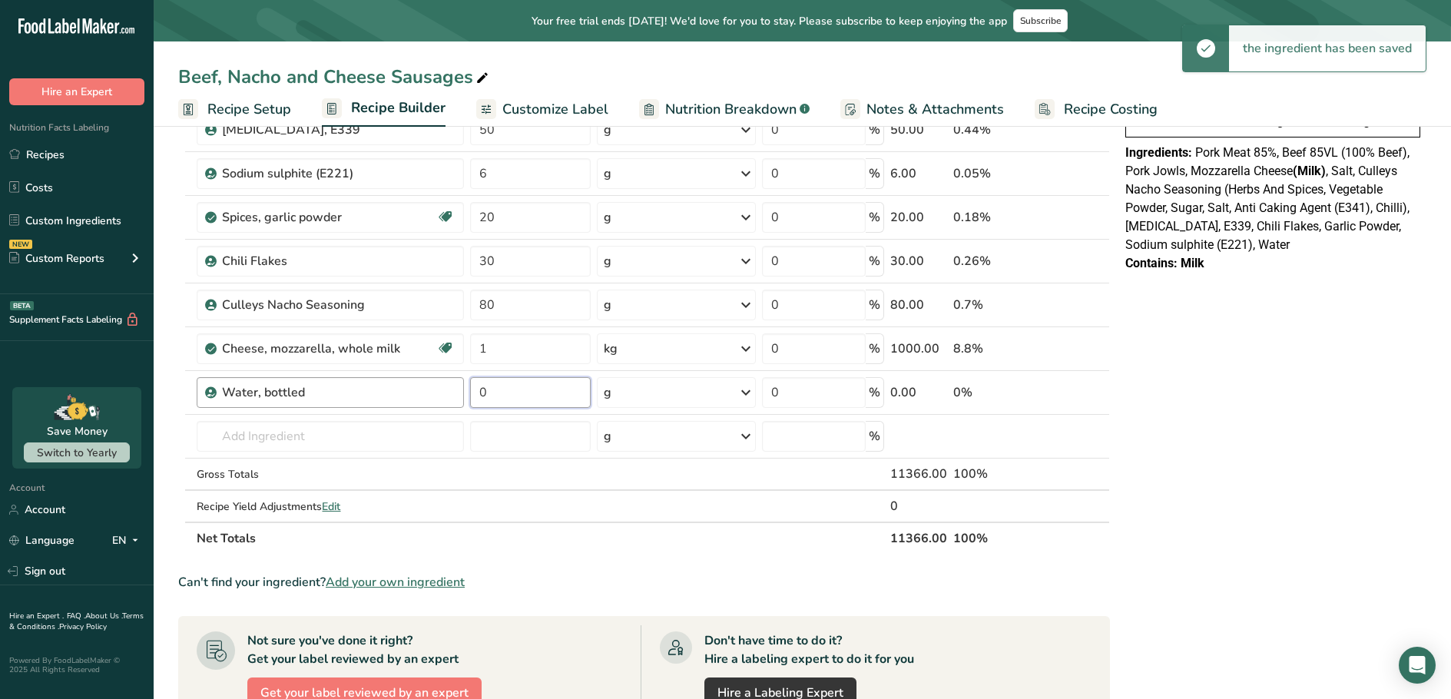
drag, startPoint x: 496, startPoint y: 387, endPoint x: 462, endPoint y: 394, distance: 34.5
click at [462, 394] on tr "Water, bottled 0 g Weight Units g kg mg See more Volume Units l Volume units re…" at bounding box center [644, 393] width 930 height 44
type input "2"
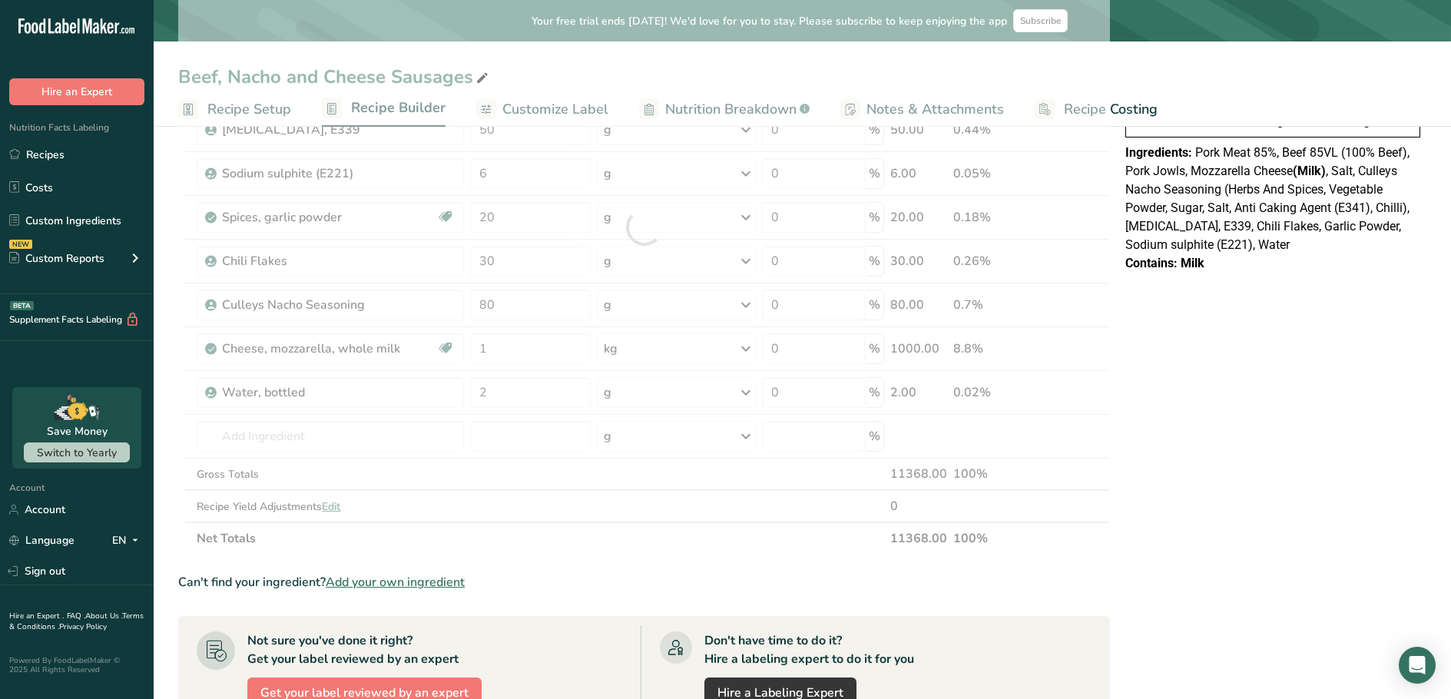
click at [747, 386] on div "Ingredient * Amount * Unit * Waste * .a-a{fill:#347362;}.b-a{fill:#fff;} Grams …" at bounding box center [644, 227] width 932 height 655
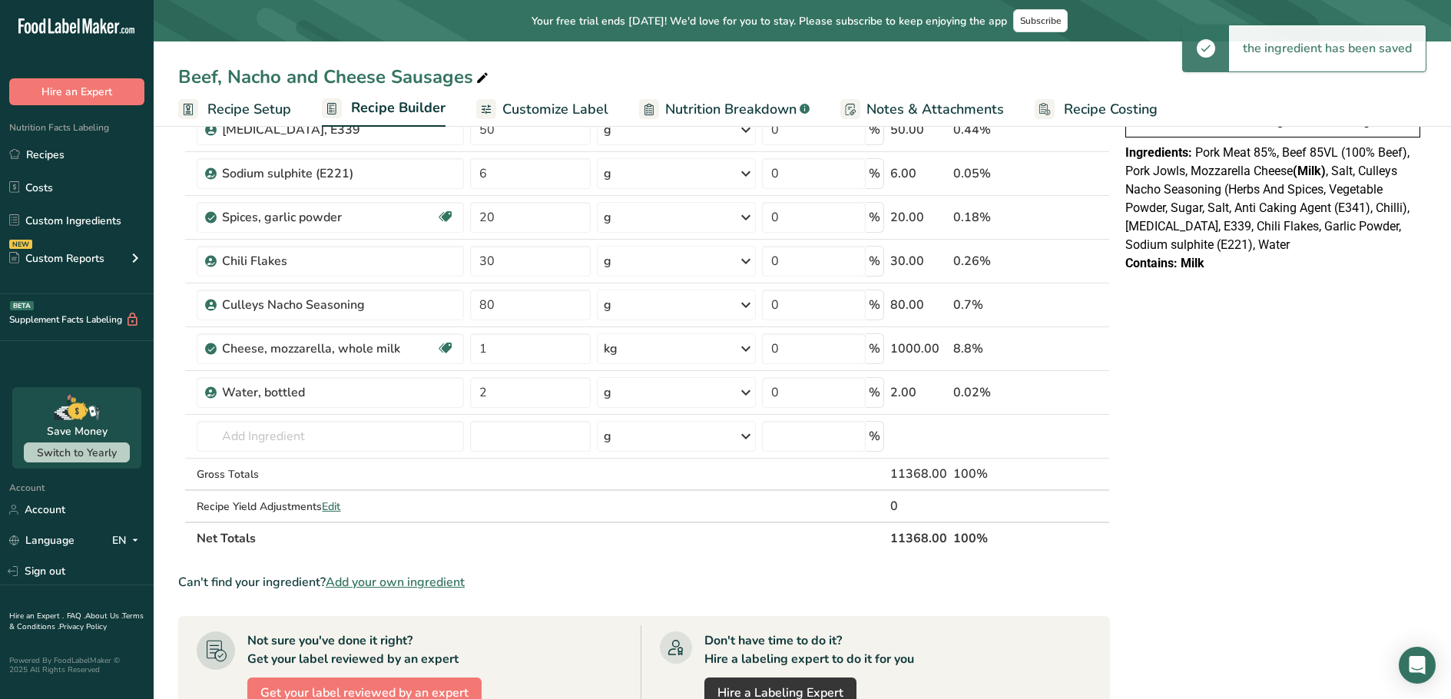
click at [750, 394] on icon at bounding box center [746, 393] width 18 height 28
click at [657, 471] on div "kg" at bounding box center [670, 473] width 129 height 22
click at [365, 428] on input "text" at bounding box center [330, 436] width 267 height 31
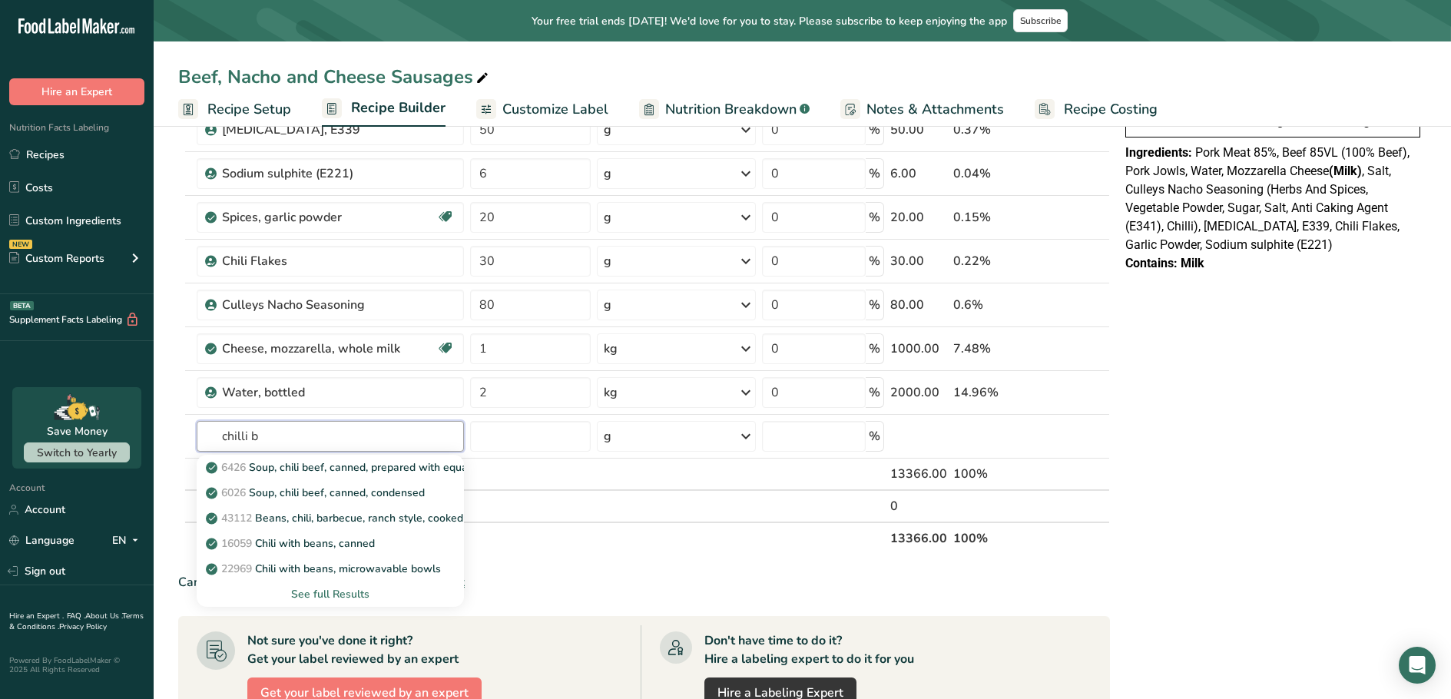
type input "chilli b"
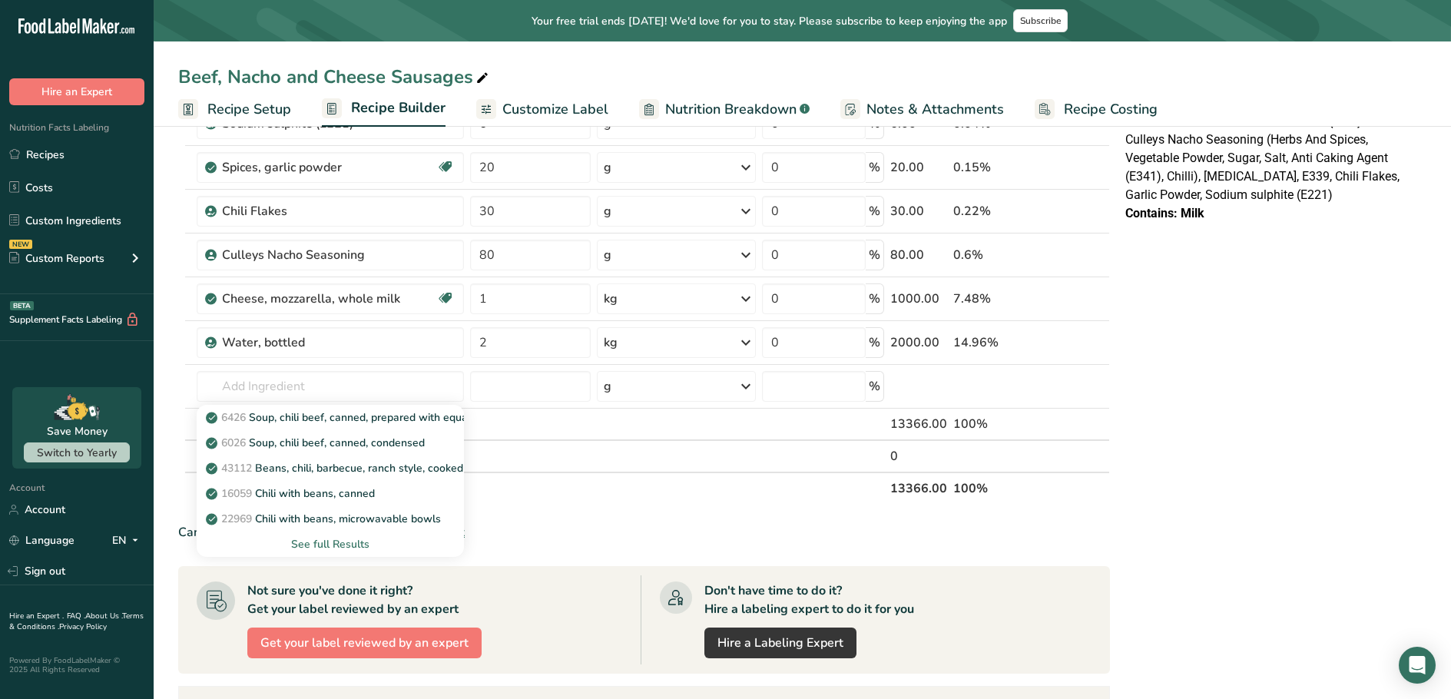
scroll to position [384, 0]
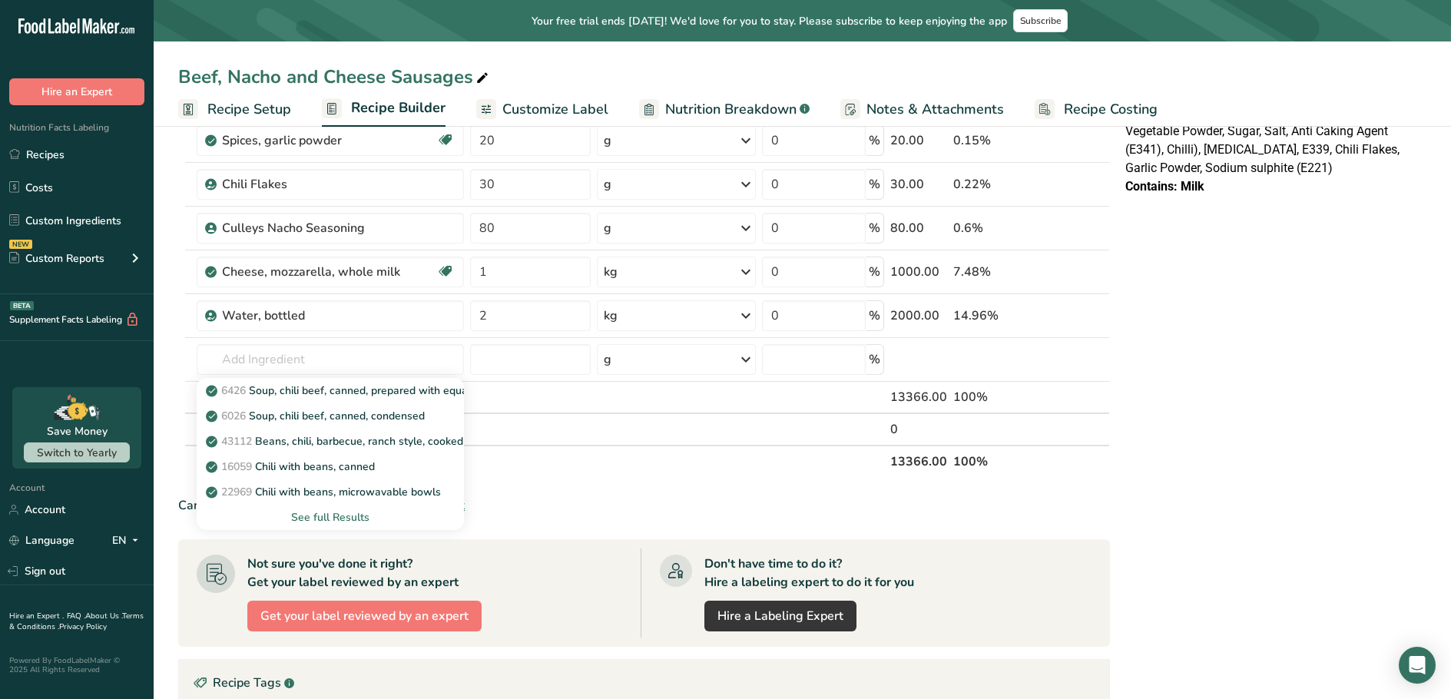
click at [524, 518] on section "Ingredient * Amount * Unit * Waste * .a-a{fill:#347362;}.b-a{fill:#fff;} Grams …" at bounding box center [644, 410] width 932 height 1174
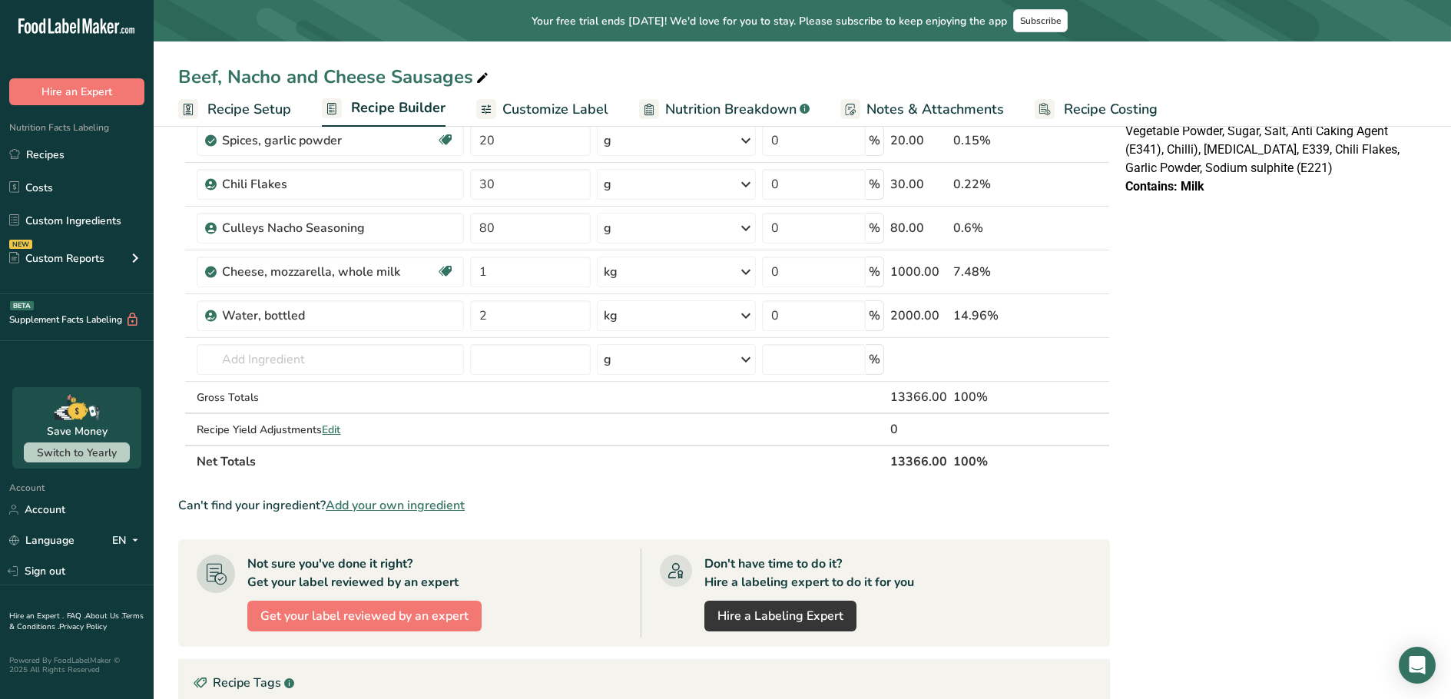
click at [465, 508] on span "Add your own ingredient" at bounding box center [395, 505] width 139 height 18
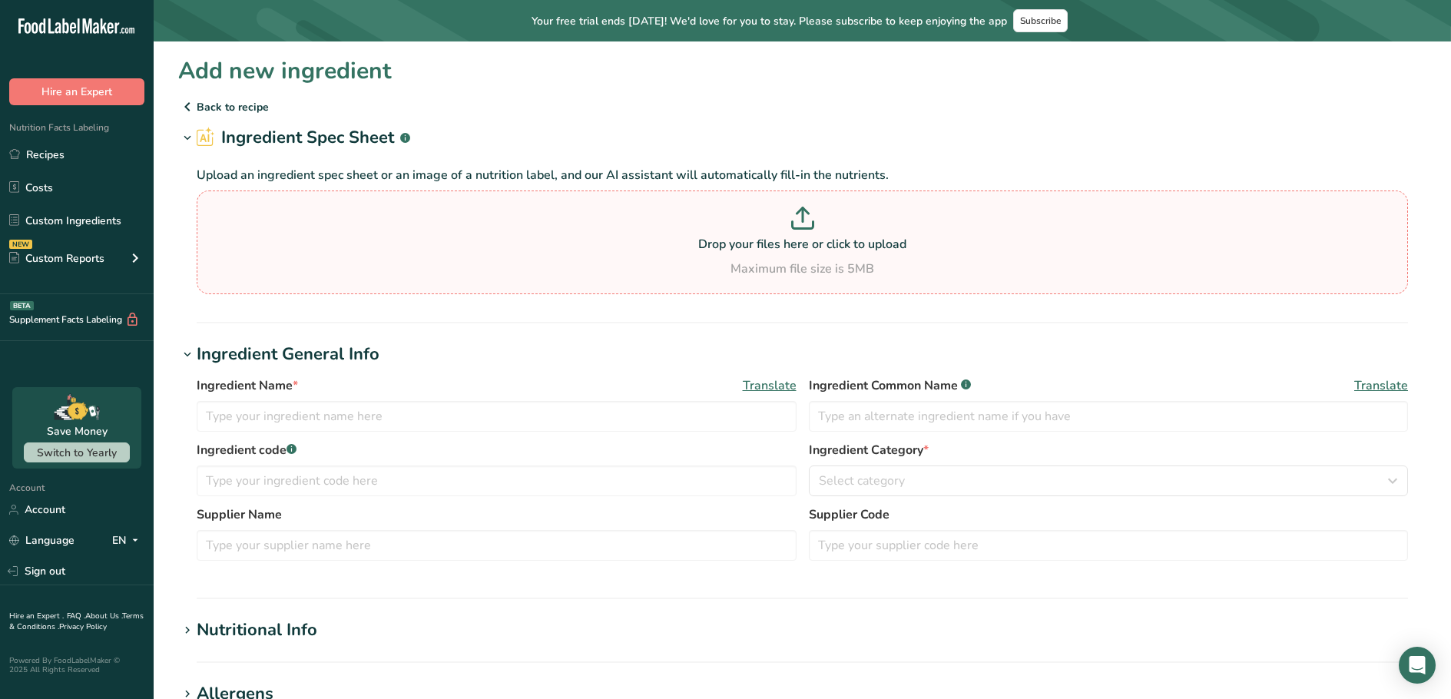
click at [793, 242] on p "Drop your files here or click to upload" at bounding box center [803, 244] width 1204 height 18
click at [793, 242] on input "Drop your files here or click to upload Maximum file size is 5MB" at bounding box center [803, 243] width 1212 height 104
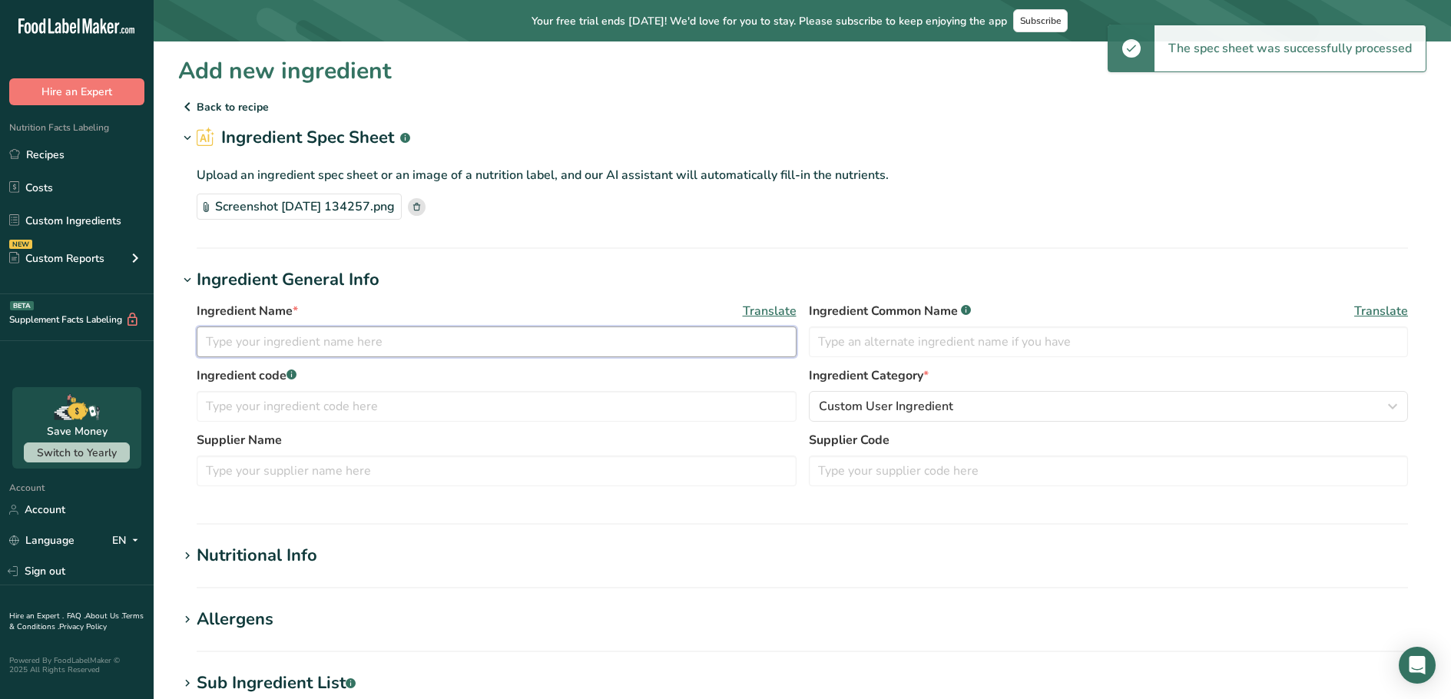
click at [644, 353] on input "text" at bounding box center [497, 342] width 600 height 31
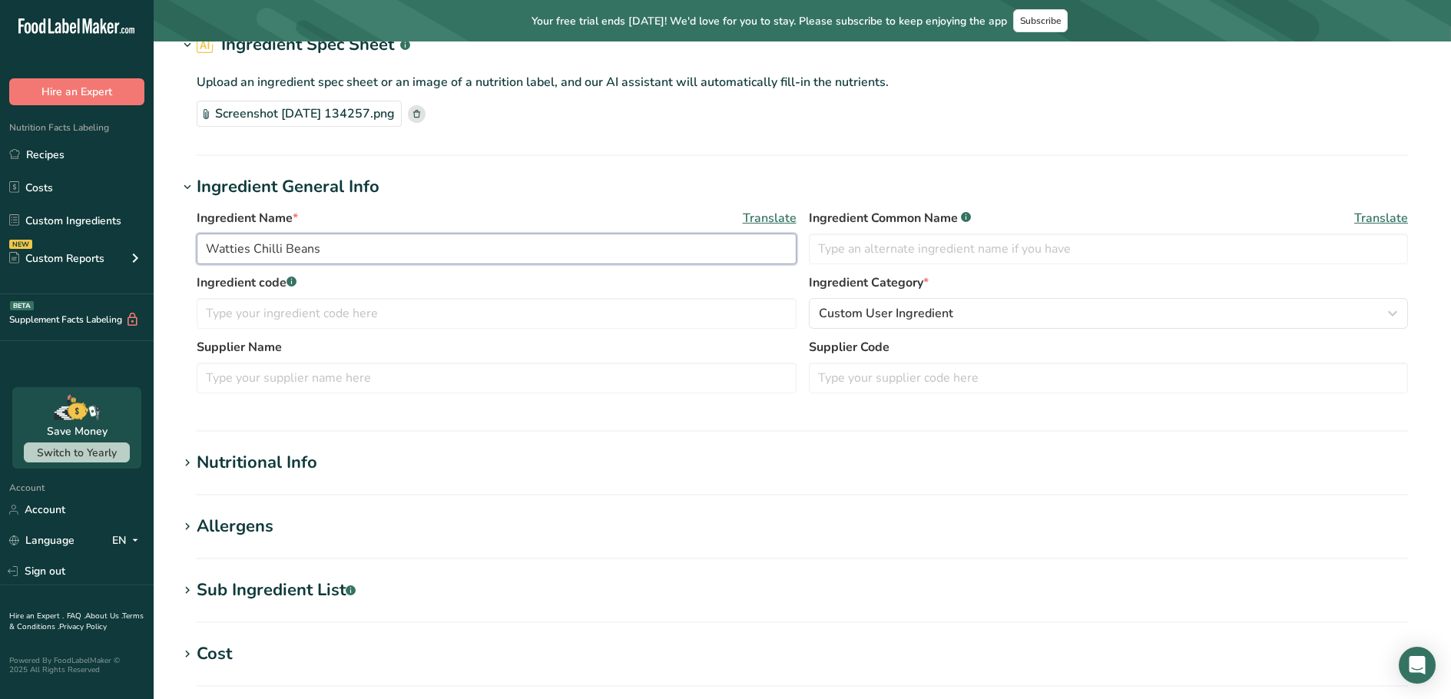
scroll to position [307, 0]
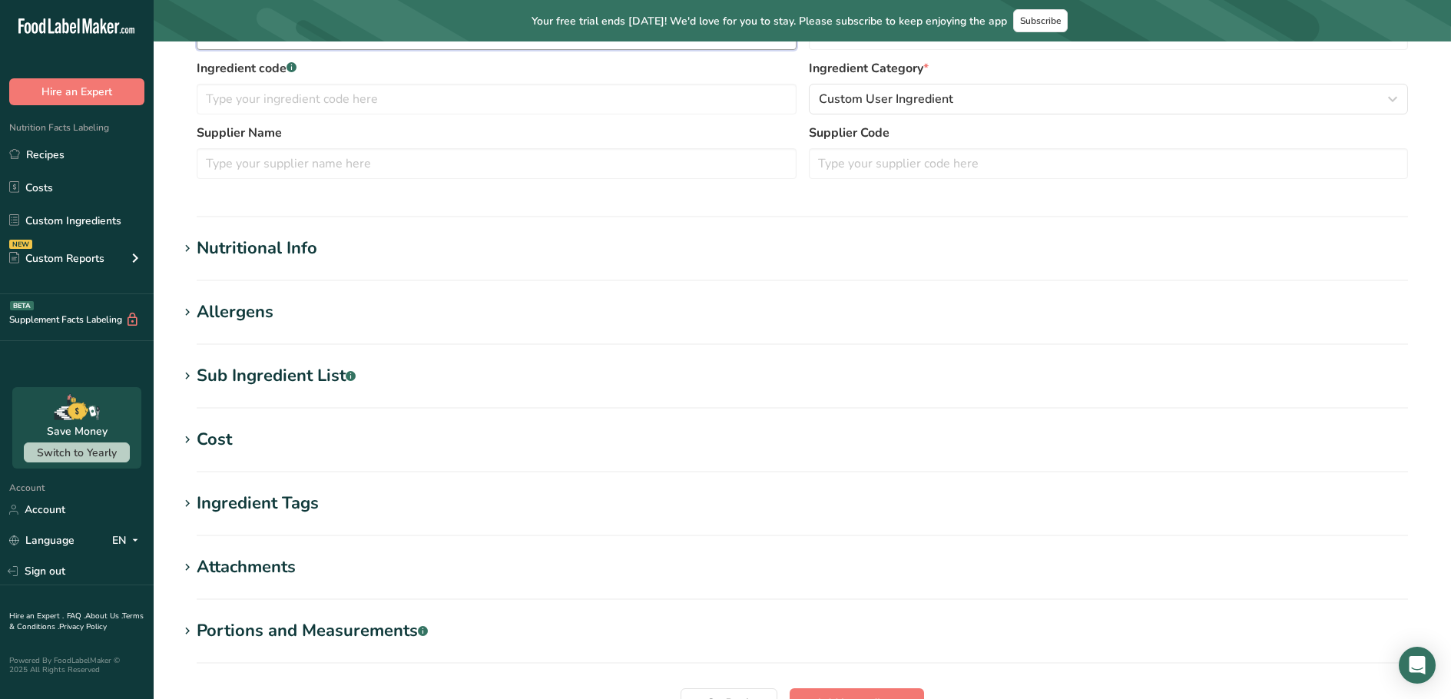
type input "Watties Chilli Beans"
click at [276, 260] on div "Nutritional Info" at bounding box center [257, 248] width 121 height 25
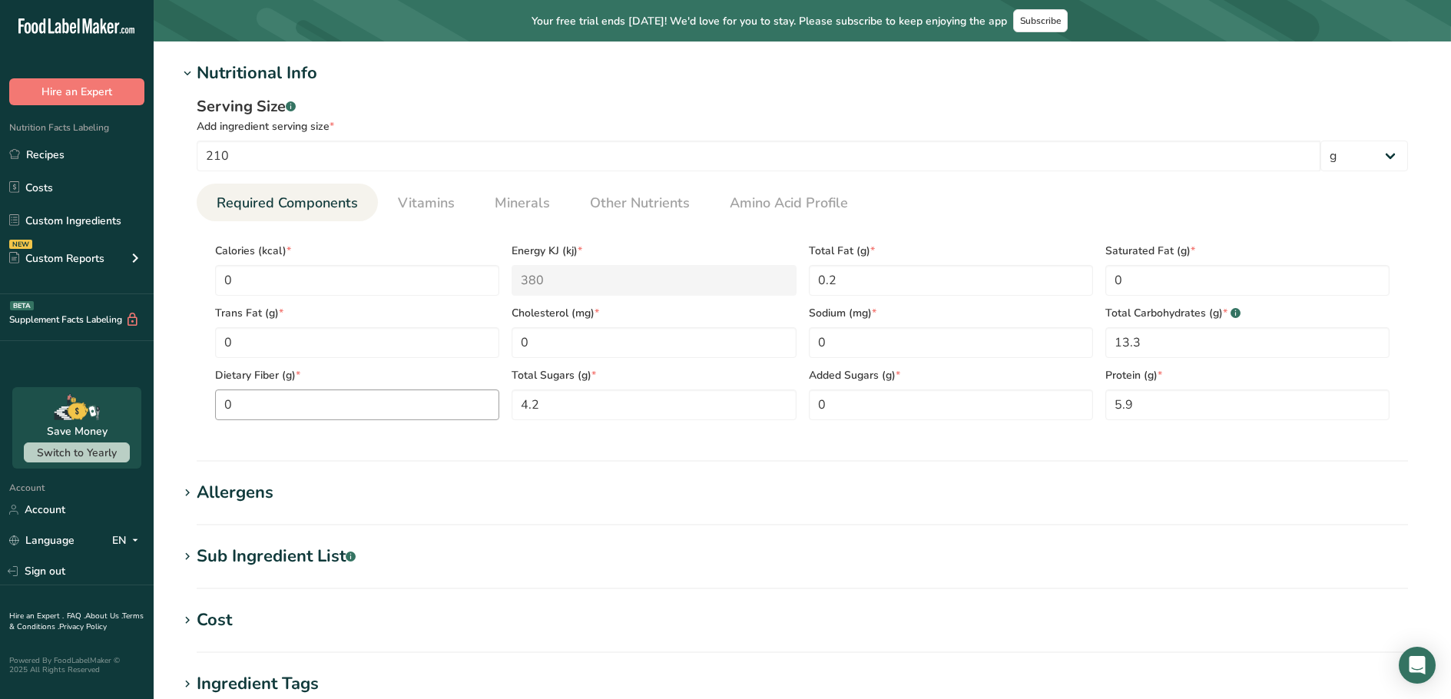
scroll to position [538, 0]
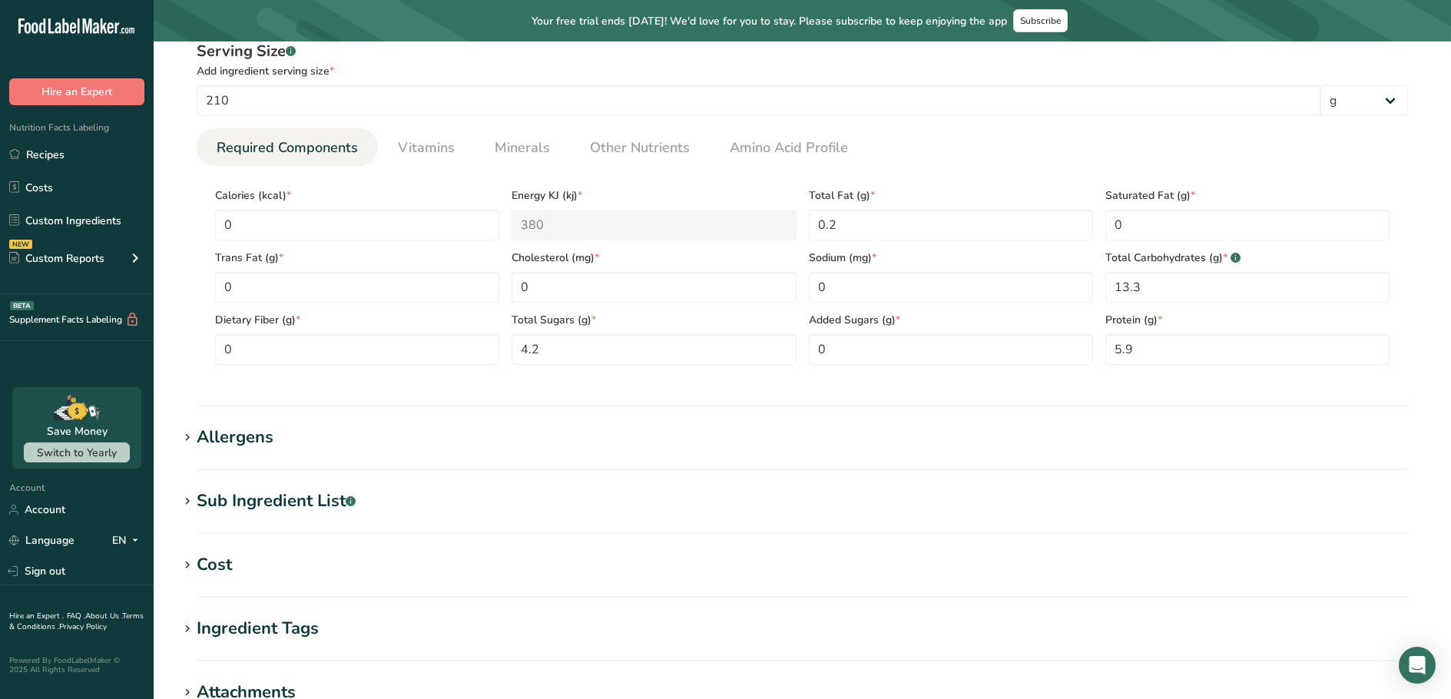
click at [261, 445] on div "Allergens" at bounding box center [235, 437] width 77 height 25
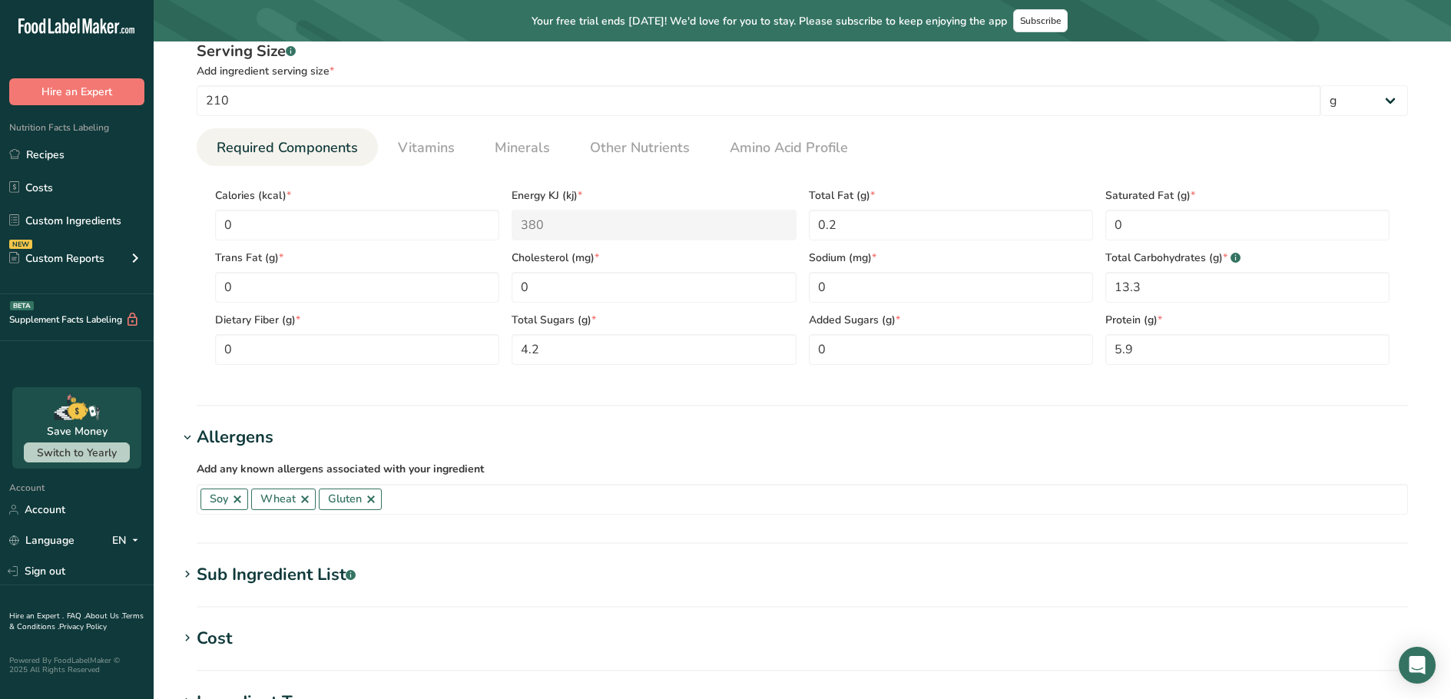
click at [353, 555] on section "Add new ingredient Back to recipe Ingredient Spec Sheet .a-a{fill:#347362;}.b-a…" at bounding box center [803, 252] width 1298 height 1496
click at [310, 577] on div "Sub Ingredient List .a-a{fill:#347362;}.b-a{fill:#fff;}" at bounding box center [276, 574] width 159 height 25
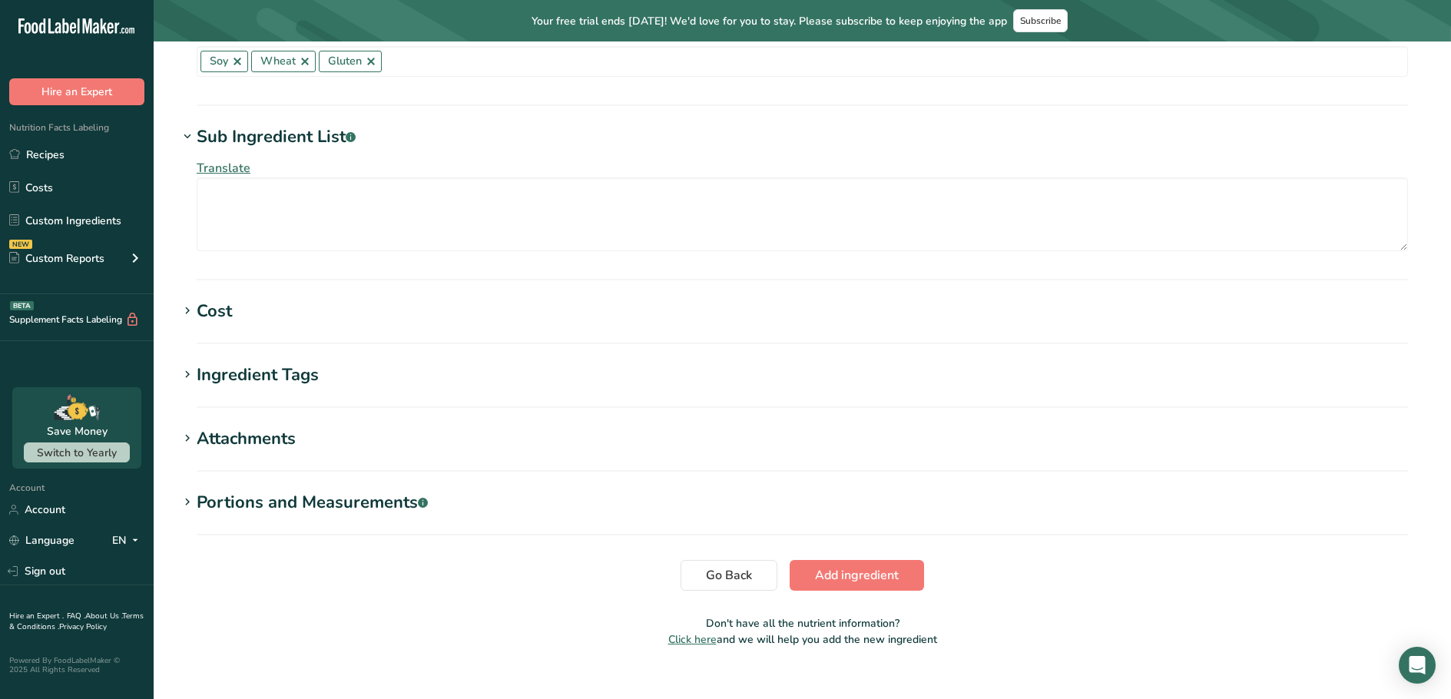
scroll to position [998, 0]
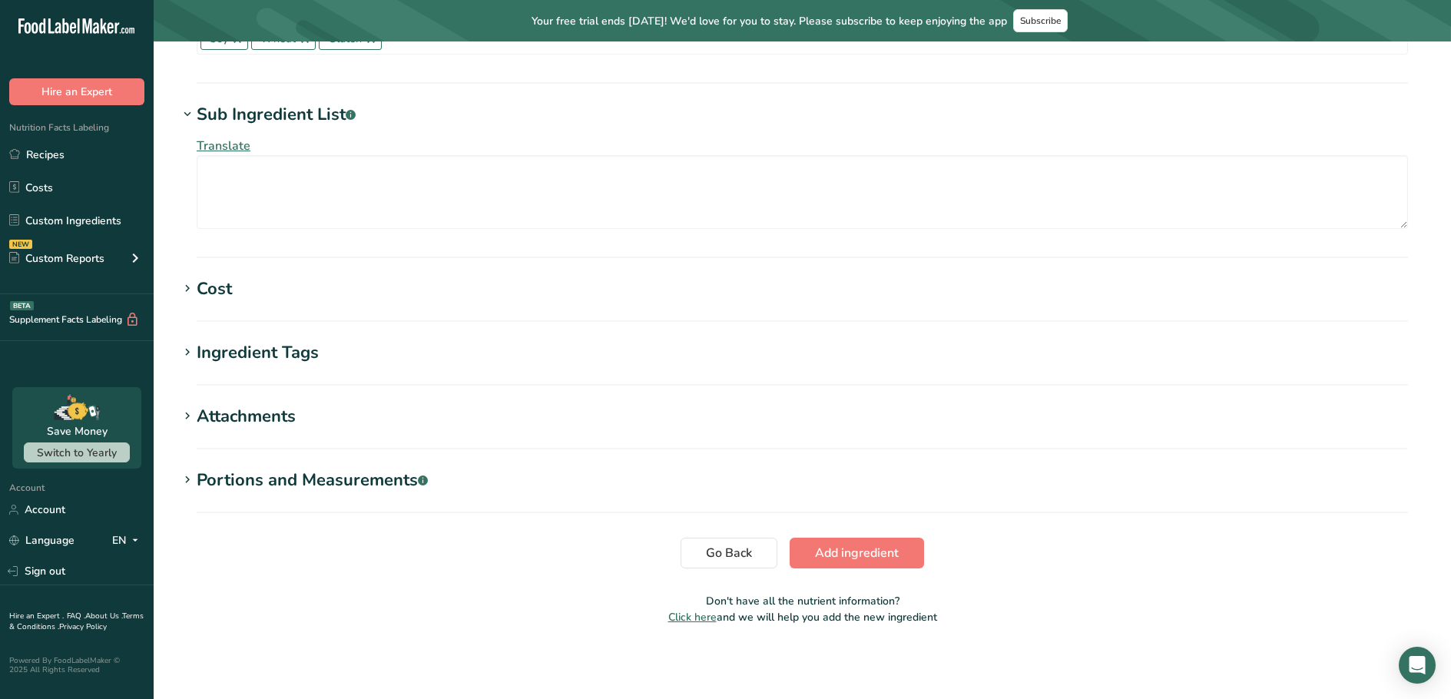
click at [274, 369] on section "Ingredient Tags Add tags Standard Tags Custom Tags Source of Antioxidants [MEDI…" at bounding box center [802, 362] width 1248 height 45
click at [273, 343] on div "Ingredient Tags" at bounding box center [258, 352] width 122 height 25
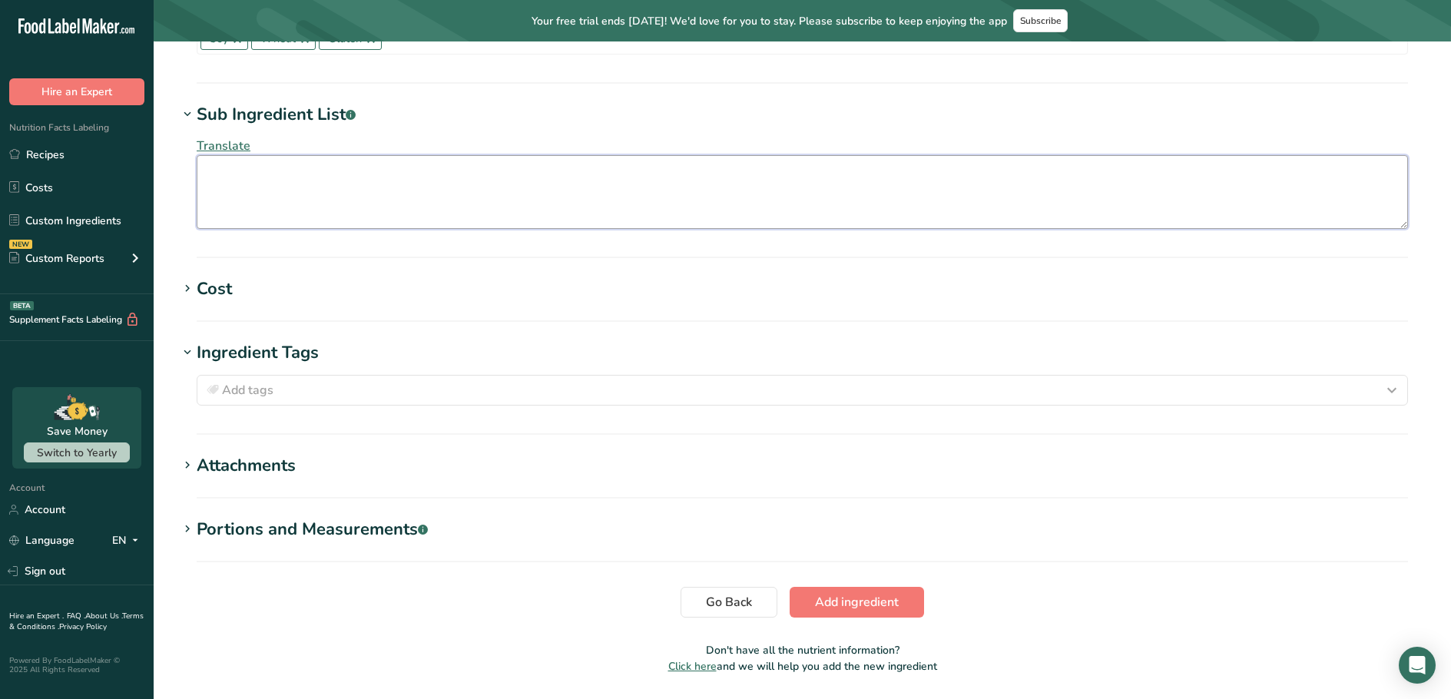
click at [416, 181] on textarea at bounding box center [803, 192] width 1212 height 74
paste textarea "Red Kidney Beans (54%) (Contains Traces of Soy), Sauce (46%) (Tomatoes (36%), R…"
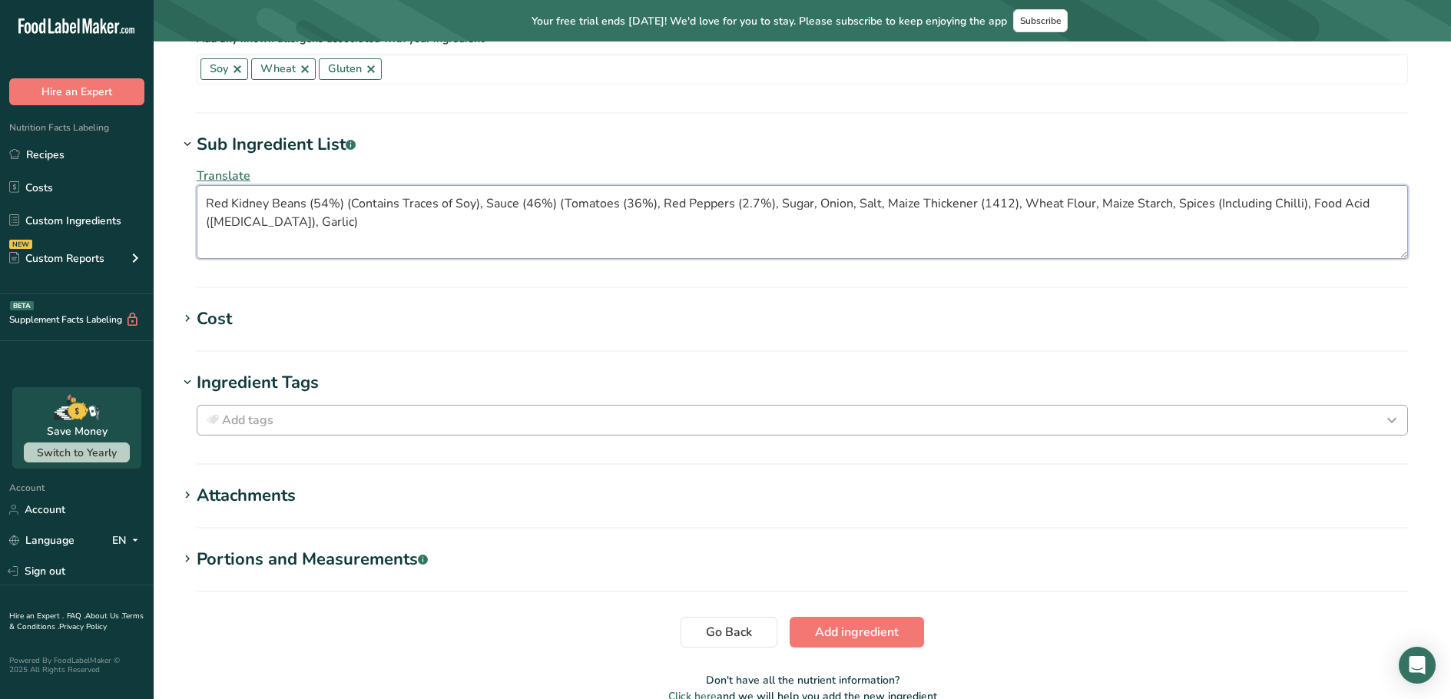
scroll to position [1047, 0]
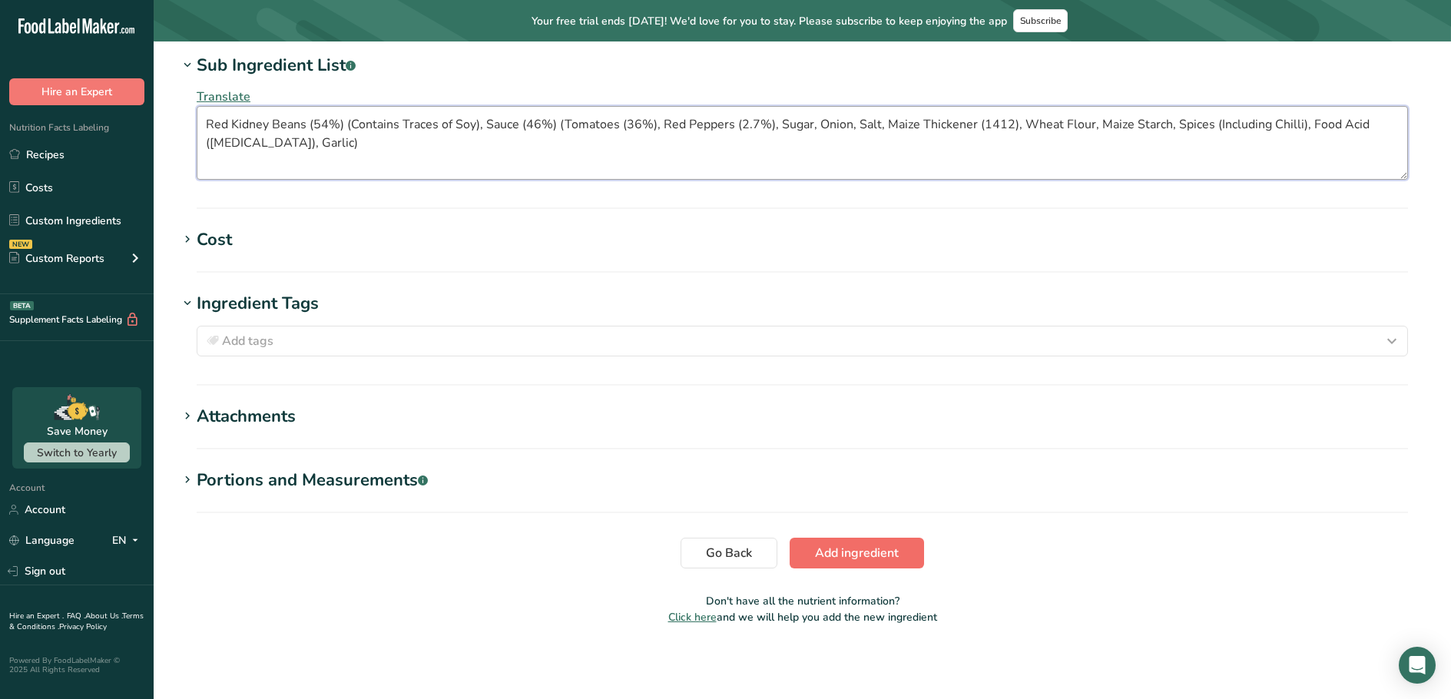
type textarea "Red Kidney Beans (54%) (Contains Traces of Soy), Sauce (46%) (Tomatoes (36%), R…"
click at [860, 557] on span "Add ingredient" at bounding box center [857, 553] width 84 height 18
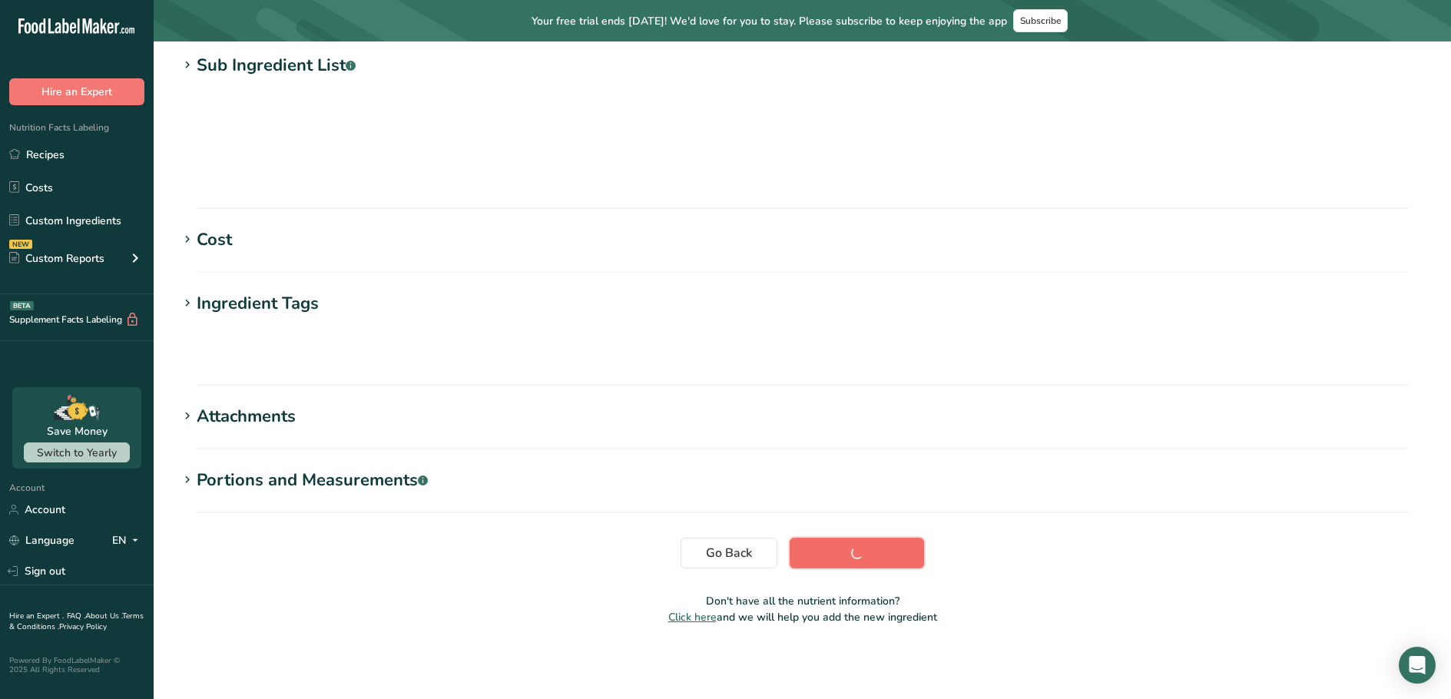
scroll to position [167, 0]
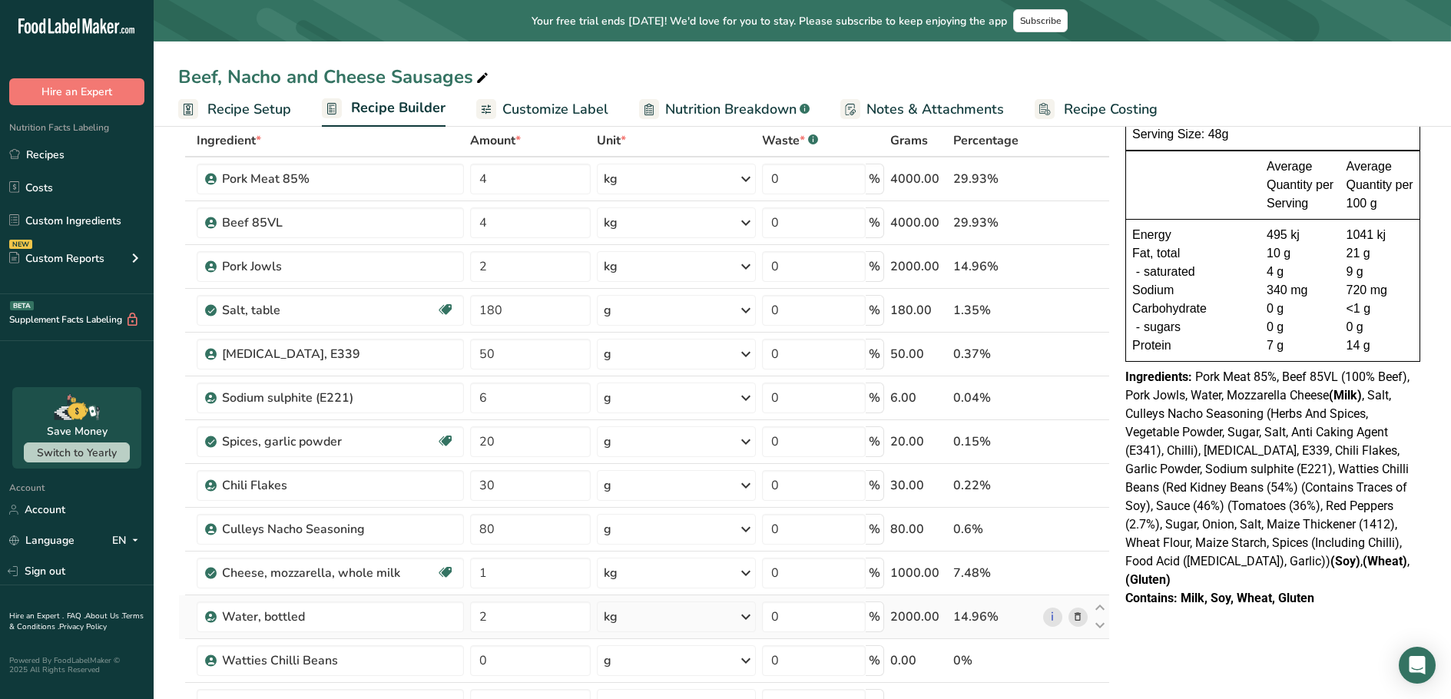
scroll to position [230, 0]
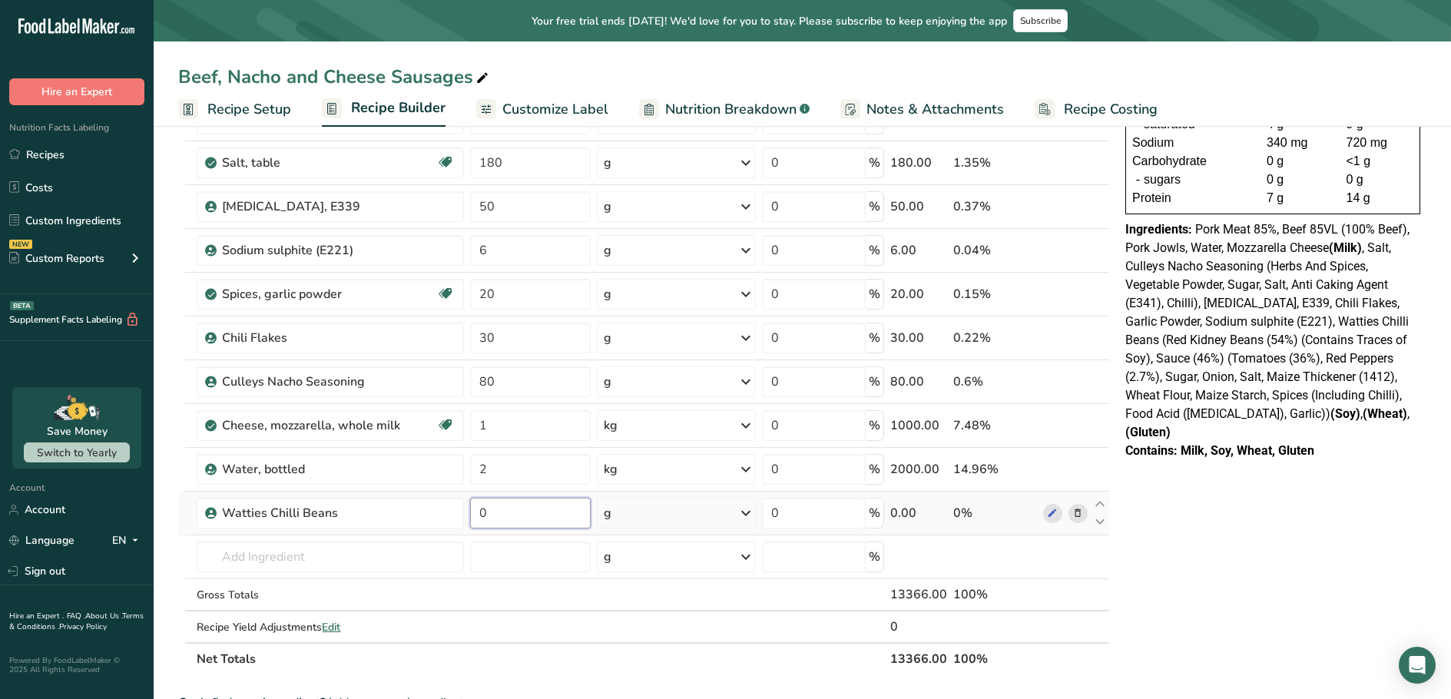
drag, startPoint x: 521, startPoint y: 510, endPoint x: 492, endPoint y: 518, distance: 29.4
click at [492, 518] on input "0" at bounding box center [530, 513] width 121 height 31
type input "200"
click at [1218, 579] on div "NUTRITION INFORMATION Servings Per Package: 6 Serving Size: 48g Average Quantit…" at bounding box center [1272, 567] width 307 height 1304
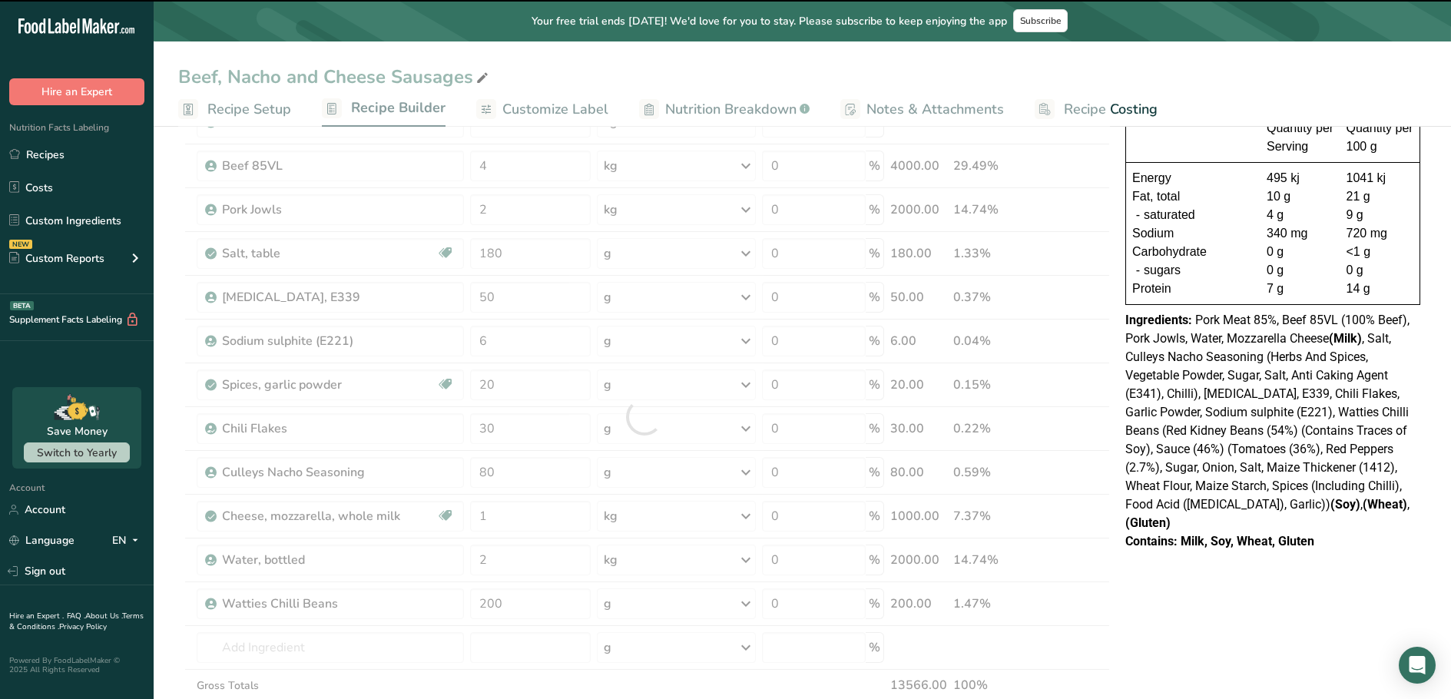
scroll to position [0, 0]
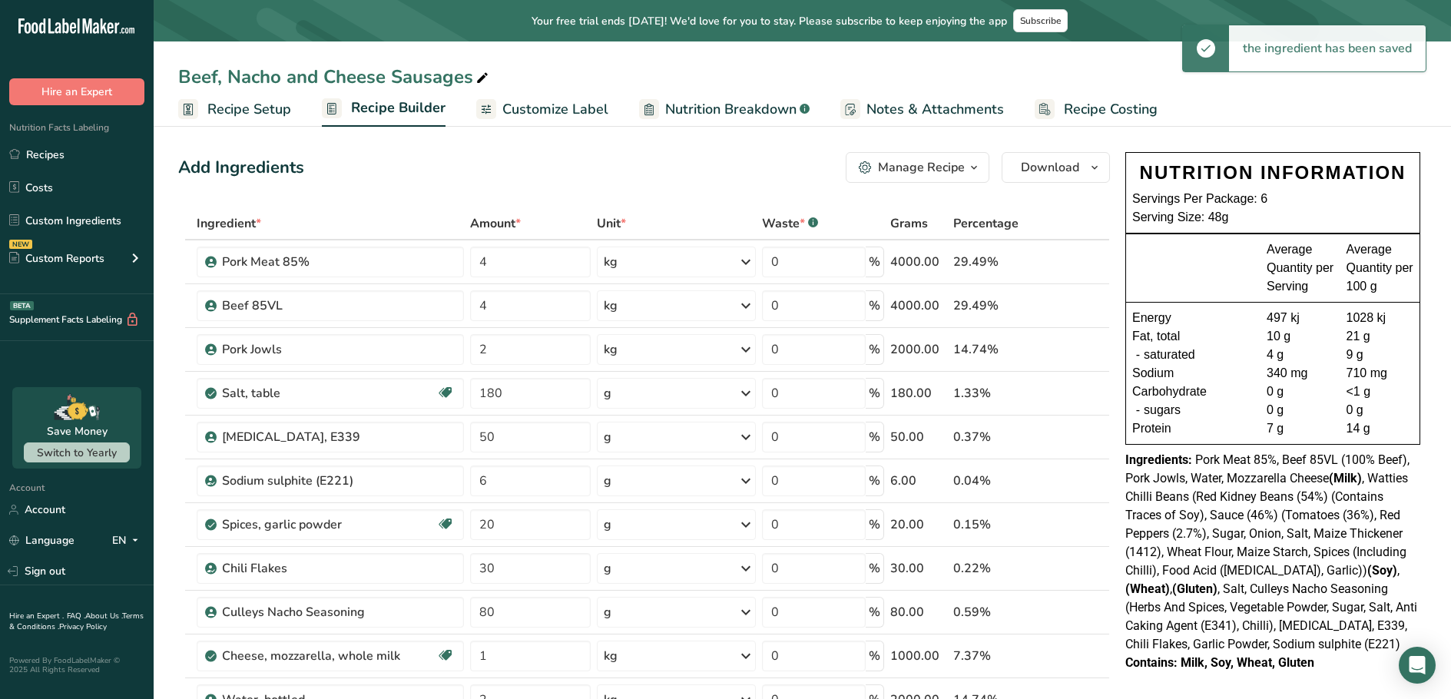
click at [234, 104] on span "Recipe Setup" at bounding box center [249, 109] width 84 height 21
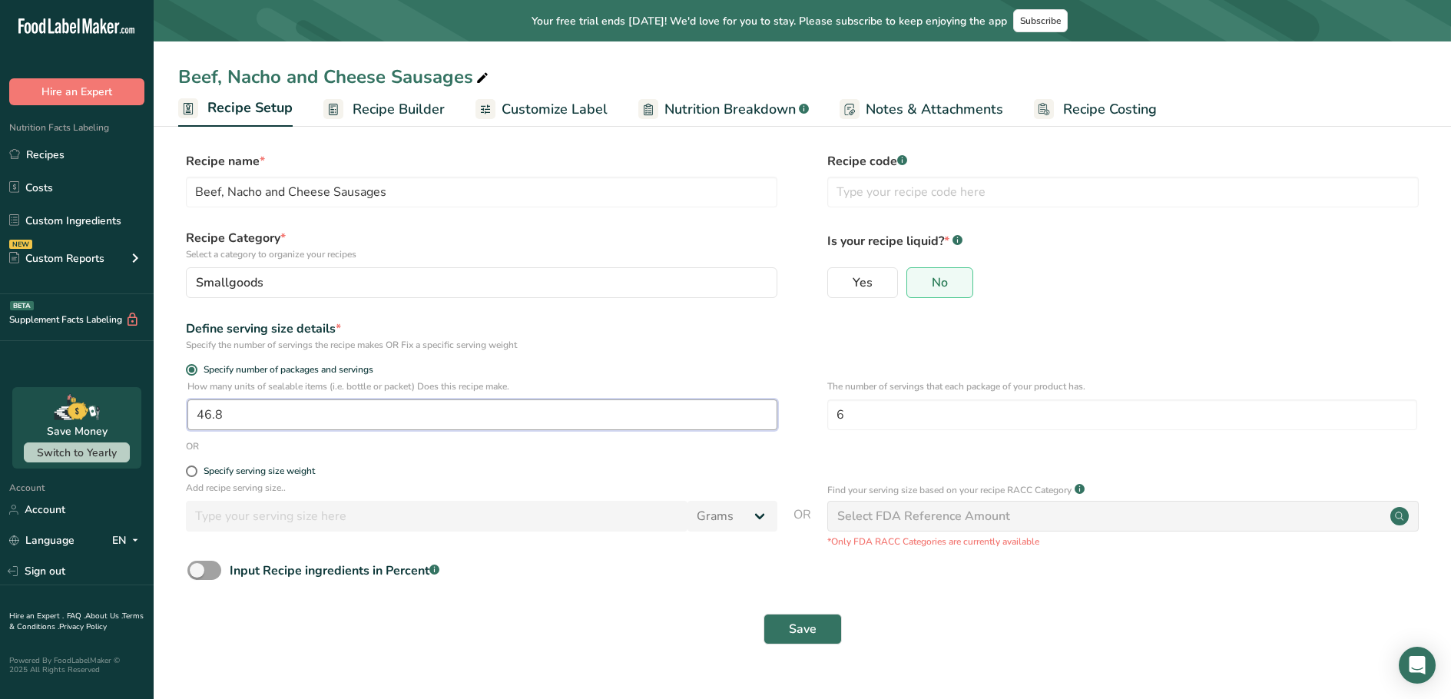
drag, startPoint x: 227, startPoint y: 427, endPoint x: 189, endPoint y: 420, distance: 38.3
click at [189, 420] on input "46.8" at bounding box center [482, 415] width 590 height 31
type input "60"
click at [804, 291] on div "Recipe Category * Select a category to organize your recipes Smallgoods Standar…" at bounding box center [802, 268] width 1248 height 78
click at [804, 639] on button "Save" at bounding box center [803, 629] width 78 height 31
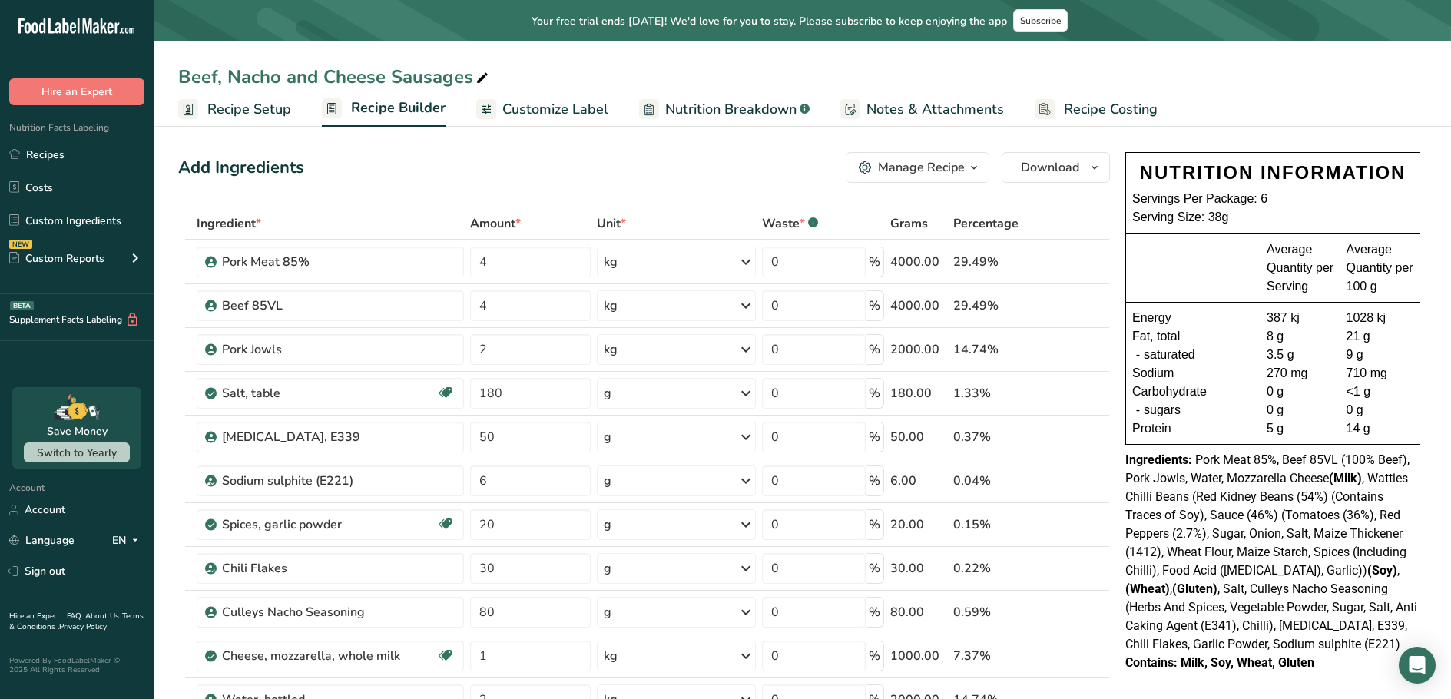
click at [269, 108] on span "Recipe Setup" at bounding box center [249, 109] width 84 height 21
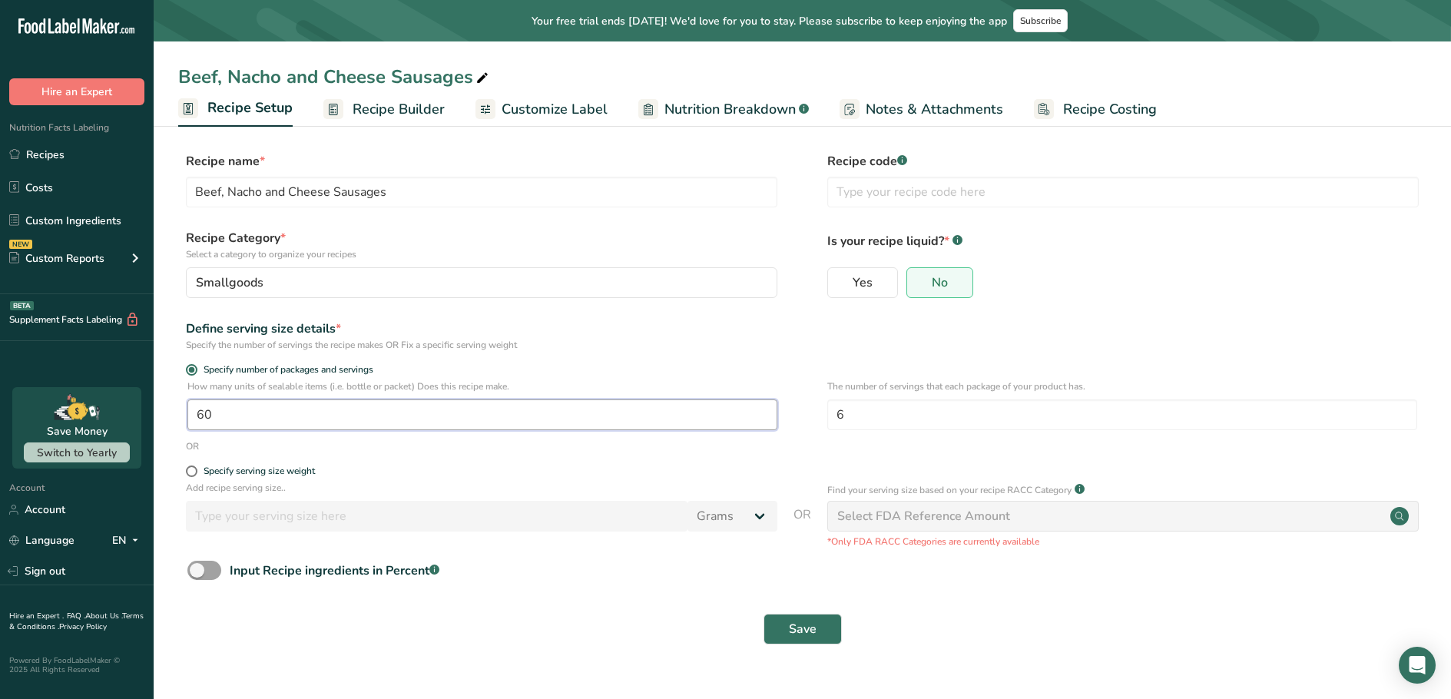
drag, startPoint x: 218, startPoint y: 409, endPoint x: 159, endPoint y: 415, distance: 59.5
click at [159, 415] on section "Recipe name * Beef, Nacho and Cheese Sausages Recipe code .a-a{fill:#347362;}.b…" at bounding box center [803, 399] width 1298 height 557
type input "100"
click at [801, 617] on button "Save" at bounding box center [803, 629] width 78 height 31
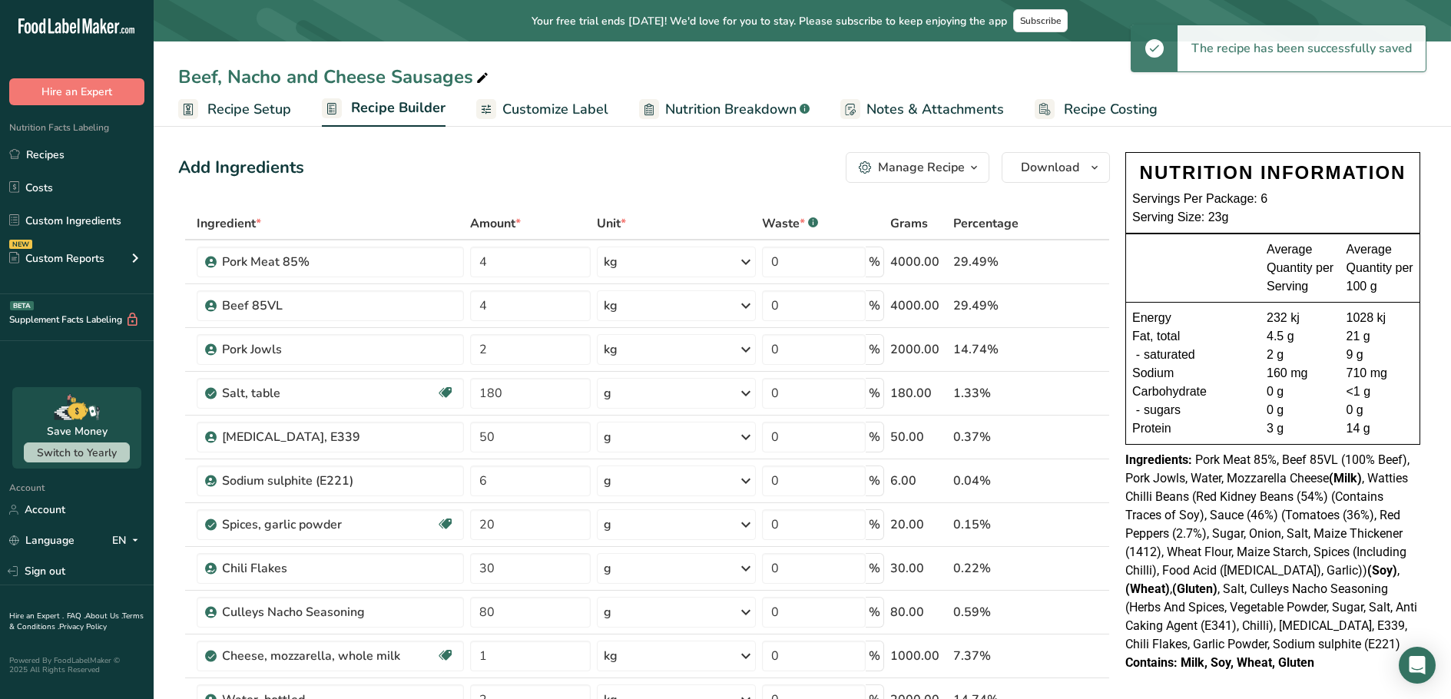
click at [261, 110] on span "Recipe Setup" at bounding box center [249, 109] width 84 height 21
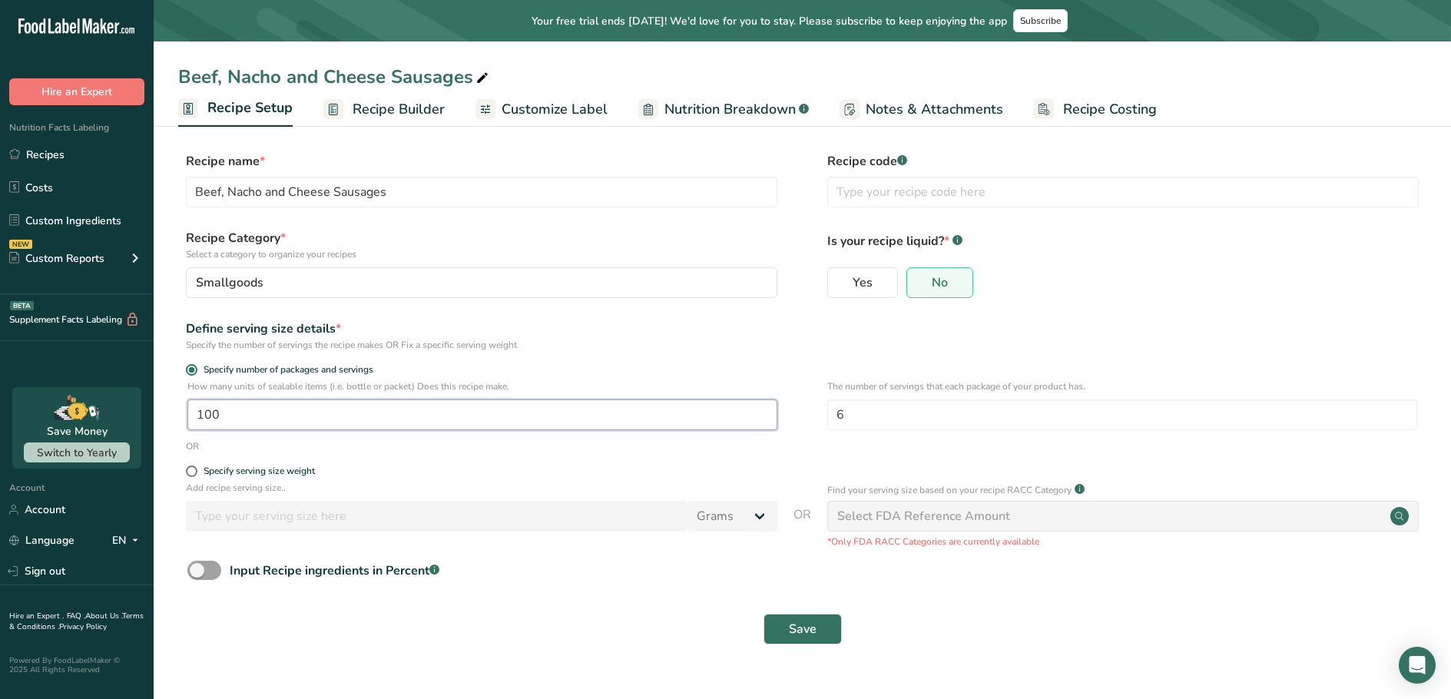
drag, startPoint x: 224, startPoint y: 412, endPoint x: 195, endPoint y: 414, distance: 28.5
click at [195, 414] on input "100" at bounding box center [482, 415] width 590 height 31
type input "32"
click at [797, 618] on button "Save" at bounding box center [803, 629] width 78 height 31
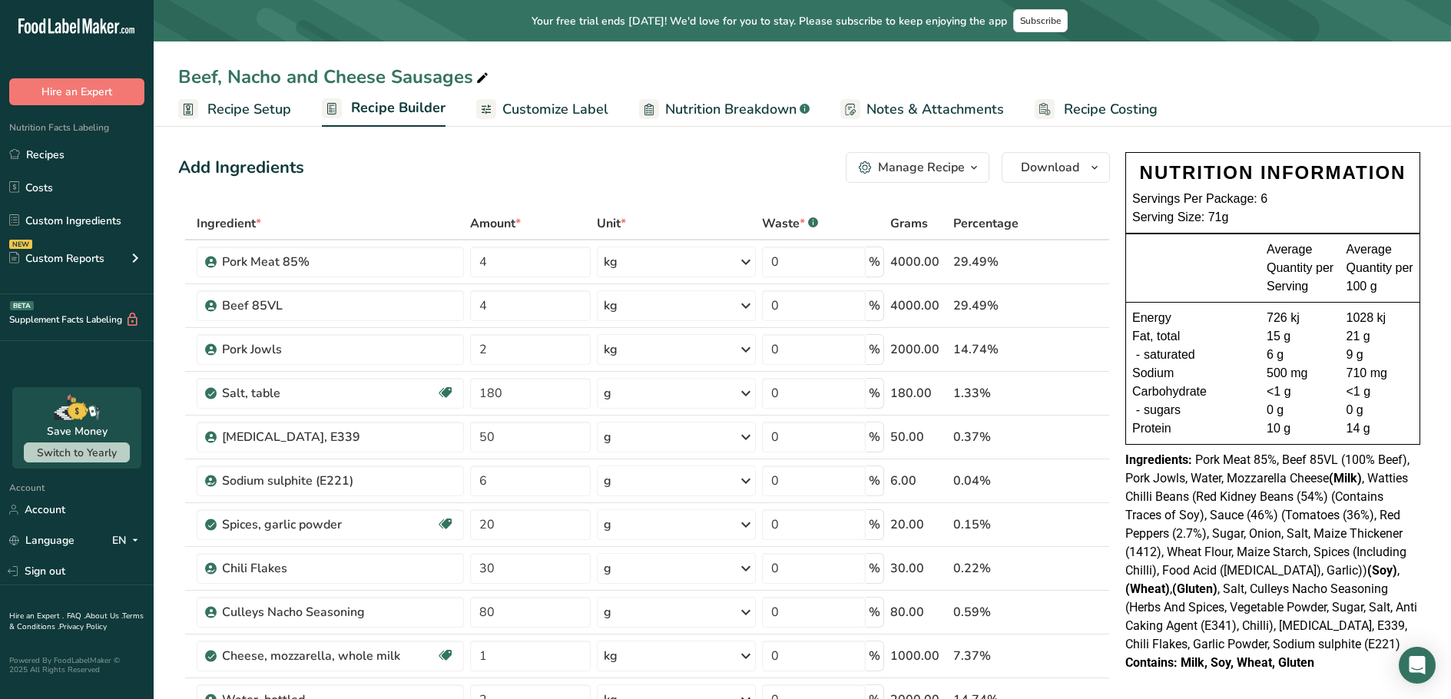
click at [254, 111] on span "Recipe Setup" at bounding box center [249, 109] width 84 height 21
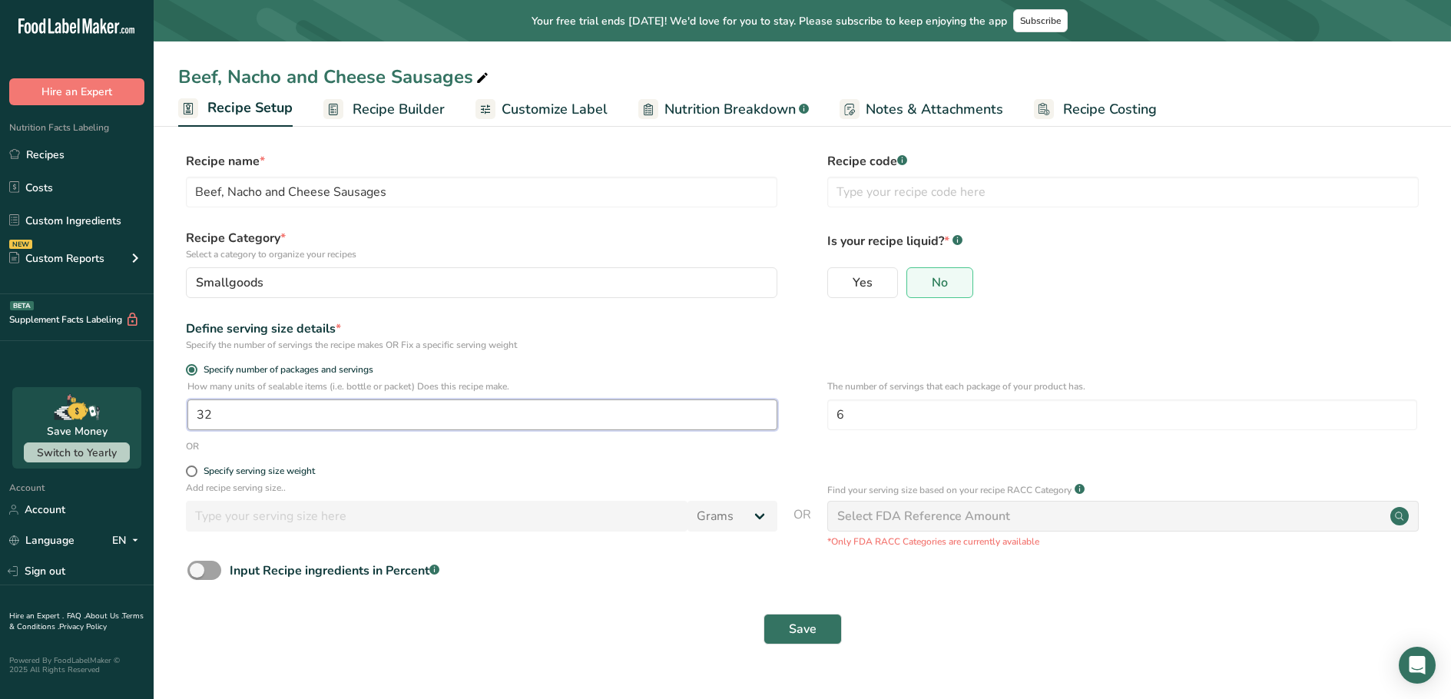
click at [180, 407] on div "How many units of sealable items (i.e. bottle or packet) Does this recipe make.…" at bounding box center [802, 410] width 1248 height 60
type input "29"
click at [814, 628] on span "Save" at bounding box center [803, 629] width 28 height 18
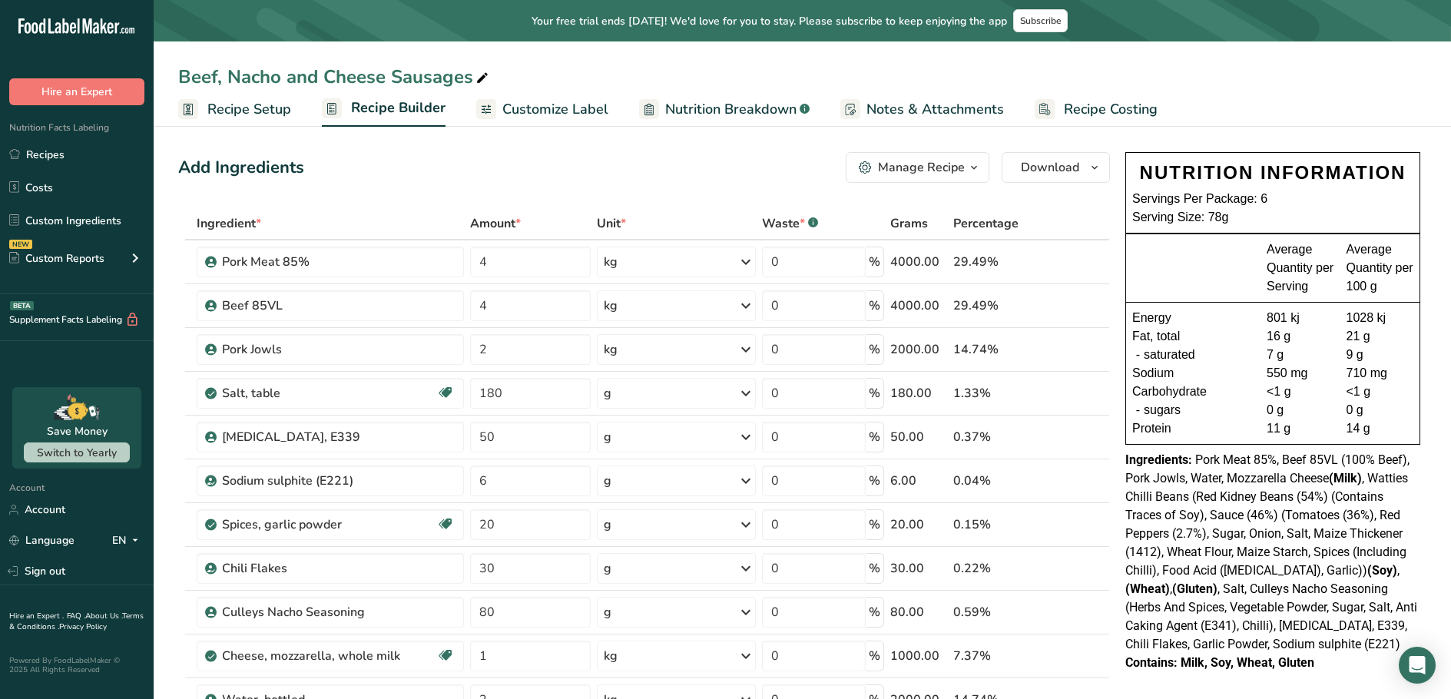
click at [243, 114] on span "Recipe Setup" at bounding box center [249, 109] width 84 height 21
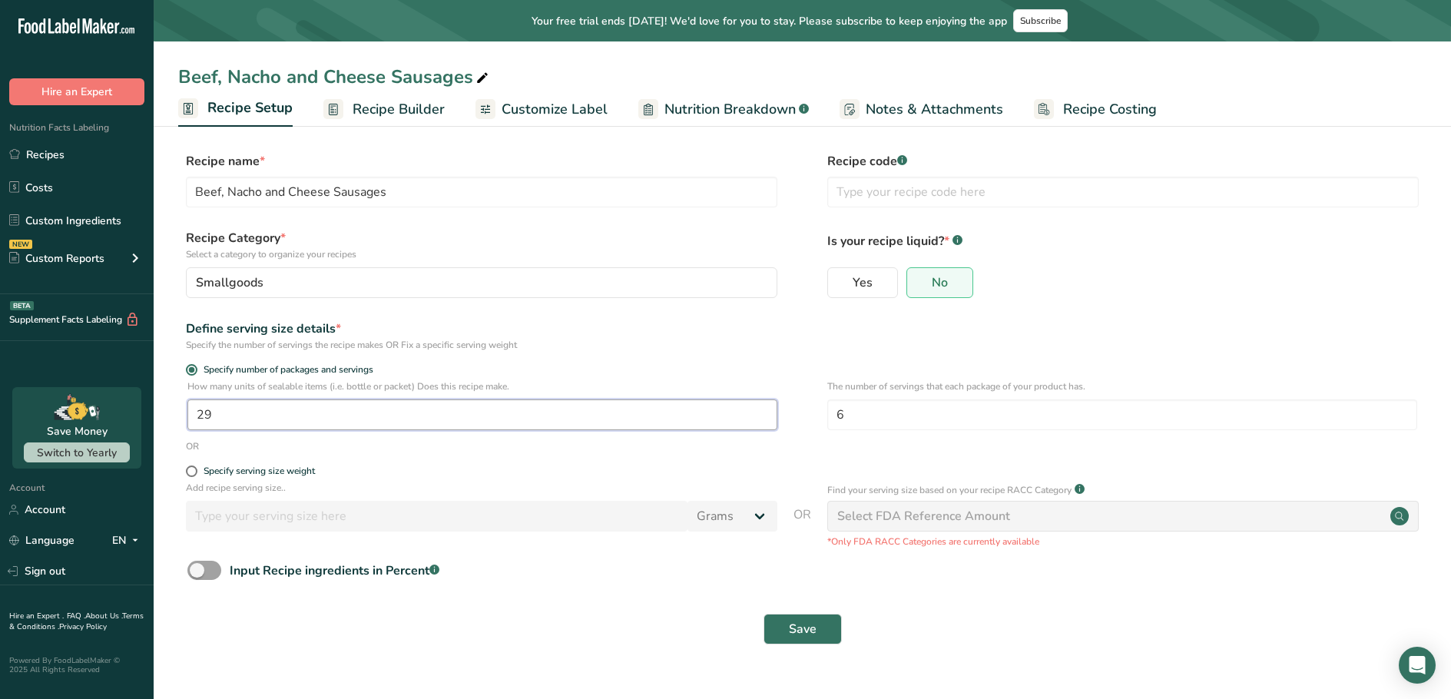
click at [238, 419] on input "29" at bounding box center [482, 415] width 590 height 31
type input "28"
click at [820, 638] on button "Save" at bounding box center [803, 629] width 78 height 31
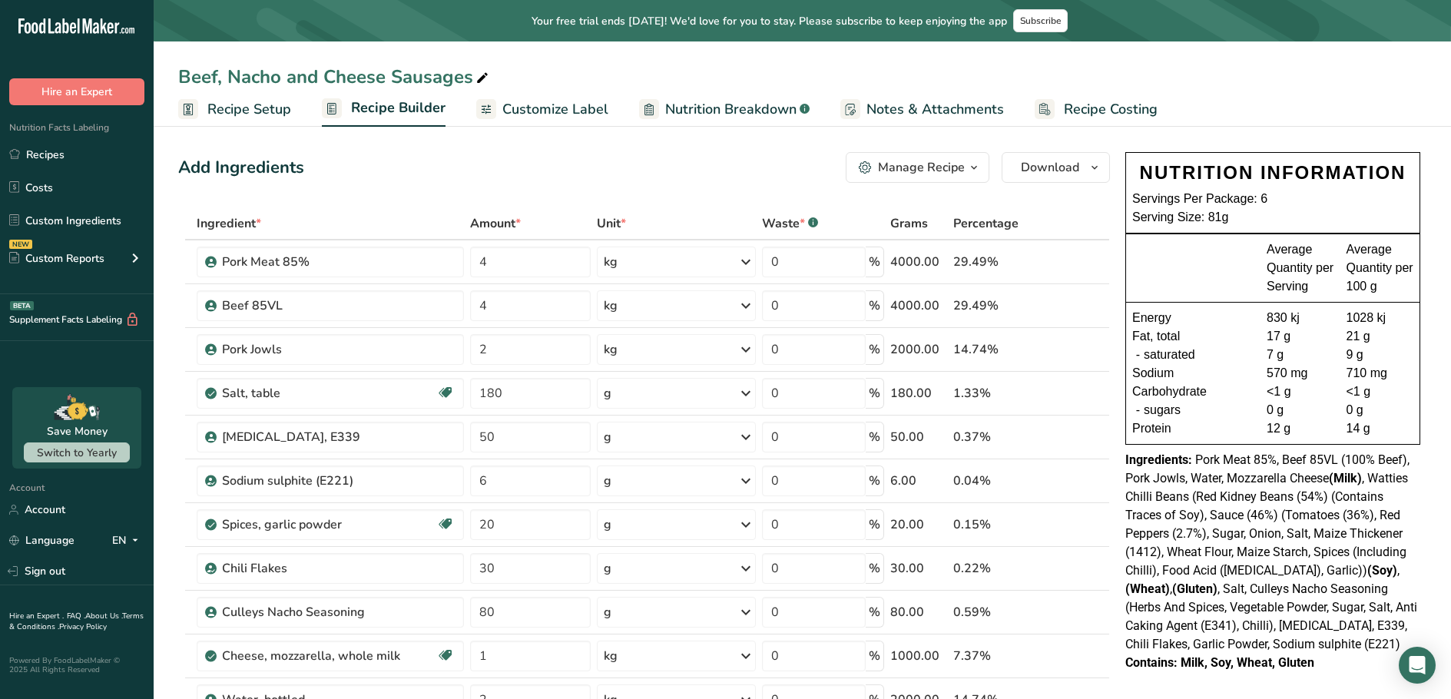
click at [249, 102] on span "Recipe Setup" at bounding box center [249, 109] width 84 height 21
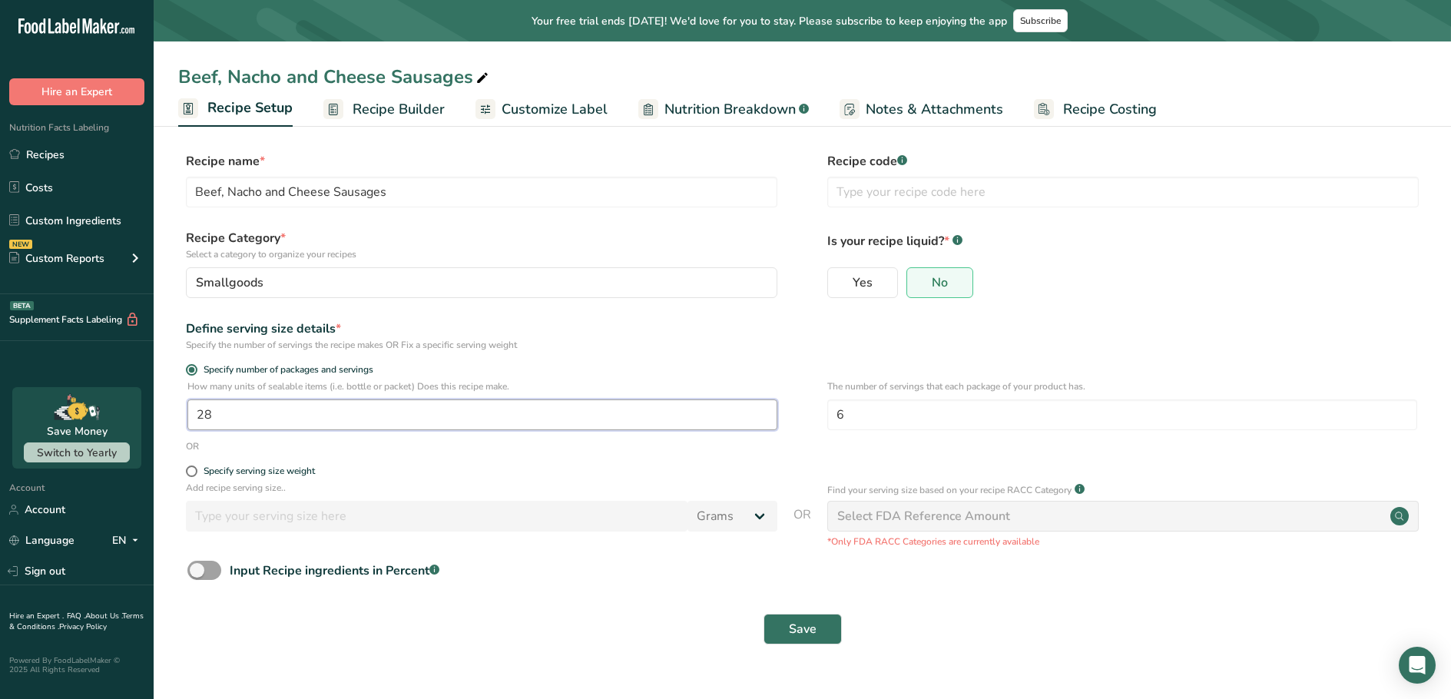
drag, startPoint x: 224, startPoint y: 414, endPoint x: 206, endPoint y: 414, distance: 17.7
click at [206, 414] on input "28" at bounding box center [482, 415] width 590 height 31
type input "28.5"
click at [804, 624] on span "Save" at bounding box center [803, 629] width 28 height 18
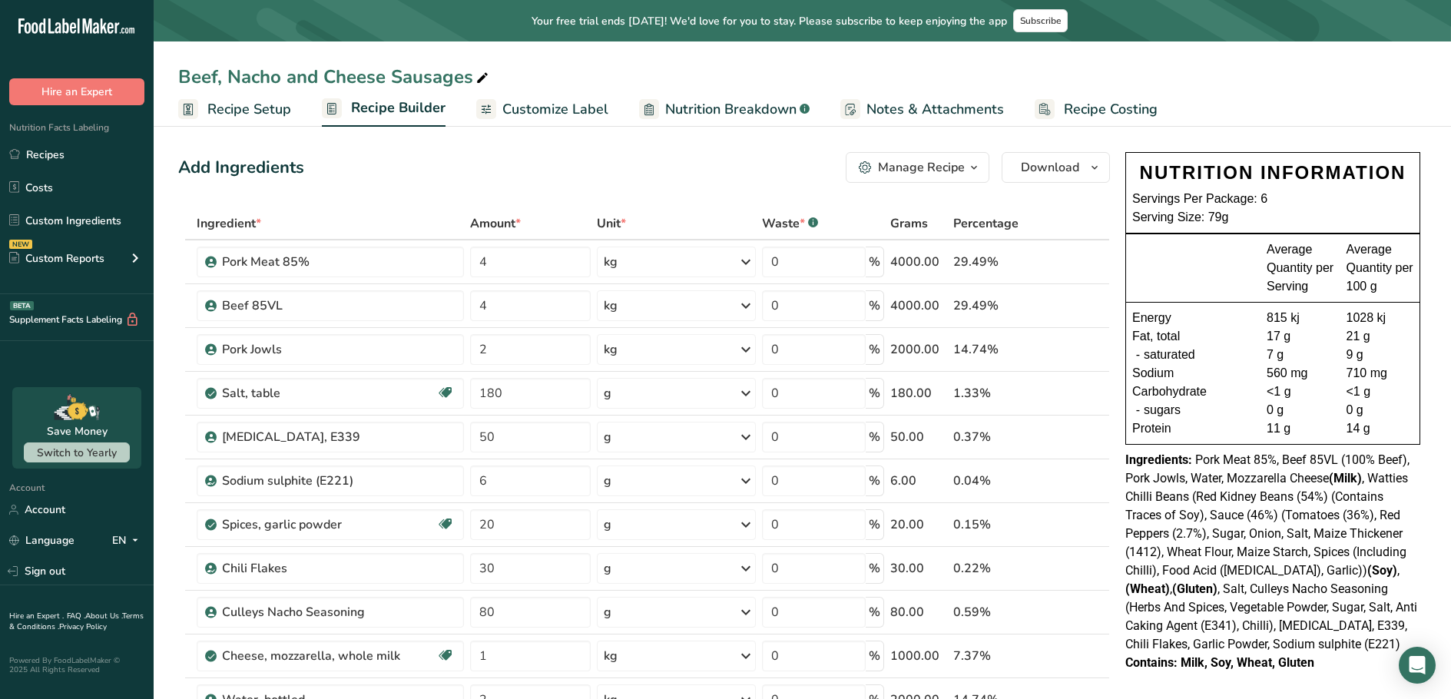
click at [233, 104] on span "Recipe Setup" at bounding box center [249, 109] width 84 height 21
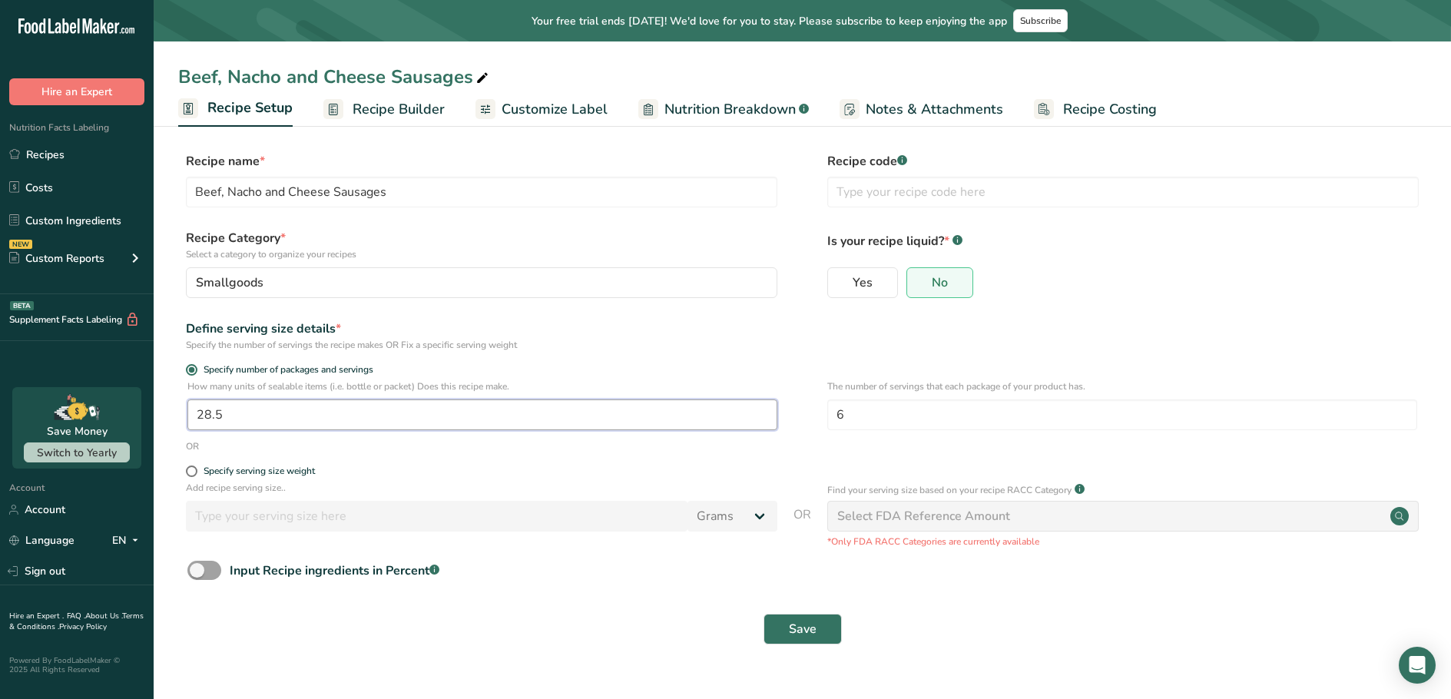
click at [292, 413] on input "28.5" at bounding box center [482, 415] width 590 height 31
type input "28.8"
click at [797, 633] on span "Save" at bounding box center [803, 629] width 28 height 18
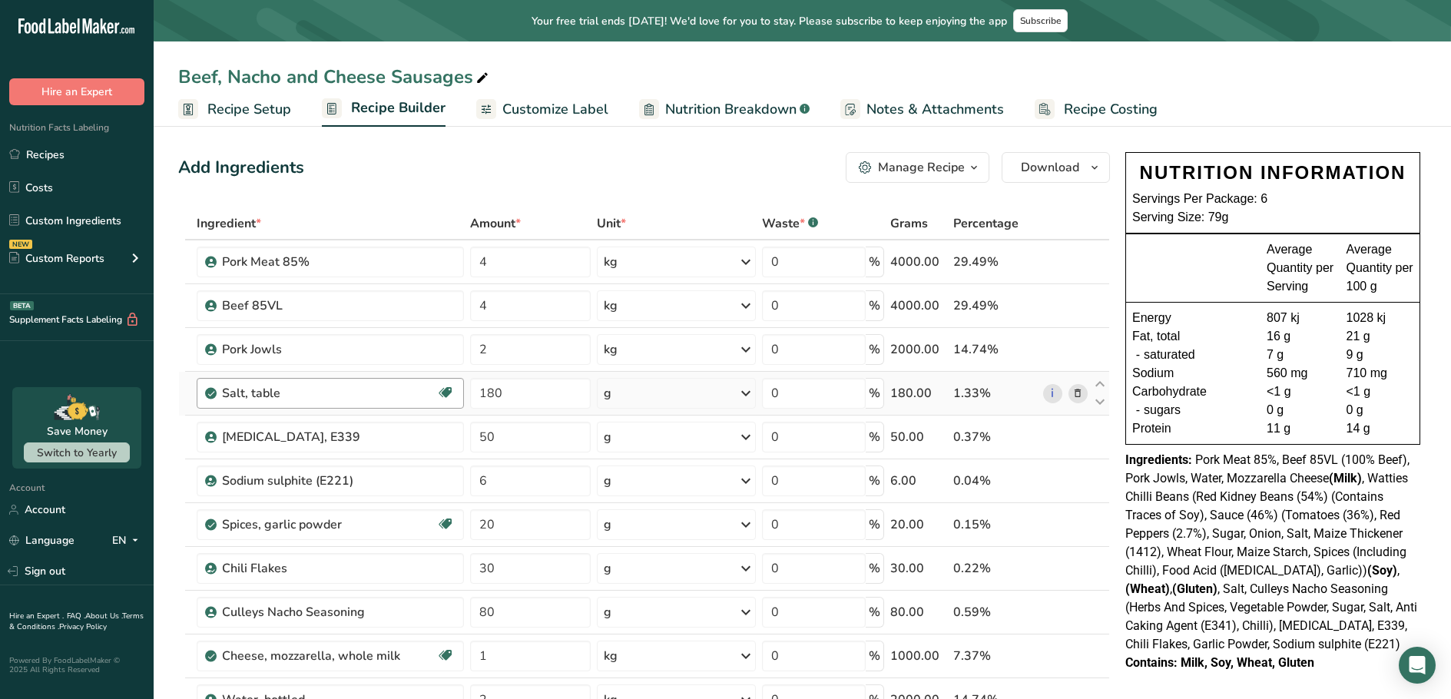
click at [243, 107] on span "Recipe Setup" at bounding box center [249, 109] width 84 height 21
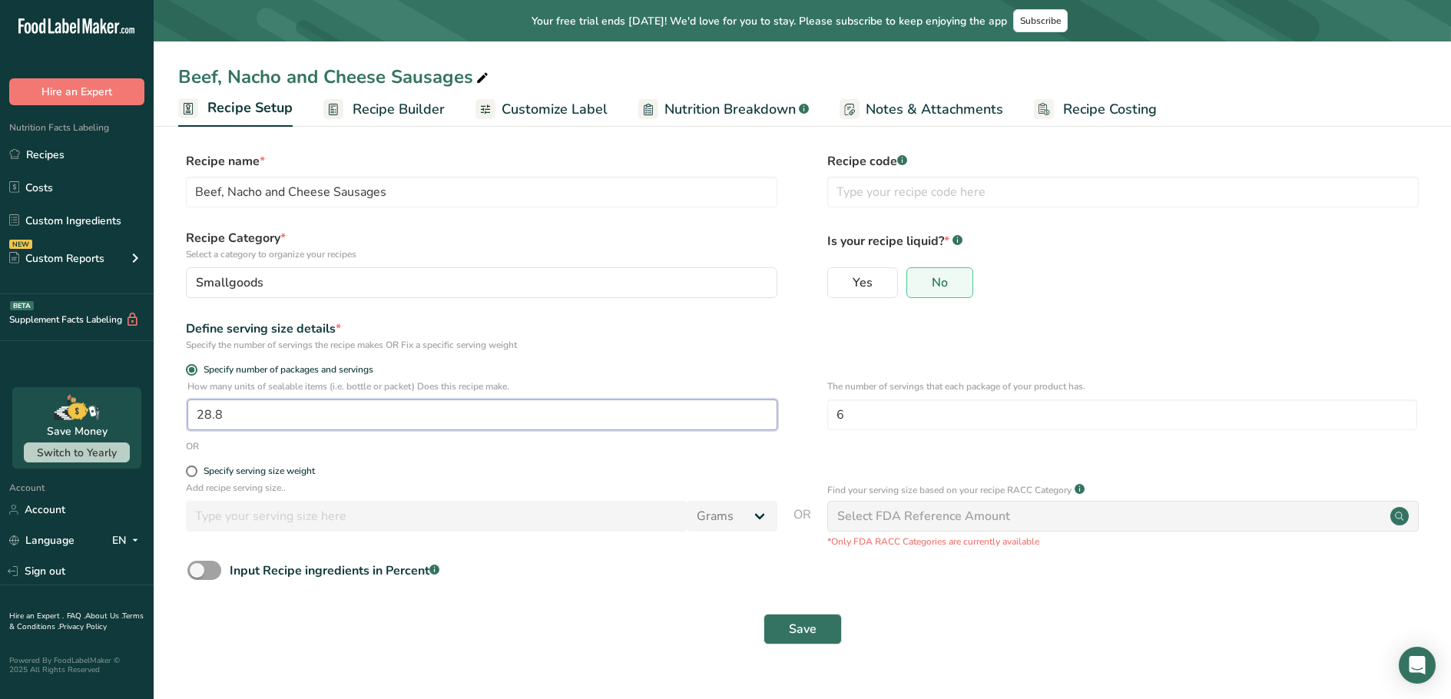
click at [386, 426] on input "28.8" at bounding box center [482, 415] width 590 height 31
type input "29"
click at [818, 625] on button "Save" at bounding box center [803, 629] width 78 height 31
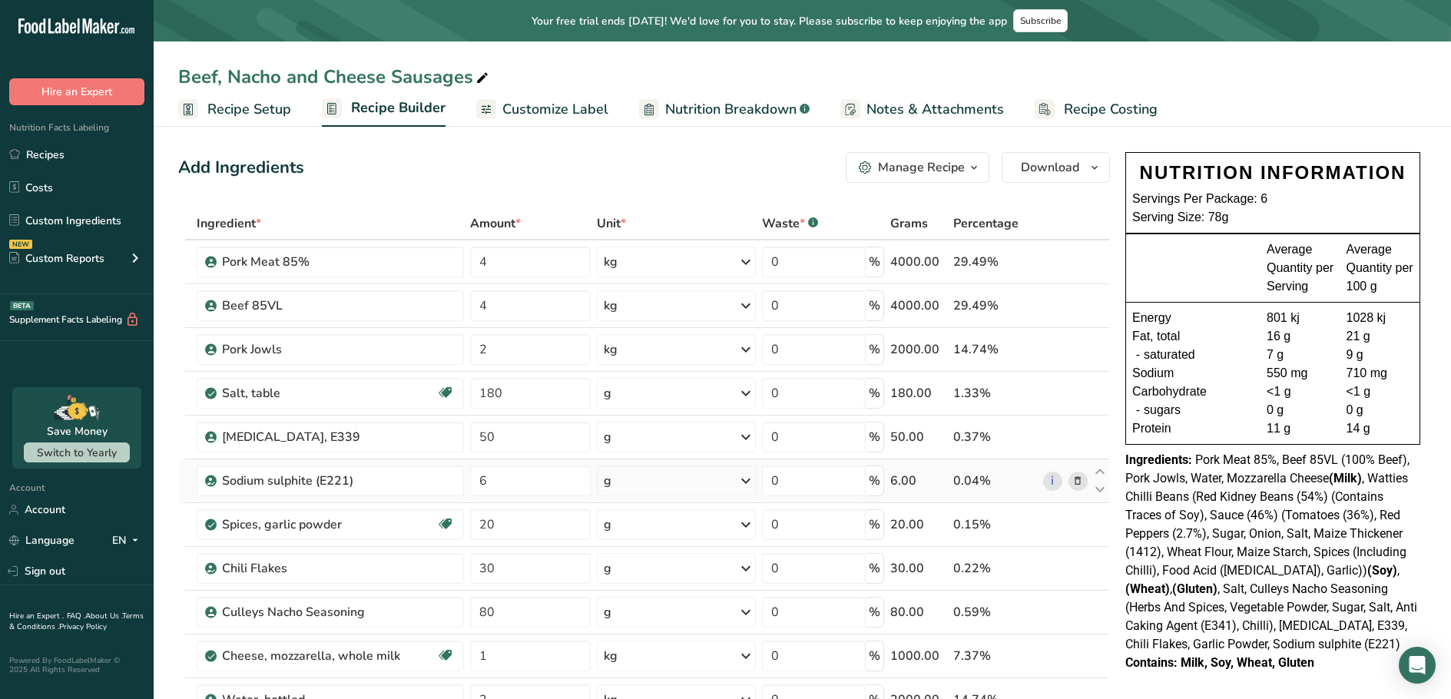
drag, startPoint x: 244, startPoint y: 115, endPoint x: 522, endPoint y: 465, distance: 446.7
click at [244, 115] on span "Recipe Setup" at bounding box center [249, 109] width 84 height 21
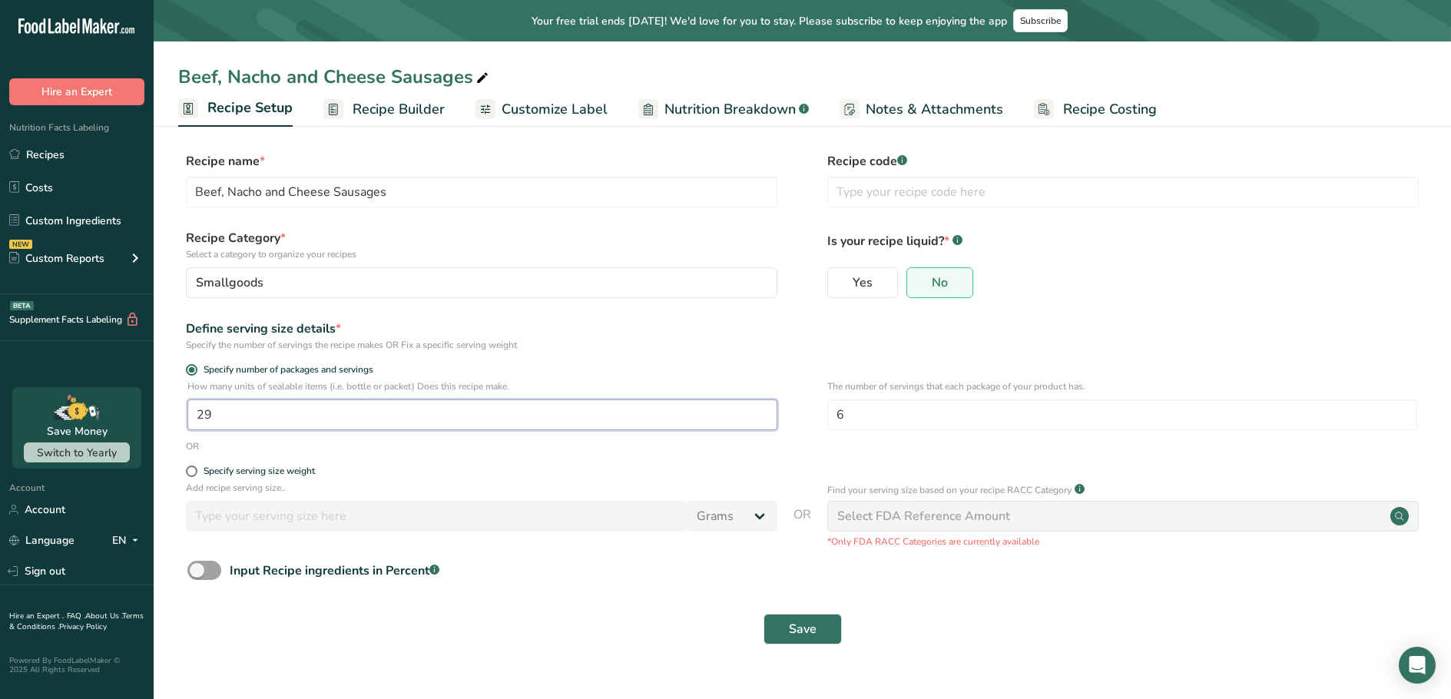
click at [268, 415] on input "29" at bounding box center [482, 415] width 590 height 31
type input "27.8"
click at [784, 637] on button "Save" at bounding box center [803, 629] width 78 height 31
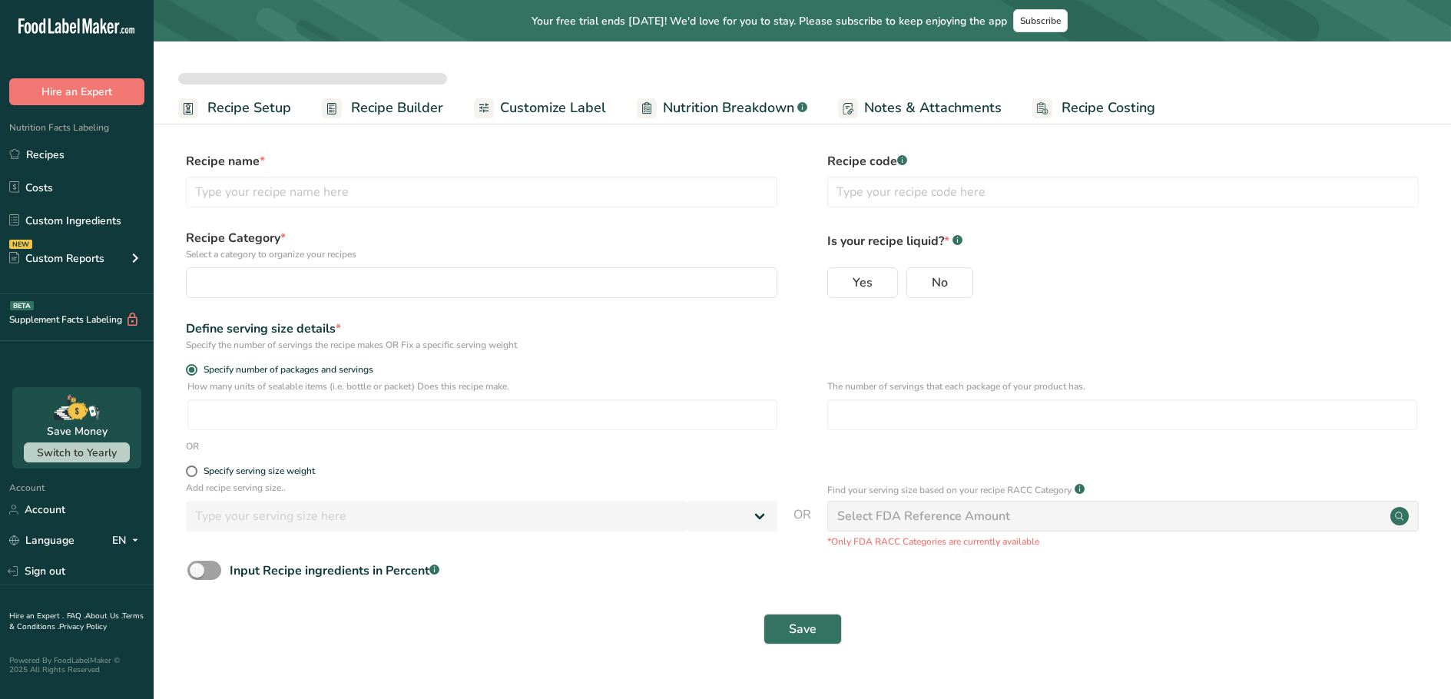
select select
type input "Beef, Nacho and Cheese Sausages"
radio input "true"
type input "27.8"
type input "6"
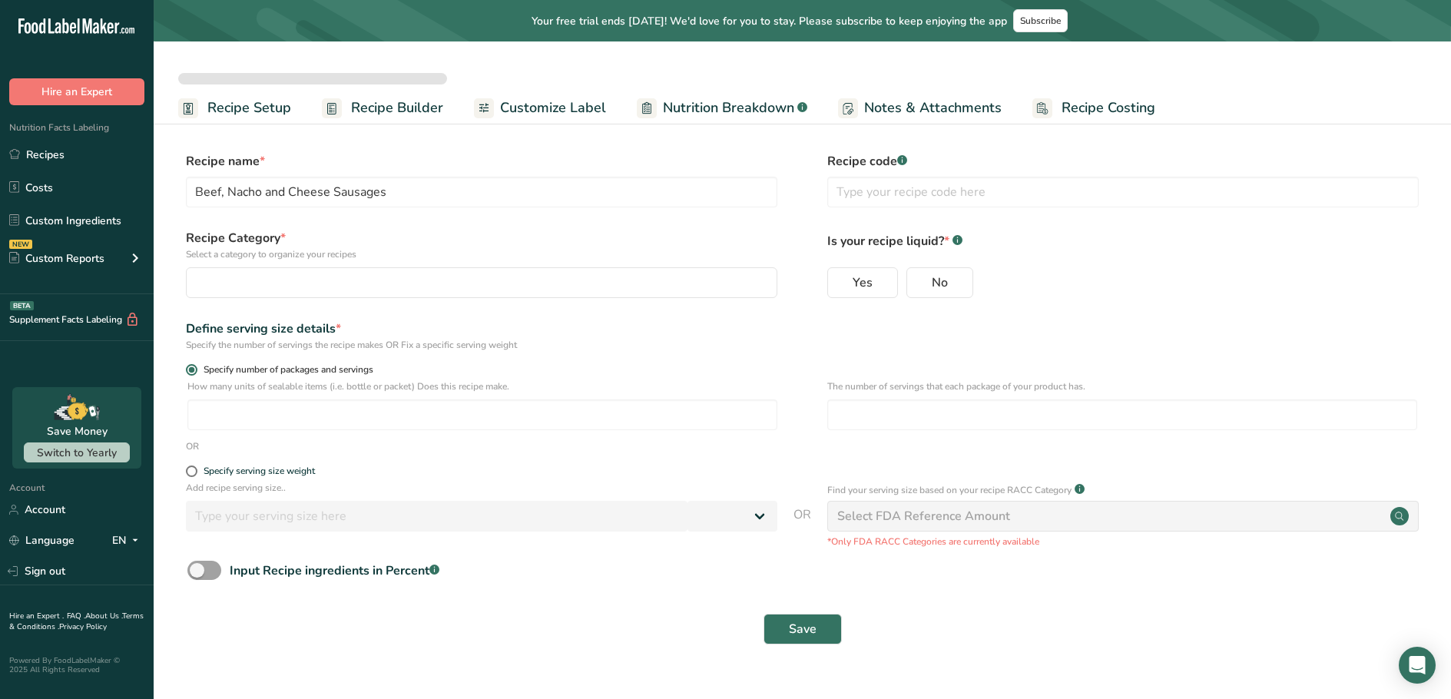
select select "0"
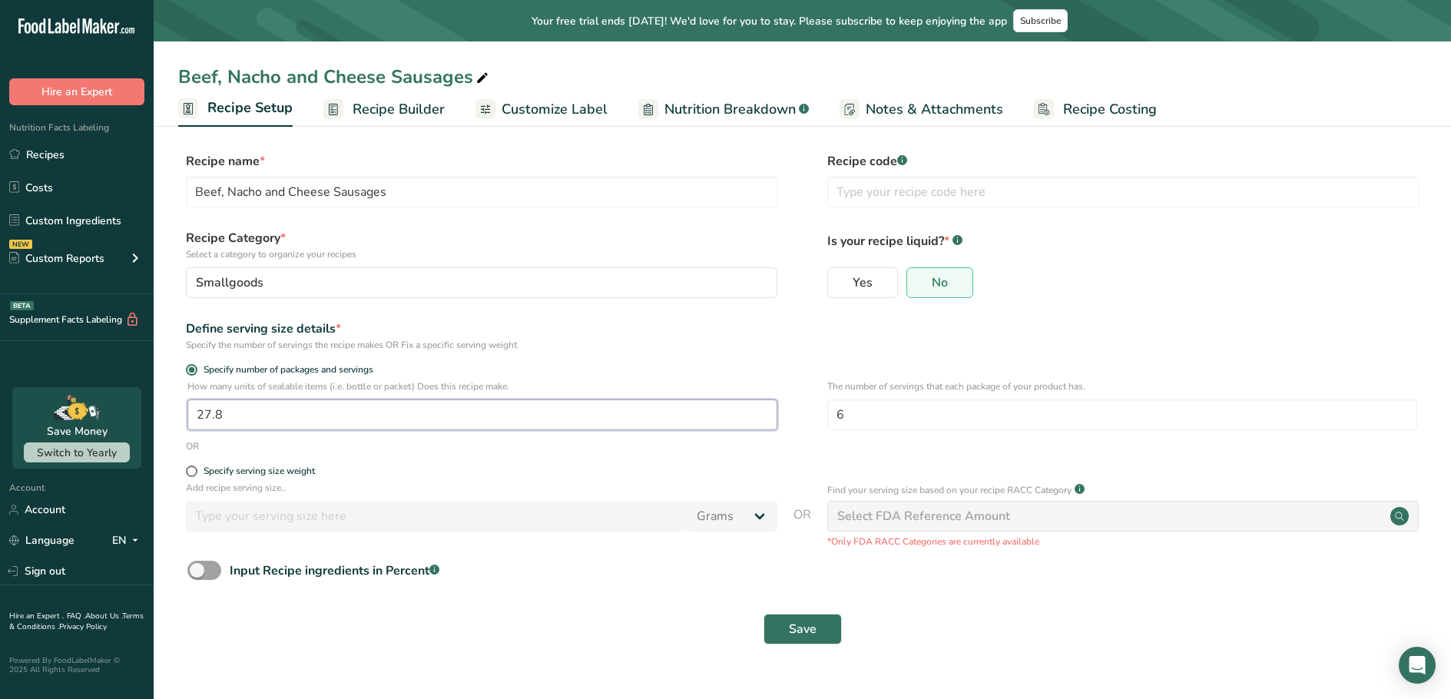
click at [300, 412] on input "27.8" at bounding box center [482, 415] width 590 height 31
type input "27.5"
click at [777, 621] on button "Save" at bounding box center [803, 629] width 78 height 31
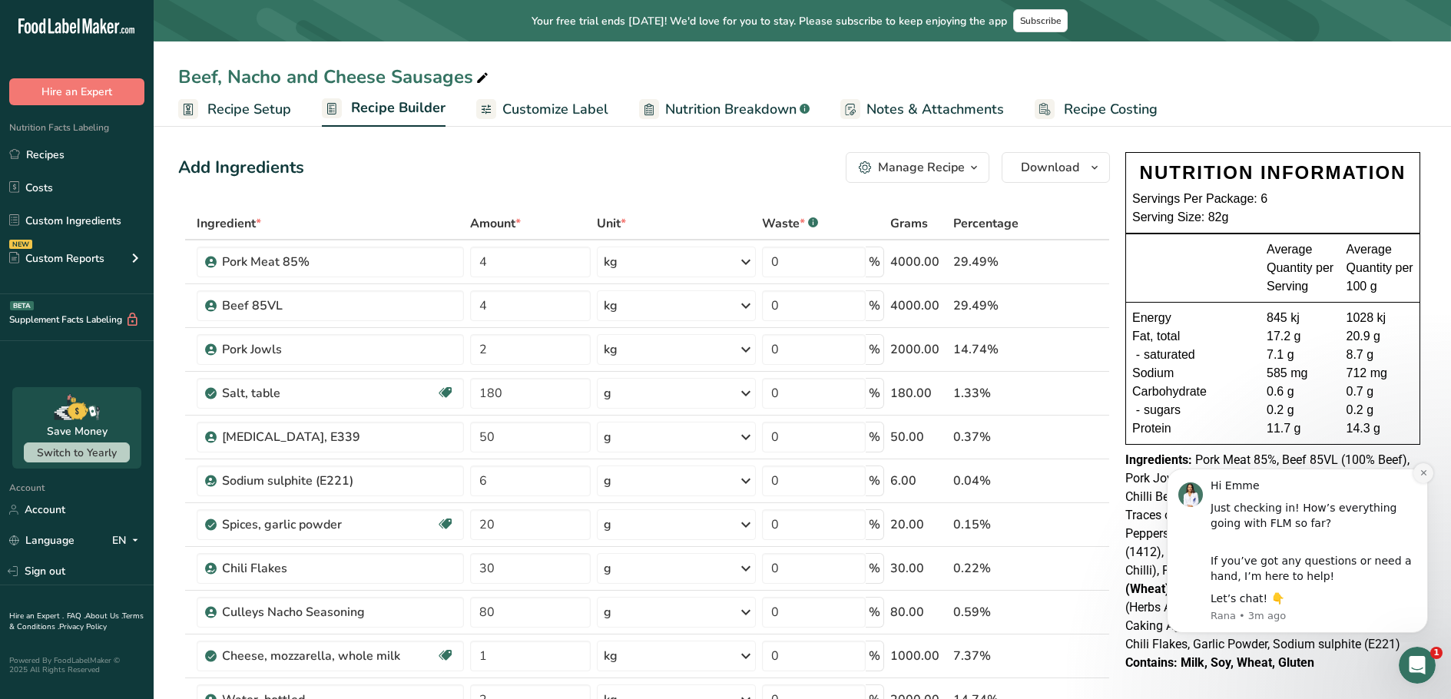
click at [1424, 475] on icon "Dismiss notification" at bounding box center [1424, 473] width 8 height 8
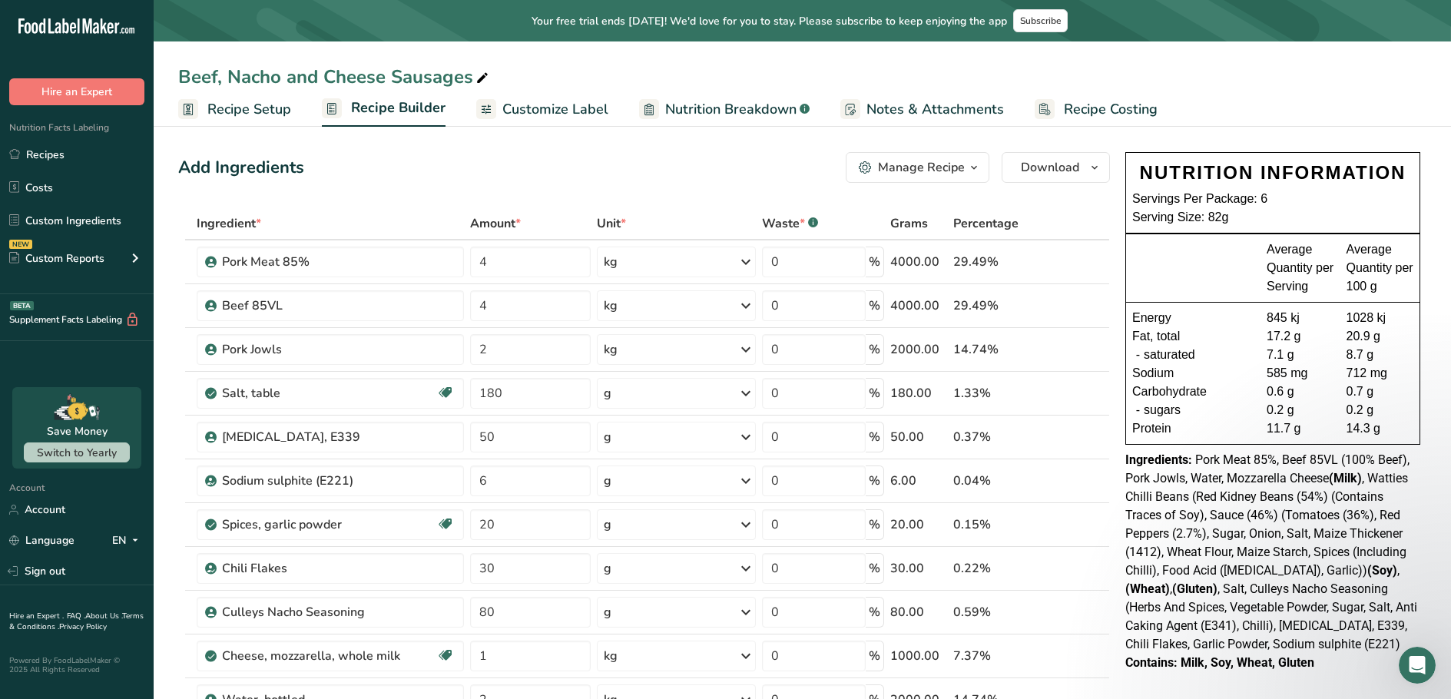
click at [270, 99] on span "Recipe Setup" at bounding box center [249, 109] width 84 height 21
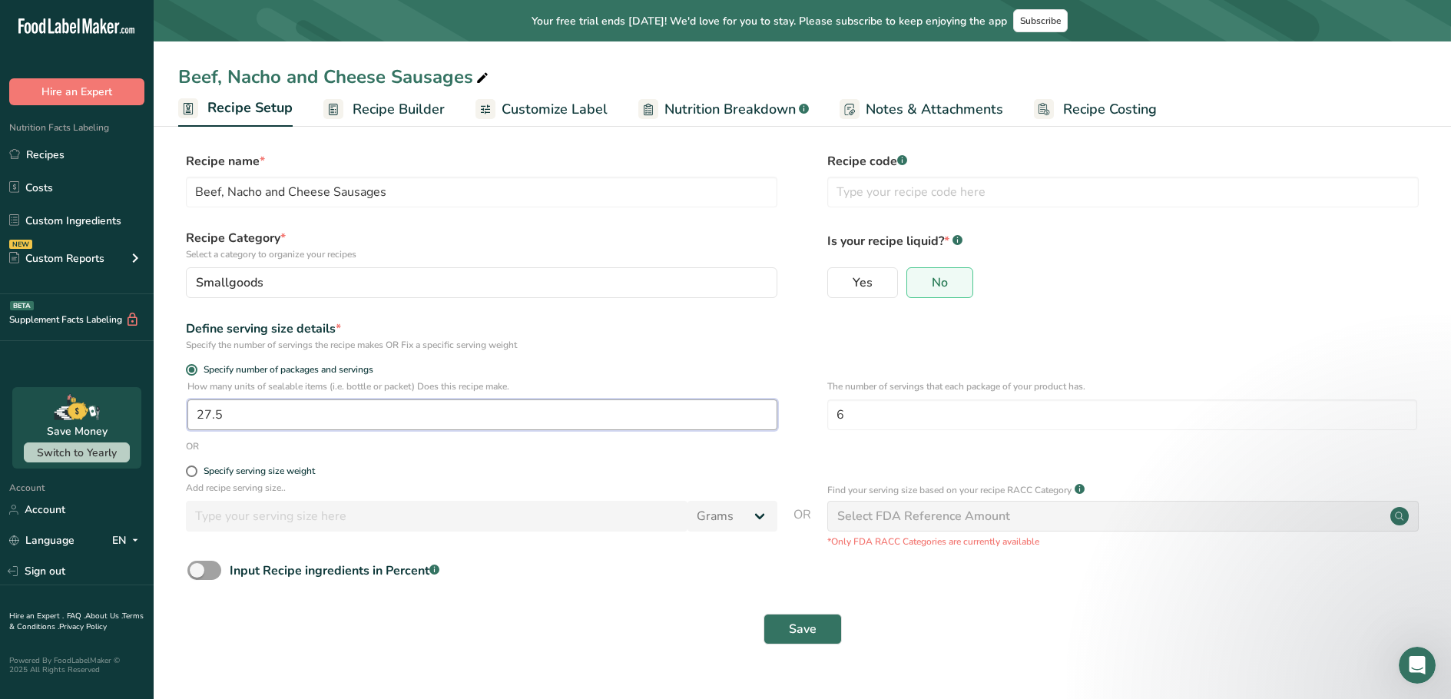
drag, startPoint x: 245, startPoint y: 416, endPoint x: 205, endPoint y: 419, distance: 40.1
click at [205, 419] on input "27.5" at bounding box center [482, 415] width 590 height 31
type input "28.5"
click at [791, 632] on span "Save" at bounding box center [803, 629] width 28 height 18
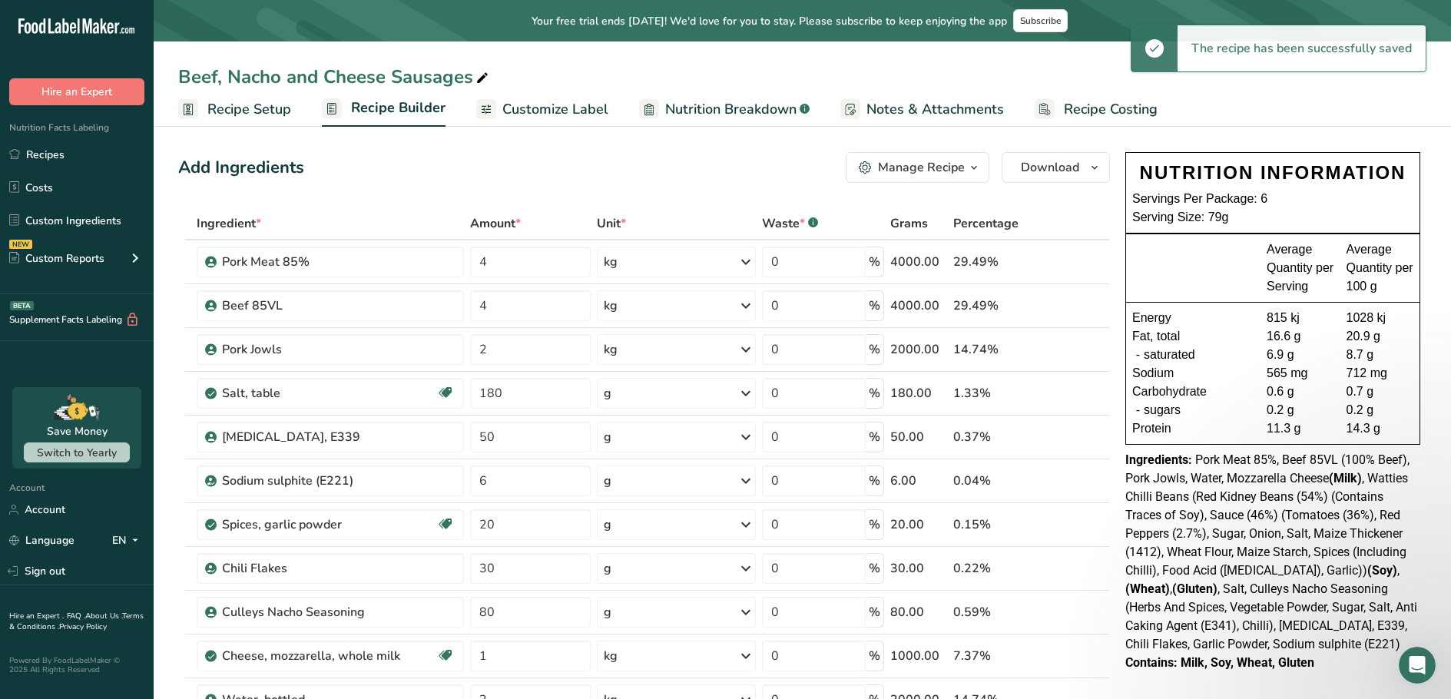
click at [222, 101] on span "Recipe Setup" at bounding box center [249, 109] width 84 height 21
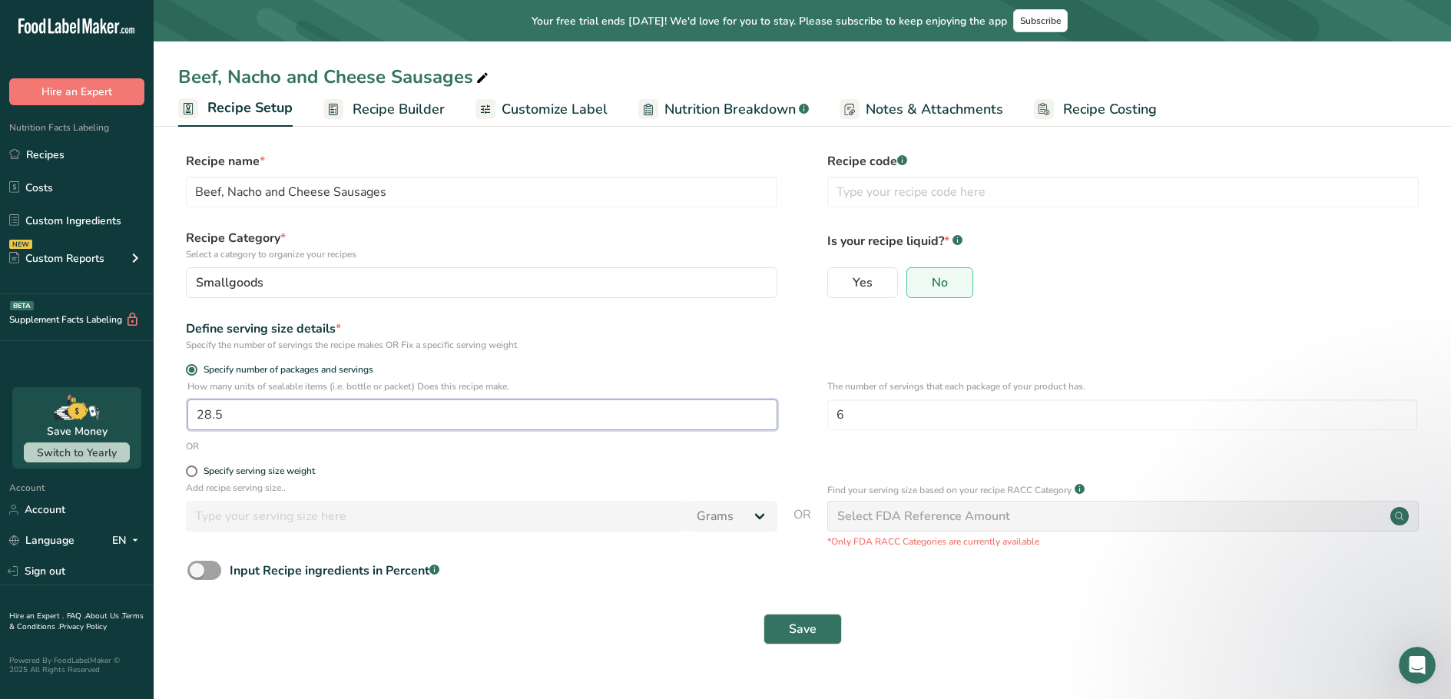
drag, startPoint x: 230, startPoint y: 420, endPoint x: 217, endPoint y: 416, distance: 13.6
click at [217, 416] on input "28.5" at bounding box center [482, 415] width 590 height 31
type input "28.8"
click at [807, 622] on span "Save" at bounding box center [803, 629] width 28 height 18
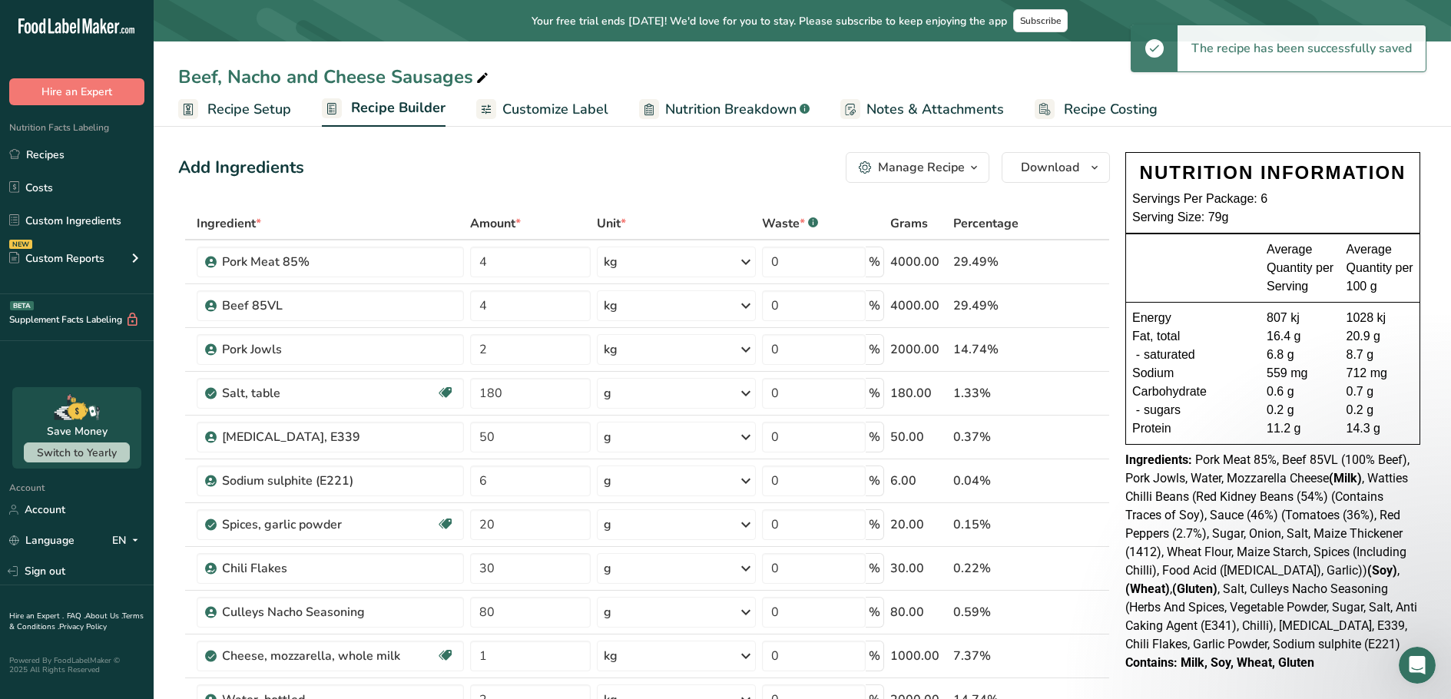
click at [200, 104] on link "Recipe Setup" at bounding box center [234, 109] width 113 height 35
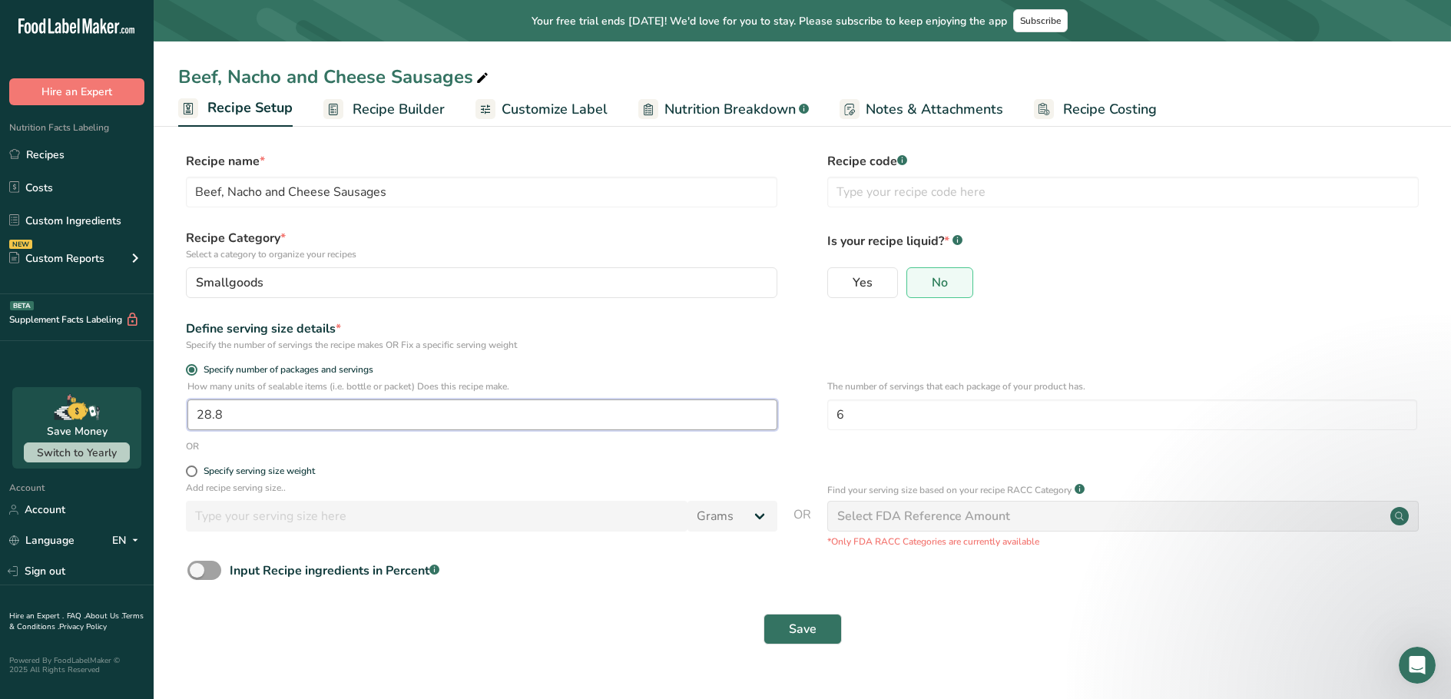
drag, startPoint x: 237, startPoint y: 413, endPoint x: 214, endPoint y: 413, distance: 23.0
click at [214, 413] on input "28.8" at bounding box center [482, 415] width 590 height 31
type input "29"
click at [804, 622] on span "Save" at bounding box center [803, 629] width 28 height 18
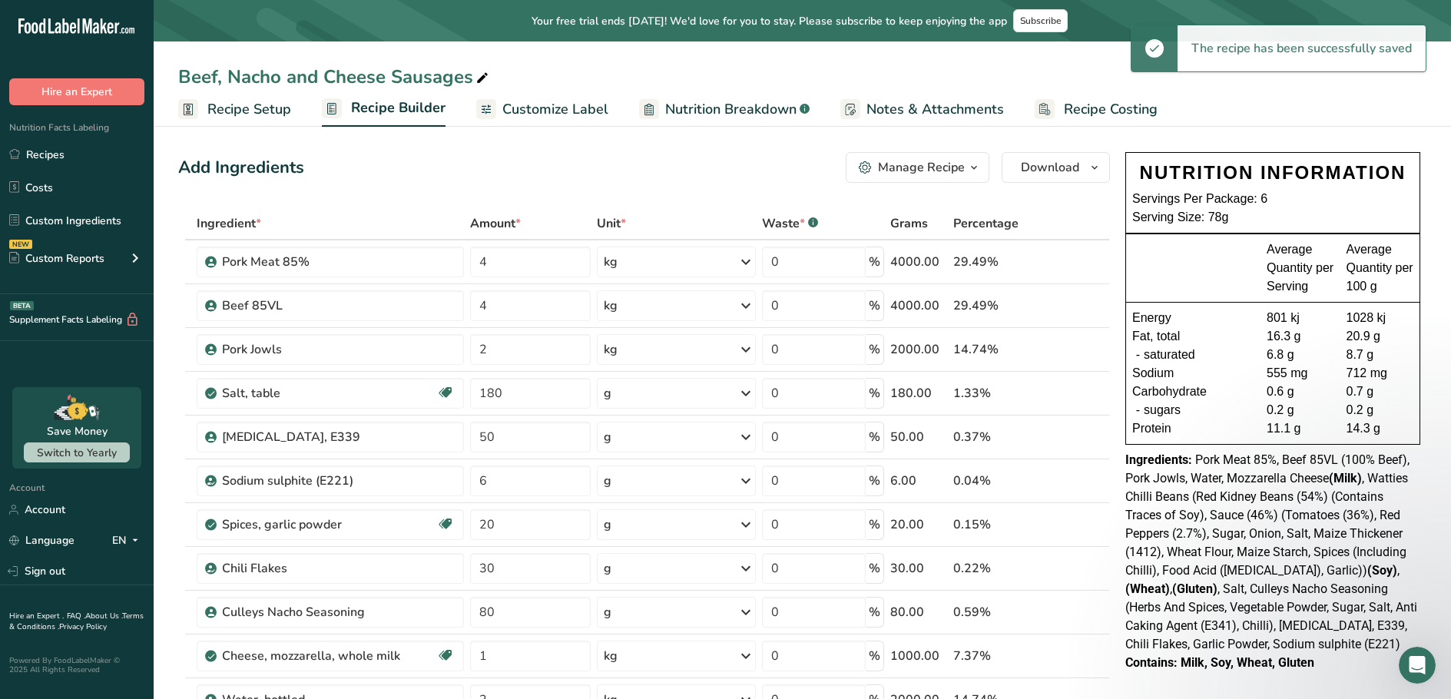
click at [264, 108] on span "Recipe Setup" at bounding box center [249, 109] width 84 height 21
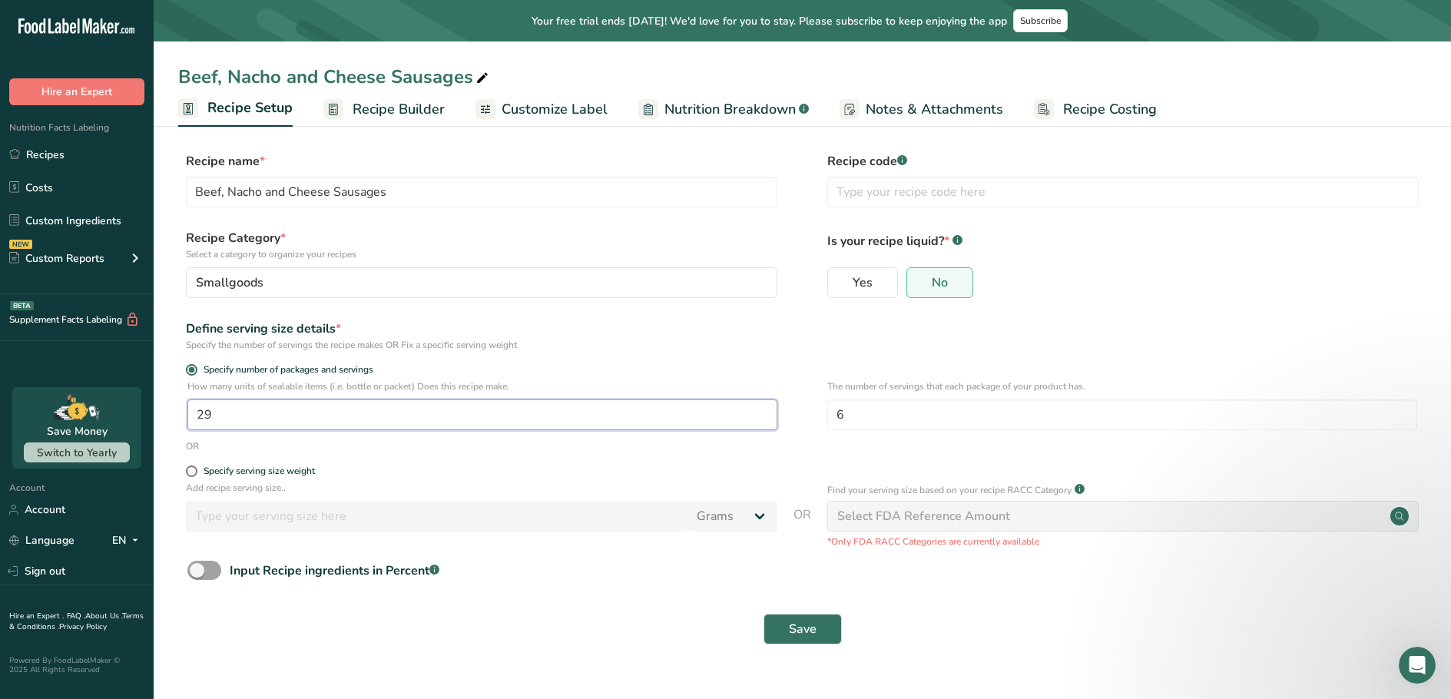
drag, startPoint x: 220, startPoint y: 409, endPoint x: 205, endPoint y: 412, distance: 15.5
click at [205, 412] on input "29" at bounding box center [482, 415] width 590 height 31
type input "28.2"
click at [784, 633] on button "Save" at bounding box center [803, 629] width 78 height 31
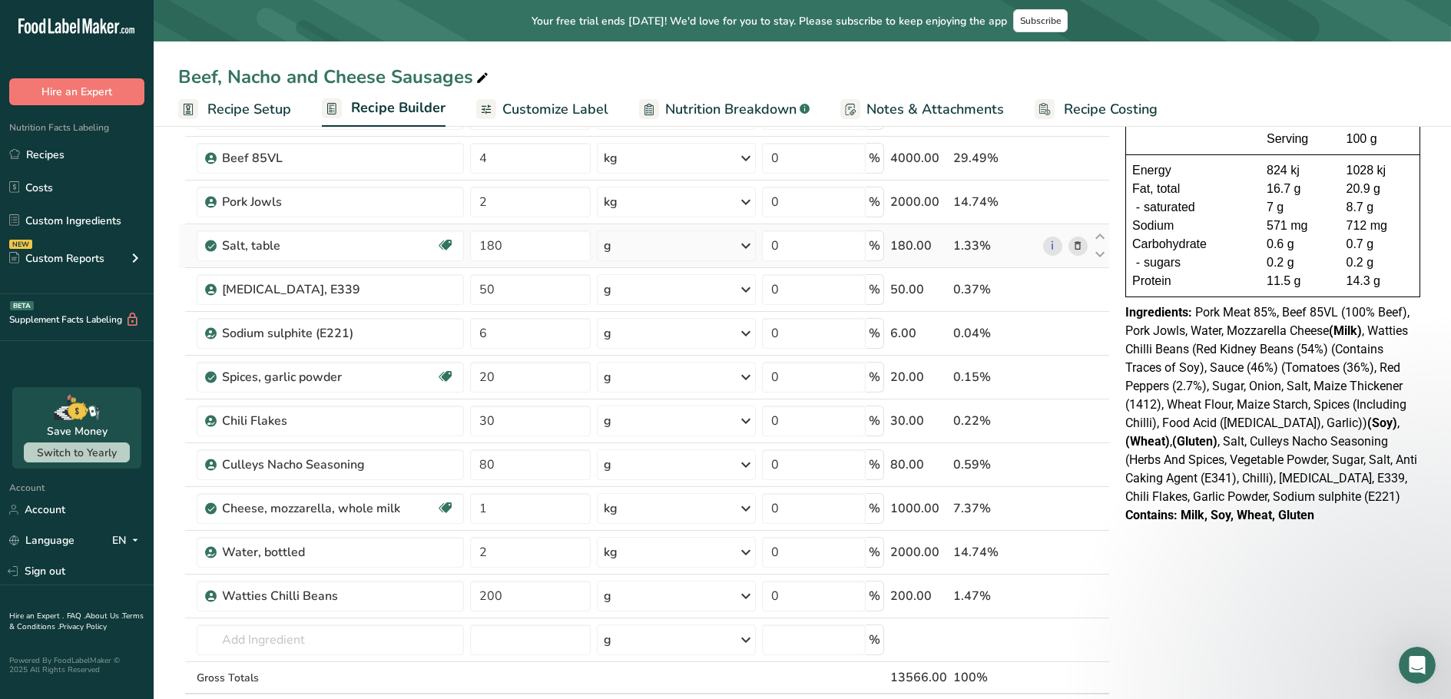
scroll to position [154, 0]
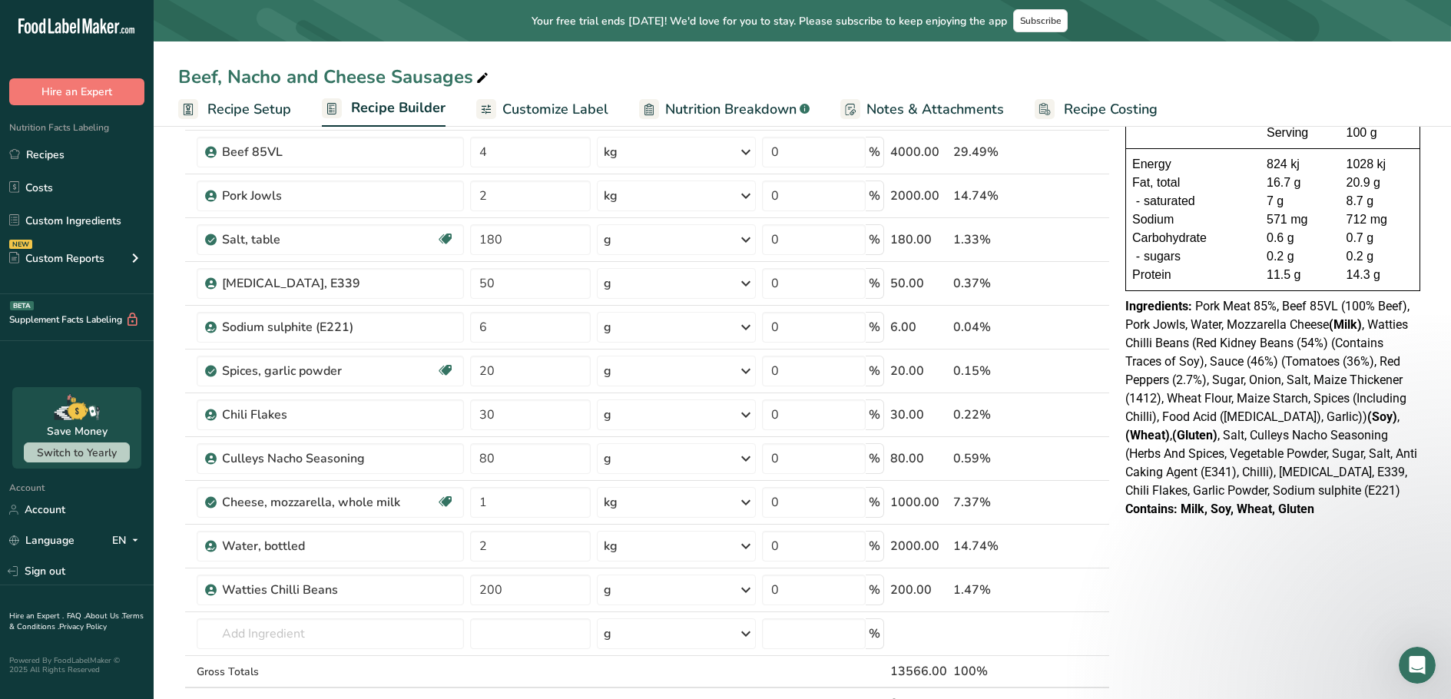
click at [555, 111] on span "Customize Label" at bounding box center [555, 109] width 106 height 21
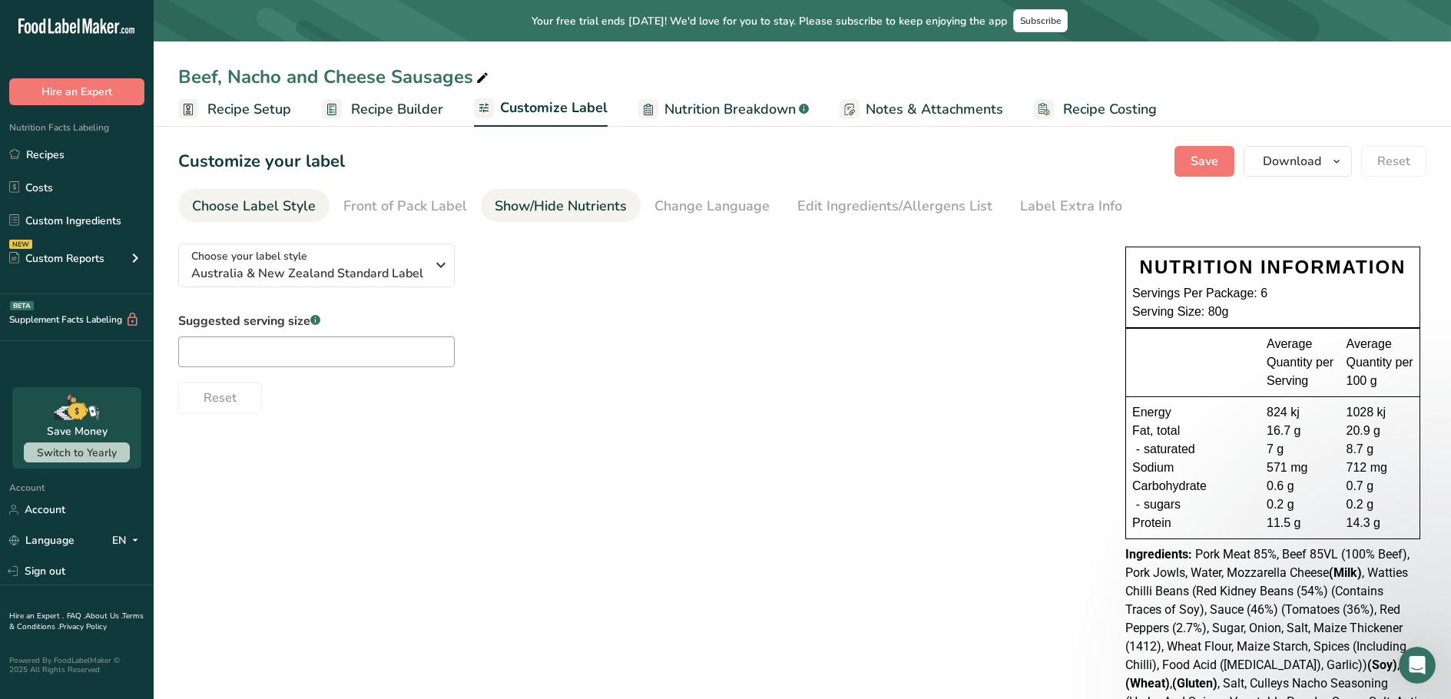
click at [562, 202] on div "Show/Hide Nutrients" at bounding box center [561, 206] width 132 height 21
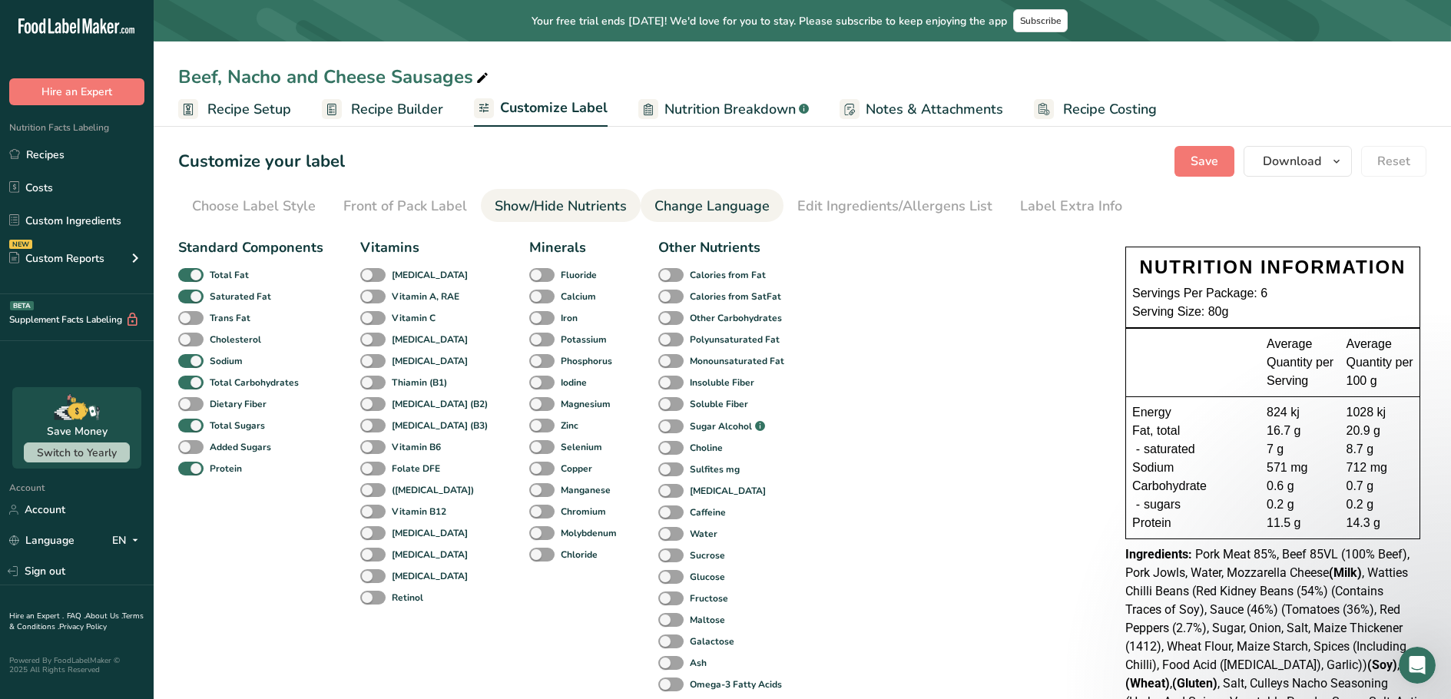
click at [678, 206] on div "Change Language" at bounding box center [712, 206] width 115 height 21
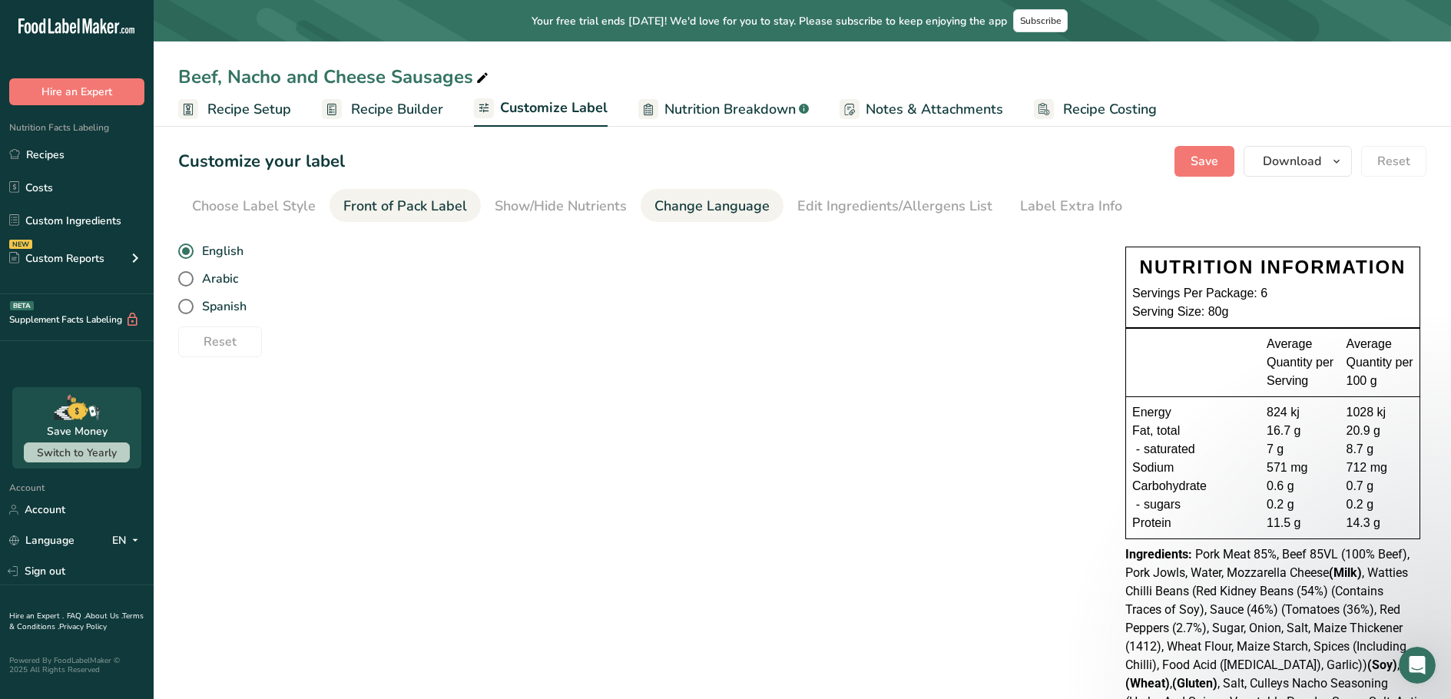
click at [371, 207] on div "Front of Pack Label" at bounding box center [405, 206] width 124 height 21
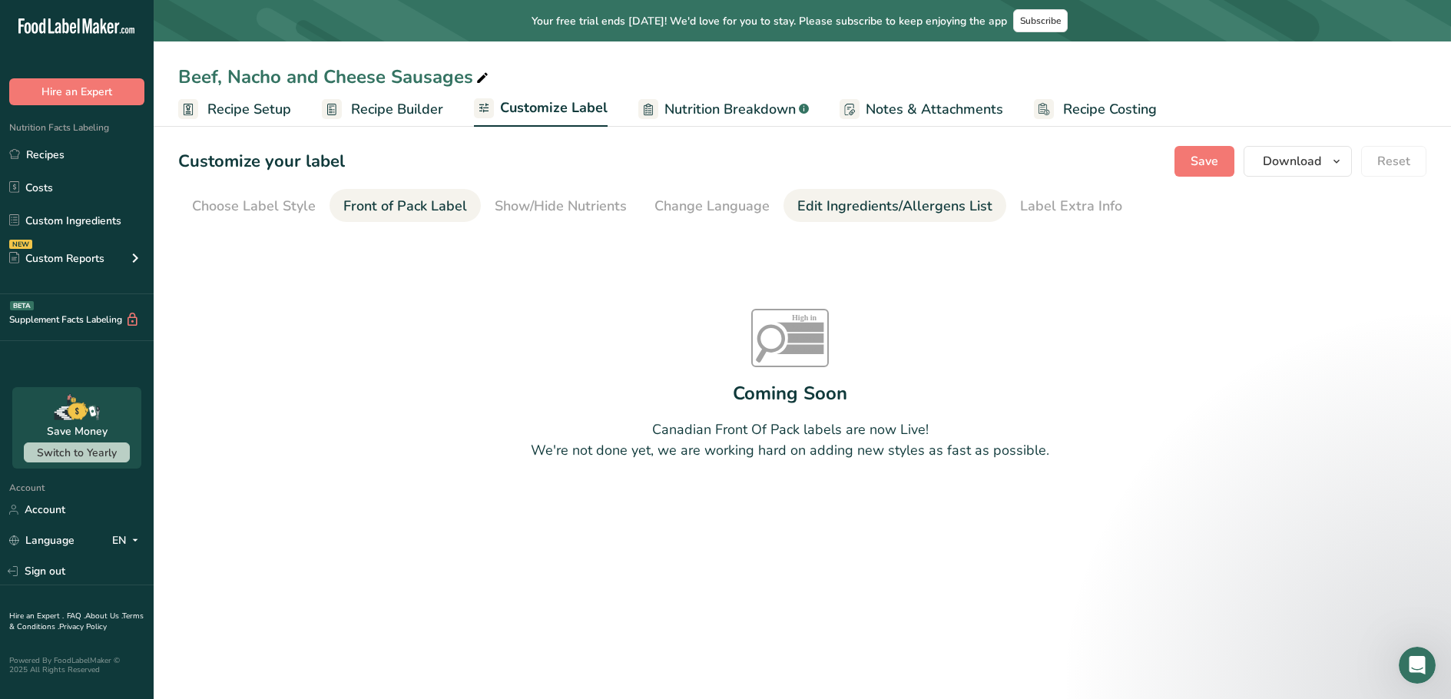
click at [809, 211] on div "Edit Ingredients/Allergens List" at bounding box center [894, 206] width 195 height 21
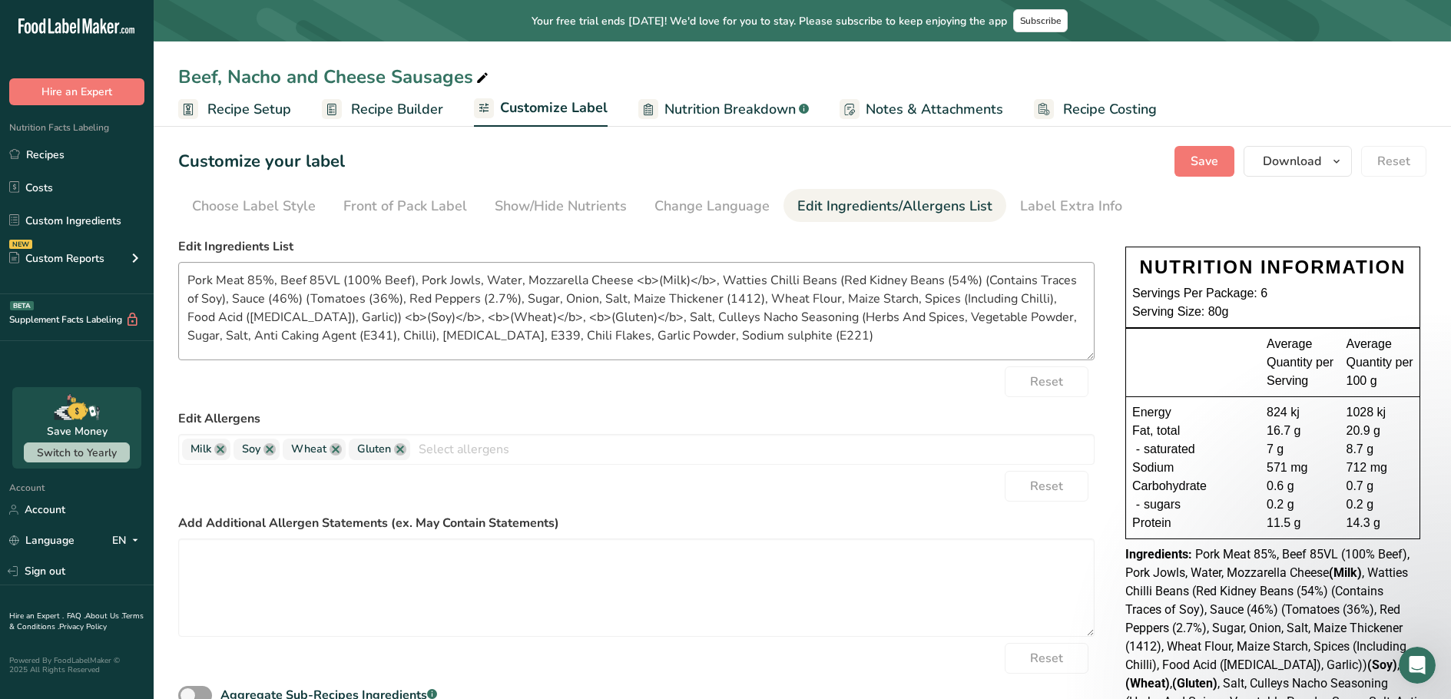
scroll to position [77, 0]
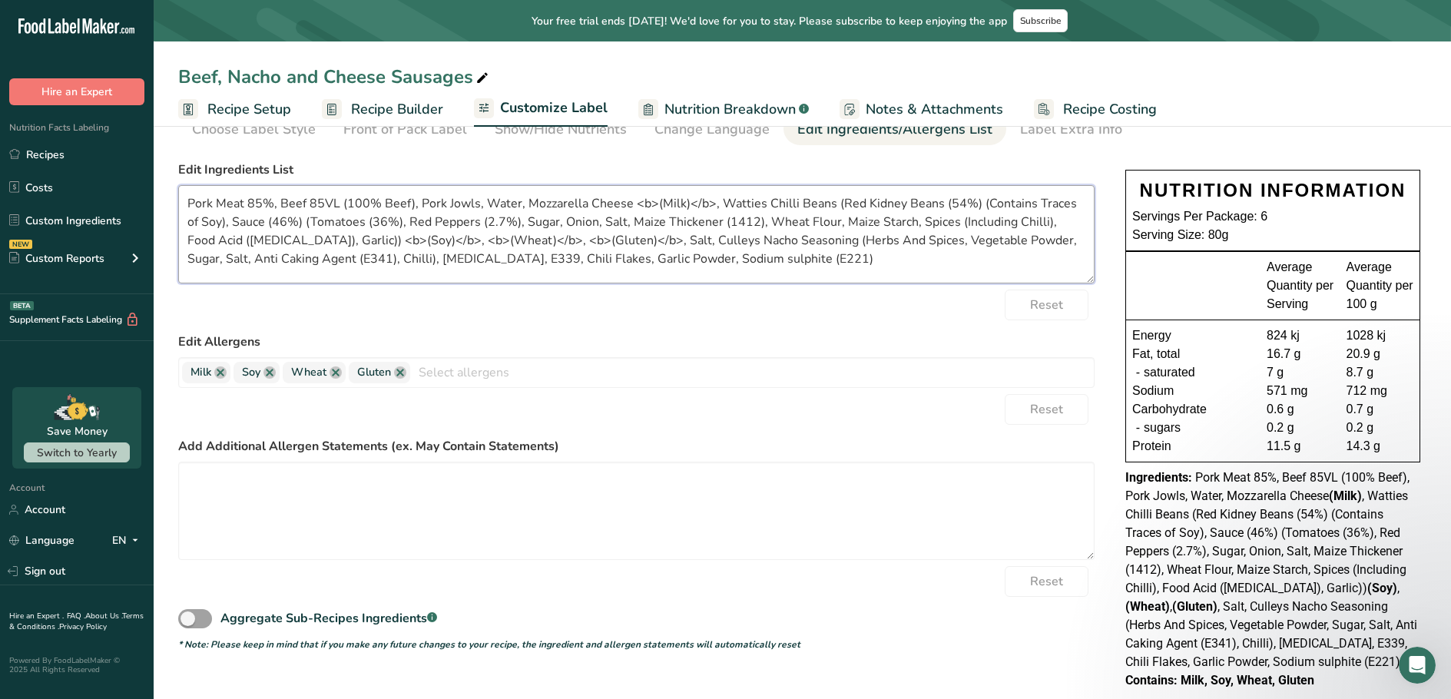
drag, startPoint x: 269, startPoint y: 203, endPoint x: 212, endPoint y: 207, distance: 57.0
click at [212, 207] on textarea "Pork Meat 85%, Beef 85VL (100% Beef), Pork Jowls, Water, Mozzarella Cheese <b>(…" at bounding box center [636, 234] width 917 height 98
click at [280, 201] on textarea "Pork, , Beef 85VL (100% Beef), Pork Jowls, Water, Mozzarella Cheese <b>(Milk)</…" at bounding box center [636, 234] width 917 height 98
drag, startPoint x: 354, startPoint y: 203, endPoint x: 250, endPoint y: 209, distance: 104.7
click at [250, 209] on textarea "Pork, , Beef 85VL (100% Beef), Pork Jowls, Water, Mozzarella Cheese <b>(Milk)</…" at bounding box center [636, 234] width 917 height 98
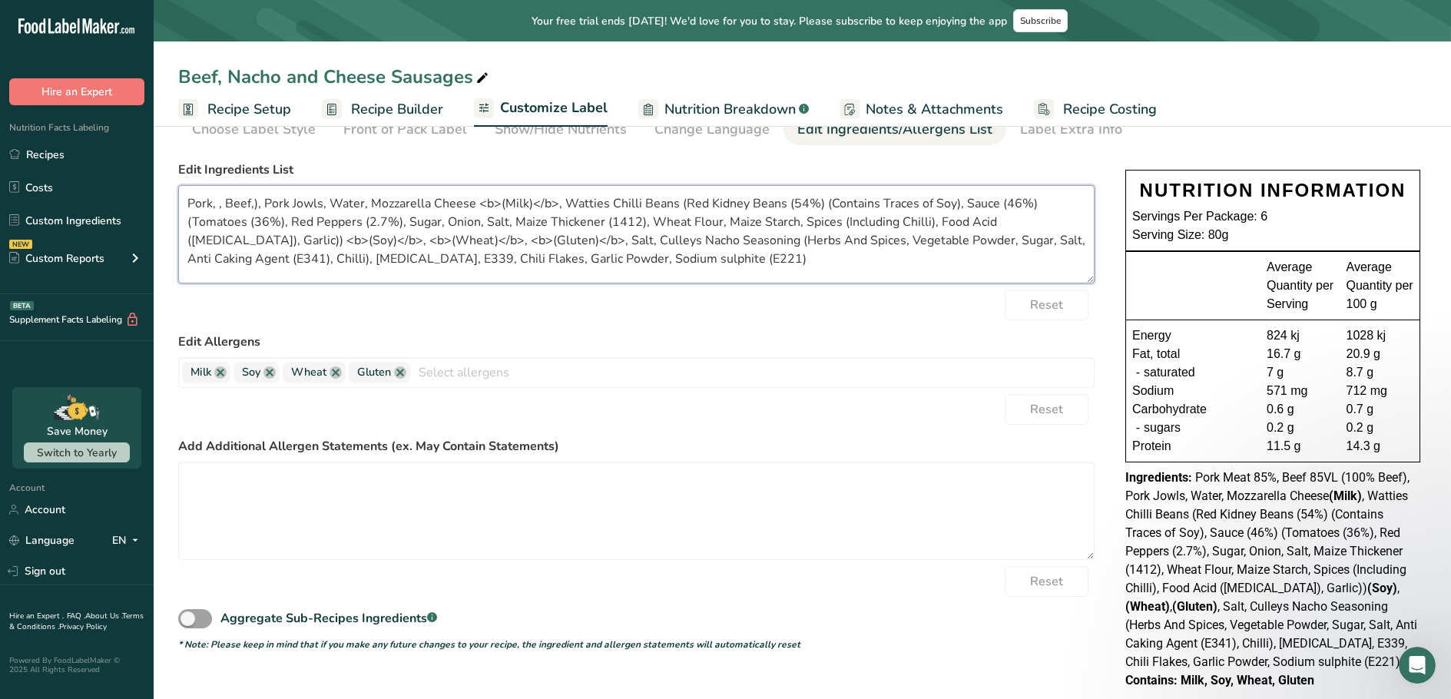
click at [224, 200] on textarea "Pork, , Beef,), Pork Jowls, Water, Mozzarella Cheese <b>(Milk)</b>, Watties Chi…" at bounding box center [636, 234] width 917 height 98
click at [250, 206] on textarea "Pork, Beef,), Pork Jowls, Water, Mozzarella Cheese <b>(Milk)</b>, Watties Chill…" at bounding box center [636, 234] width 917 height 98
click at [254, 204] on textarea "Pork, Beef,), Pork Jowls, Water, Mozzarella Cheese <b>(Milk)</b>, Watties Chill…" at bounding box center [636, 234] width 917 height 98
drag, startPoint x: 309, startPoint y: 204, endPoint x: 244, endPoint y: 204, distance: 64.5
click at [244, 204] on textarea "Pork, Beef) Pork Jowls, Water, Mozzarella Cheese <b>(Milk)</b>, Watties Chilli …" at bounding box center [636, 234] width 917 height 98
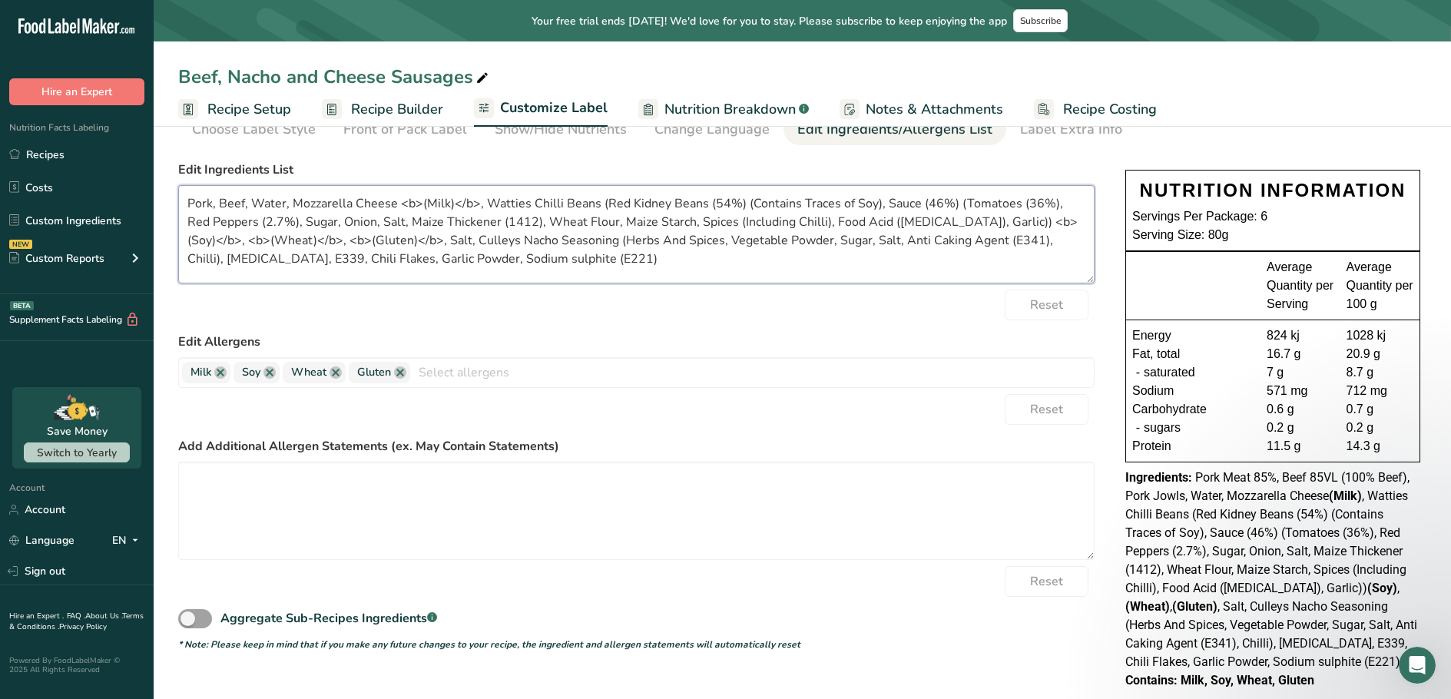
click at [529, 201] on textarea "Pork, Beef, Water, Mozzarella Cheese <b>(Milk)</b>, Watties Chilli Beans (Red K…" at bounding box center [636, 234] width 917 height 98
drag, startPoint x: 827, startPoint y: 203, endPoint x: 700, endPoint y: 195, distance: 127.0
click at [700, 195] on textarea "Pork, Beef, Water, Mozzarella Cheese <b>(Milk)</b>, Chilli Beans (Red Kidney Be…" at bounding box center [636, 234] width 917 height 98
drag, startPoint x: 695, startPoint y: 203, endPoint x: 644, endPoint y: 197, distance: 51.1
click at [655, 198] on textarea "Pork, Beef, Water, Mozzarella Cheese <b>(Milk)</b>, Chilli Beans (Red Kidney Be…" at bounding box center [636, 234] width 917 height 98
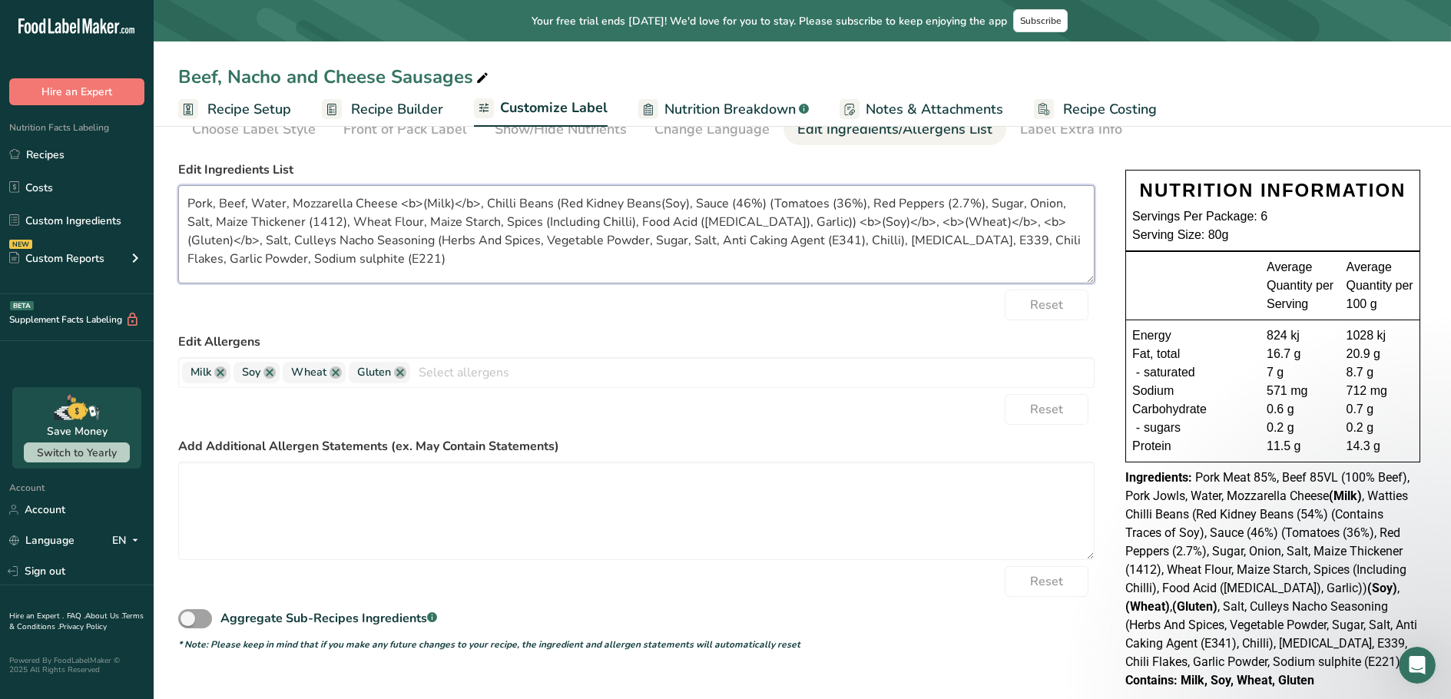
click at [759, 204] on textarea "Pork, Beef, Water, Mozzarella Cheese <b>(Milk)</b>, Chilli Beans (Red Kidney Be…" at bounding box center [636, 234] width 917 height 98
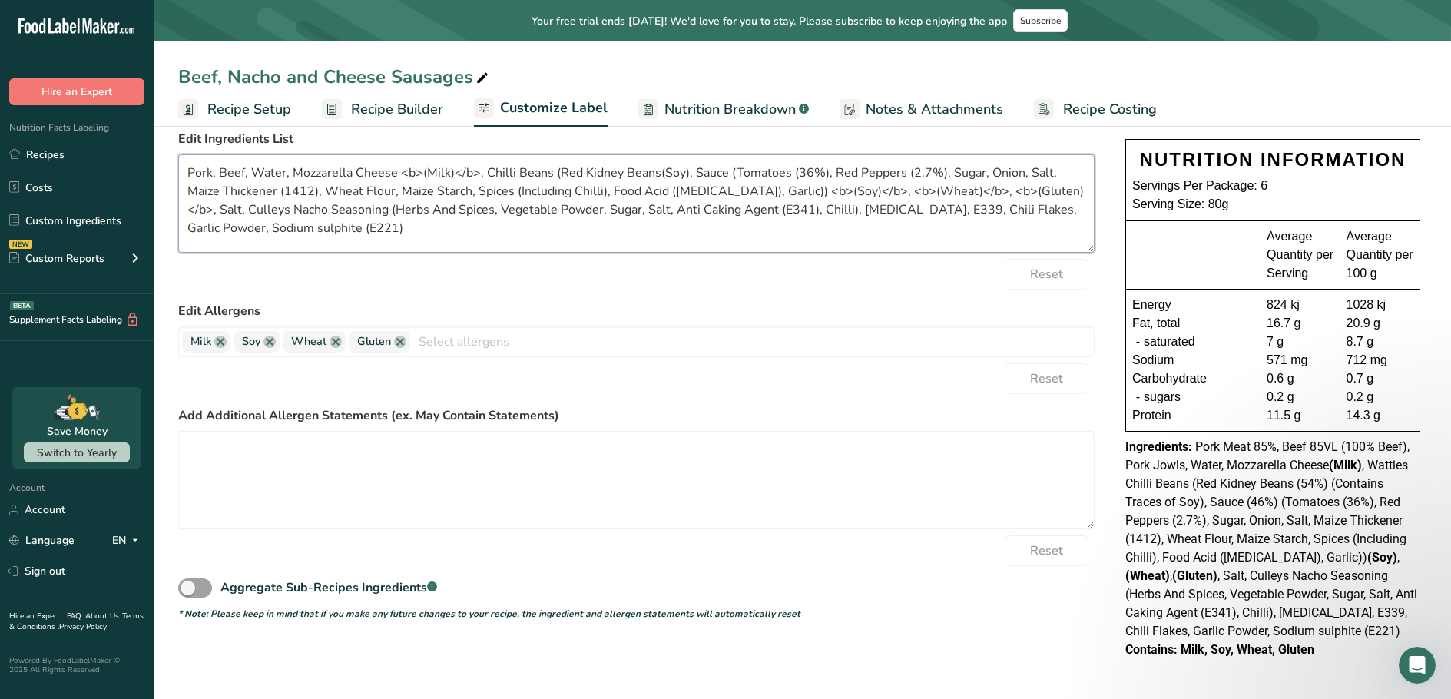
scroll to position [126, 0]
click at [849, 187] on textarea "Pork, Beef, Water, Mozzarella Cheese <b>(Milk)</b>, Chilli Beans (Red Kidney Be…" at bounding box center [636, 203] width 917 height 98
drag, startPoint x: 1052, startPoint y: 190, endPoint x: 901, endPoint y: 194, distance: 150.7
click at [901, 194] on textarea "Pork, Beef, Water, Mozzarella Cheese <b>(Milk)</b>, Chilli Beans (Red Kidney Be…" at bounding box center [636, 203] width 917 height 98
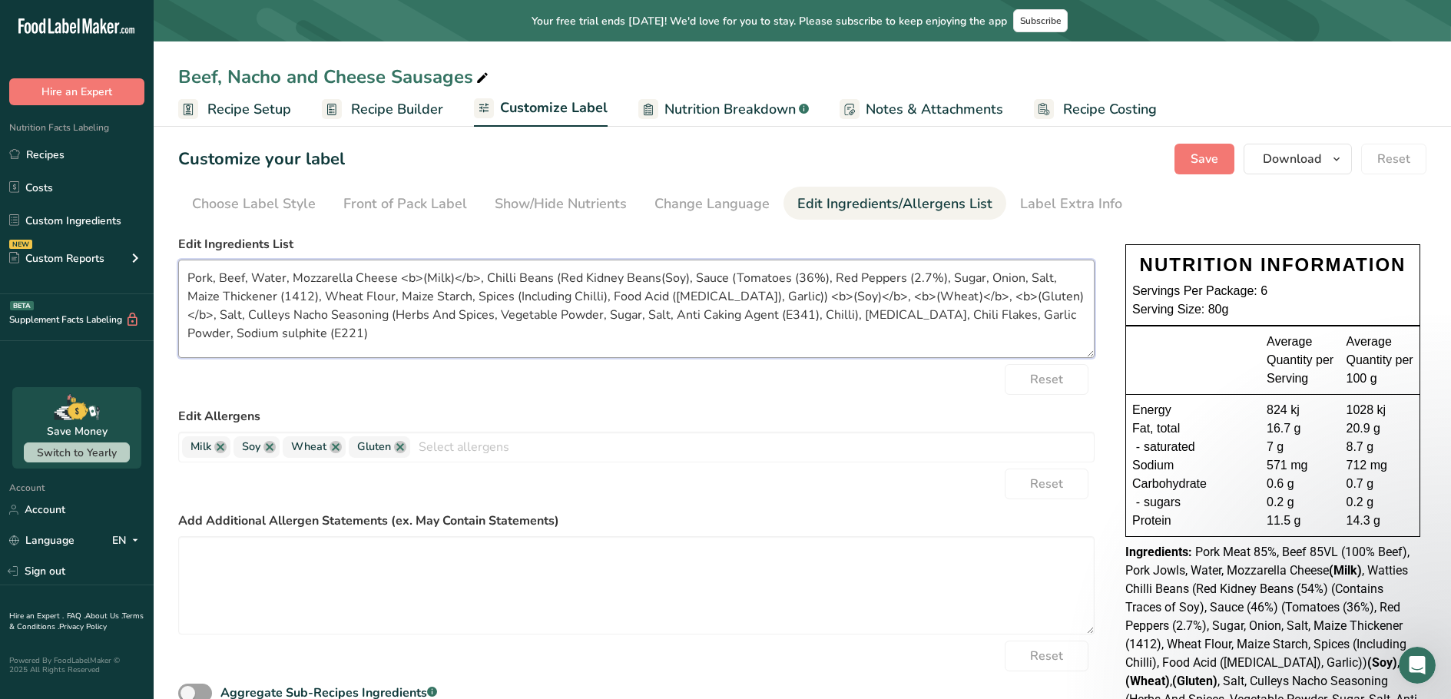
scroll to position [0, 0]
type textarea "Pork, Beef, Water, Mozzarella Cheese <b>(Milk)</b>, Chilli Beans (Red Kidney Be…"
click at [1194, 157] on span "Save" at bounding box center [1205, 161] width 28 height 18
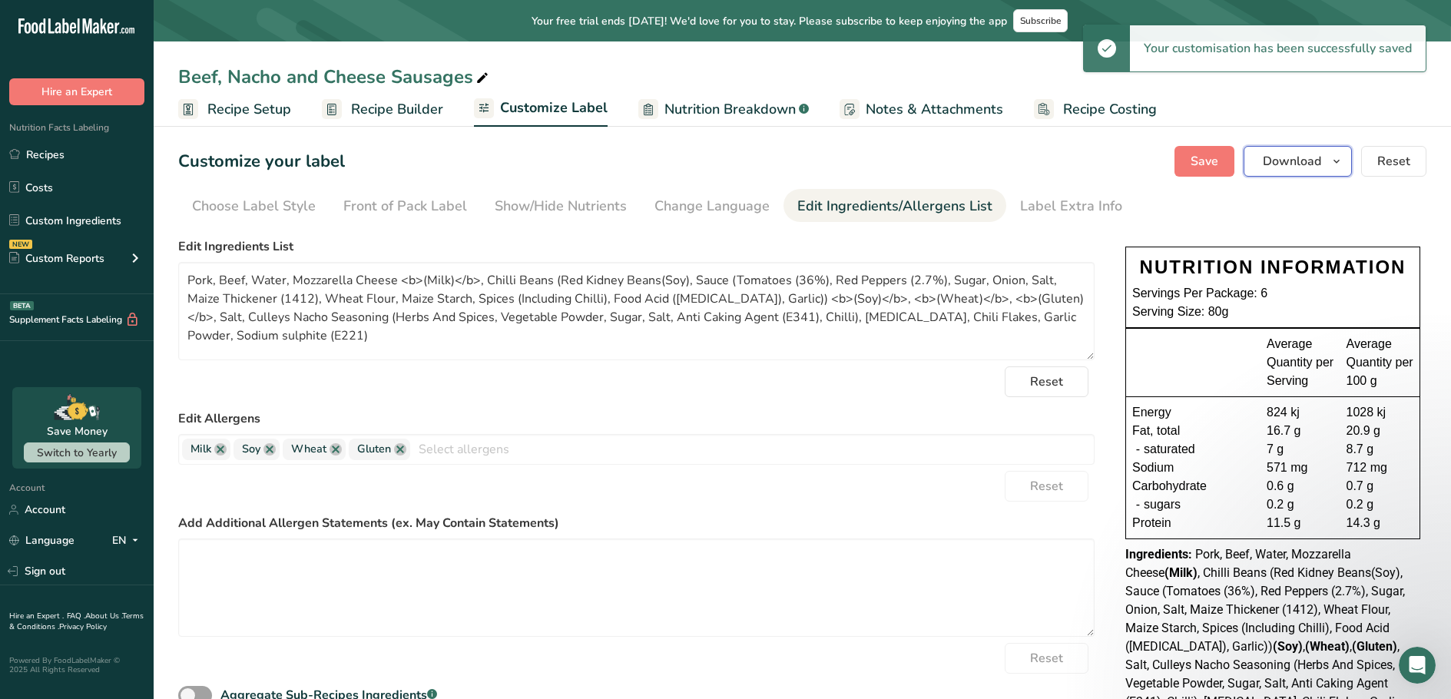
click at [1285, 164] on span "Download" at bounding box center [1292, 161] width 58 height 18
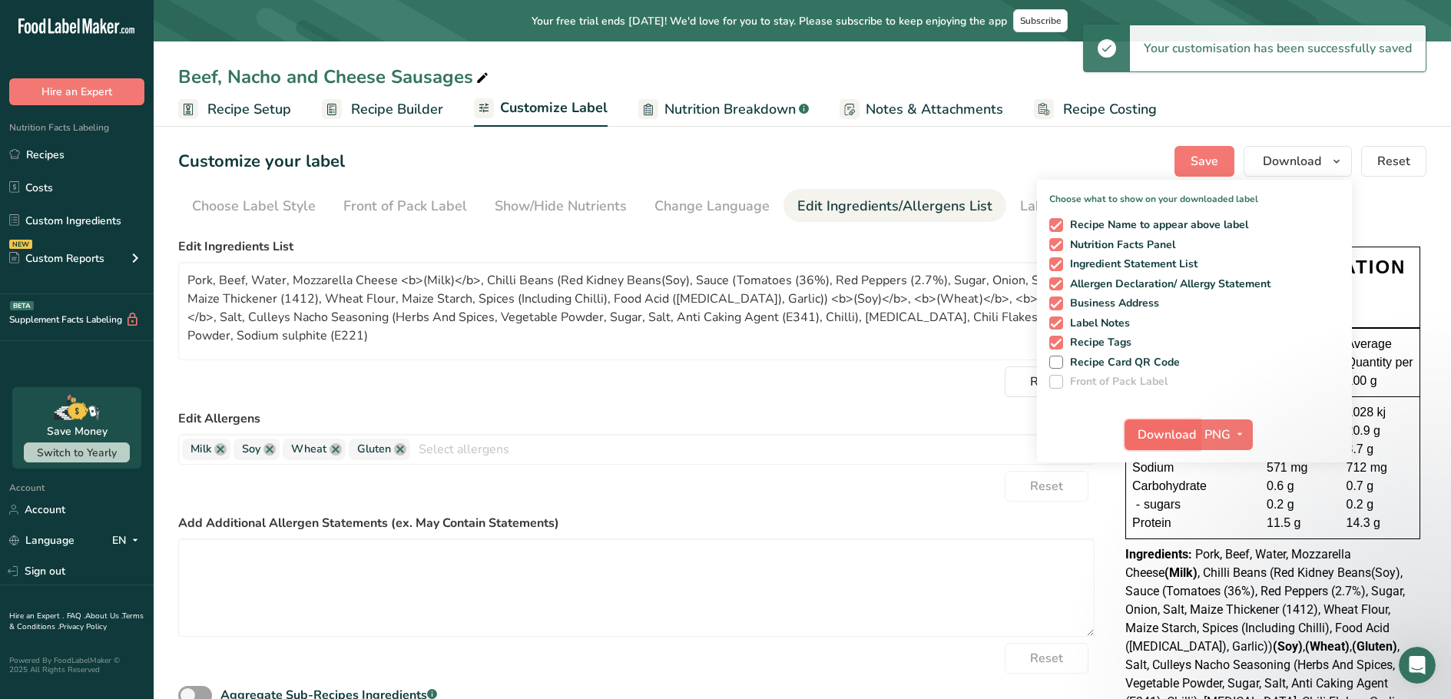
click at [1168, 428] on span "Download" at bounding box center [1167, 435] width 58 height 18
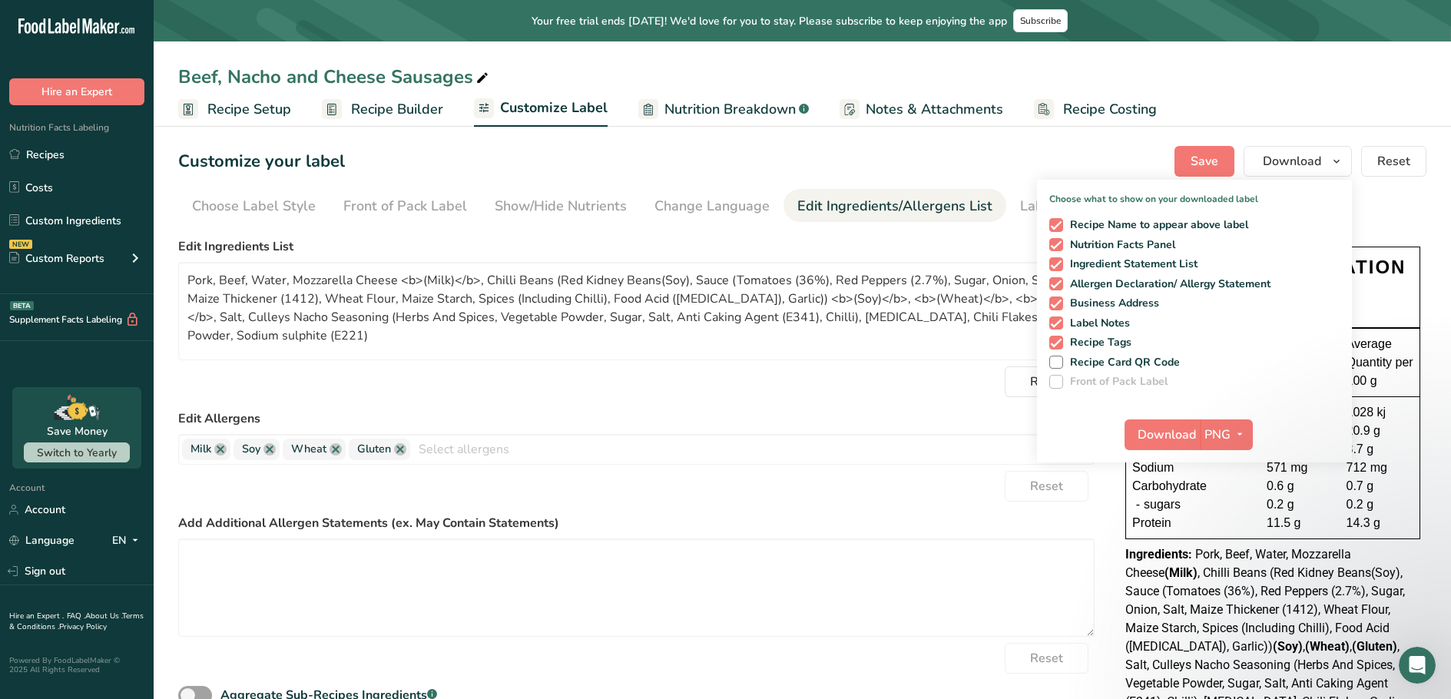
click at [908, 381] on div "Reset" at bounding box center [636, 381] width 917 height 31
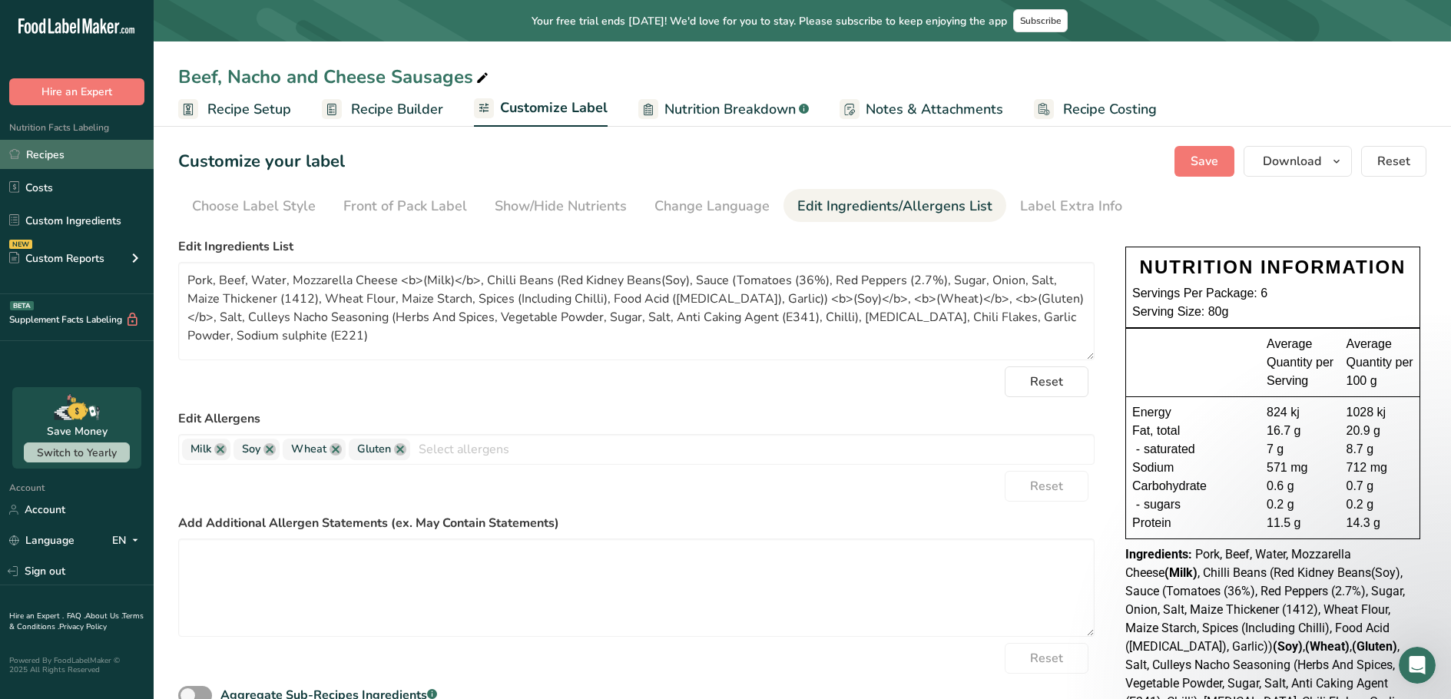
click at [39, 151] on link "Recipes" at bounding box center [77, 154] width 154 height 29
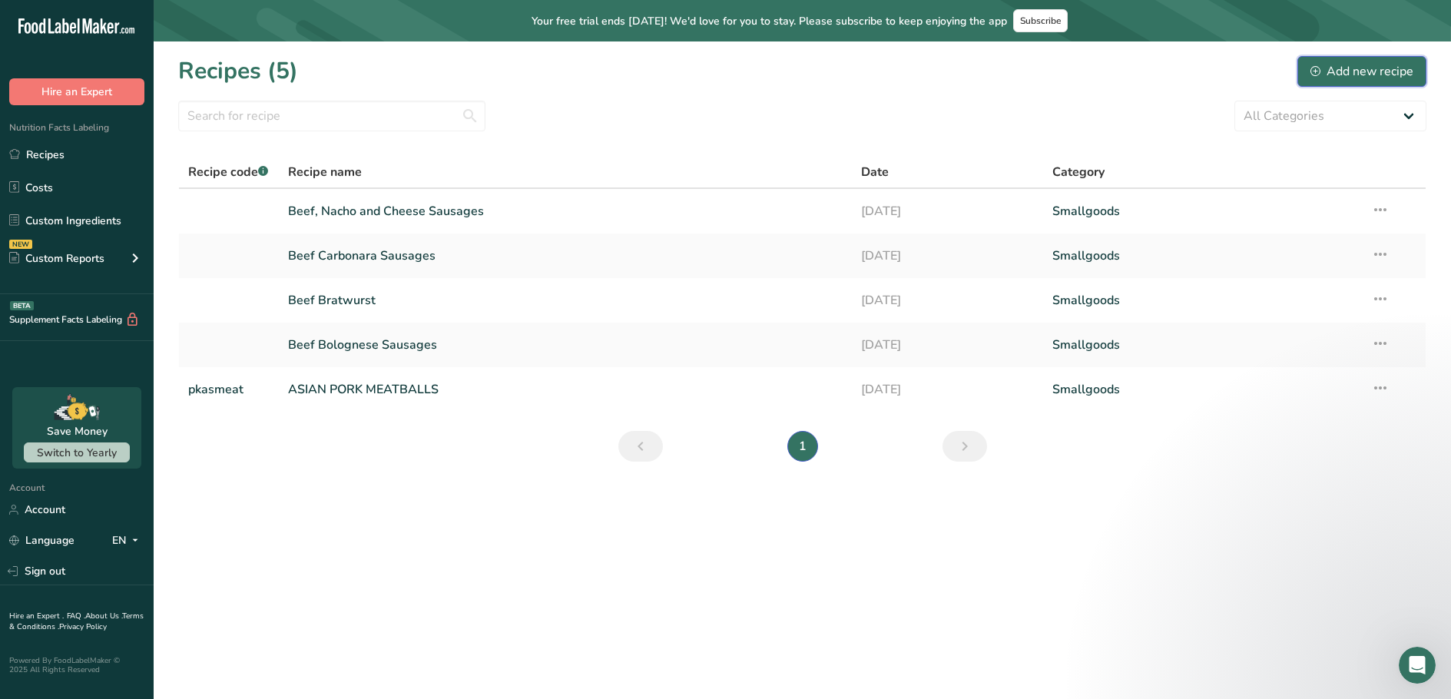
click at [1339, 68] on div "Add new recipe" at bounding box center [1362, 71] width 103 height 18
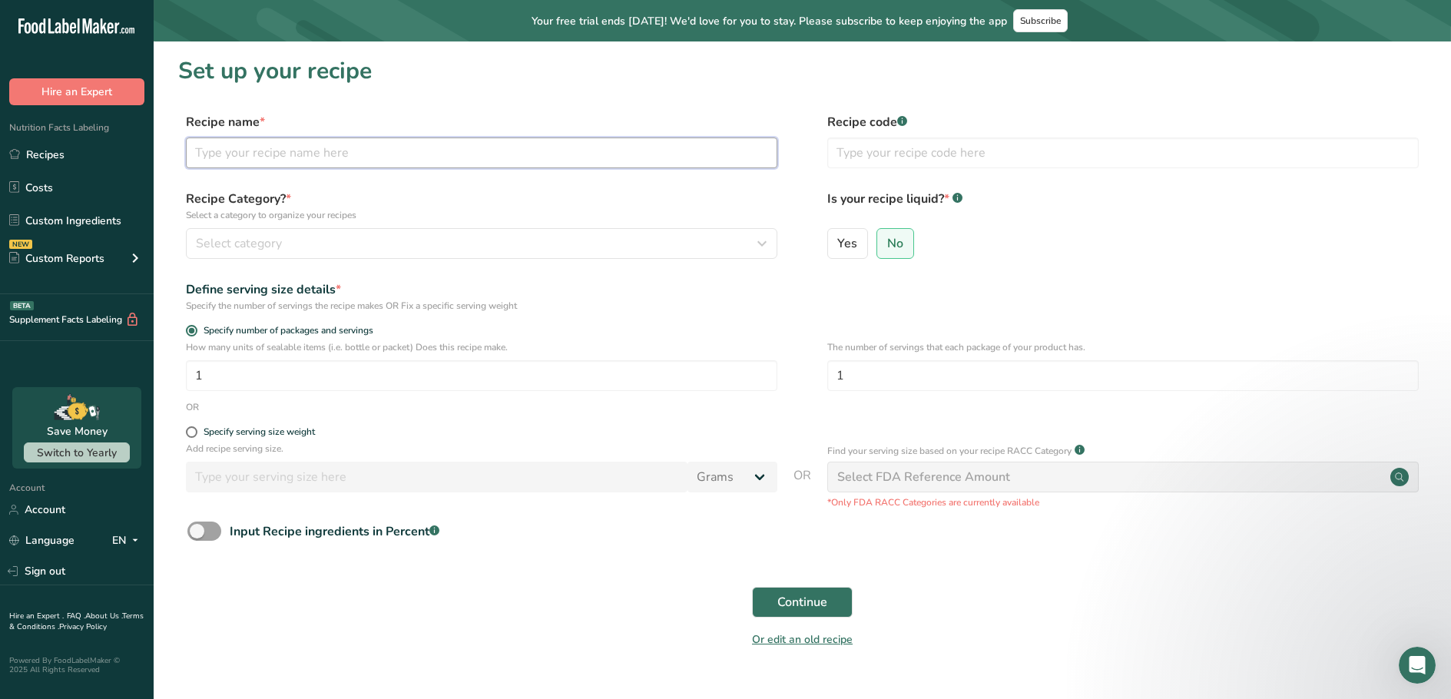
click at [437, 160] on input "text" at bounding box center [482, 153] width 592 height 31
type input "Black Pudding"
click at [407, 244] on div "Select category" at bounding box center [477, 243] width 562 height 18
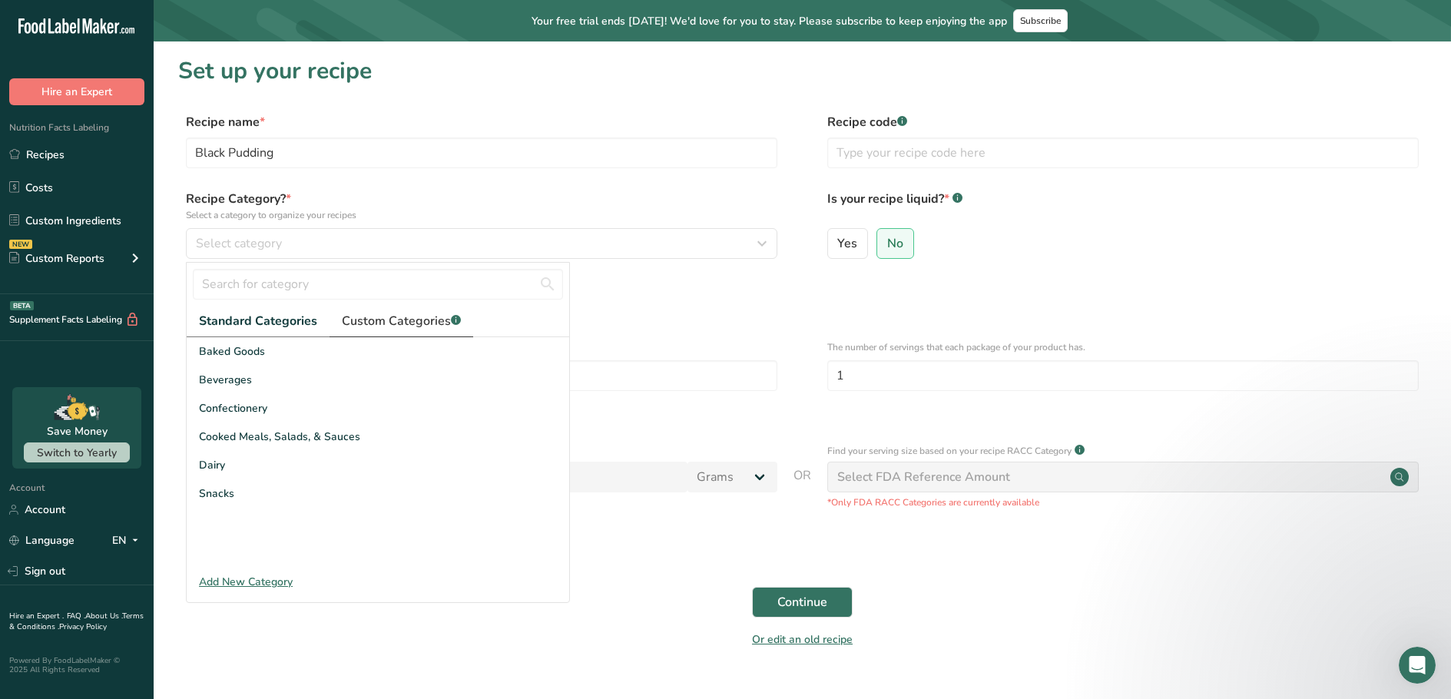
click at [386, 312] on span "Custom Categories .a-a{fill:#347362;}.b-a{fill:#fff;}" at bounding box center [401, 321] width 119 height 18
click at [258, 354] on div "Smallgoods" at bounding box center [378, 351] width 383 height 28
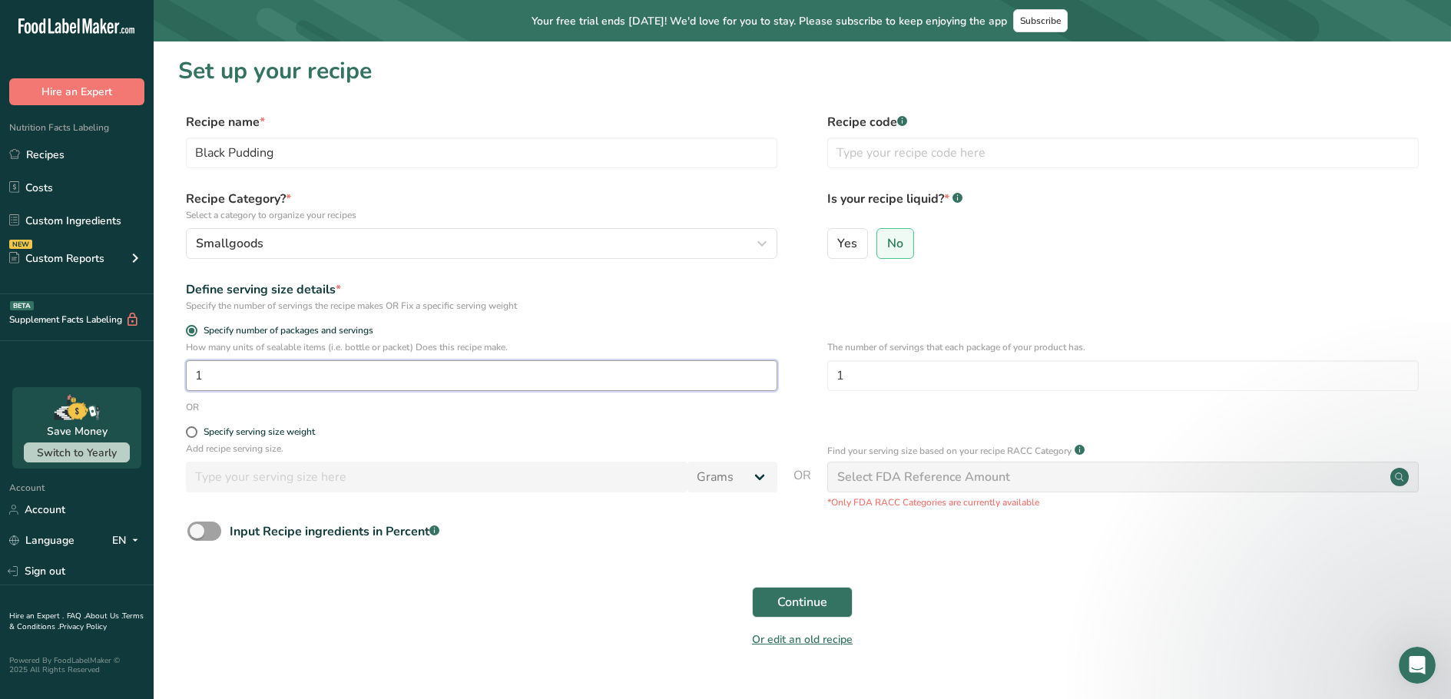
drag, startPoint x: 203, startPoint y: 376, endPoint x: 190, endPoint y: 379, distance: 13.4
click at [190, 379] on input "1" at bounding box center [482, 375] width 592 height 31
type input "35.8"
click at [792, 602] on span "Continue" at bounding box center [802, 602] width 50 height 18
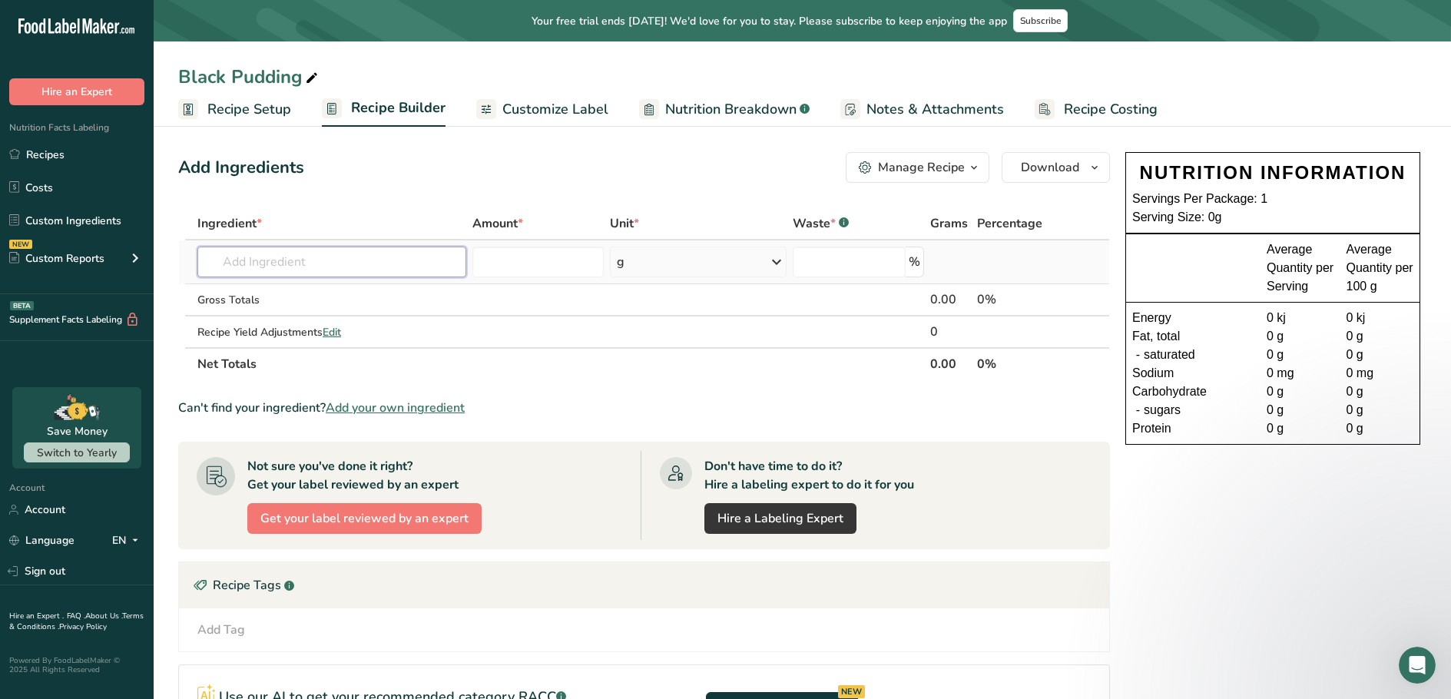
click at [368, 258] on input "text" at bounding box center [331, 262] width 269 height 31
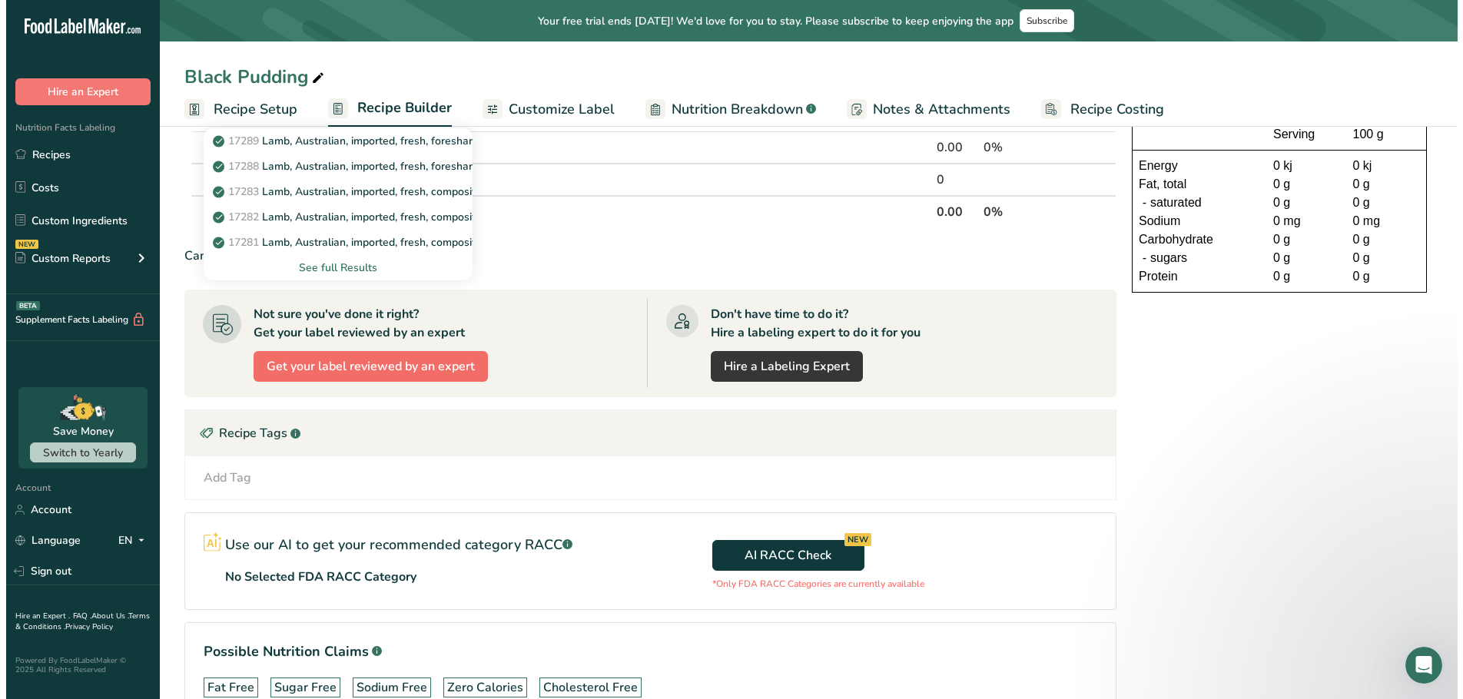
scroll to position [154, 0]
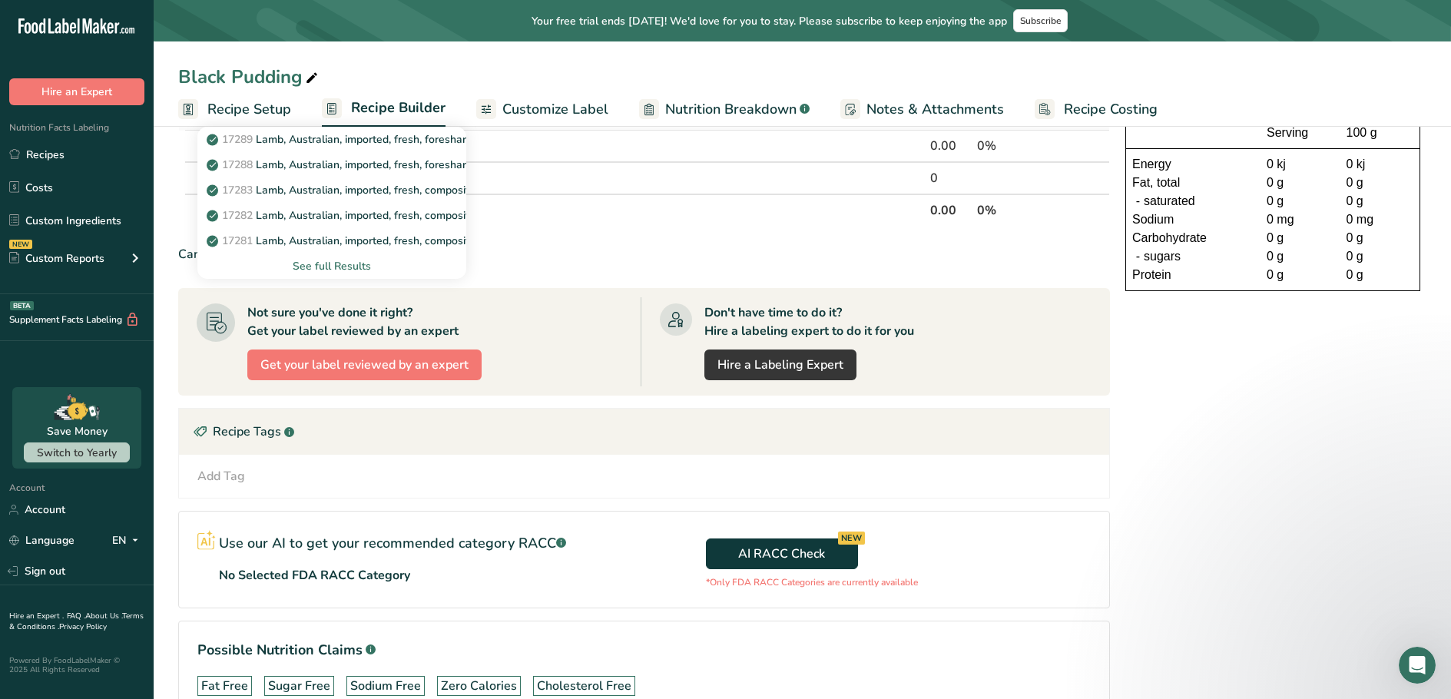
type input "lamb"
click at [320, 262] on div "See full Results" at bounding box center [332, 266] width 244 height 16
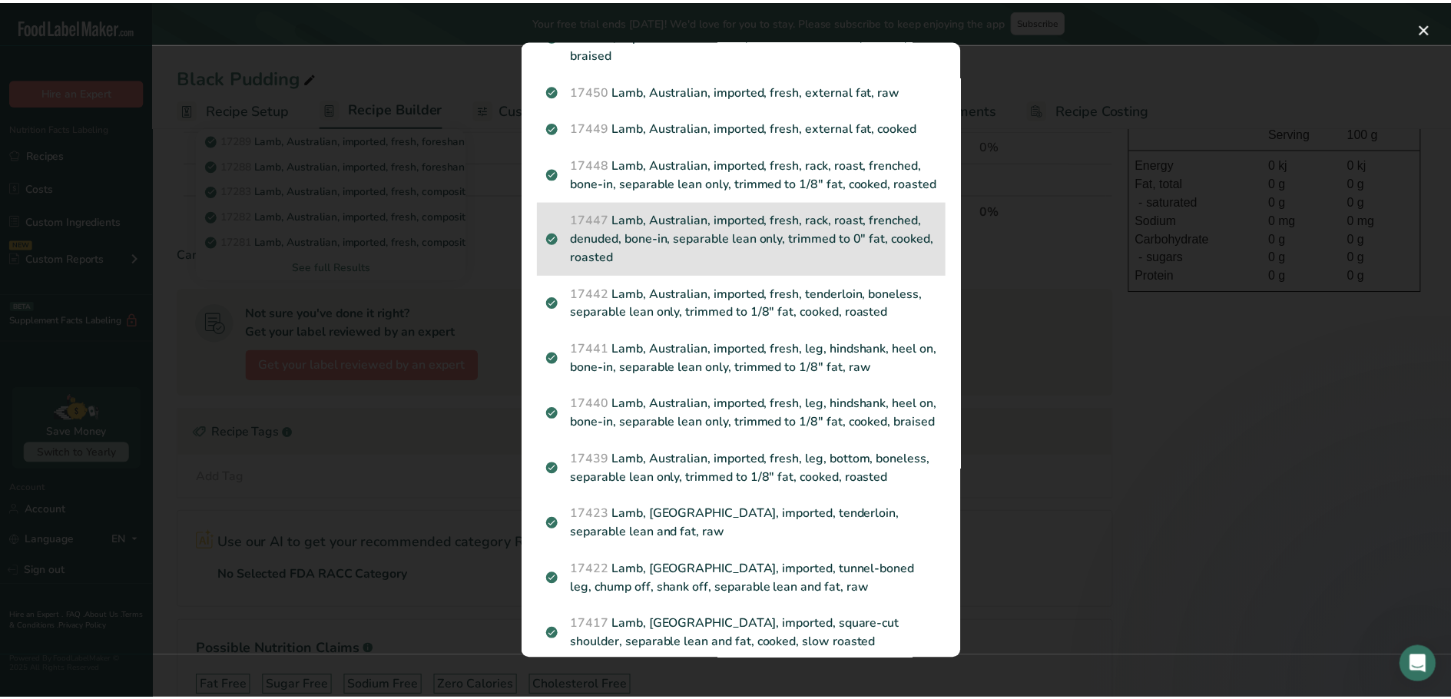
scroll to position [1613, 0]
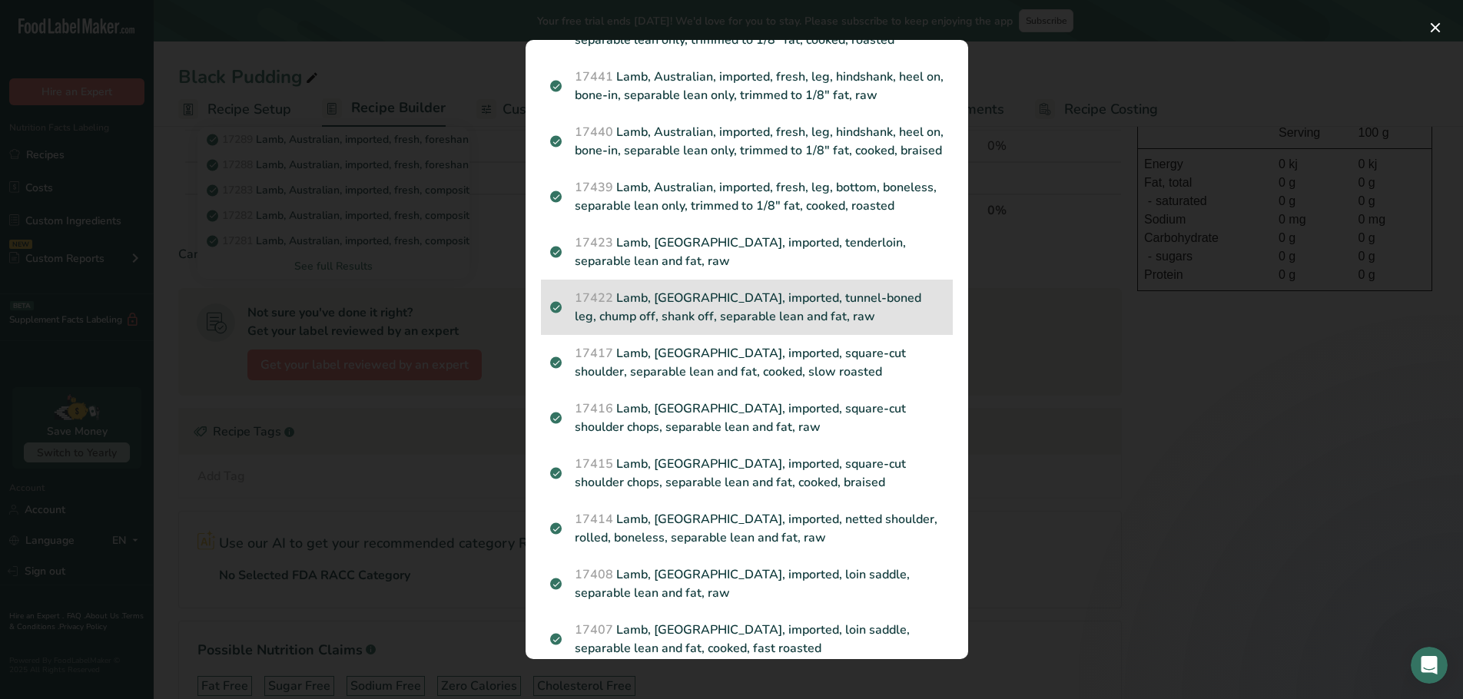
click at [772, 326] on p "17422 Lamb, New Zealand, imported, tunnel-boned leg, chump off, shank off, sepa…" at bounding box center [746, 307] width 393 height 37
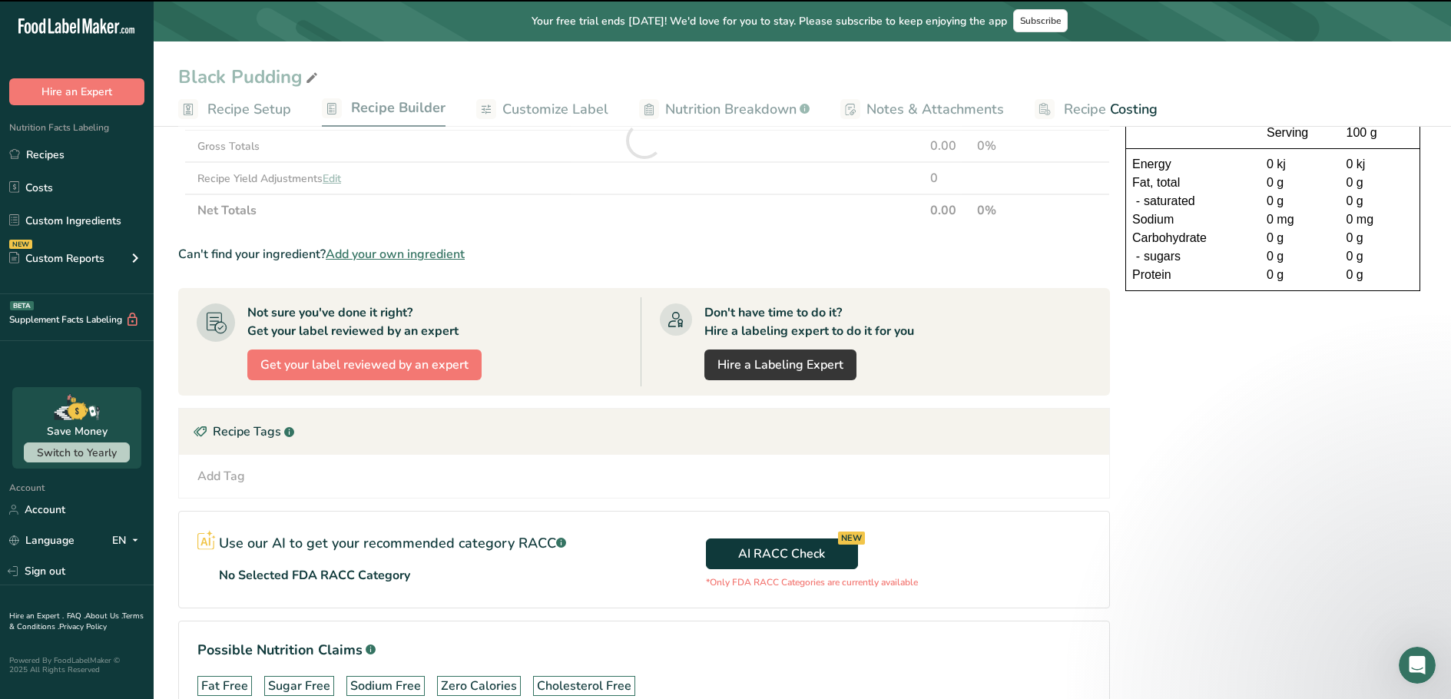
type input "0"
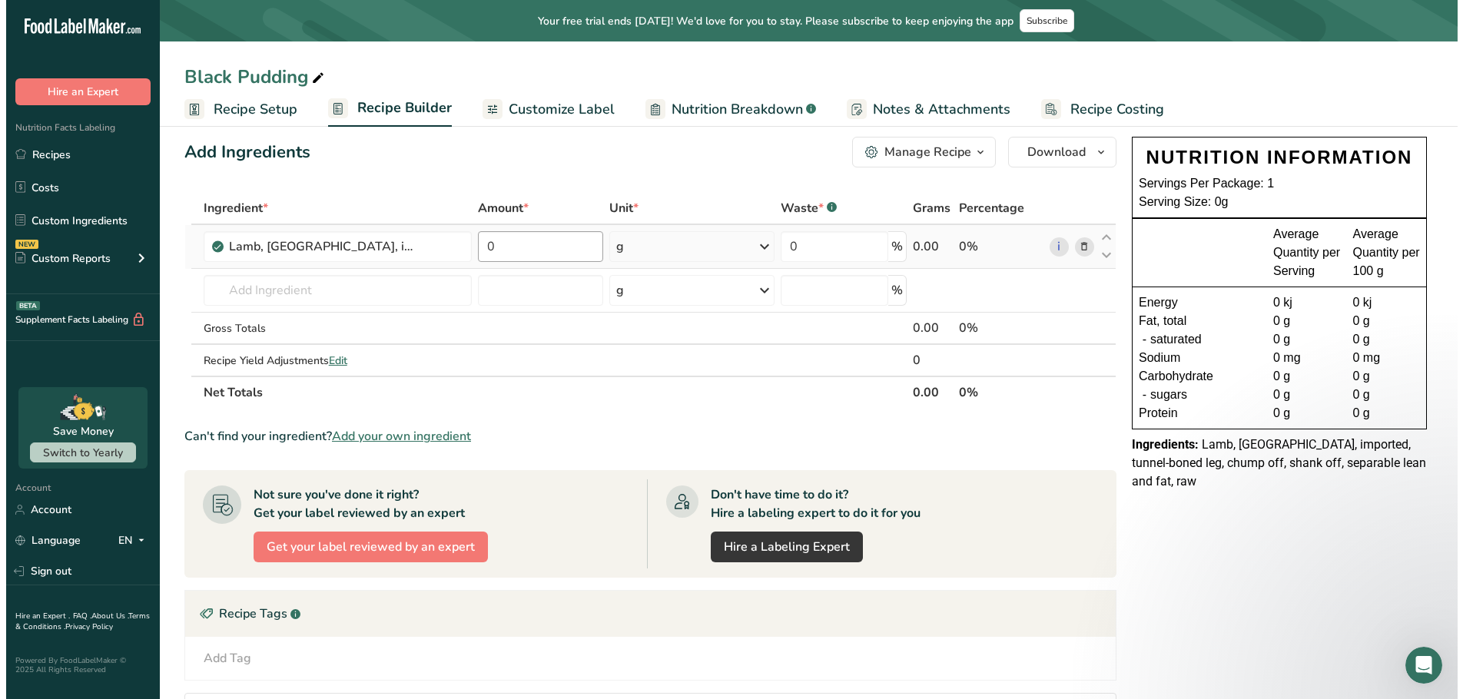
scroll to position [0, 0]
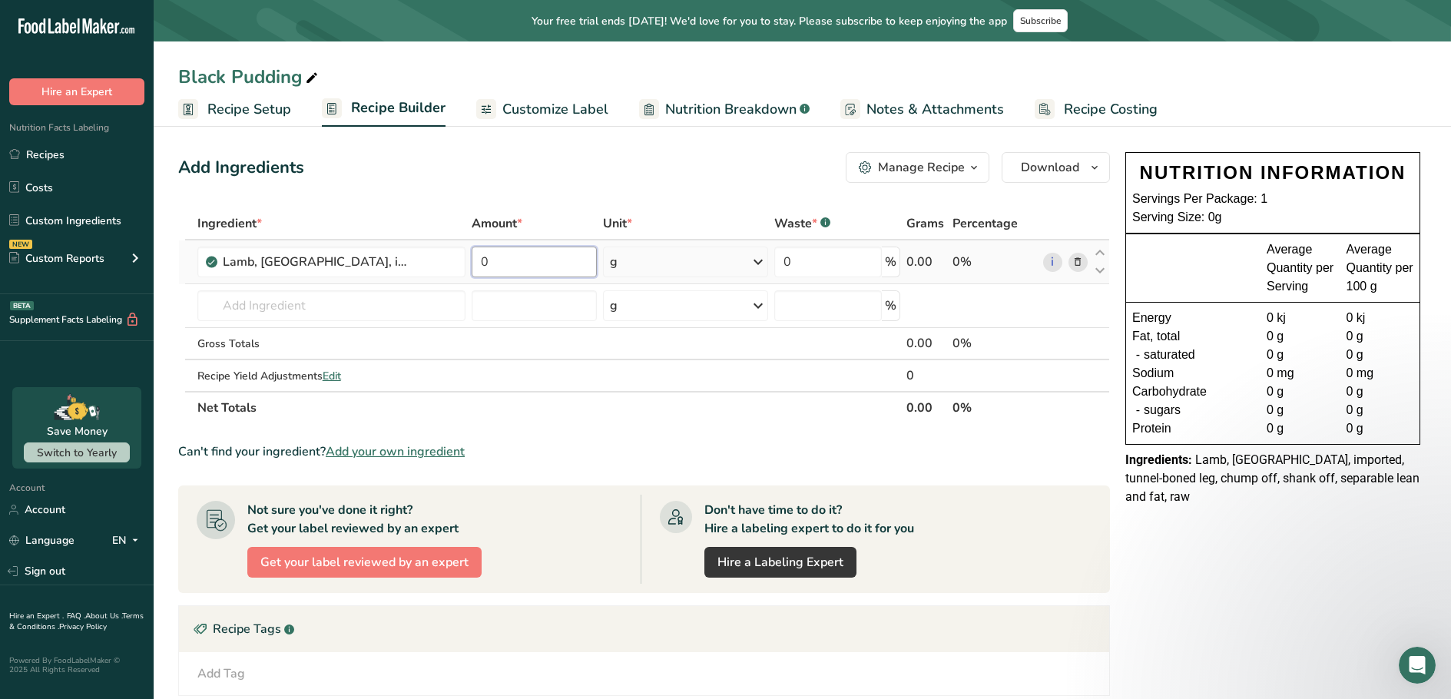
drag, startPoint x: 526, startPoint y: 267, endPoint x: 471, endPoint y: 260, distance: 55.7
click at [472, 260] on input "0" at bounding box center [534, 262] width 125 height 31
type input "7"
click at [751, 261] on div "Ingredient * Amount * Unit * Waste * .a-a{fill:#347362;}.b-a{fill:#fff;} Grams …" at bounding box center [644, 315] width 932 height 217
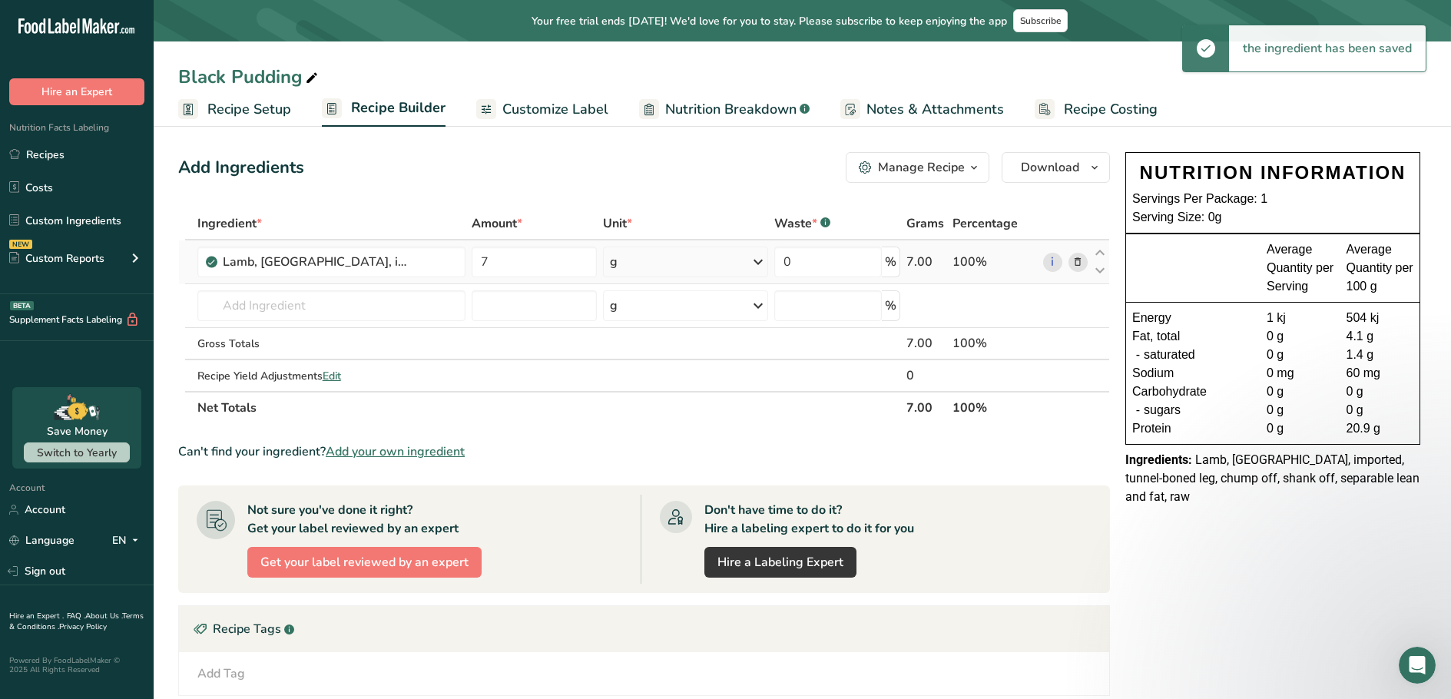
click at [751, 251] on icon at bounding box center [758, 262] width 18 height 28
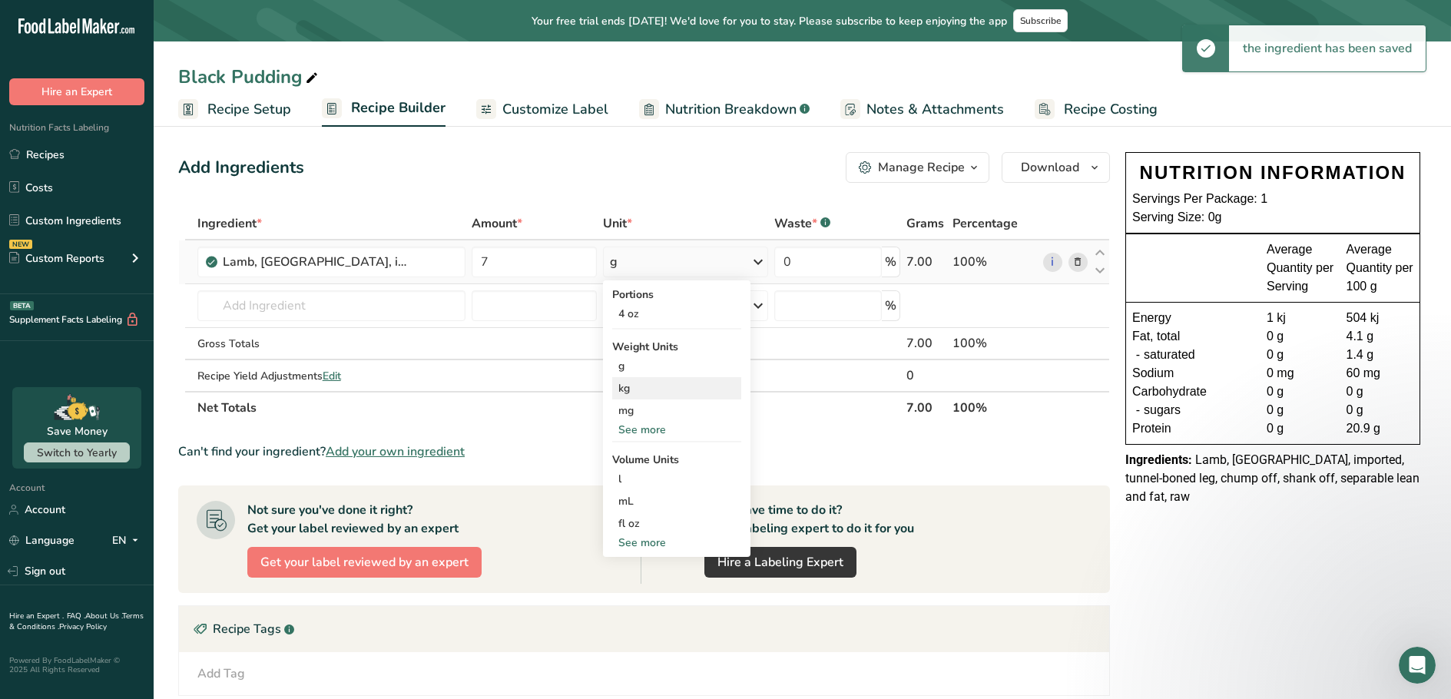
click at [627, 381] on div "kg" at bounding box center [676, 388] width 129 height 22
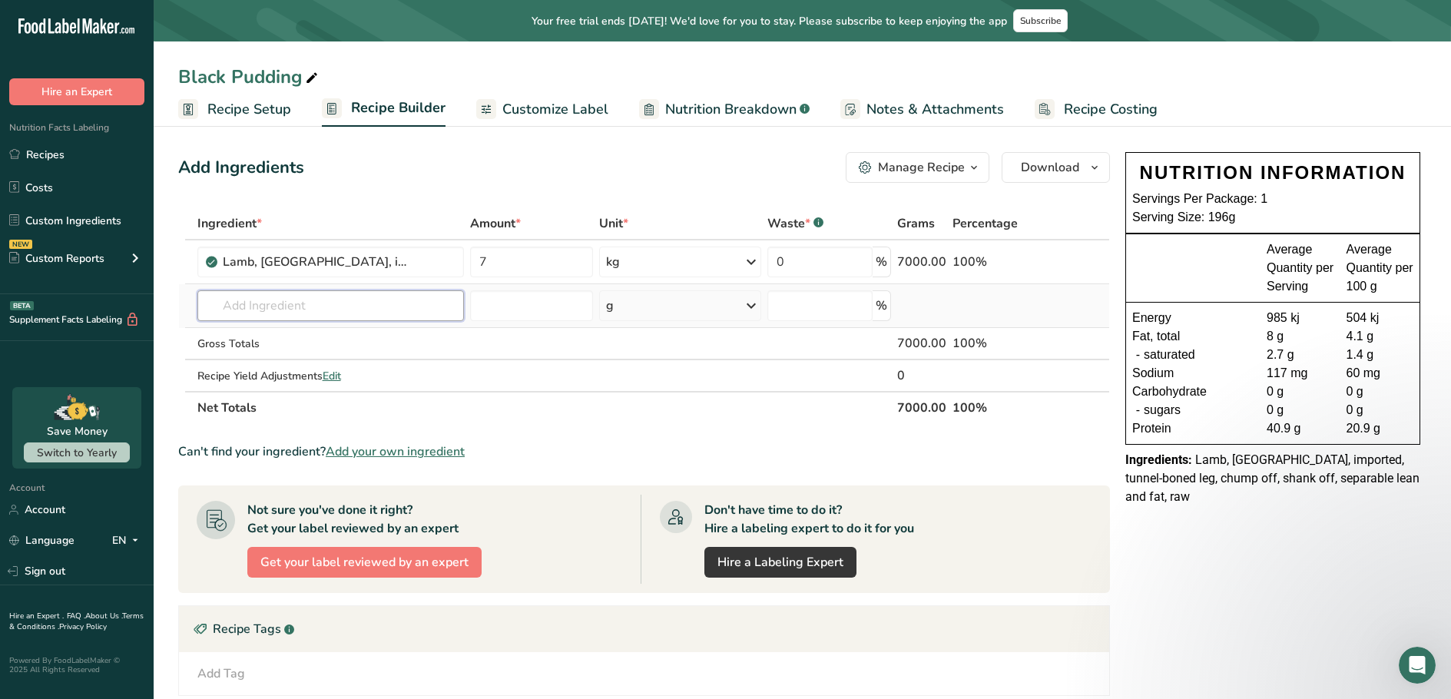
click at [360, 312] on input "text" at bounding box center [330, 305] width 267 height 31
type input "o"
type input "pork 85"
click at [303, 328] on link "Pork Meat 85%" at bounding box center [330, 336] width 267 height 25
type input "Pork Meat 85%"
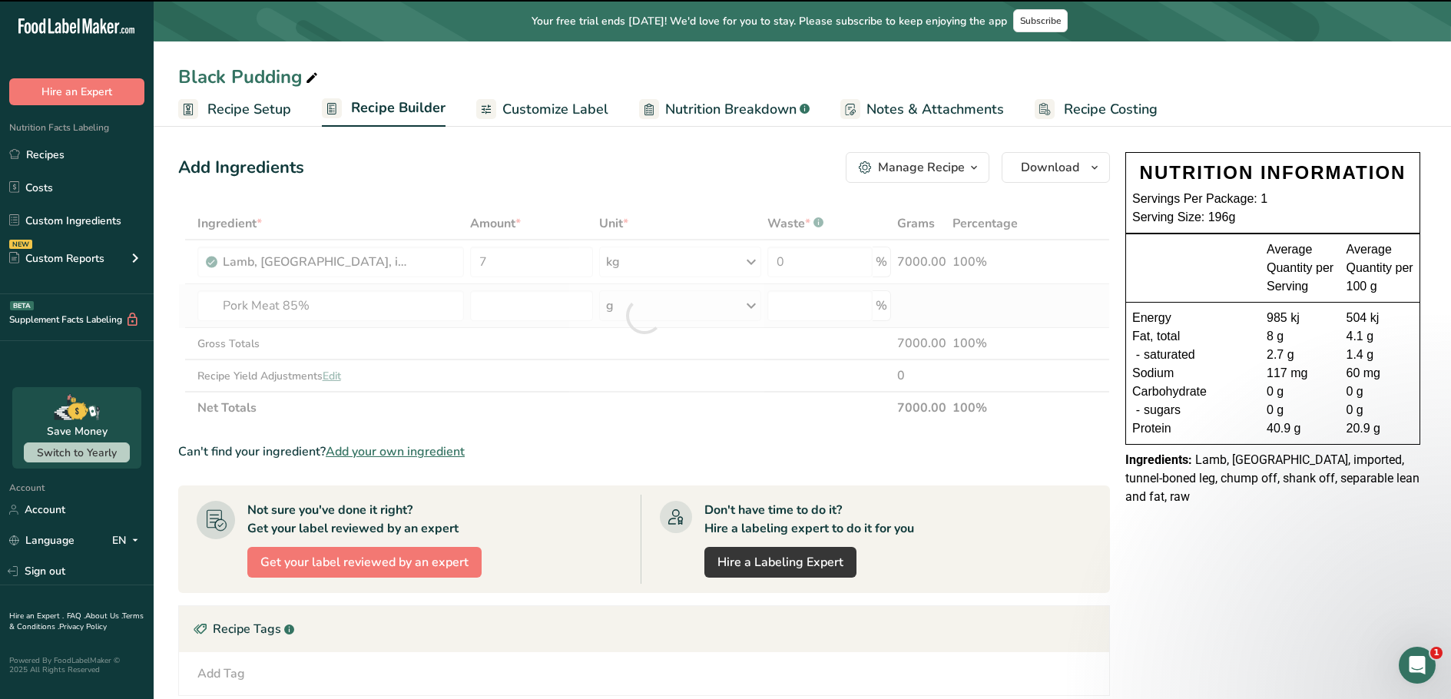
type input "0"
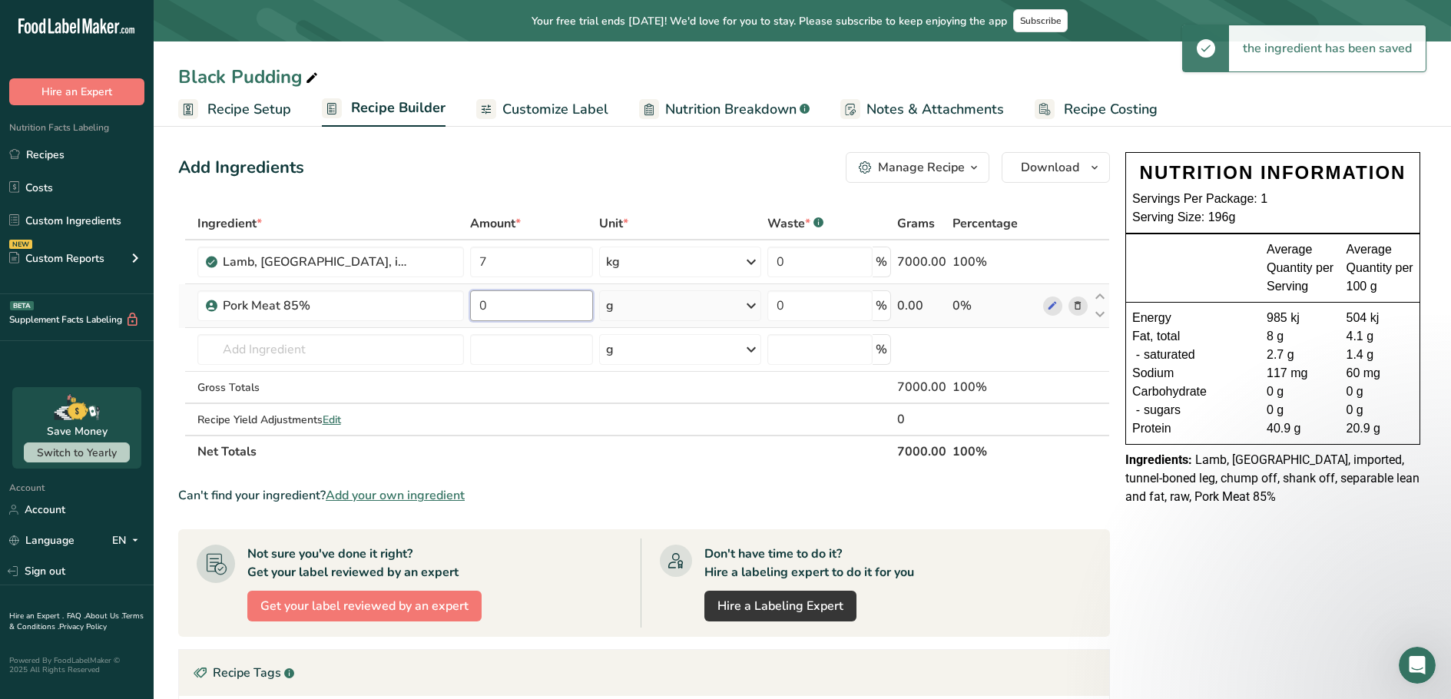
click at [473, 304] on input "0" at bounding box center [531, 305] width 123 height 31
type input "4"
click at [760, 304] on div "Ingredient * Amount * Unit * Waste * .a-a{fill:#347362;}.b-a{fill:#fff;} Grams …" at bounding box center [644, 337] width 932 height 260
click at [753, 304] on icon at bounding box center [751, 306] width 18 height 28
click at [652, 383] on div "kg" at bounding box center [672, 386] width 129 height 22
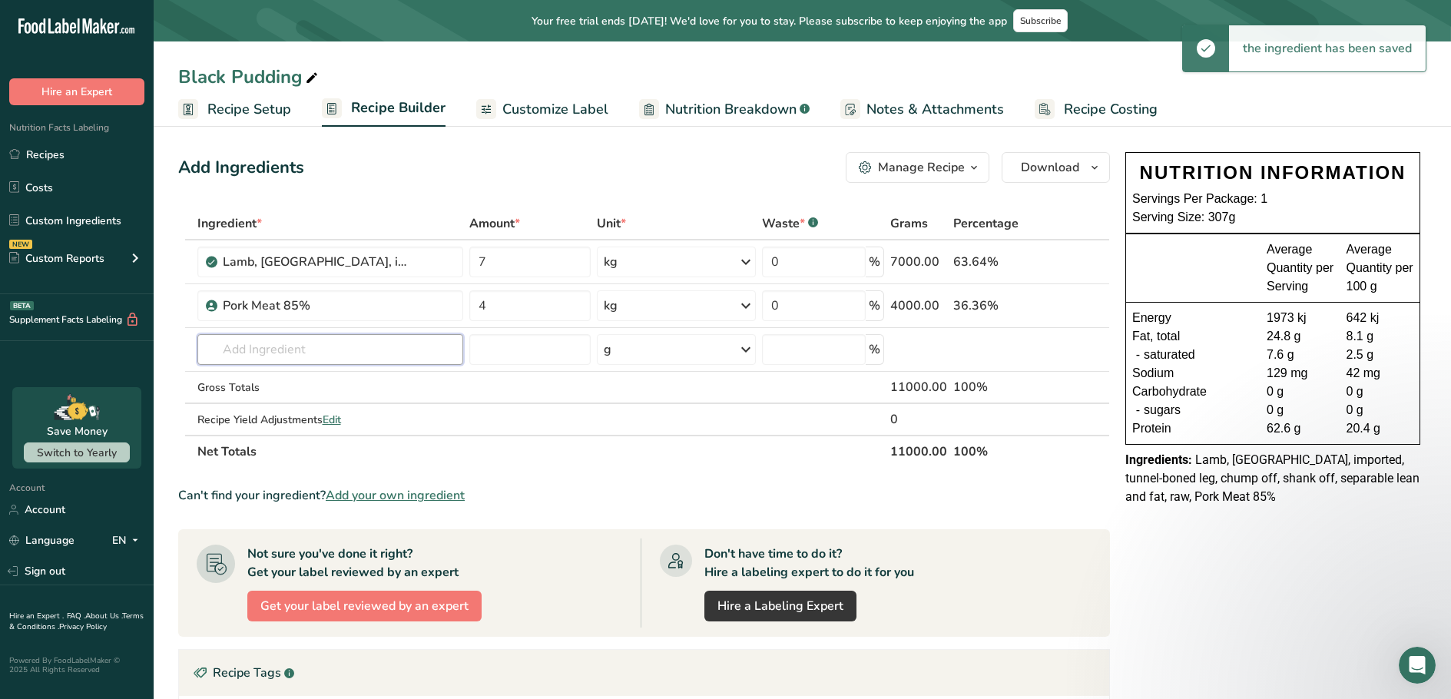
click at [327, 341] on input "text" at bounding box center [330, 349] width 266 height 31
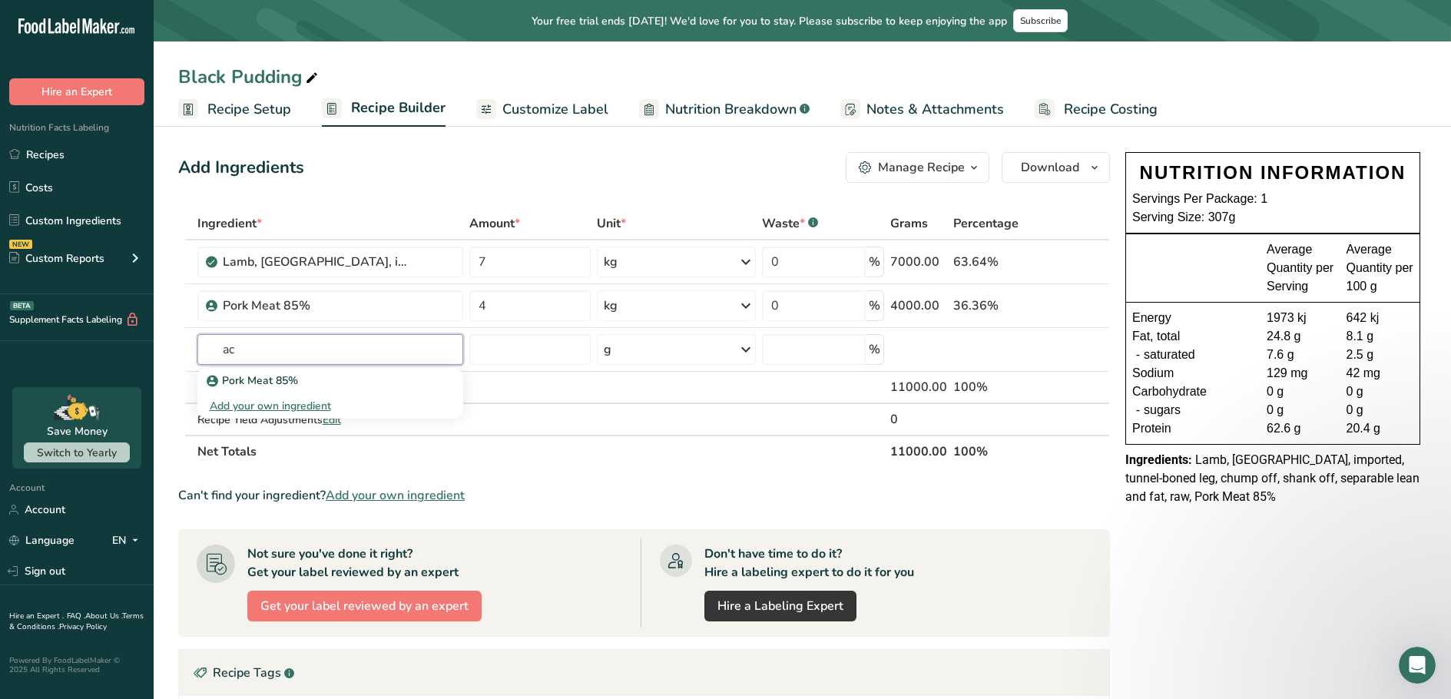
type input "a"
type input "b"
type input "euro st"
click at [340, 379] on p "U15441684 EURO STREAKY BACON 2025" at bounding box center [320, 381] width 221 height 16
type input "EURO STREAKY BACON 2025"
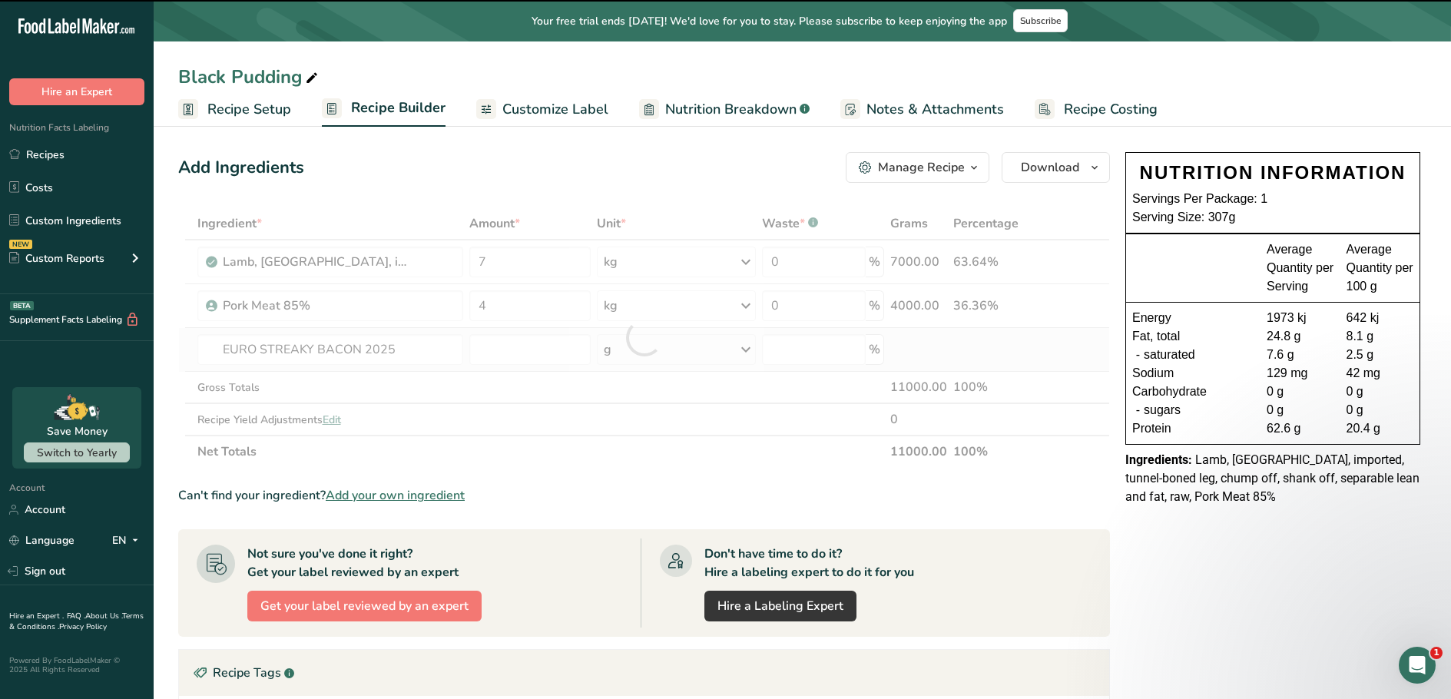
type input "0"
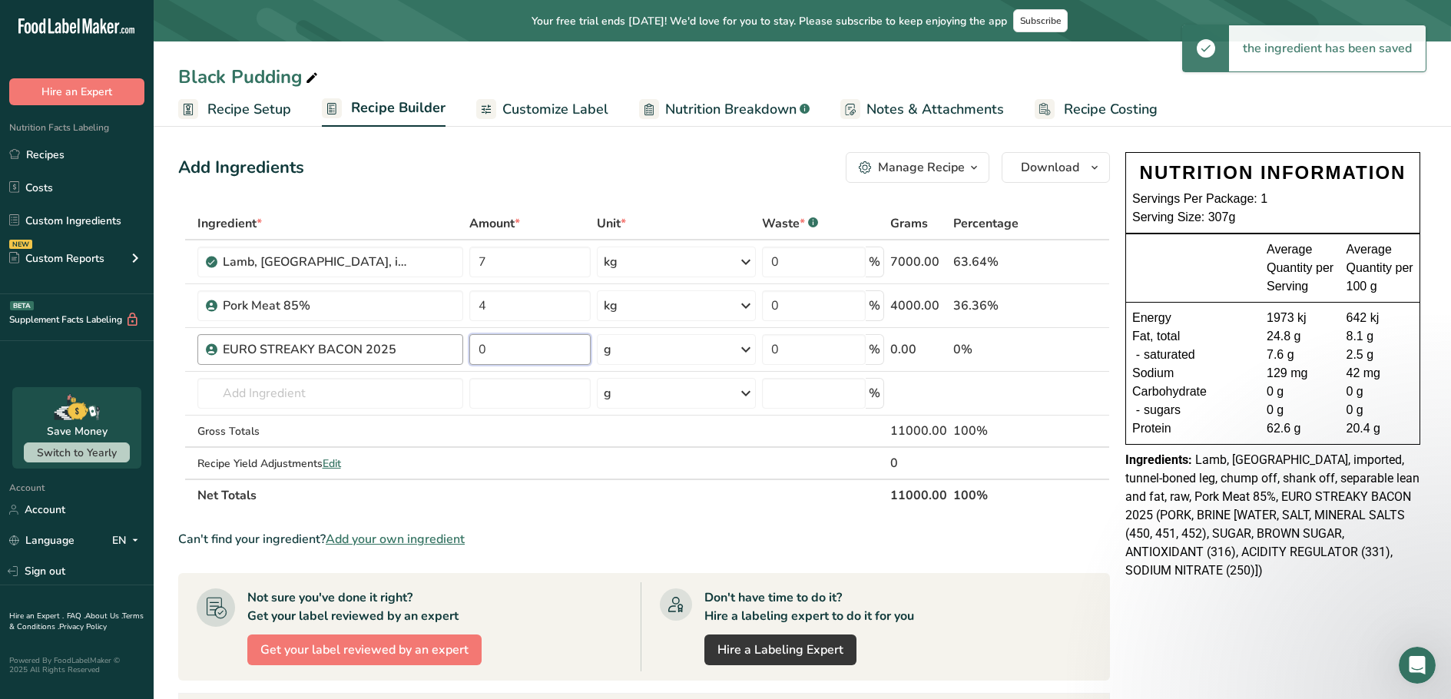
drag, startPoint x: 492, startPoint y: 347, endPoint x: 453, endPoint y: 341, distance: 39.7
click at [453, 341] on tr "EURO STREAKY BACON 2025 0 g Weight Units g kg mg See more Volume Units l Volume…" at bounding box center [644, 350] width 930 height 44
type input "4"
click at [418, 396] on div "Ingredient * Amount * Unit * Waste * .a-a{fill:#347362;}.b-a{fill:#fff;} Grams …" at bounding box center [644, 359] width 932 height 304
type input "blood"
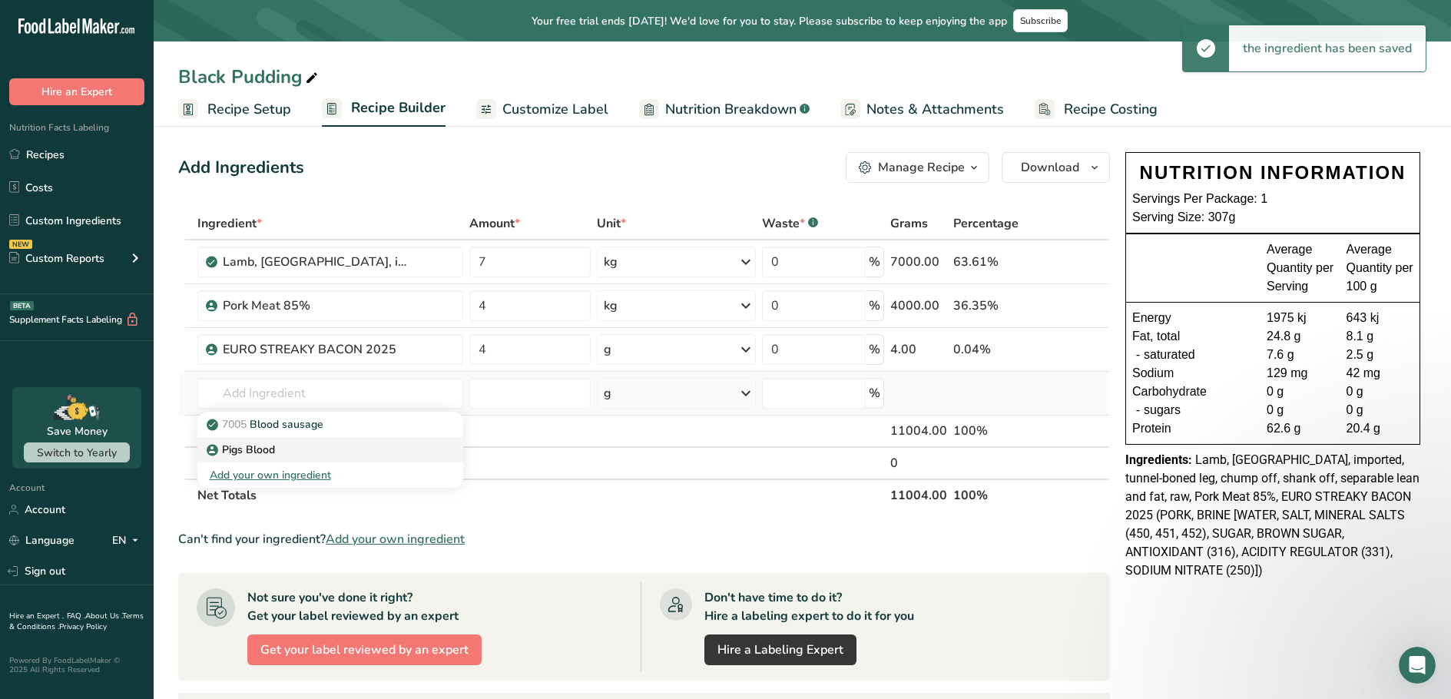
click at [303, 446] on div "Pigs Blood" at bounding box center [318, 450] width 217 height 16
type input "Pigs Blood"
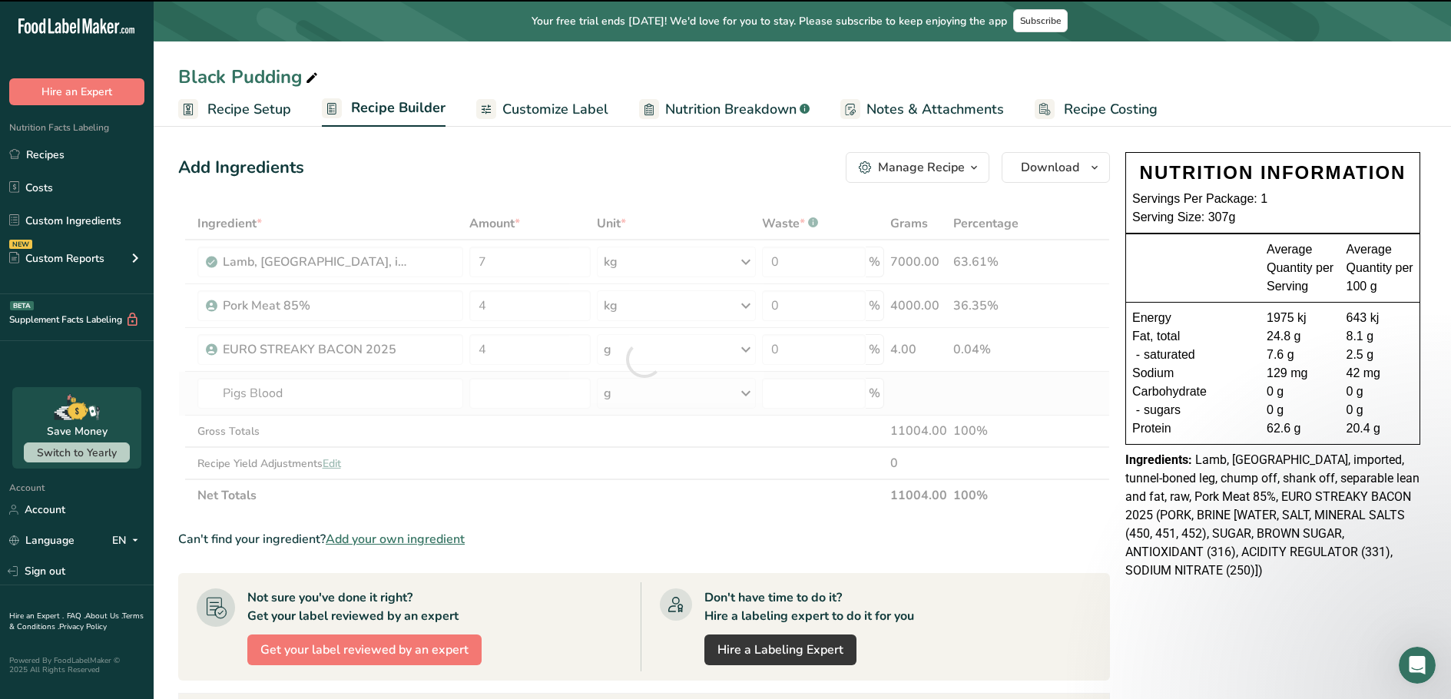
type input "0"
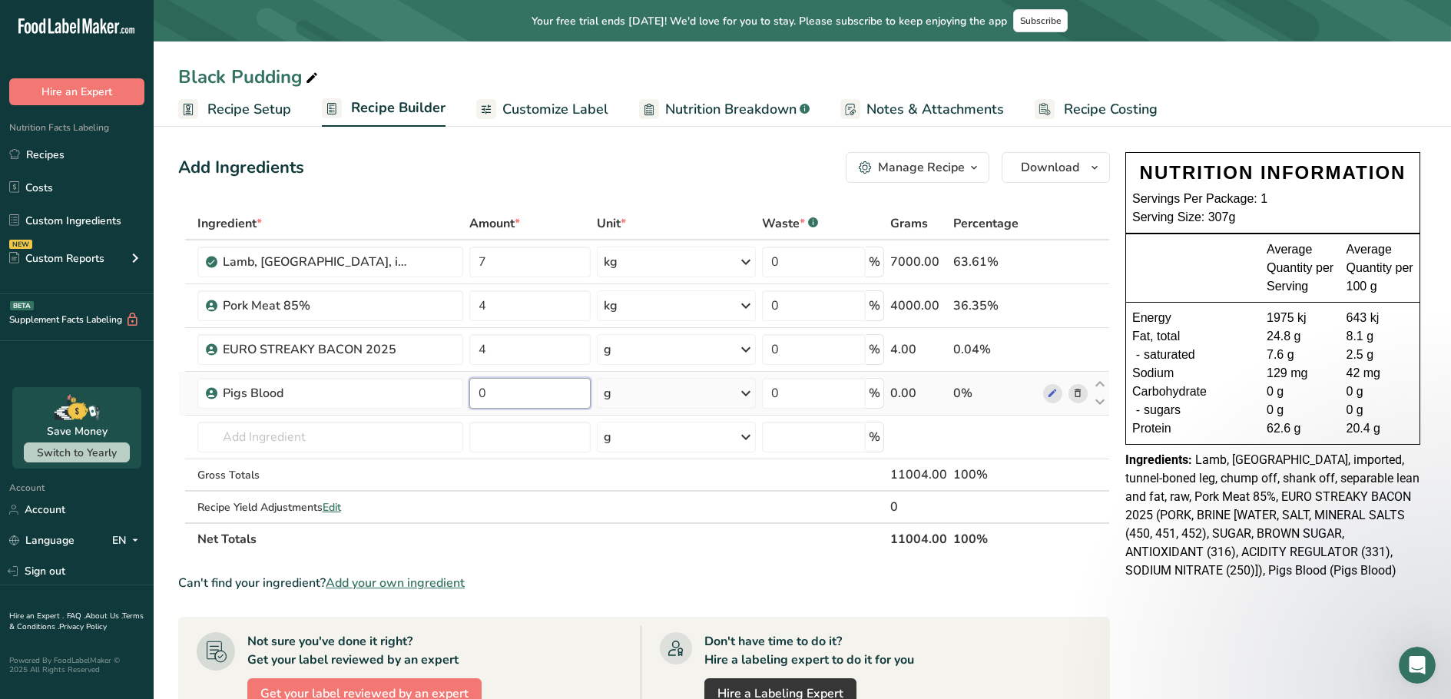
drag, startPoint x: 490, startPoint y: 405, endPoint x: 474, endPoint y: 398, distance: 17.6
click at [474, 398] on input "0" at bounding box center [529, 393] width 121 height 31
type input "10"
click at [738, 390] on div "Ingredient * Amount * Unit * Waste * .a-a{fill:#347362;}.b-a{fill:#fff;} Grams …" at bounding box center [644, 381] width 932 height 348
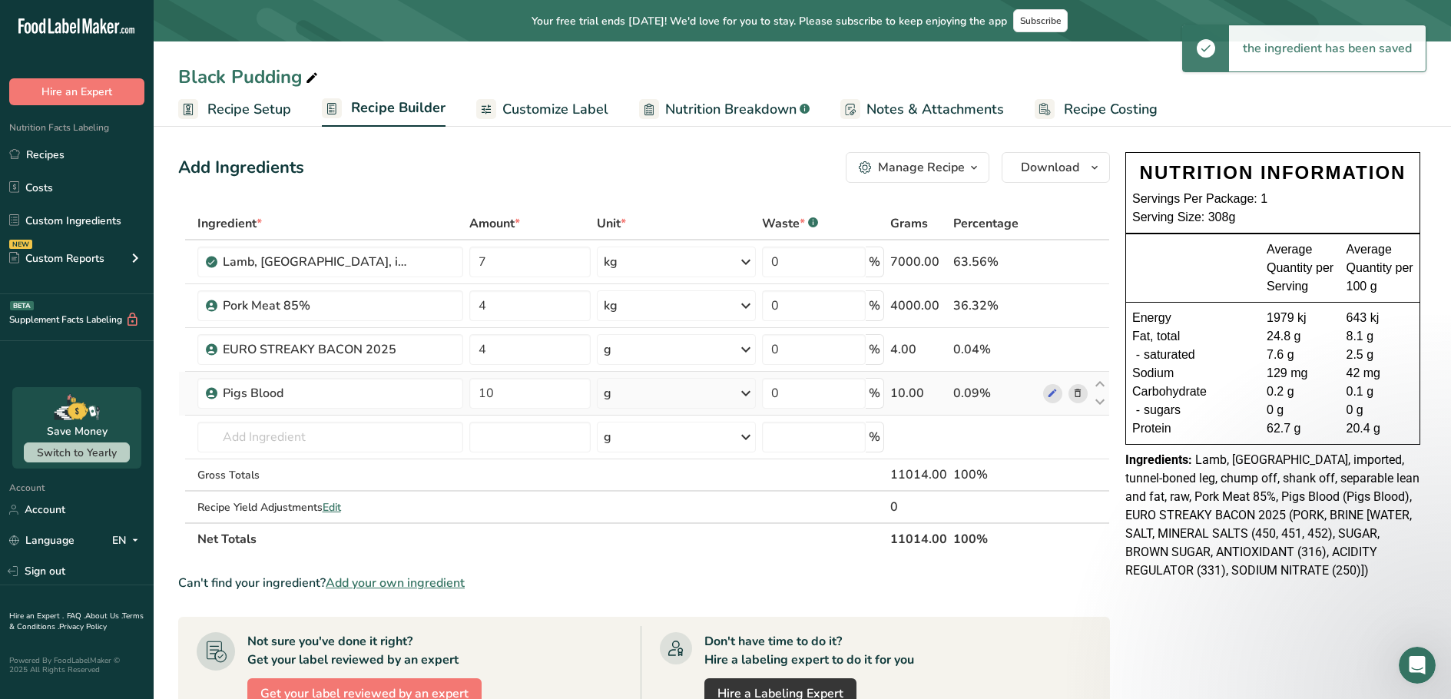
click at [746, 393] on icon at bounding box center [746, 394] width 18 height 28
click at [627, 481] on div "kg" at bounding box center [670, 473] width 129 height 22
click at [278, 434] on input "text" at bounding box center [330, 437] width 266 height 31
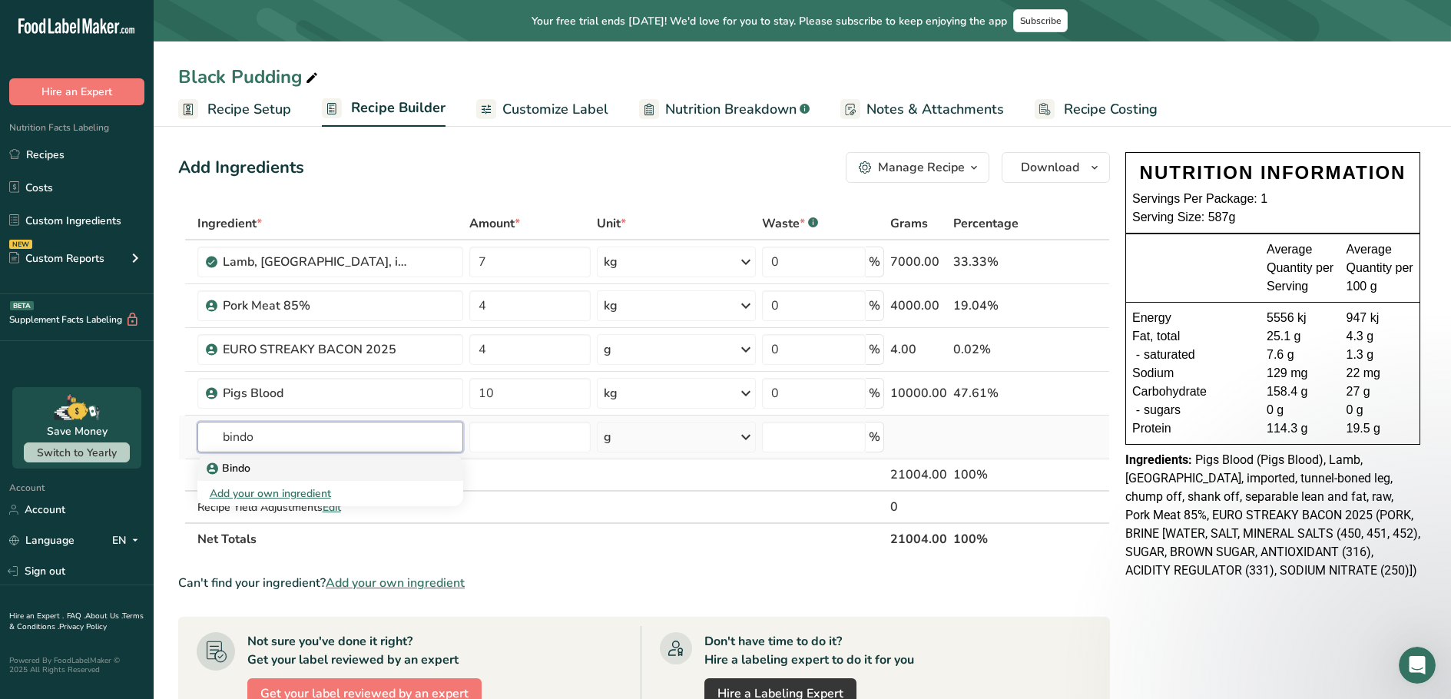
type input "bindo"
click at [278, 472] on div "Bindo" at bounding box center [318, 468] width 217 height 16
type input "Bindo"
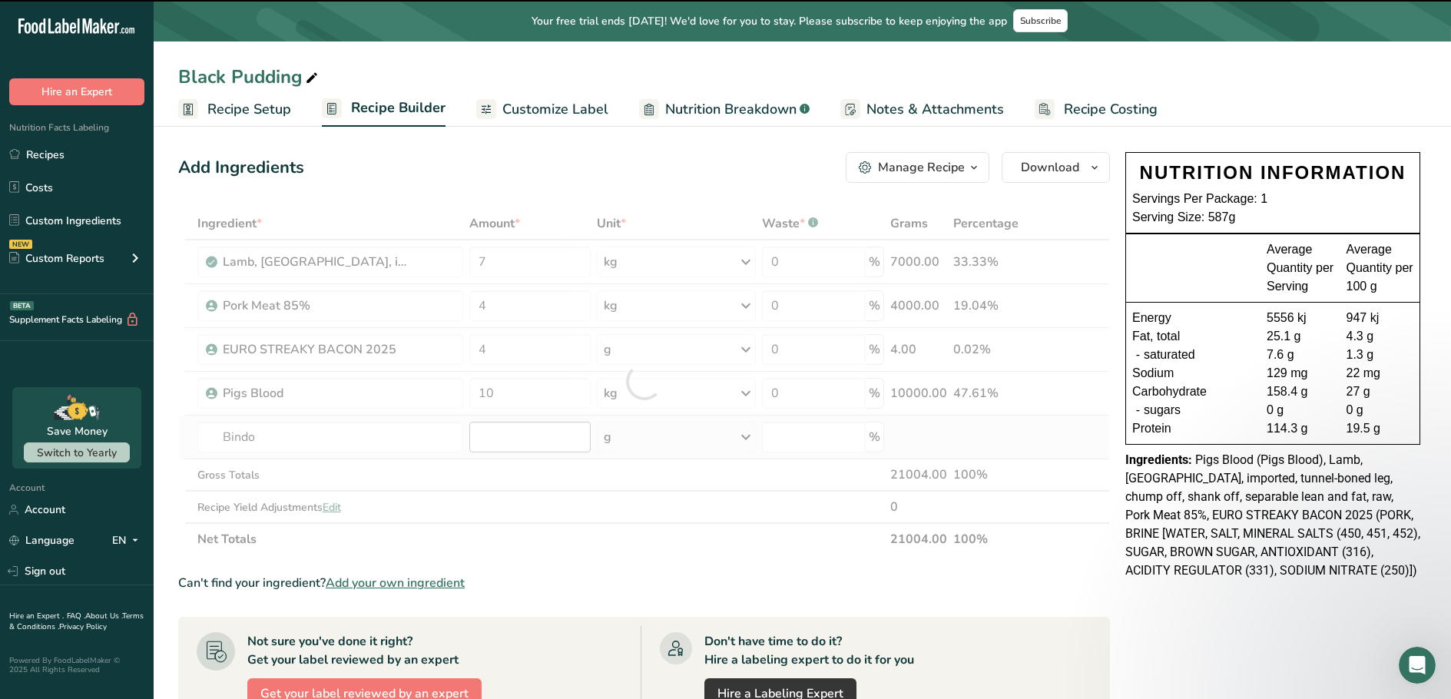
type input "0"
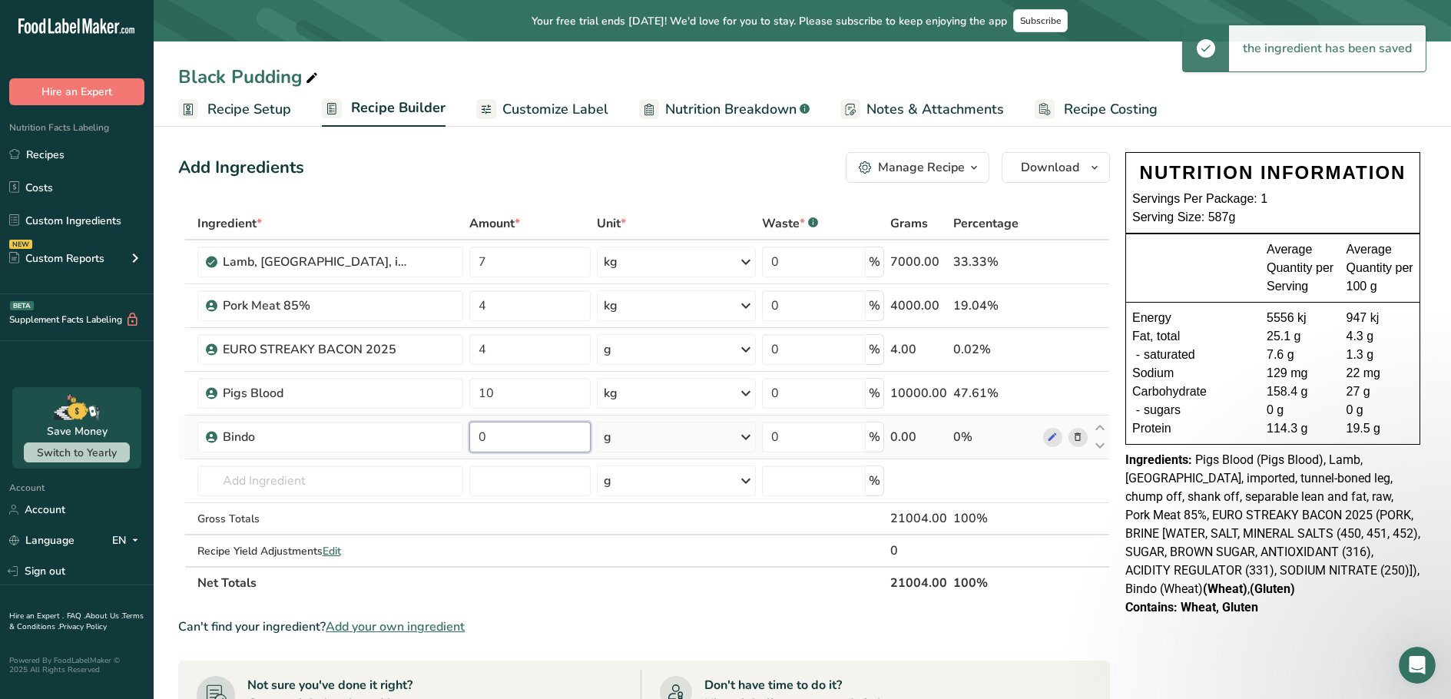
drag, startPoint x: 510, startPoint y: 446, endPoint x: 476, endPoint y: 437, distance: 34.8
click at [476, 437] on input "0" at bounding box center [529, 437] width 121 height 31
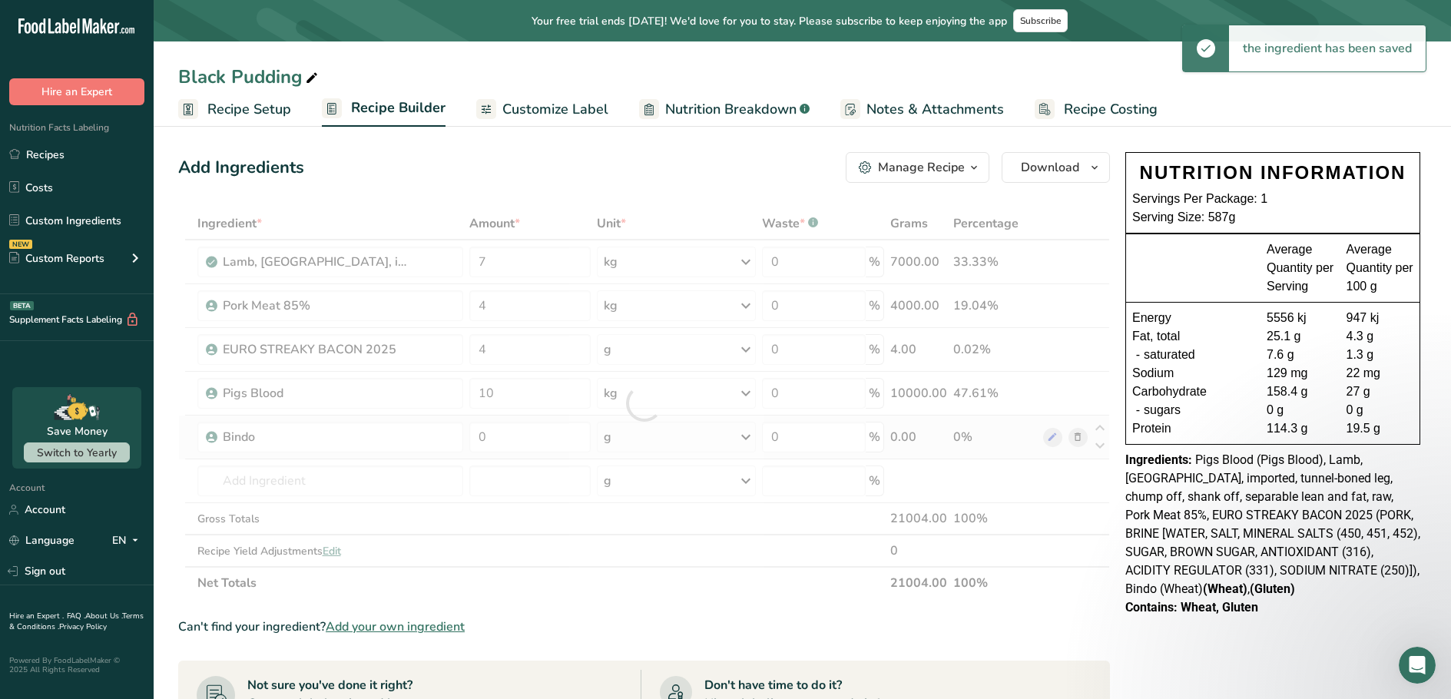
click at [739, 433] on div "Ingredient * Amount * Unit * Waste * .a-a{fill:#347362;}.b-a{fill:#fff;} Grams …" at bounding box center [644, 403] width 932 height 392
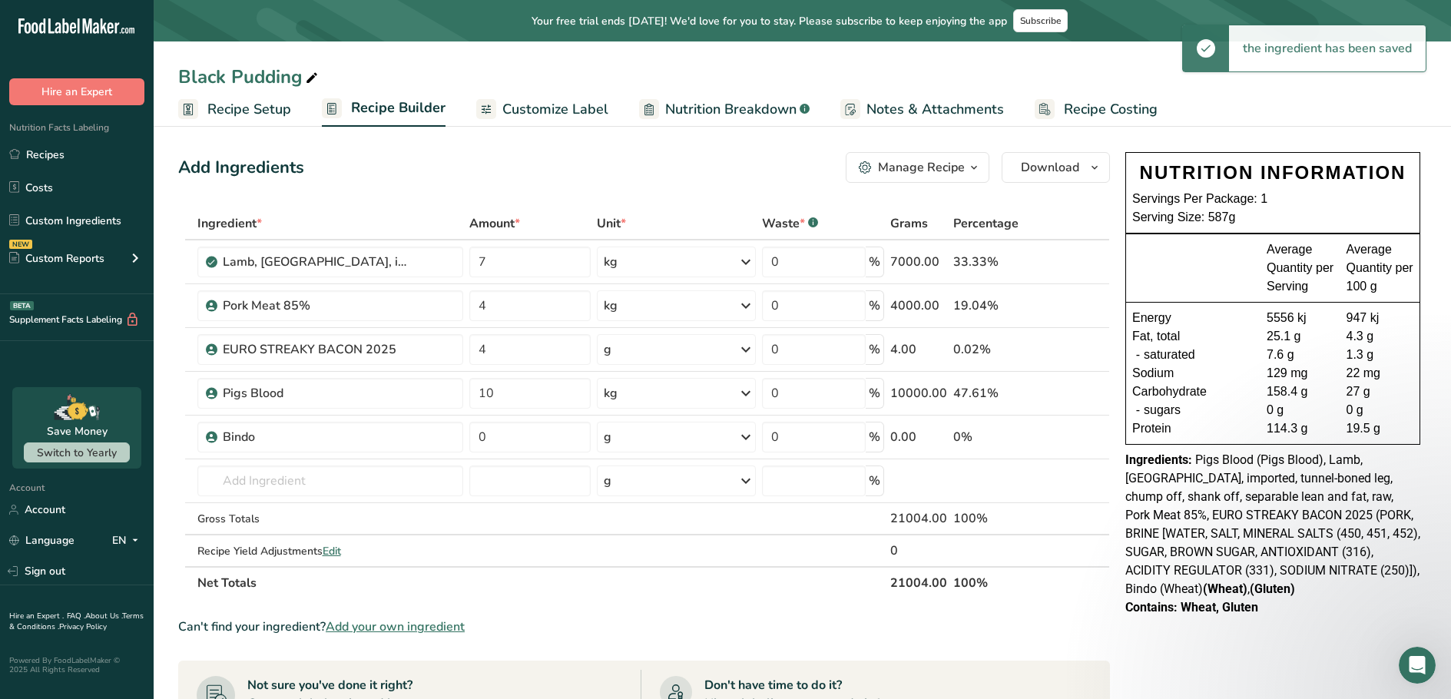
click at [729, 440] on div "g" at bounding box center [676, 437] width 159 height 31
click at [627, 523] on div "kg" at bounding box center [670, 517] width 129 height 22
drag, startPoint x: 488, startPoint y: 436, endPoint x: 472, endPoint y: 443, distance: 17.3
click at [472, 443] on input "0" at bounding box center [529, 437] width 121 height 31
type input "2"
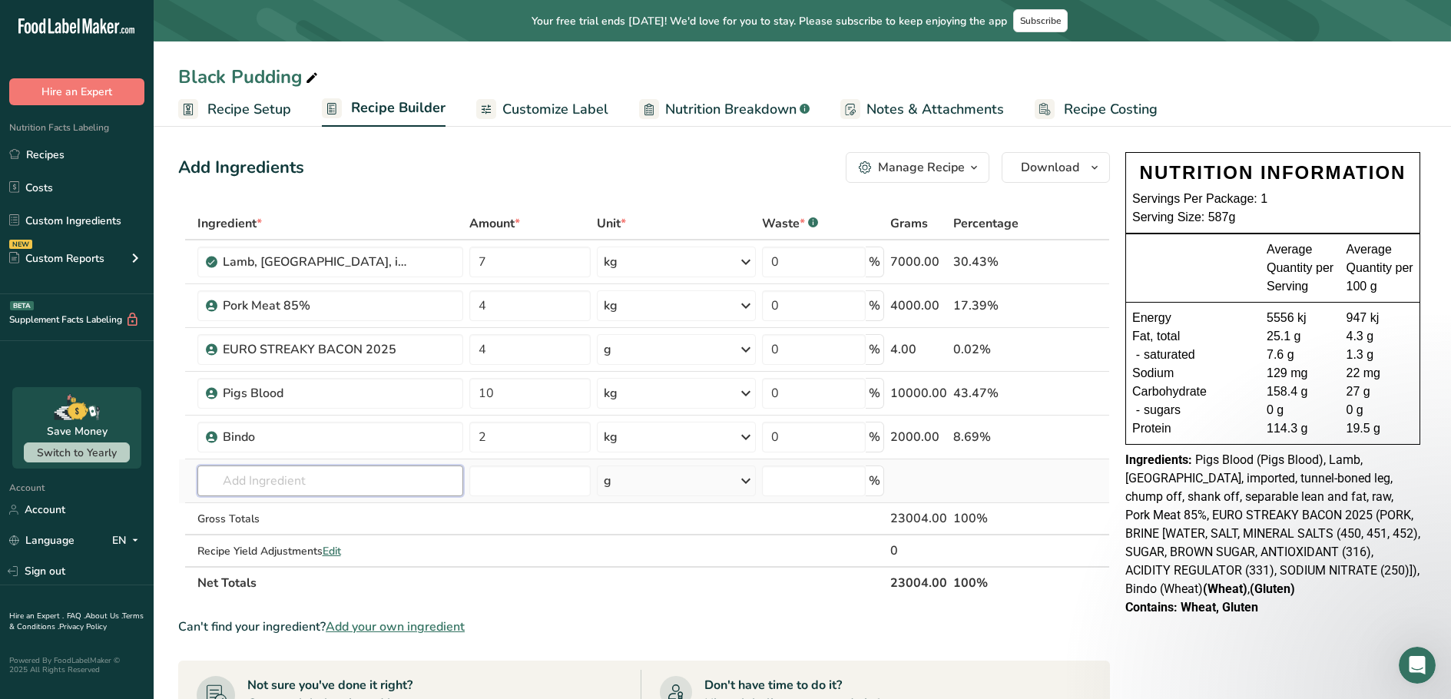
click at [310, 486] on div "Ingredient * Amount * Unit * Waste * .a-a{fill:#347362;}.b-a{fill:#fff;} Grams …" at bounding box center [644, 403] width 932 height 392
type input "eggs"
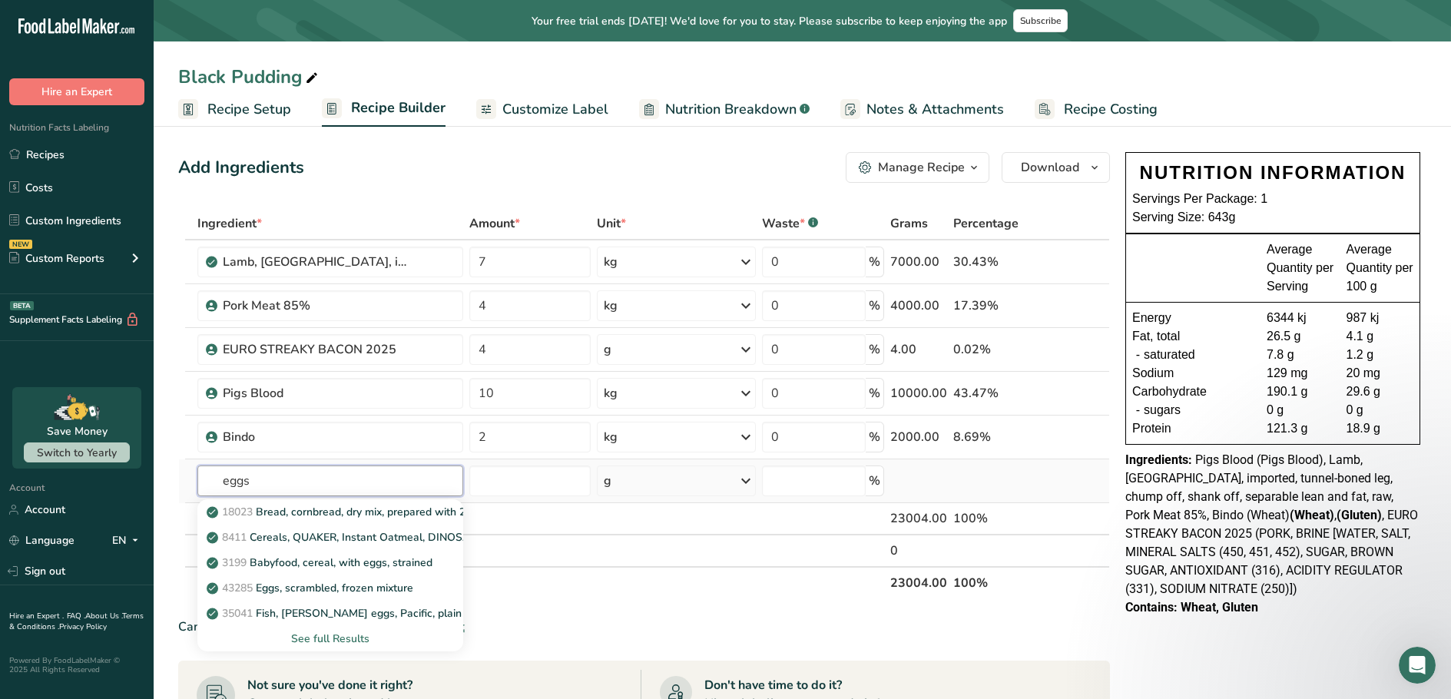
type input "eggs"
click at [330, 637] on div "See full Results" at bounding box center [330, 639] width 241 height 16
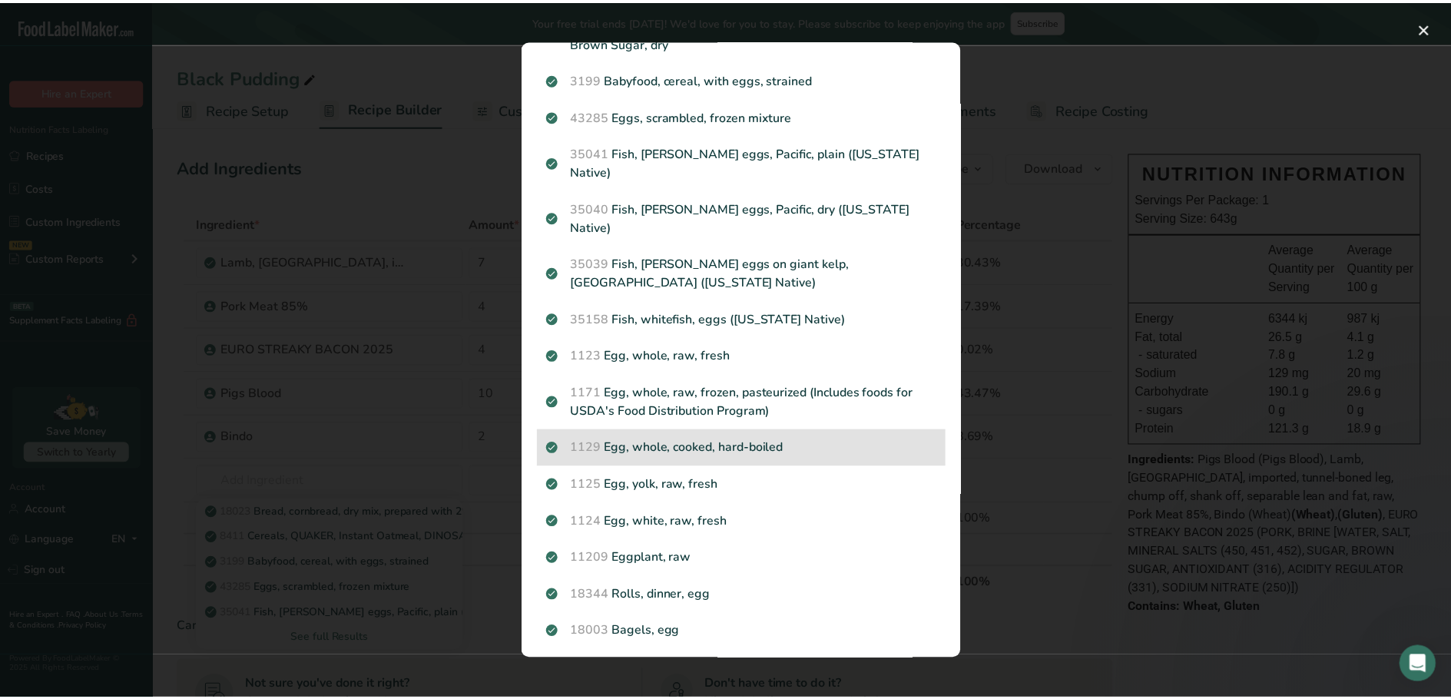
scroll to position [154, 0]
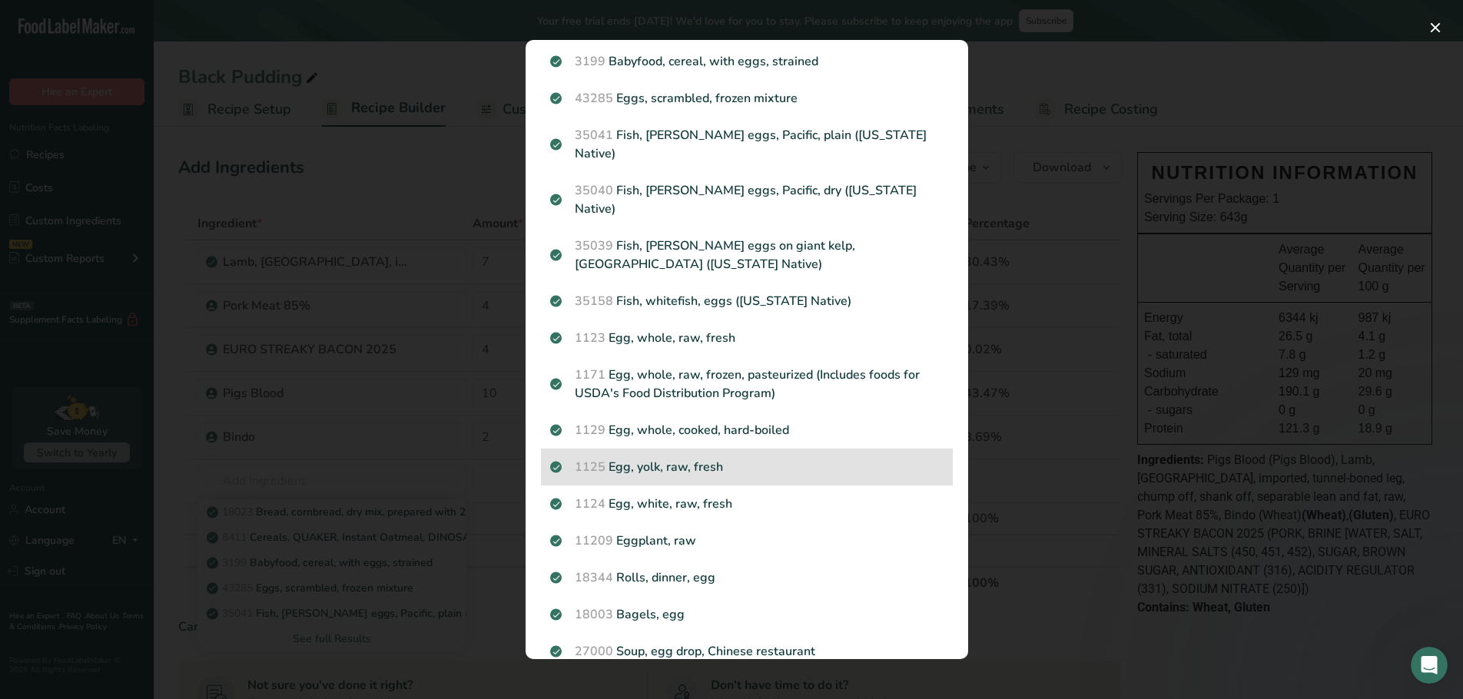
click at [718, 458] on p "1125 Egg, yolk, raw, fresh" at bounding box center [746, 467] width 393 height 18
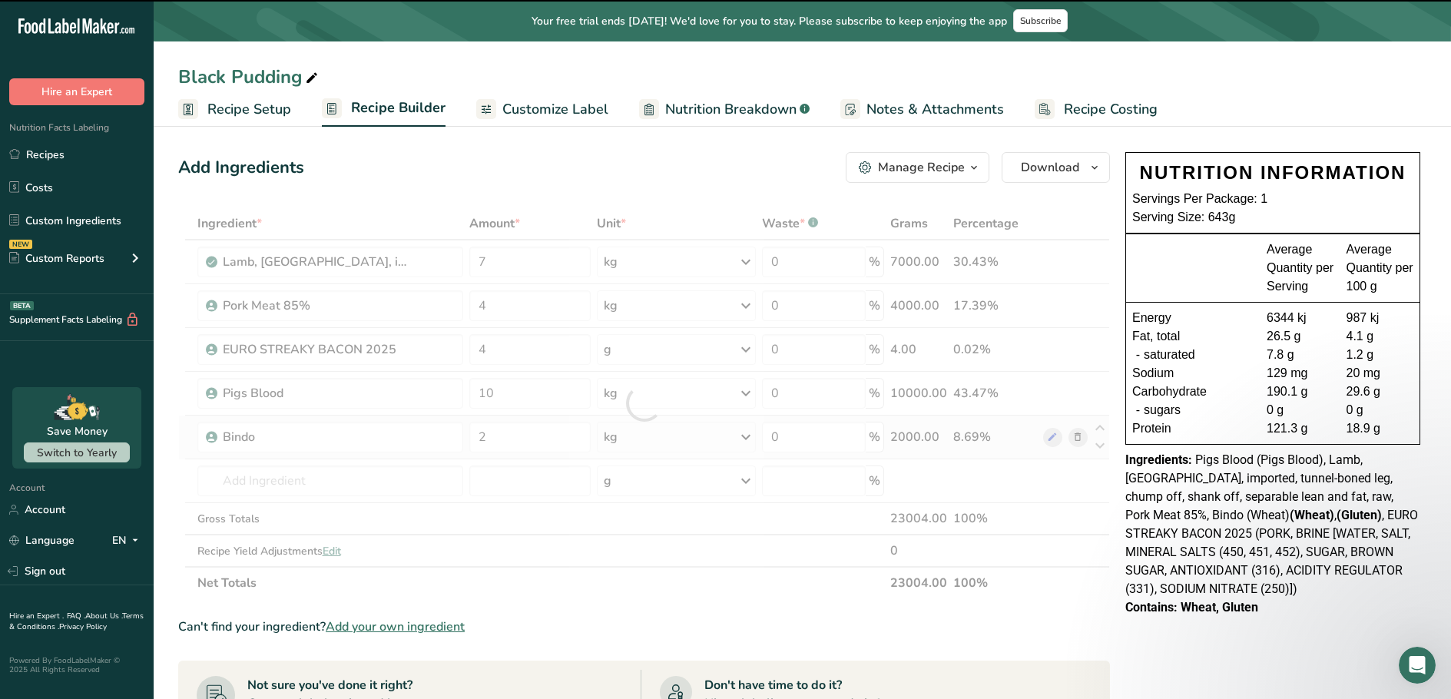
type input "0"
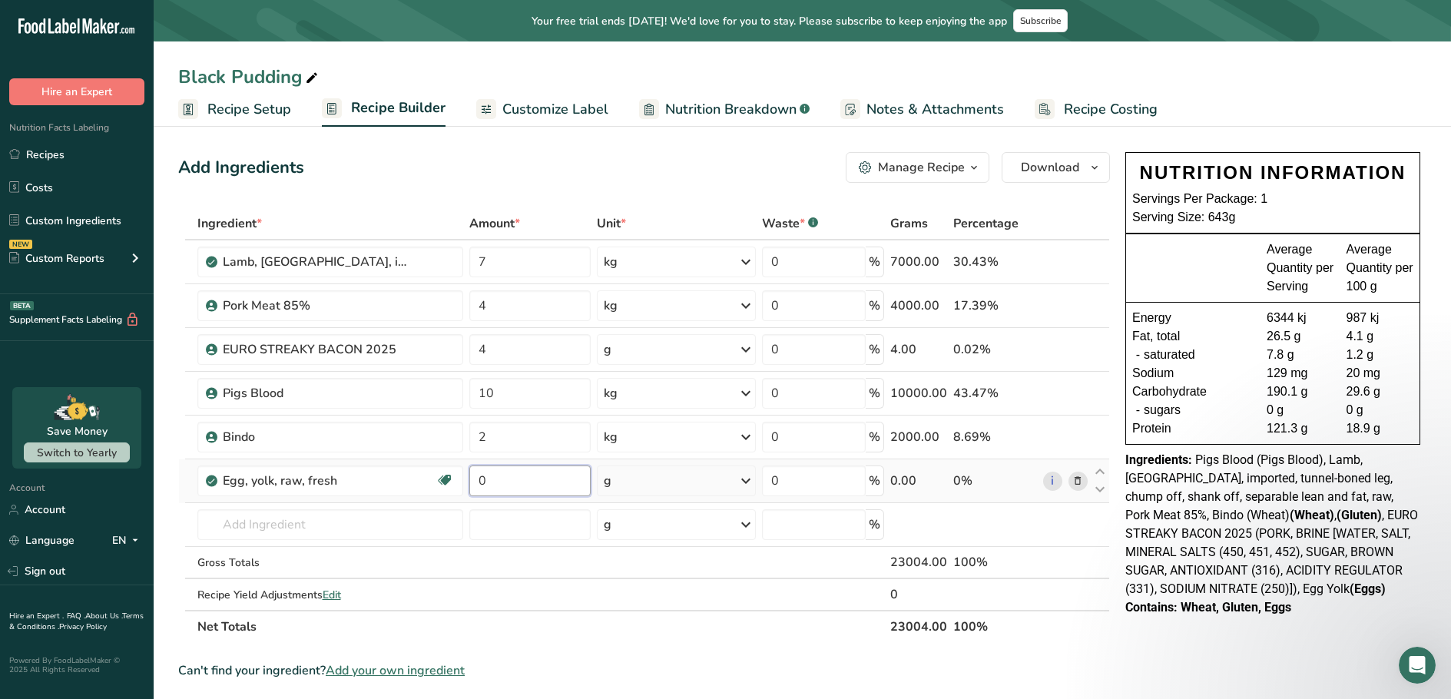
drag, startPoint x: 490, startPoint y: 485, endPoint x: 472, endPoint y: 484, distance: 17.7
click at [472, 484] on input "0" at bounding box center [529, 481] width 121 height 31
type input "720"
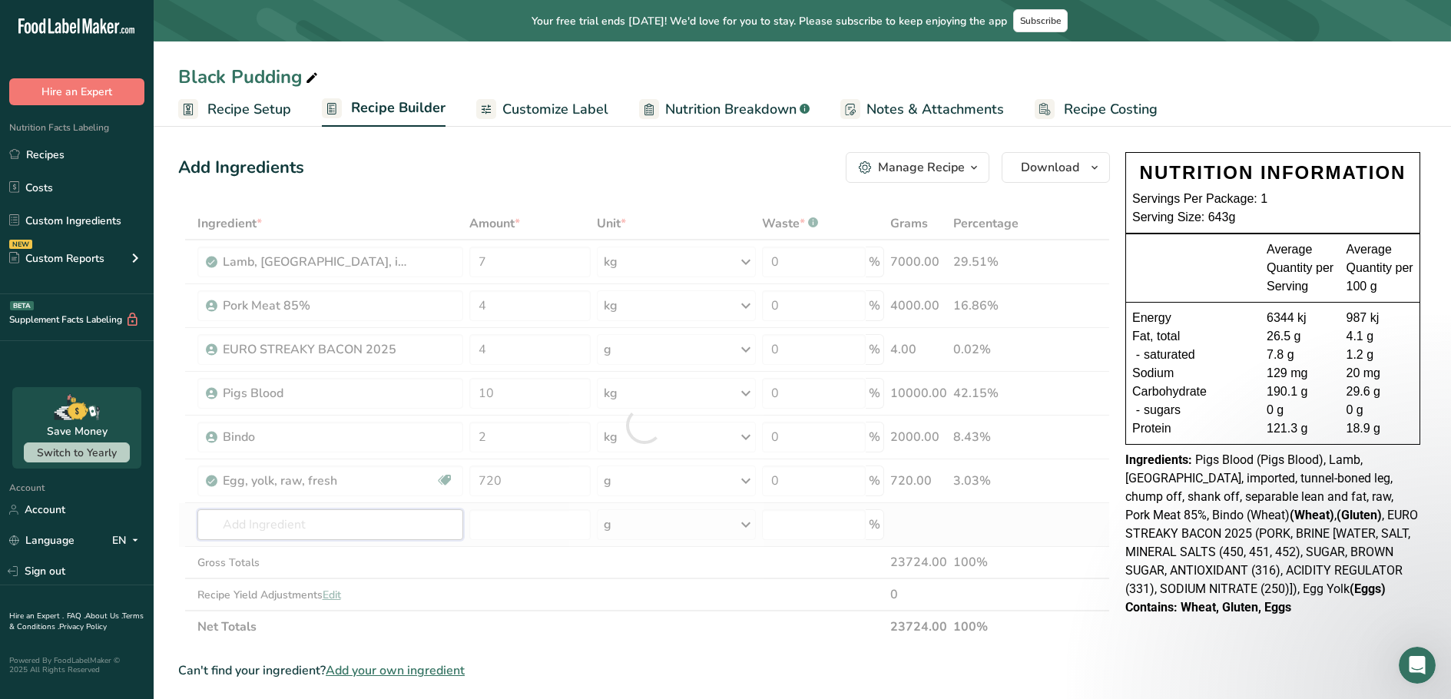
click at [353, 521] on div "Ingredient * Amount * Unit * Waste * .a-a{fill:#347362;}.b-a{fill:#fff;} Grams …" at bounding box center [644, 425] width 932 height 436
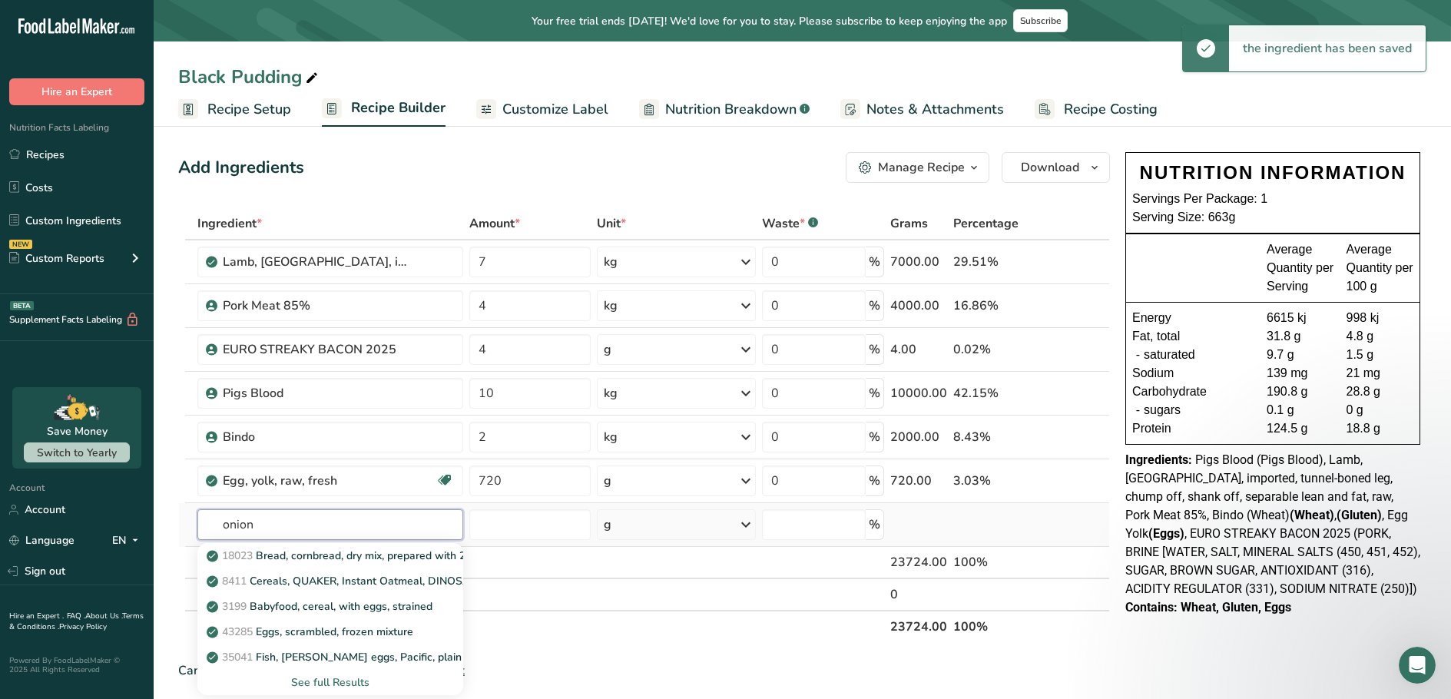
type input "onion"
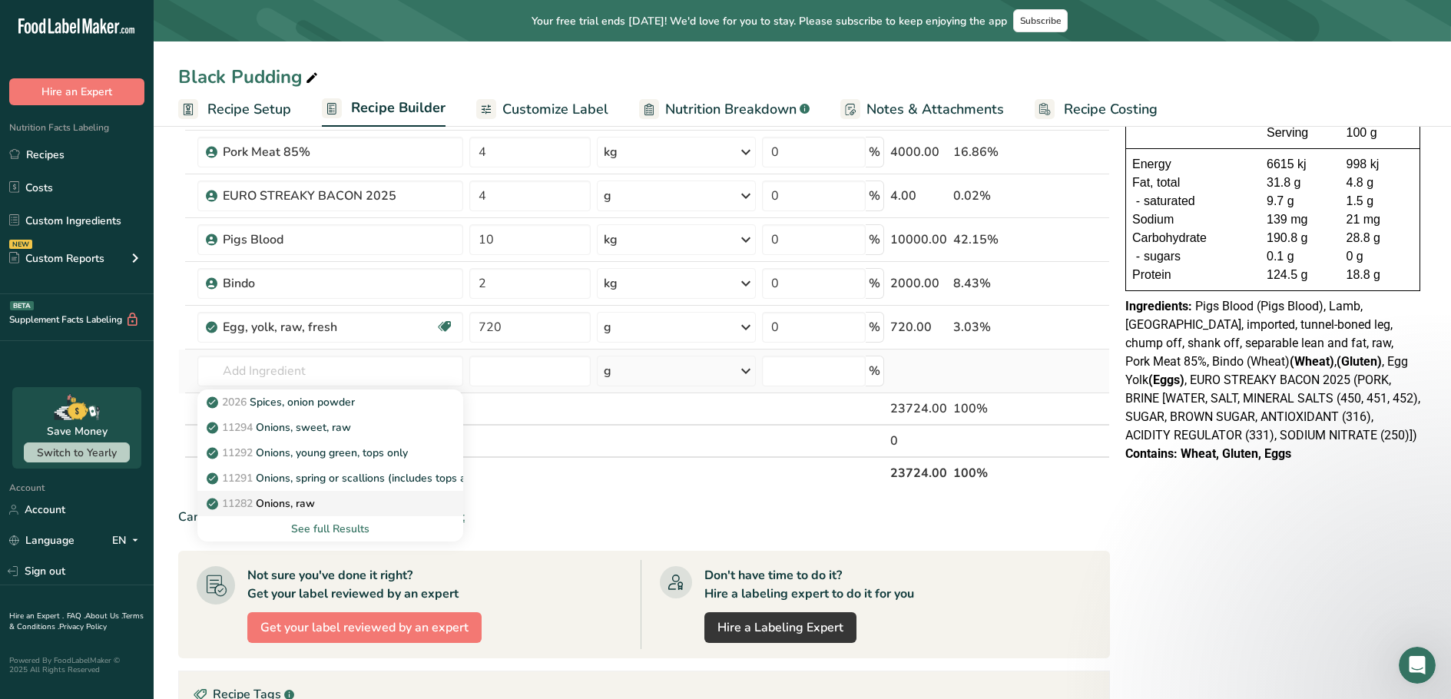
click at [310, 502] on p "11282 Onions, raw" at bounding box center [262, 504] width 105 height 16
type input "Onions, raw"
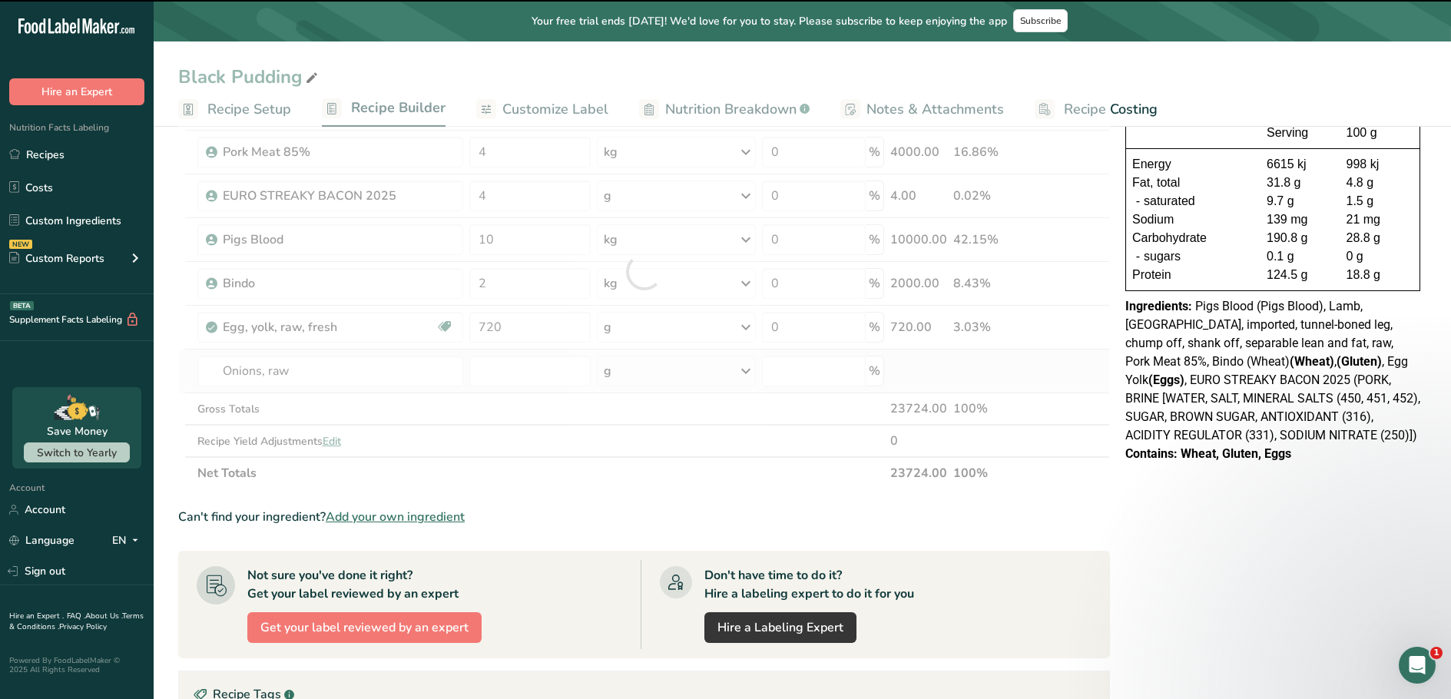
type input "0"
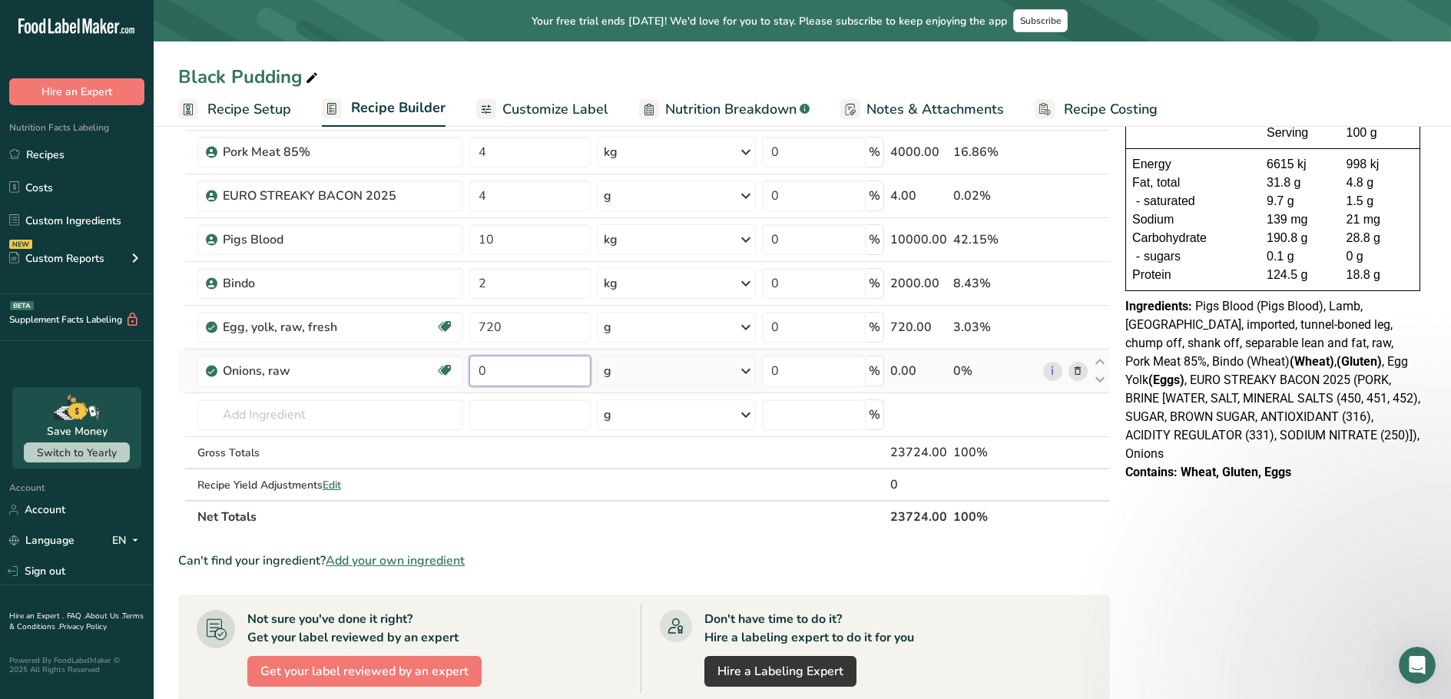
drag, startPoint x: 507, startPoint y: 380, endPoint x: 479, endPoint y: 368, distance: 30.7
click at [479, 368] on input "0" at bounding box center [529, 371] width 121 height 31
type input "1"
click at [751, 373] on div "Ingredient * Amount * Unit * Waste * .a-a{fill:#347362;}.b-a{fill:#fff;} Grams …" at bounding box center [644, 293] width 932 height 479
click at [746, 371] on icon at bounding box center [746, 371] width 18 height 28
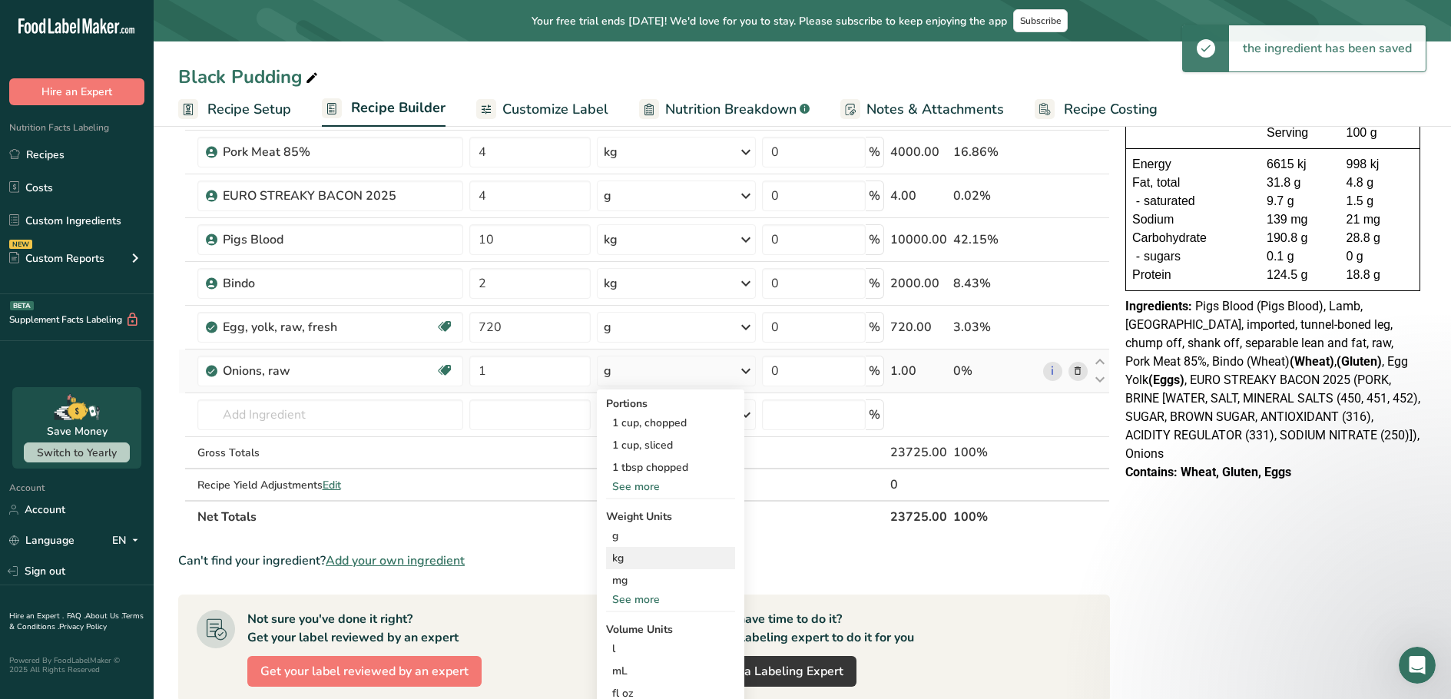
click at [642, 550] on div "kg" at bounding box center [670, 558] width 129 height 22
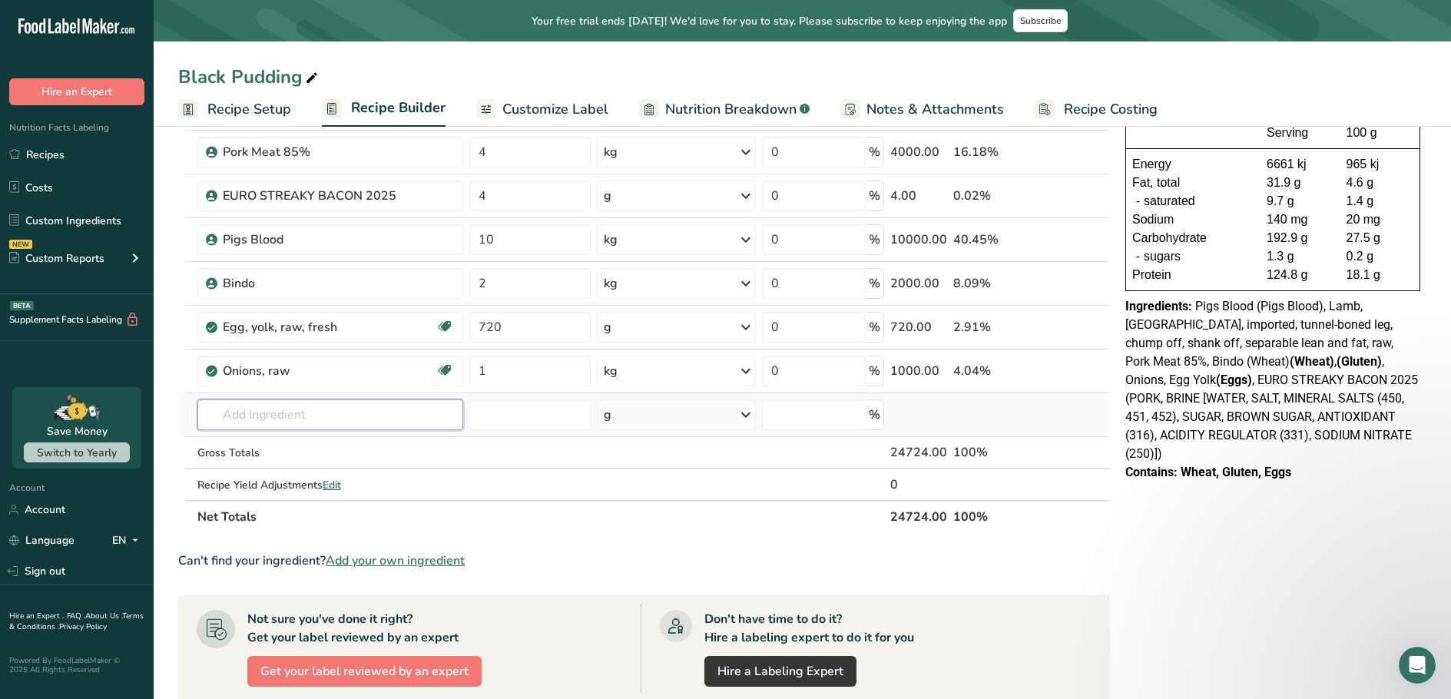
click at [290, 416] on input "text" at bounding box center [330, 415] width 266 height 31
click at [317, 408] on input "text" at bounding box center [330, 415] width 266 height 31
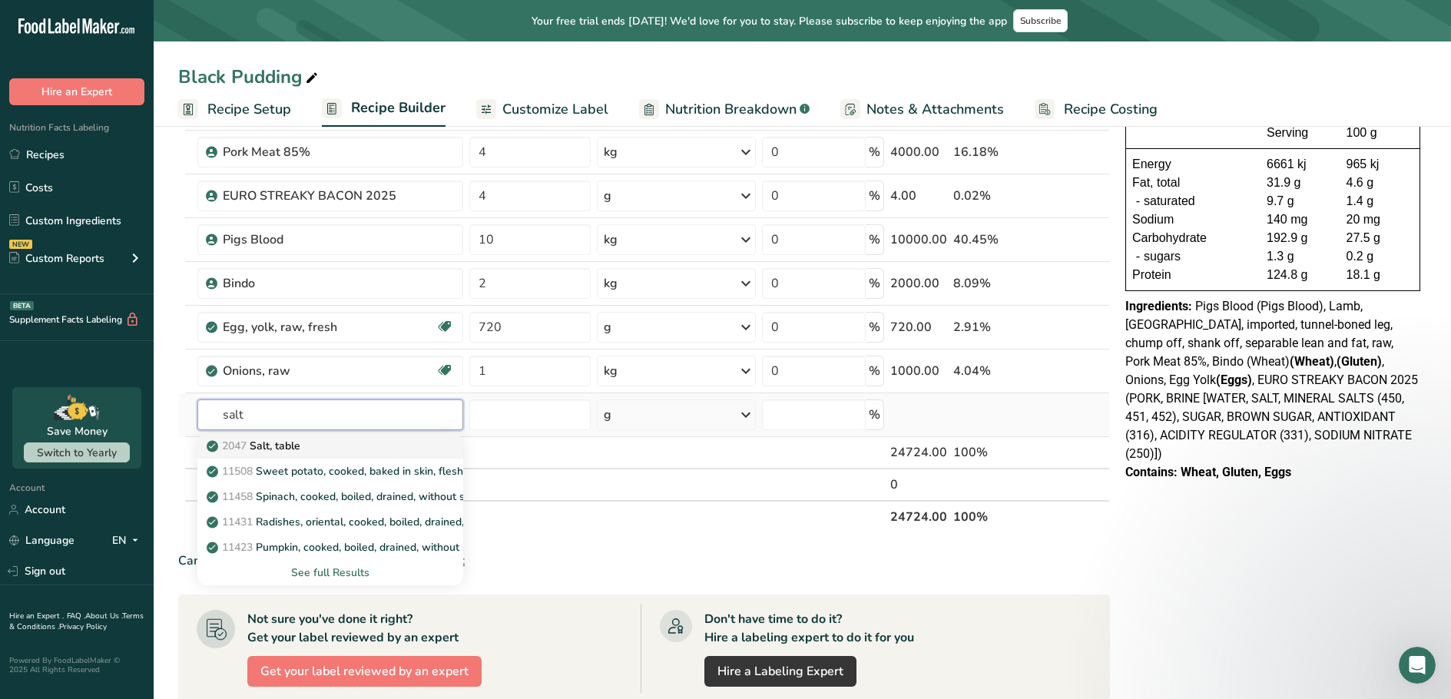
type input "salt"
click at [320, 440] on div "2047 Salt, table" at bounding box center [318, 446] width 217 height 16
type input "Salt, table"
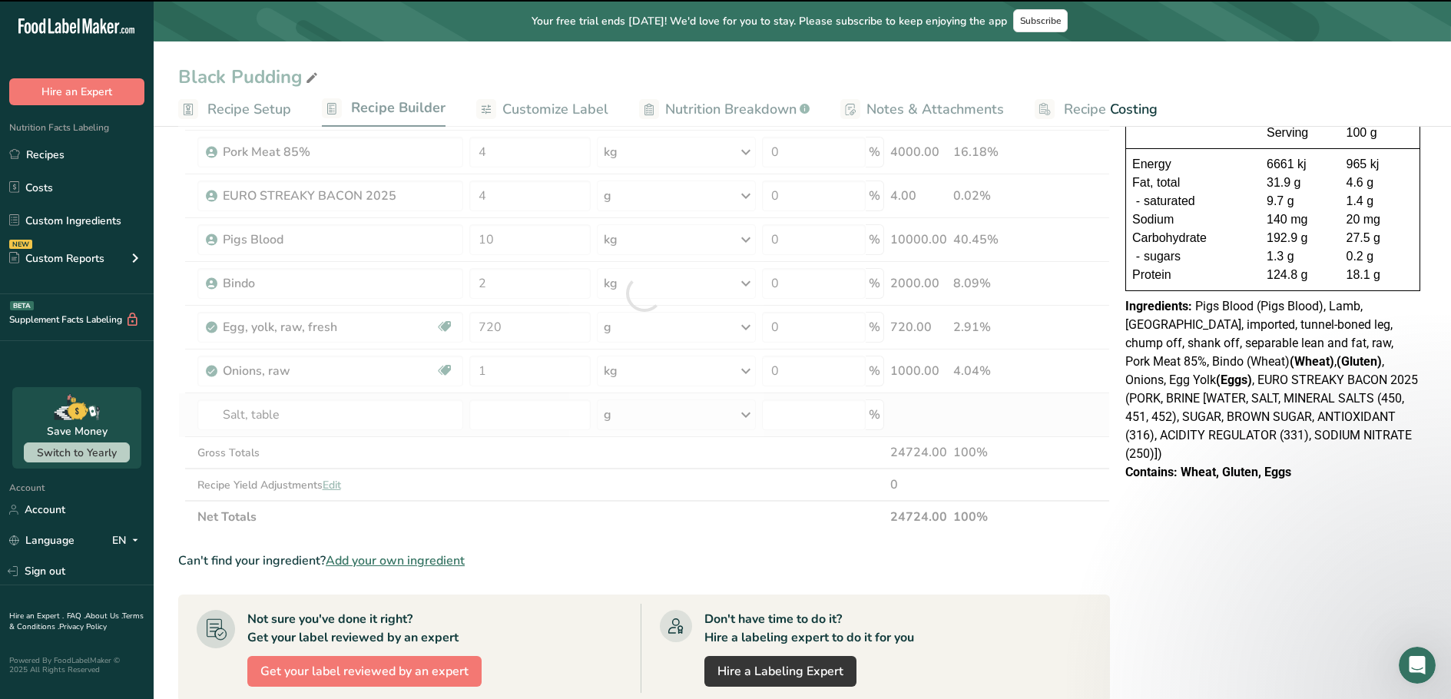
type input "0"
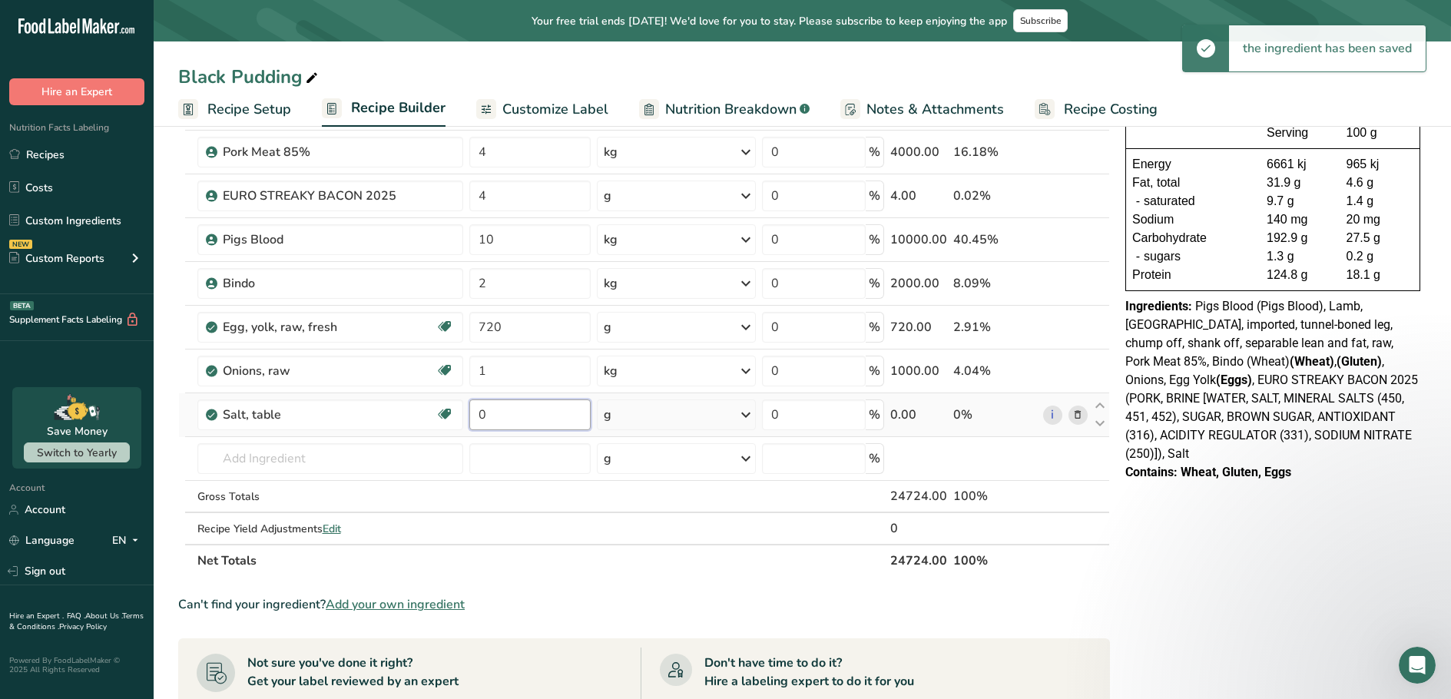
drag, startPoint x: 505, startPoint y: 413, endPoint x: 470, endPoint y: 406, distance: 35.3
click at [470, 406] on input "0" at bounding box center [529, 415] width 121 height 31
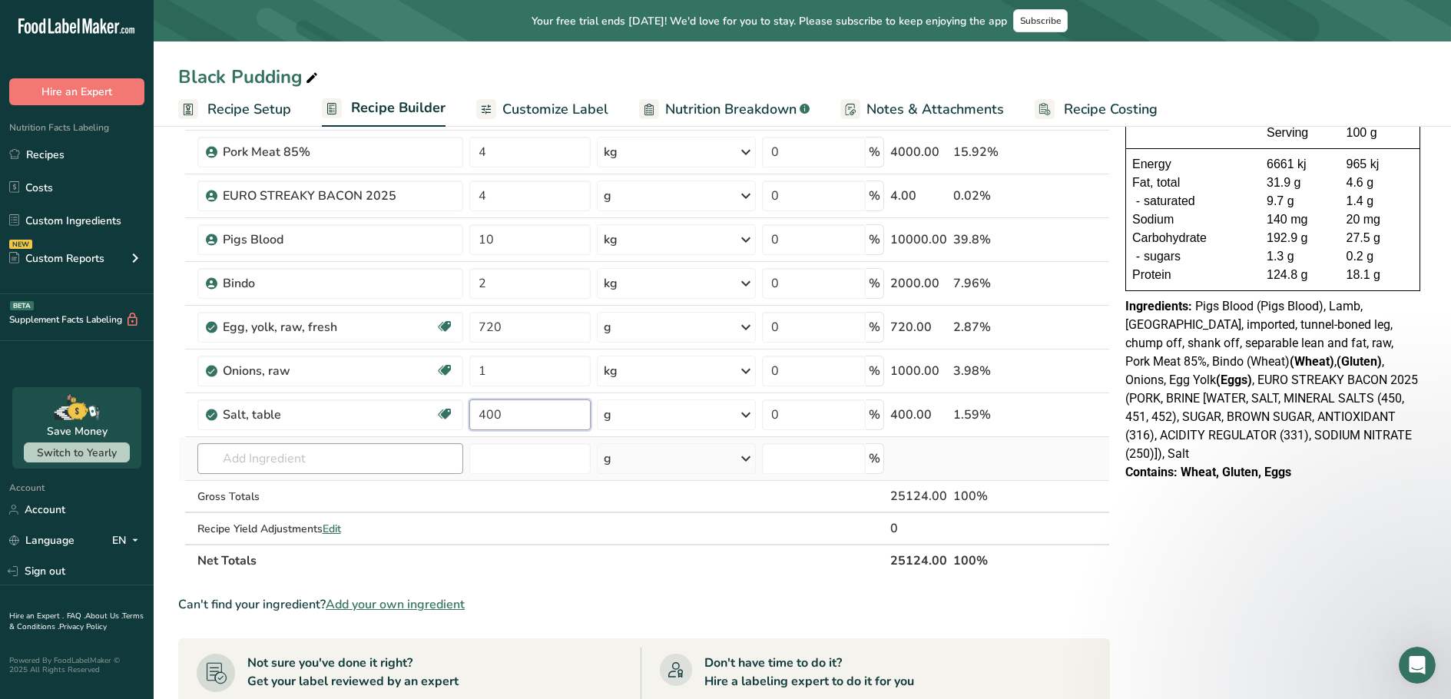
type input "400"
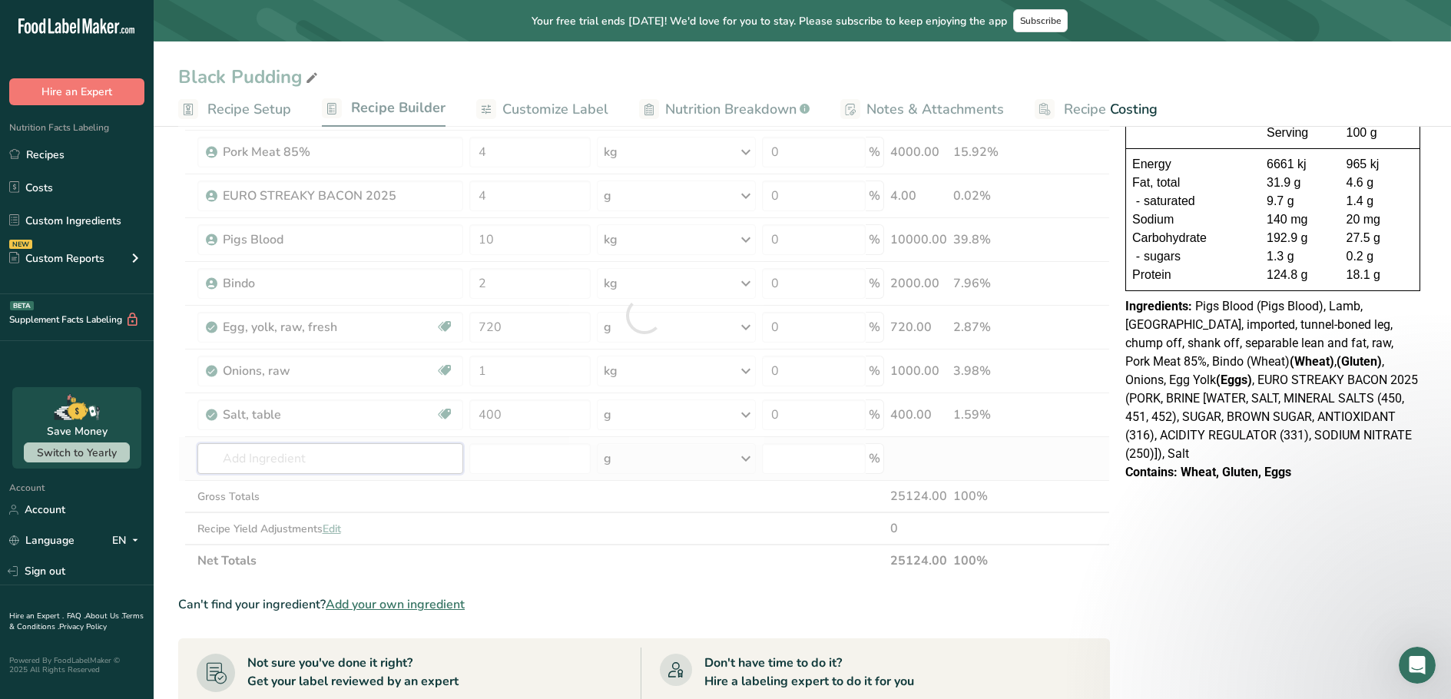
click at [369, 446] on div "Ingredient * Amount * Unit * Waste * .a-a{fill:#347362;}.b-a{fill:#fff;} Grams …" at bounding box center [644, 315] width 932 height 523
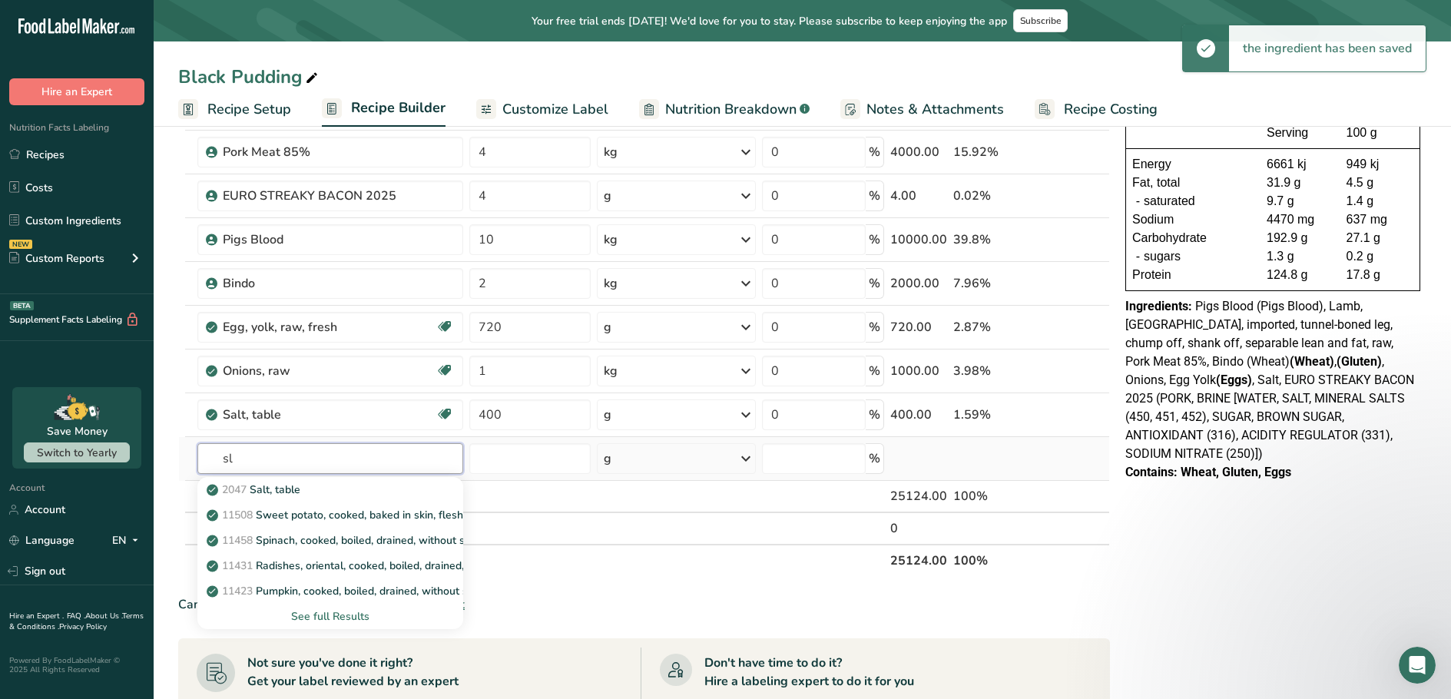
type input "s"
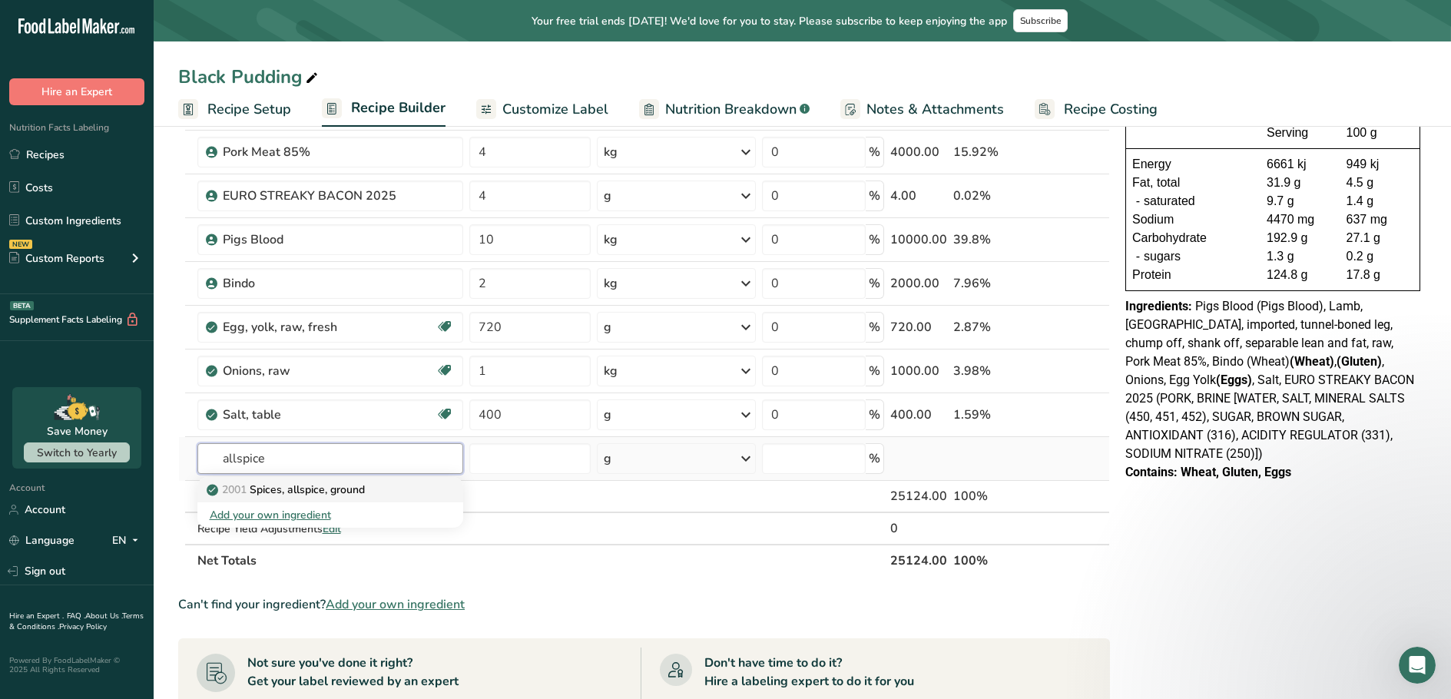
type input "allspice"
click at [363, 489] on p "2001 Spices, allspice, ground" at bounding box center [287, 490] width 155 height 16
type input "Spices, allspice, ground"
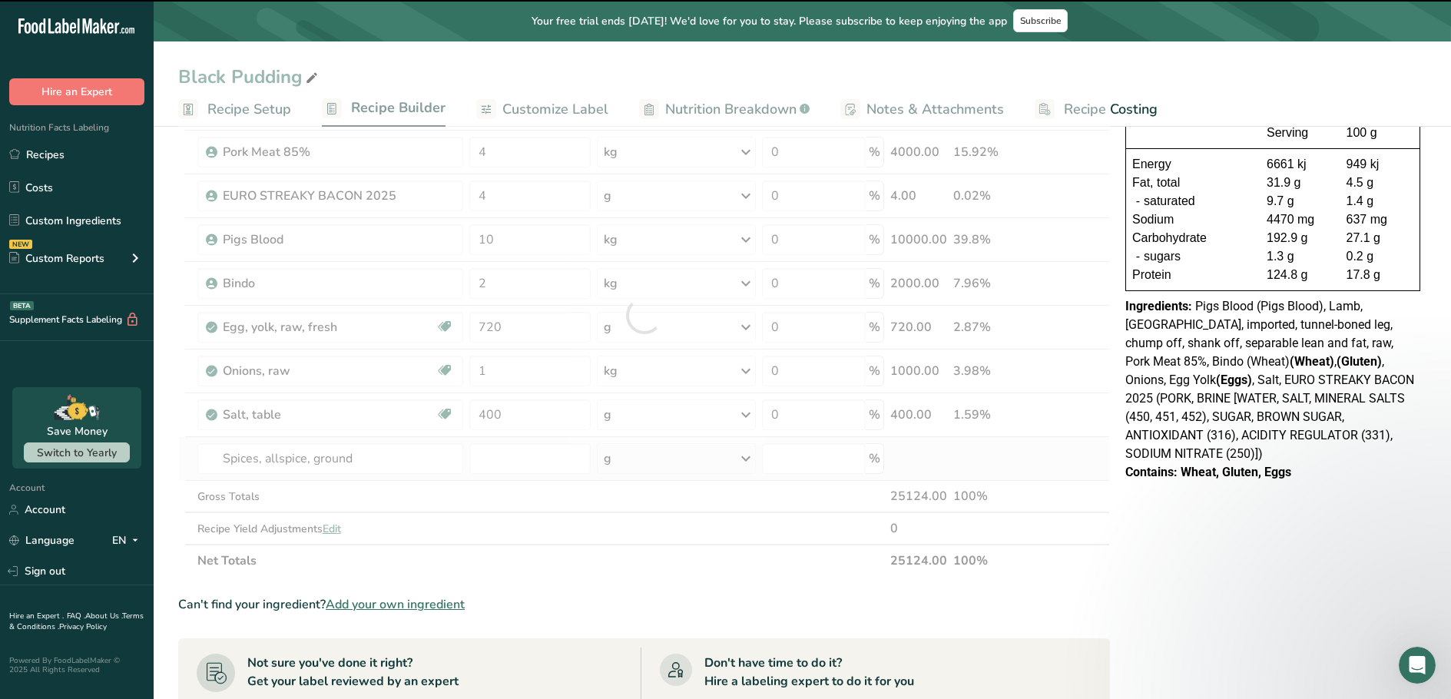
type input "0"
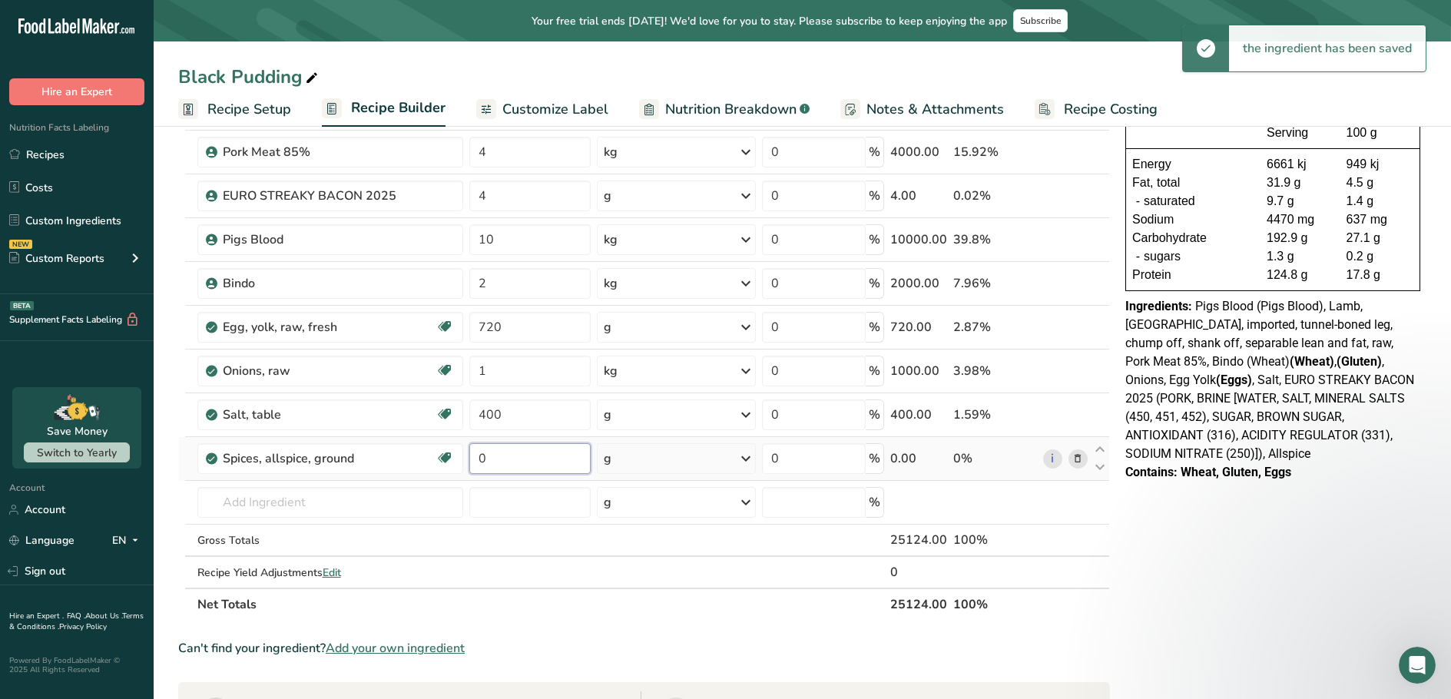
drag, startPoint x: 498, startPoint y: 467, endPoint x: 476, endPoint y: 467, distance: 21.5
click at [476, 467] on input "0" at bounding box center [529, 458] width 121 height 31
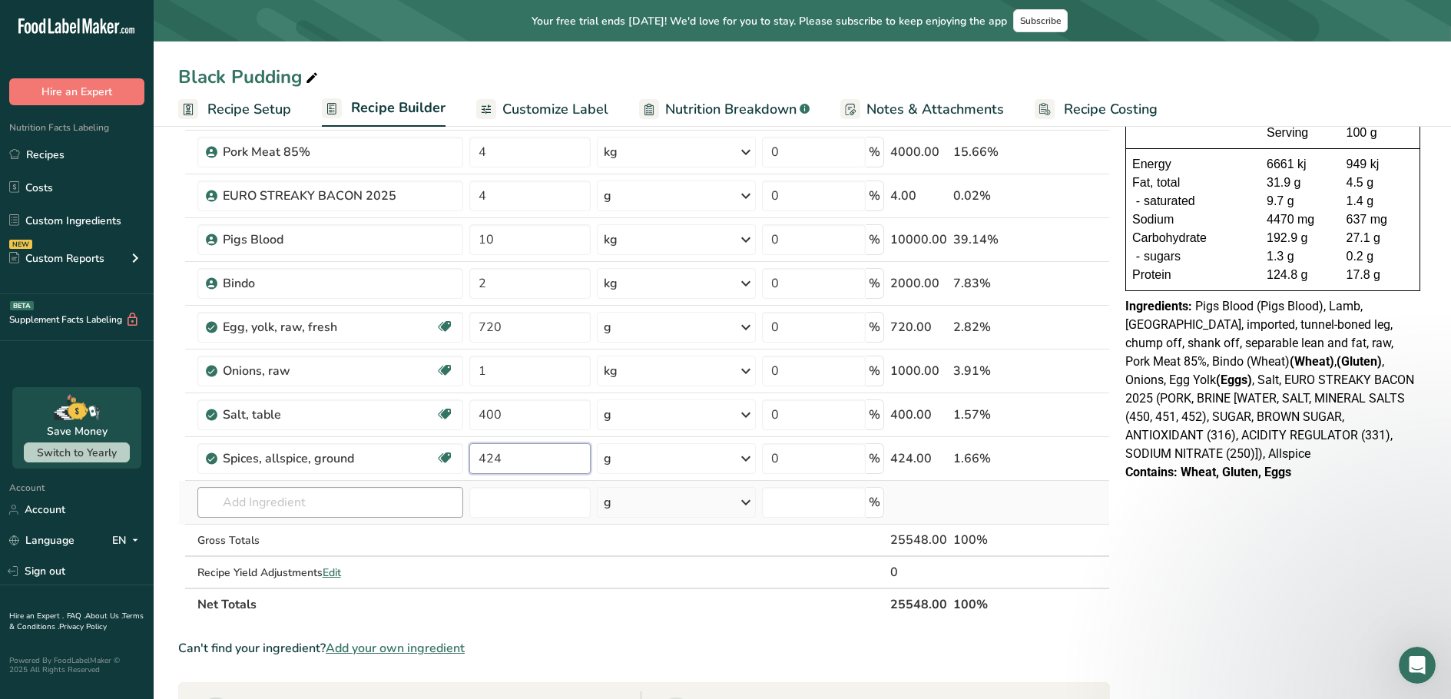
type input "424"
click at [380, 496] on div "Ingredient * Amount * Unit * Waste * .a-a{fill:#347362;}.b-a{fill:#fff;} Grams …" at bounding box center [644, 337] width 932 height 567
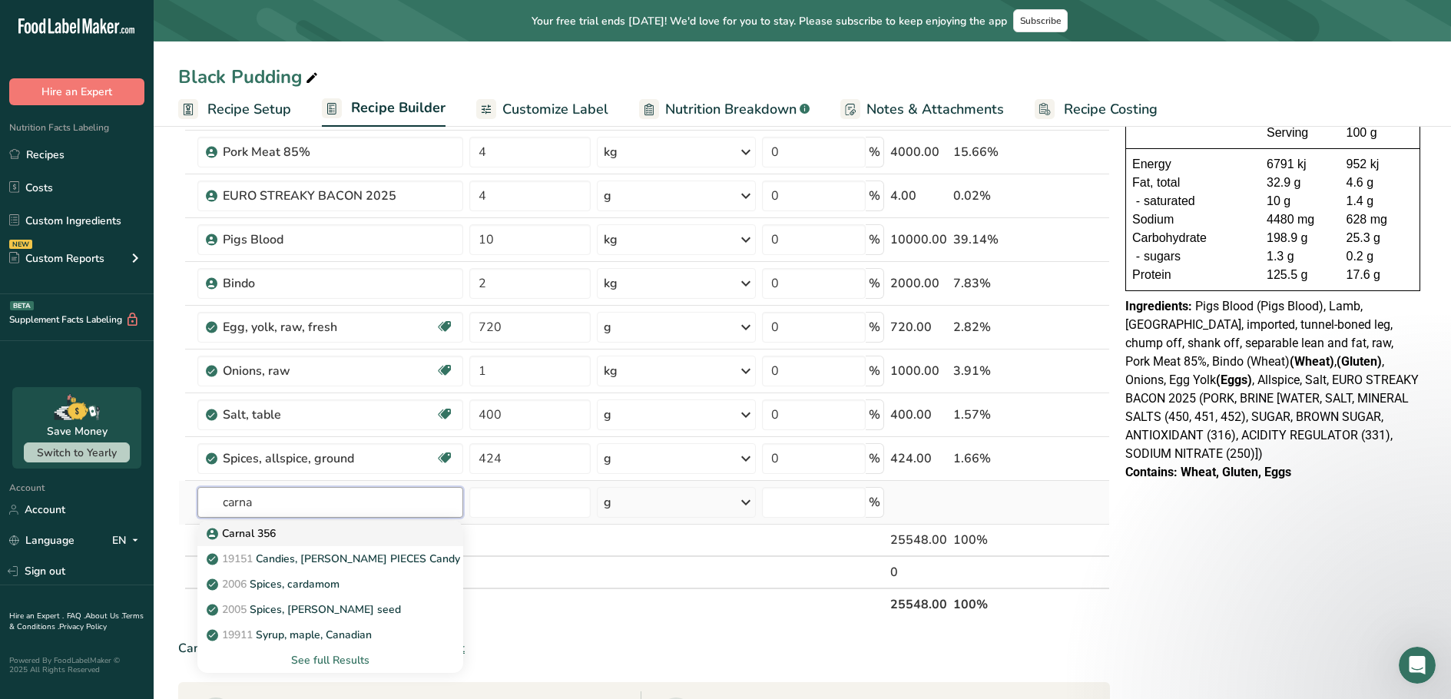
type input "carna"
click at [348, 532] on div "Carnal 356" at bounding box center [318, 533] width 217 height 16
type input "Carnal 356"
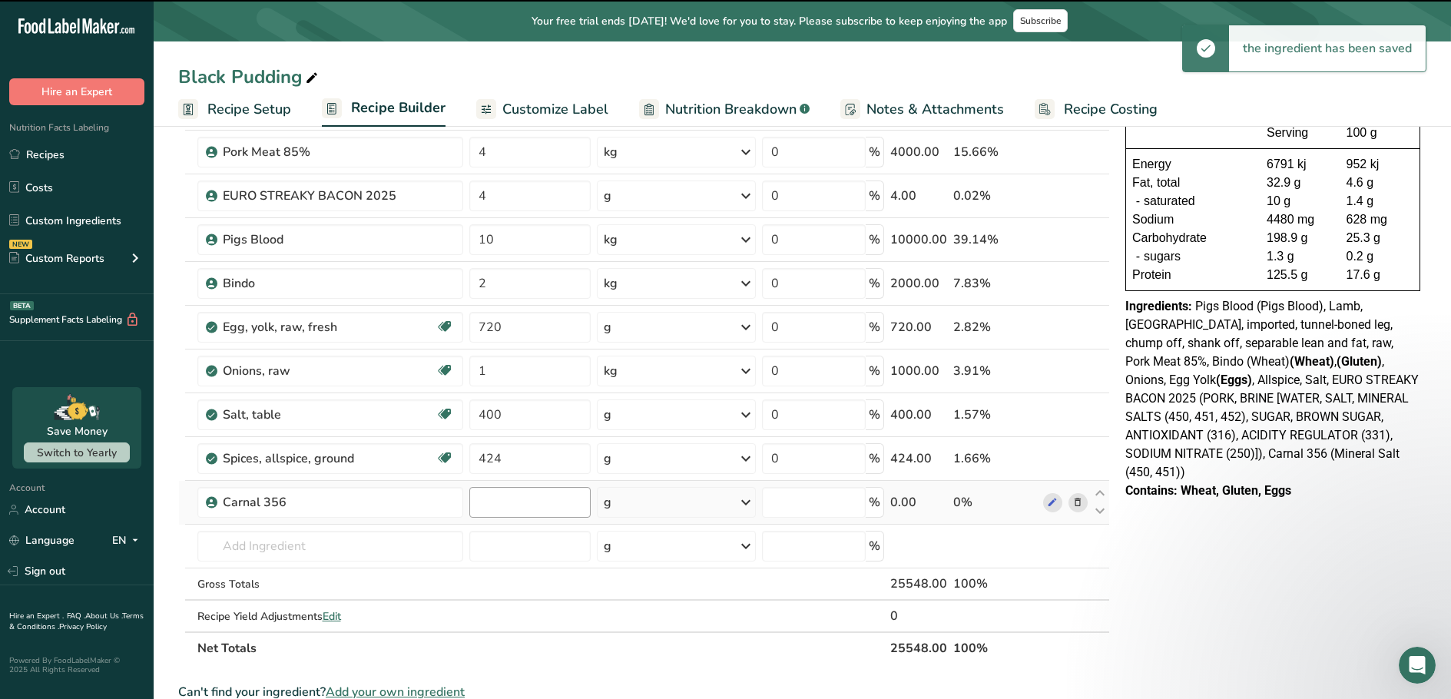
type input "0"
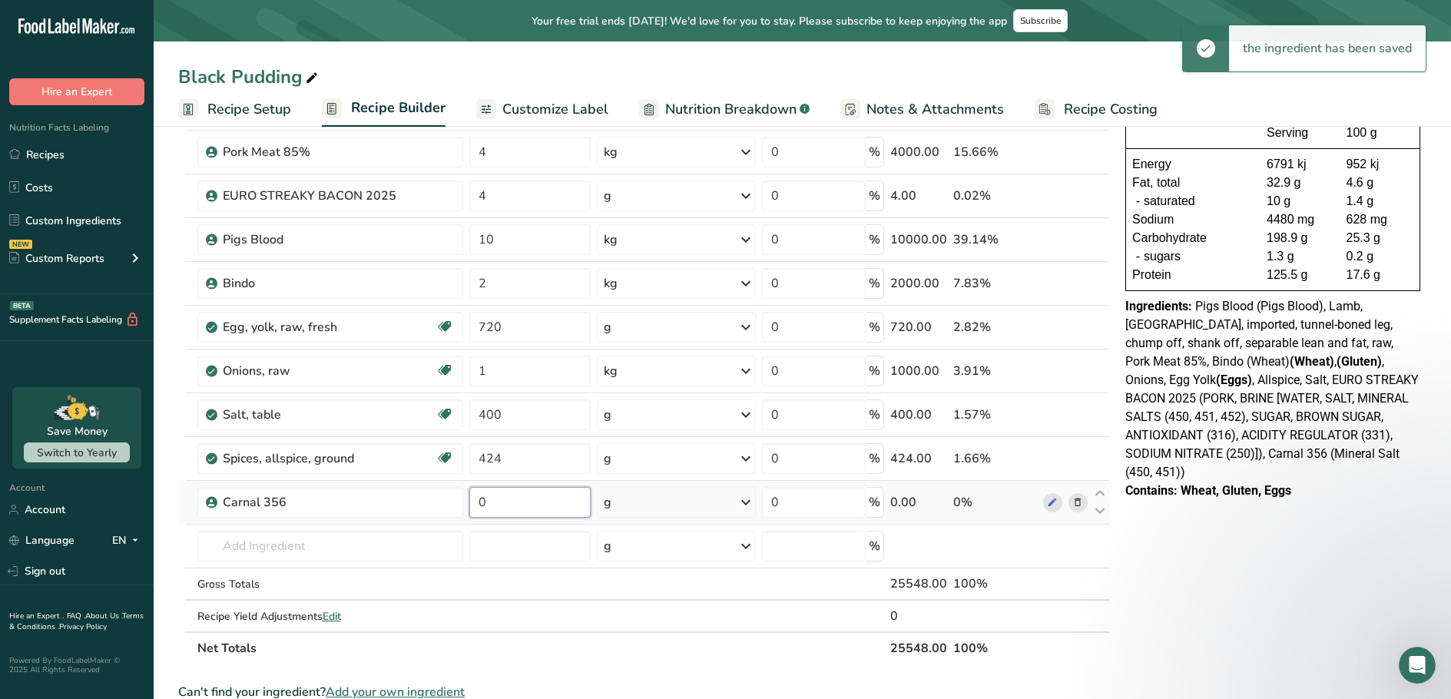
click at [493, 498] on input "0" at bounding box center [529, 502] width 121 height 31
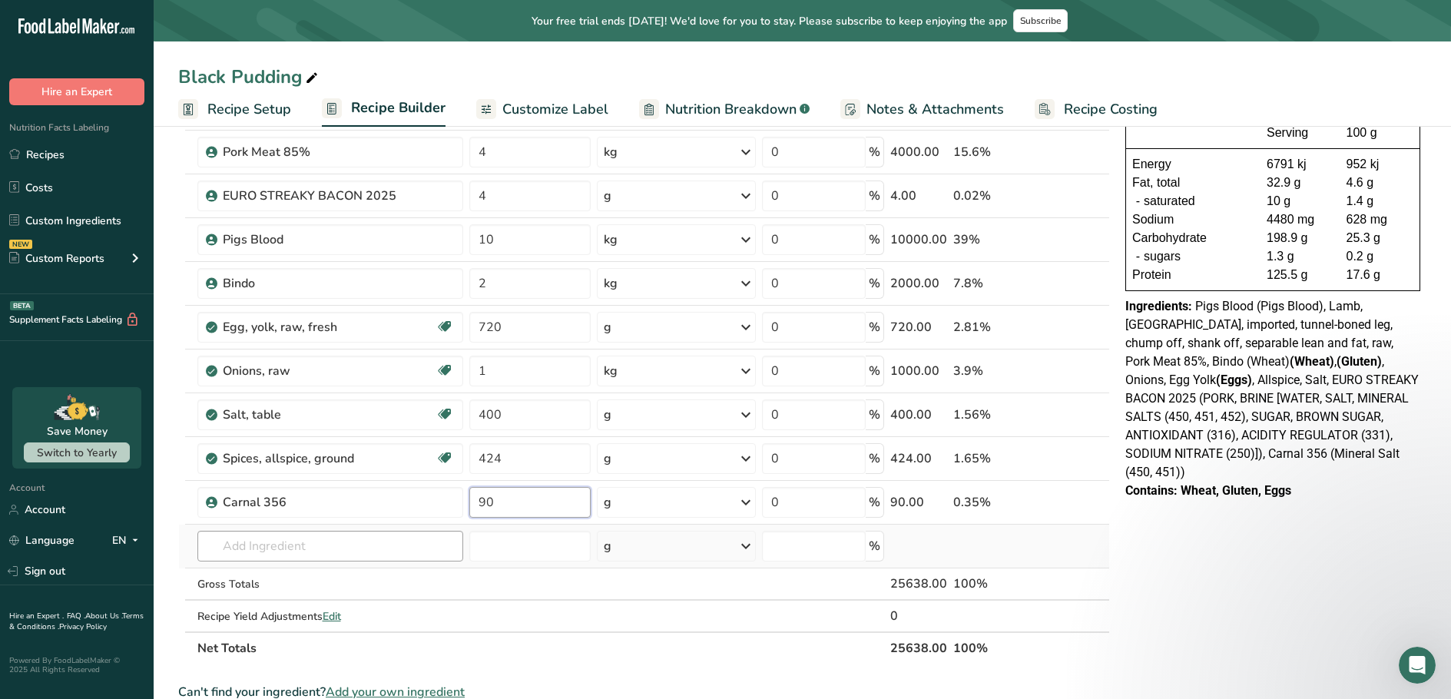
type input "90"
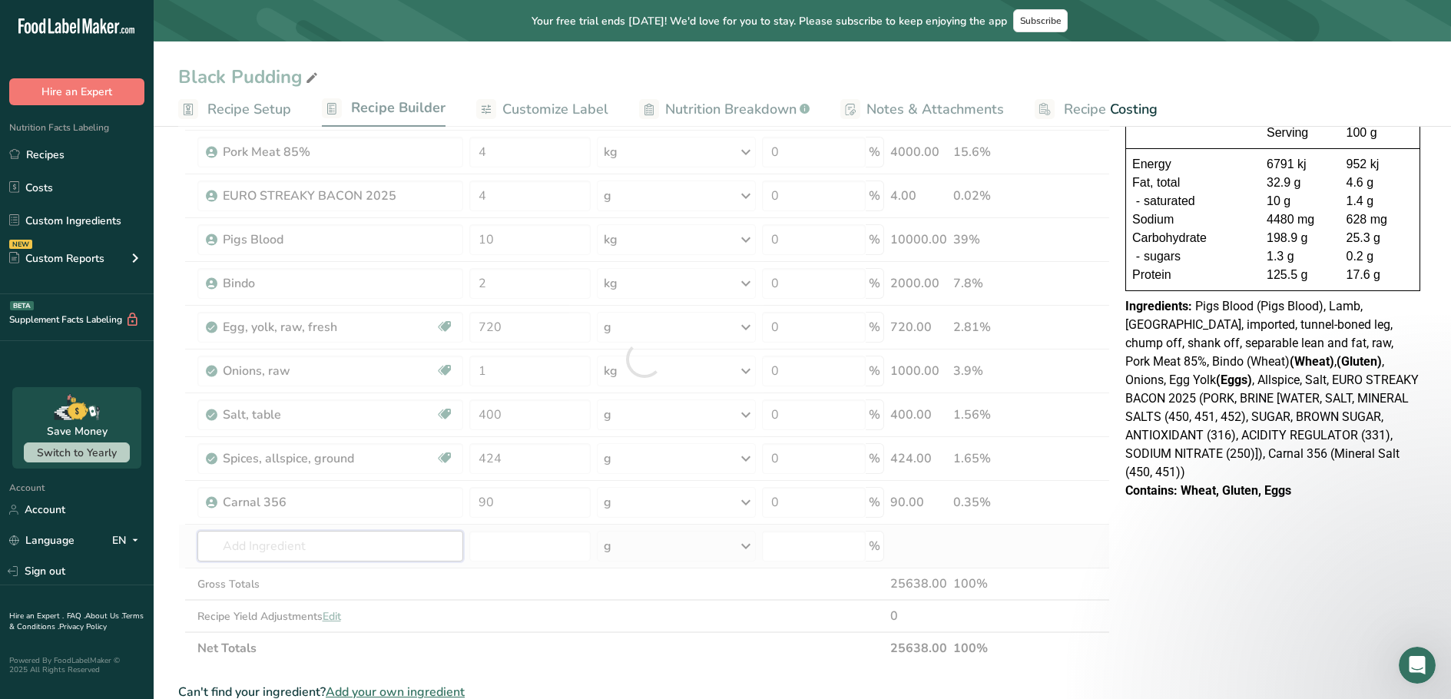
click at [438, 549] on div "Ingredient * Amount * Unit * Waste * .a-a{fill:#347362;}.b-a{fill:#fff;} Grams …" at bounding box center [644, 359] width 932 height 611
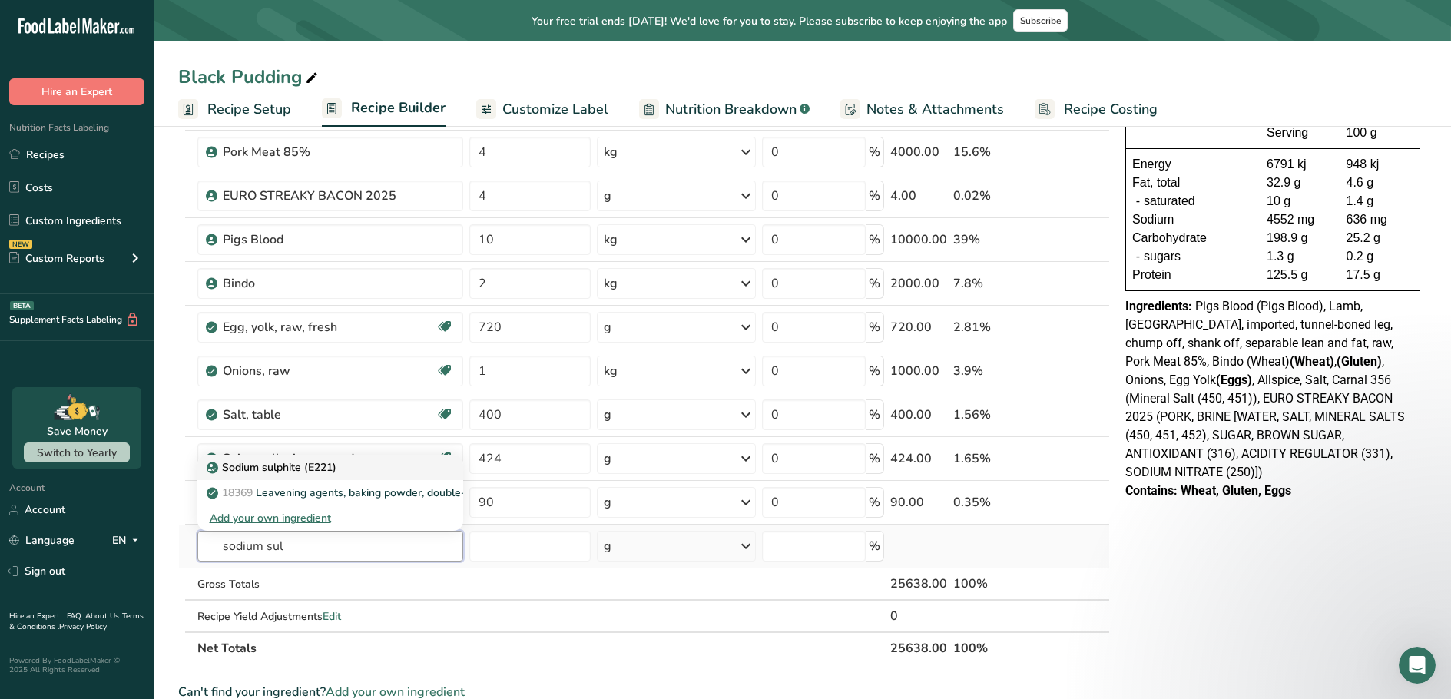
type input "sodium sul"
click at [323, 464] on p "Sodium sulphite (E221)" at bounding box center [273, 467] width 127 height 16
type input "Sodium sulphite (E221)"
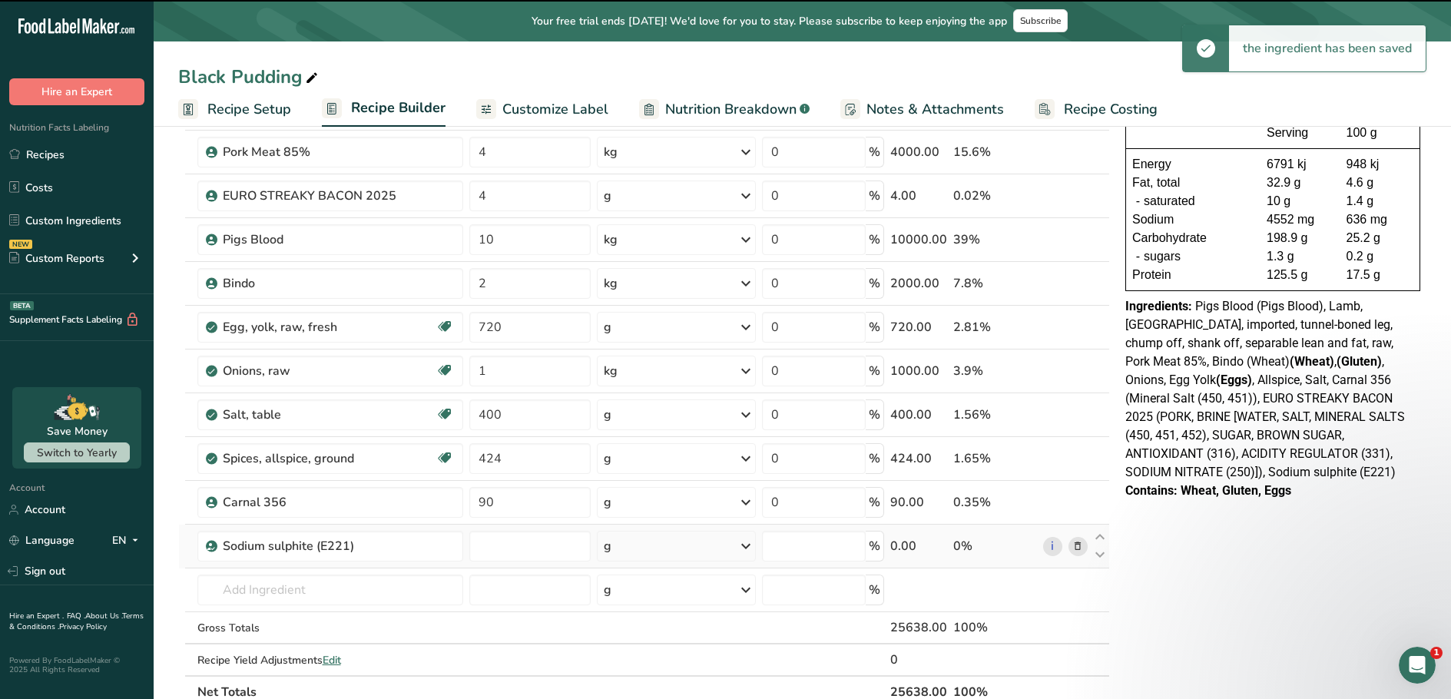
type input "0"
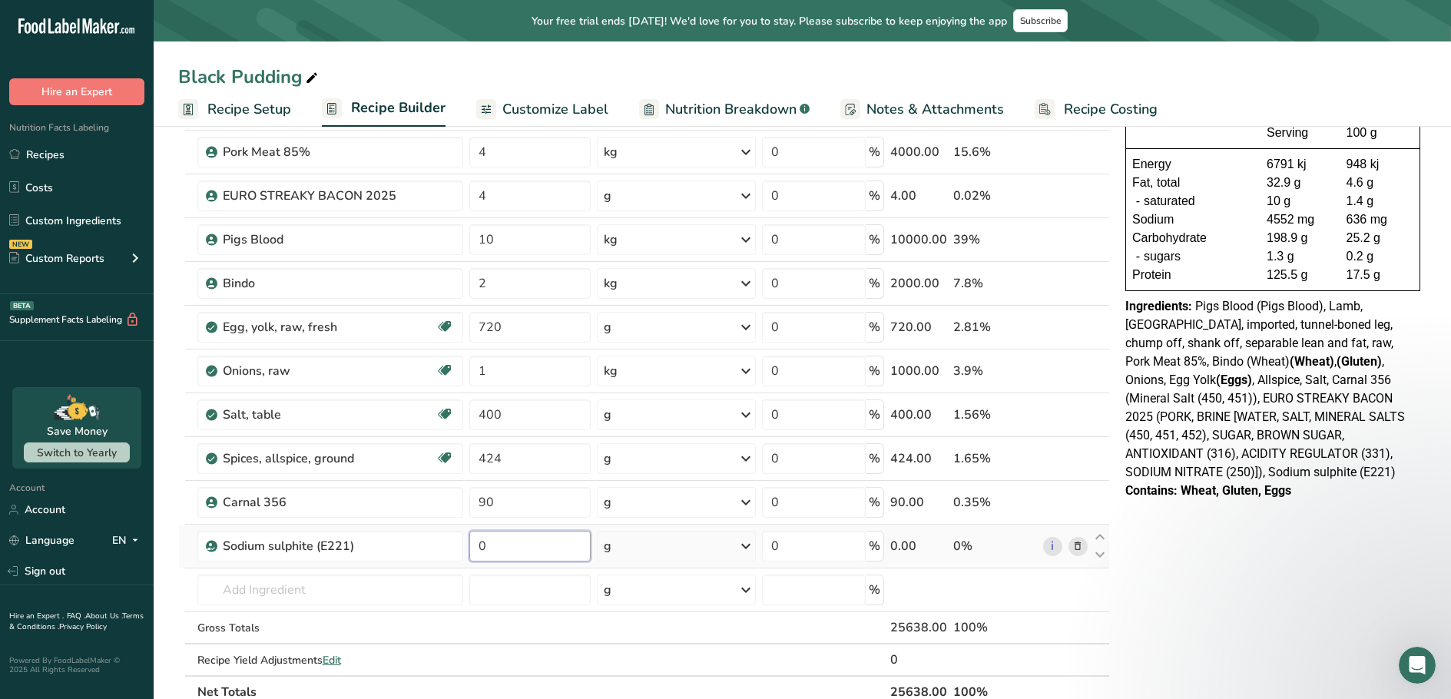
drag, startPoint x: 484, startPoint y: 552, endPoint x: 468, endPoint y: 549, distance: 16.4
click at [468, 549] on td "0" at bounding box center [530, 547] width 128 height 44
type input "5"
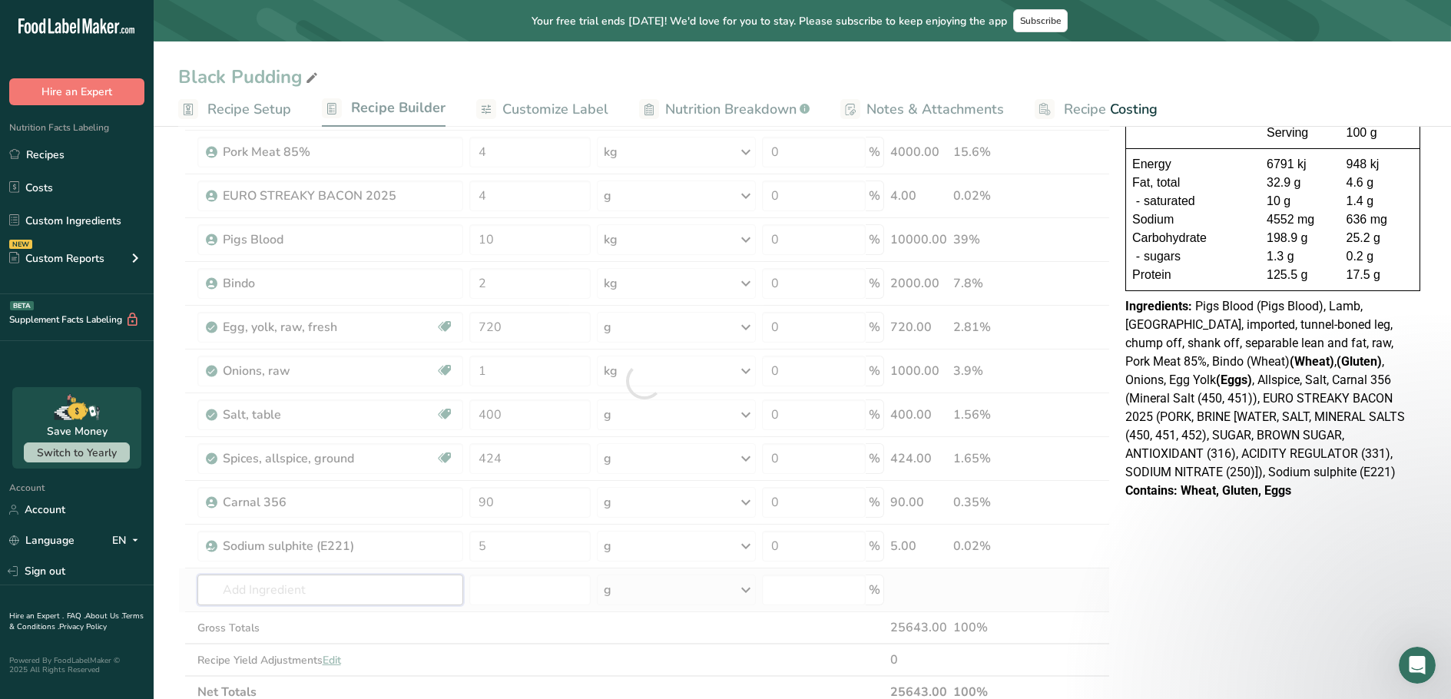
click at [400, 580] on div "Ingredient * Amount * Unit * Waste * .a-a{fill:#347362;}.b-a{fill:#fff;} Grams …" at bounding box center [644, 381] width 932 height 655
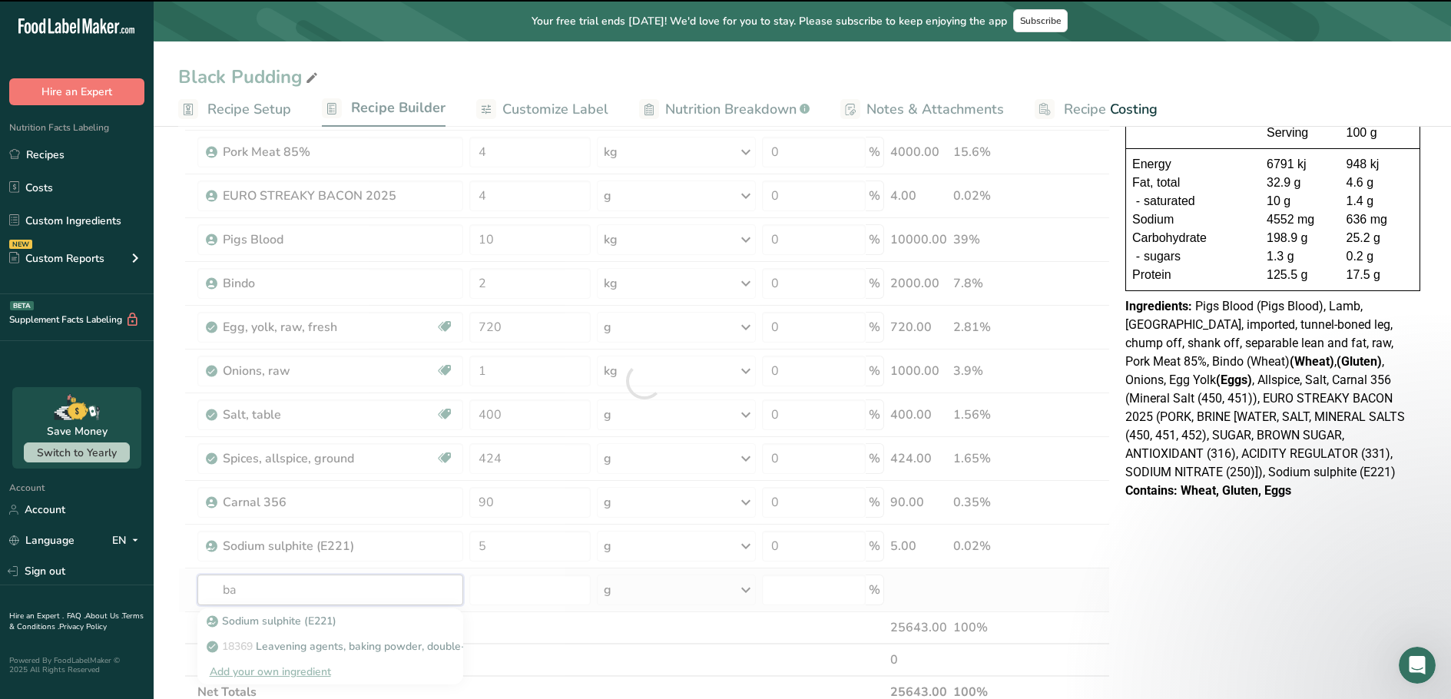
type input "bar"
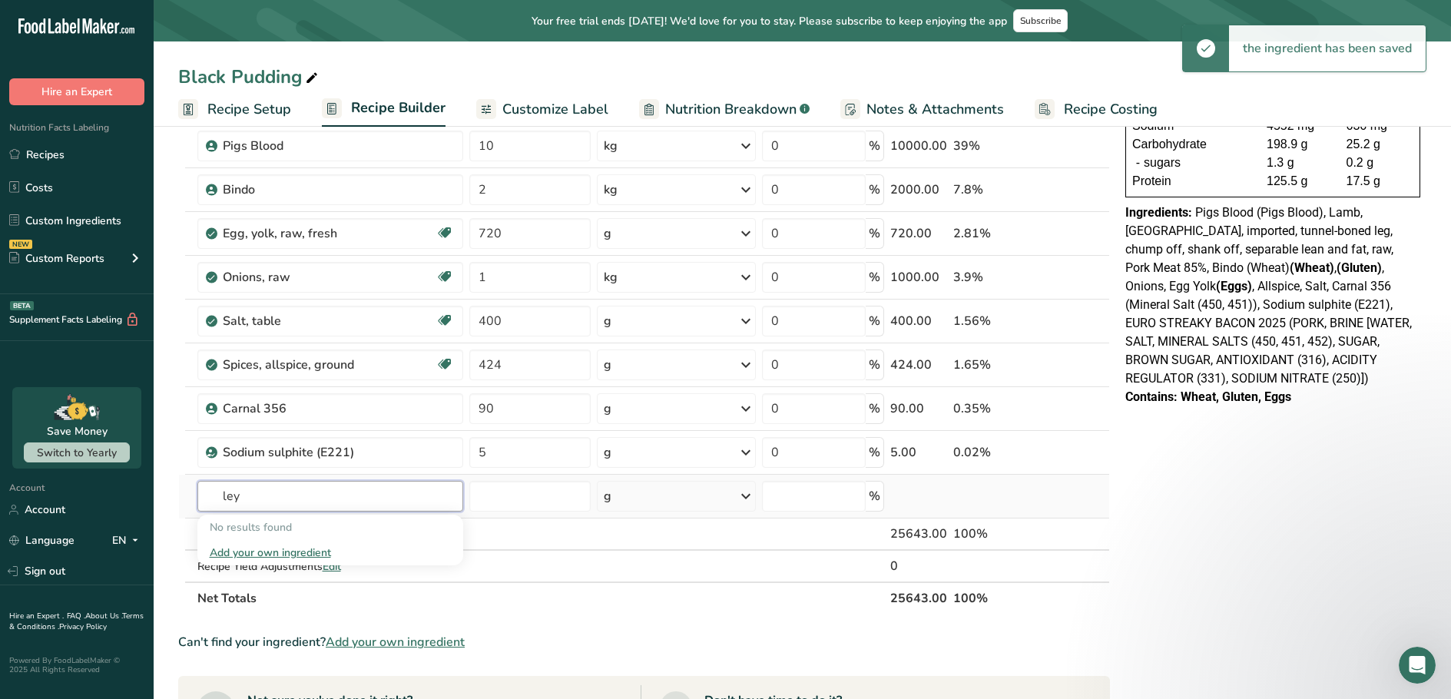
scroll to position [384, 0]
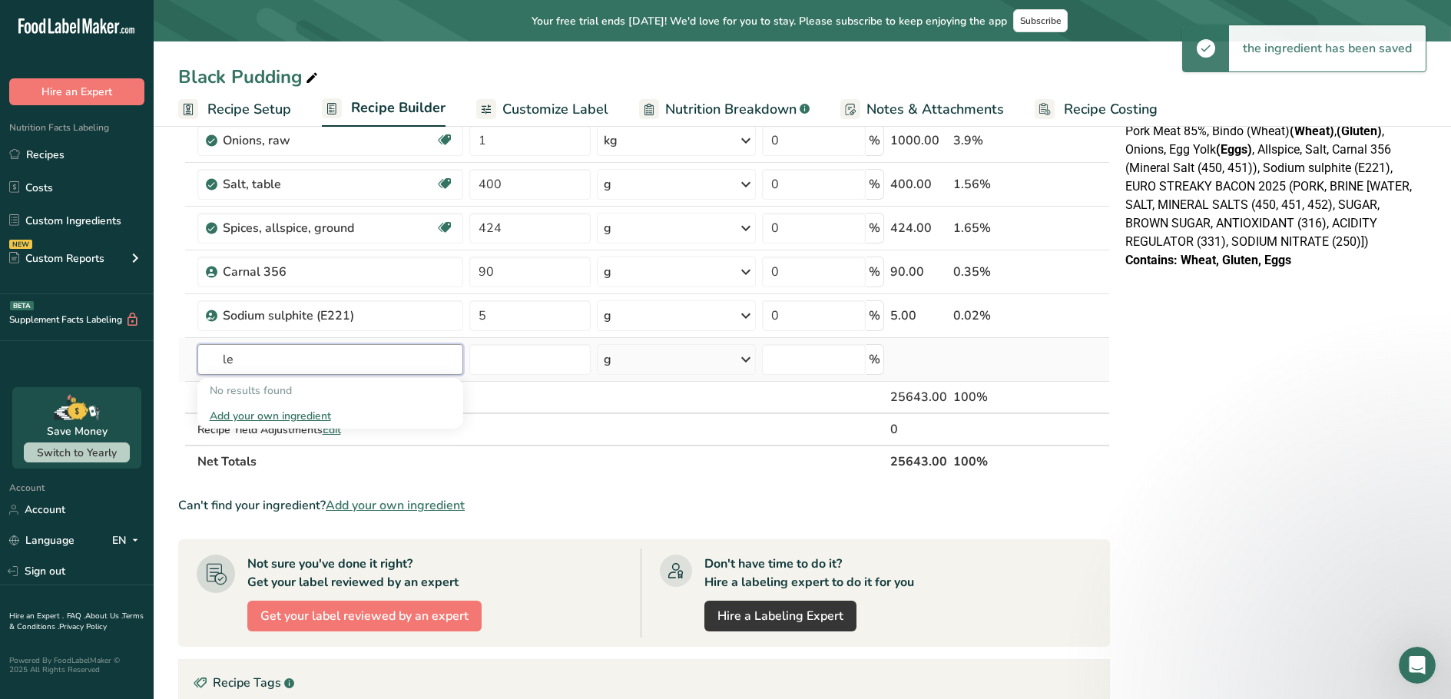
type input "l"
type input "p"
type input "pearl barley"
click at [267, 416] on div "Add your own ingredient" at bounding box center [330, 416] width 241 height 16
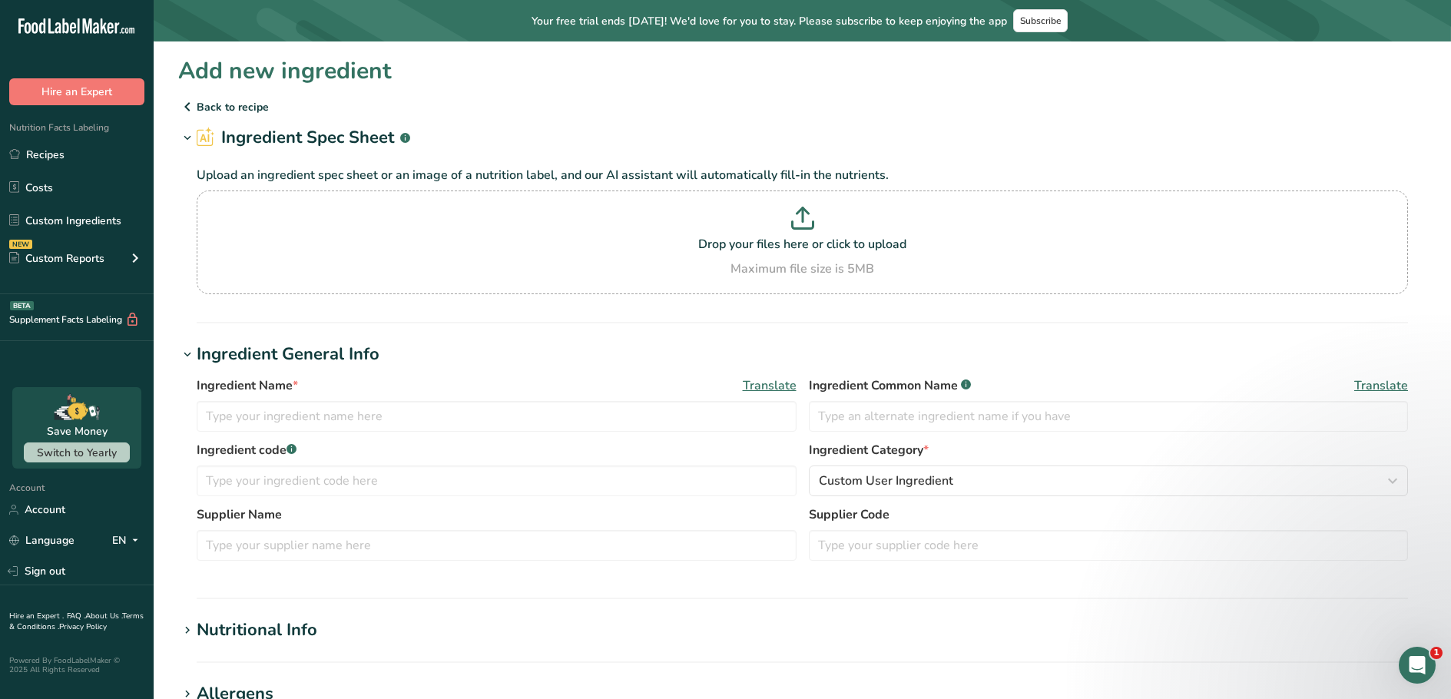
click at [924, 598] on hr at bounding box center [803, 599] width 1212 height 2
click at [762, 636] on h1 "Nutritional Info" at bounding box center [802, 630] width 1248 height 25
click at [892, 627] on h1 "Nutritional Info" at bounding box center [802, 630] width 1248 height 25
